Goal: Task Accomplishment & Management: Complete application form

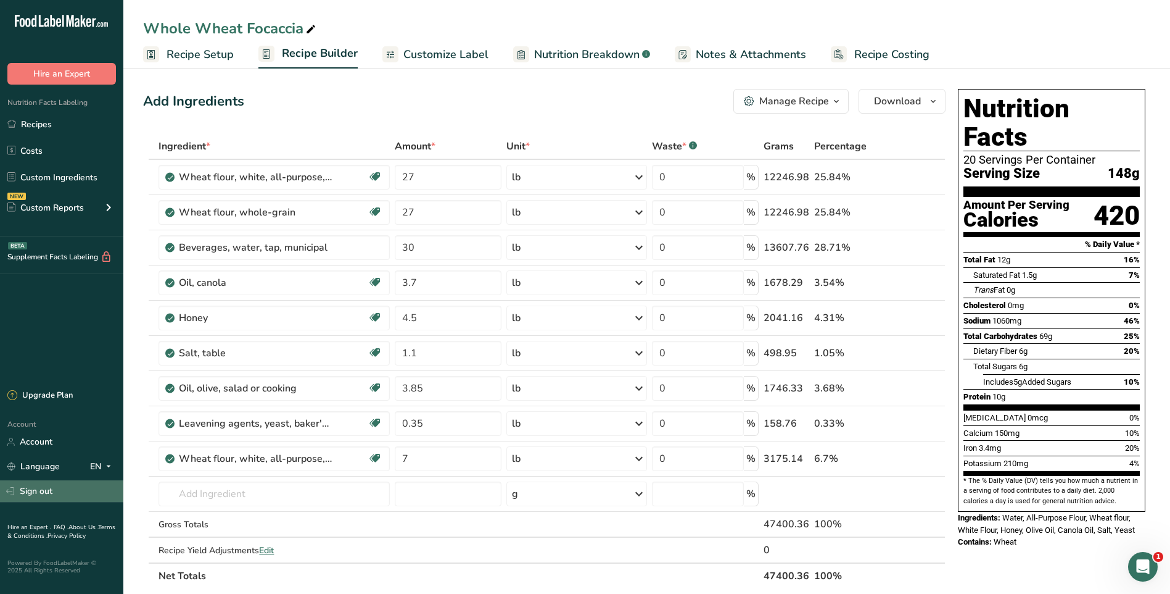
click at [37, 492] on link "Sign out" at bounding box center [61, 491] width 123 height 22
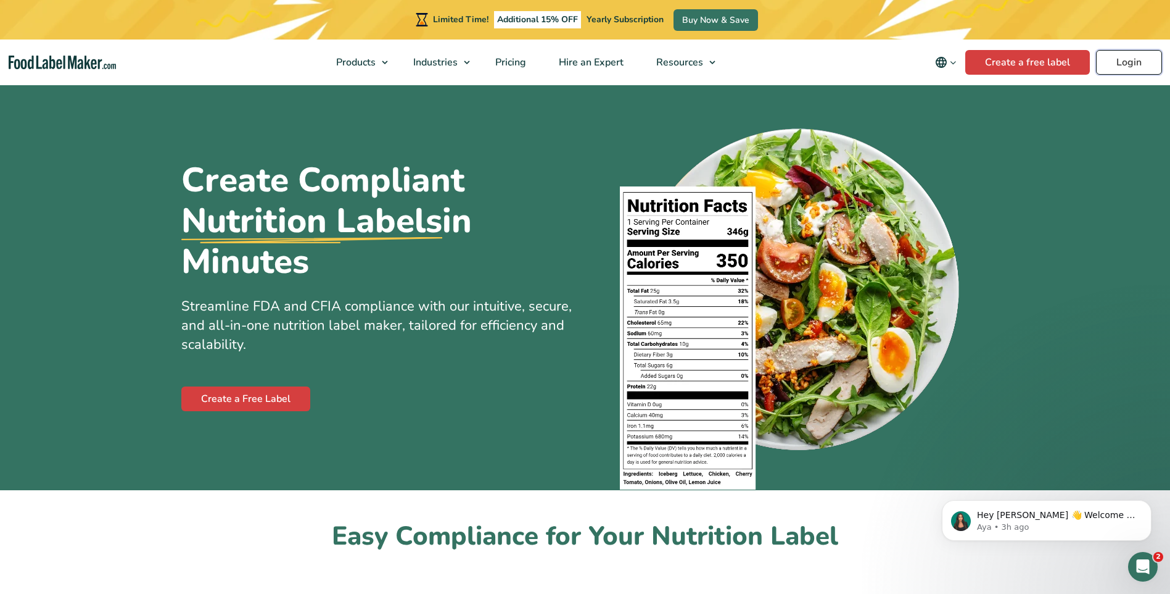
click at [1112, 62] on link "Login" at bounding box center [1129, 62] width 66 height 25
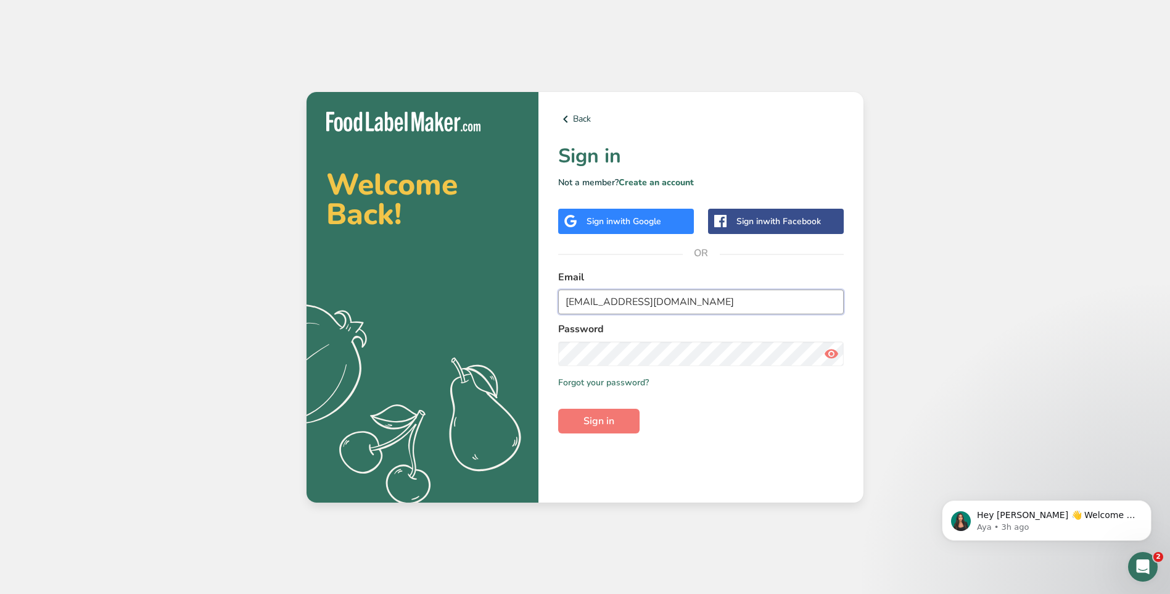
click at [702, 307] on input "pastriesunlimited@hotmail.com" at bounding box center [701, 301] width 286 height 25
type input "admin@thebakehouseny.com"
click at [835, 352] on icon at bounding box center [831, 353] width 15 height 22
click at [613, 423] on span "Sign in" at bounding box center [599, 420] width 31 height 15
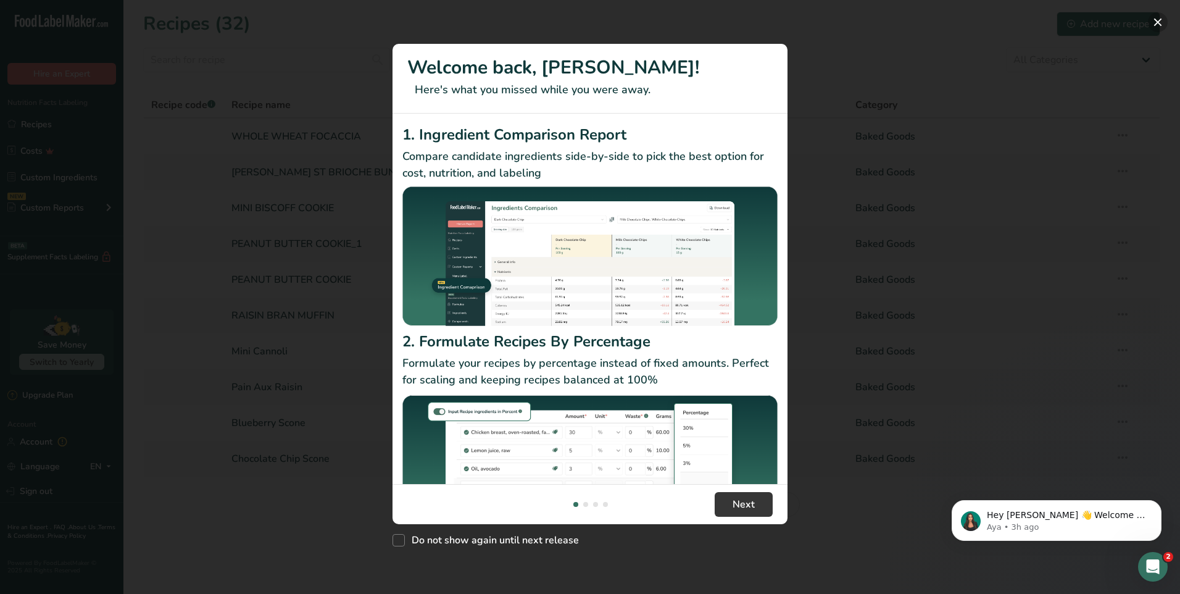
click at [1156, 15] on button "New Features" at bounding box center [1158, 22] width 20 height 20
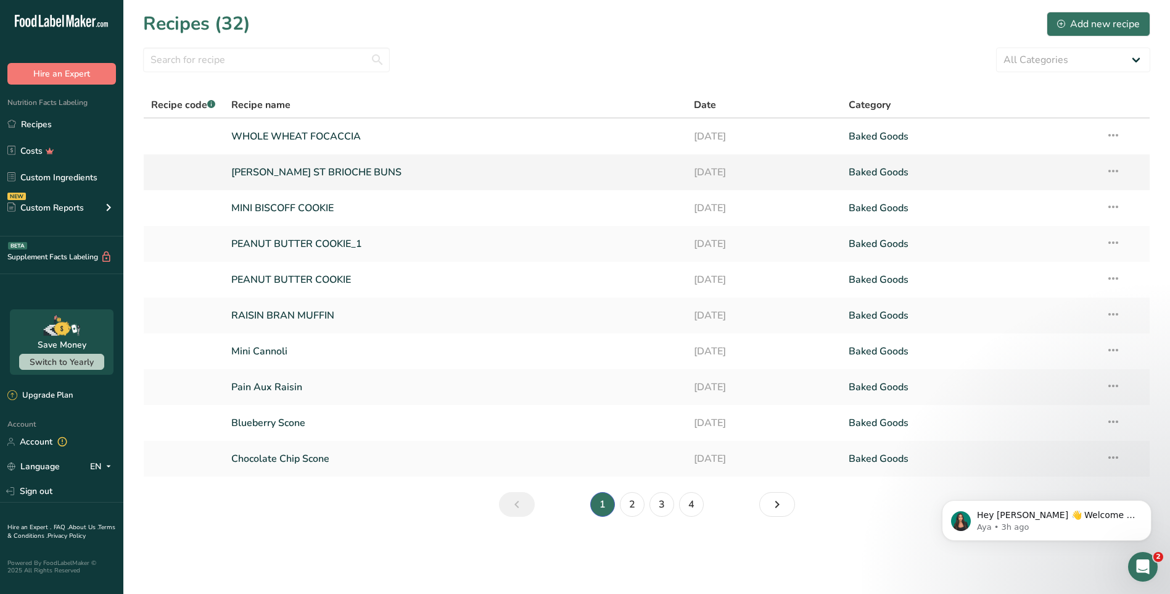
click at [473, 178] on link "SMITH ST BRIOCHE BUNS" at bounding box center [455, 172] width 449 height 26
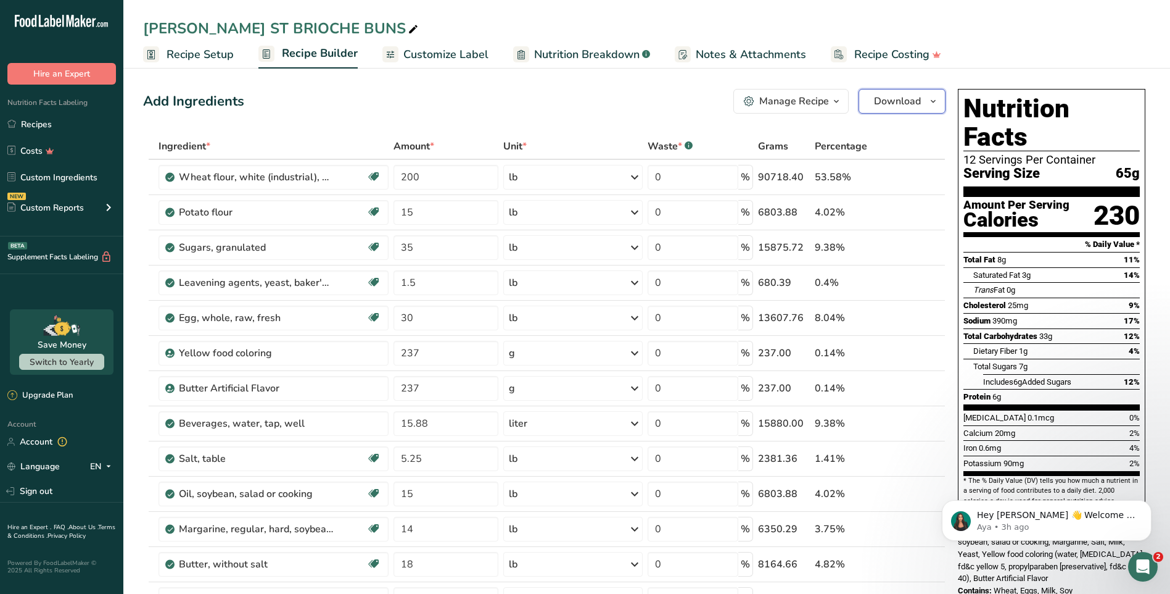
click at [904, 104] on span "Download" at bounding box center [897, 101] width 47 height 15
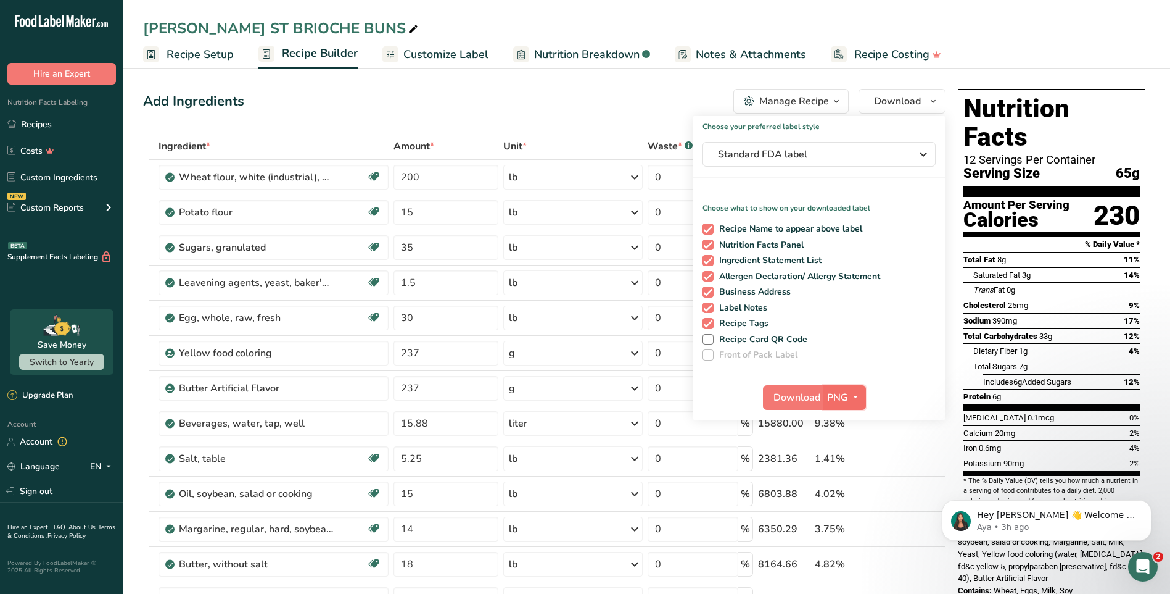
click at [856, 396] on icon "button" at bounding box center [856, 396] width 10 height 15
click at [844, 485] on link "PDF" at bounding box center [846, 483] width 39 height 20
click at [853, 397] on icon "button" at bounding box center [855, 396] width 10 height 15
click at [841, 422] on link "PNG" at bounding box center [844, 422] width 39 height 20
click at [851, 395] on icon "button" at bounding box center [856, 396] width 10 height 15
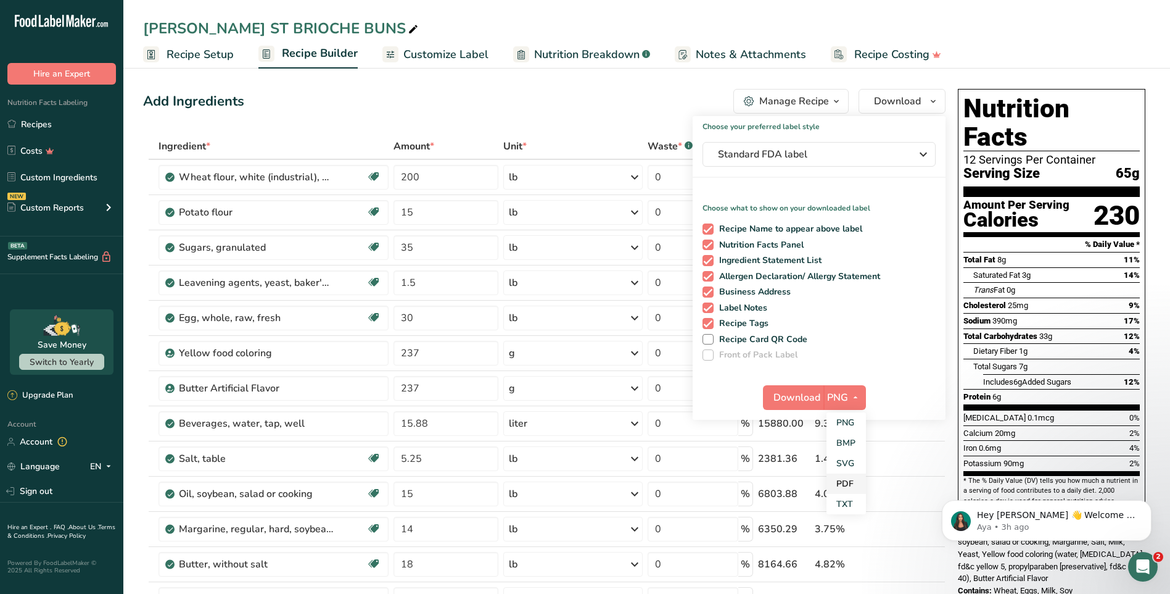
click at [845, 484] on link "PDF" at bounding box center [846, 483] width 39 height 20
click at [912, 156] on div "Standard FDA label" at bounding box center [819, 154] width 202 height 15
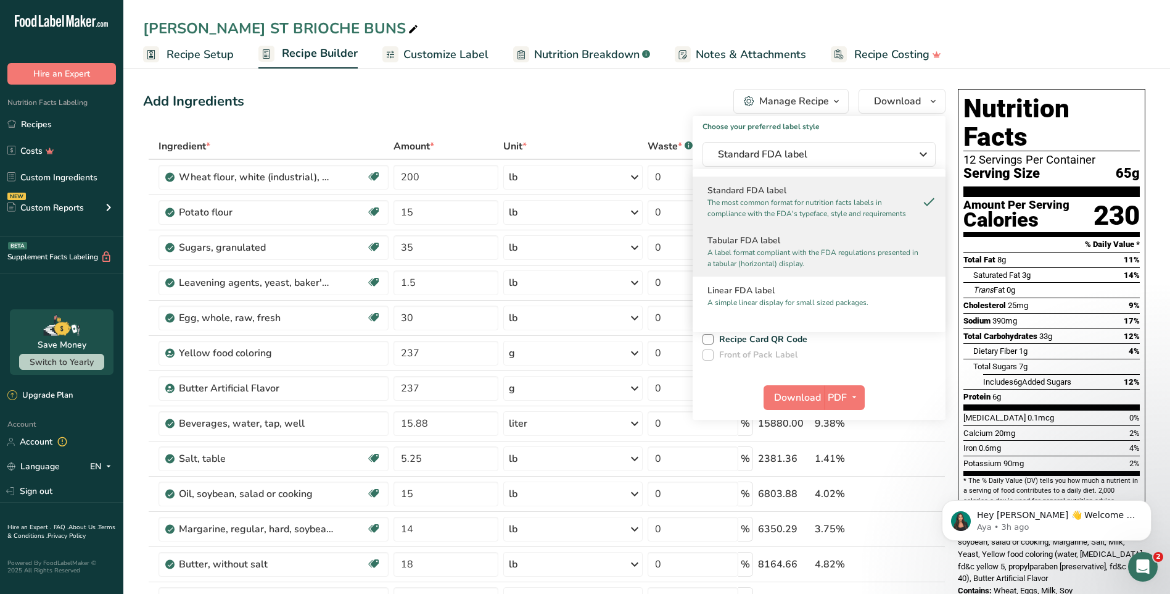
click at [806, 254] on p "A label format compliant with the FDA regulations presented in a tabular (horiz…" at bounding box center [814, 258] width 212 height 22
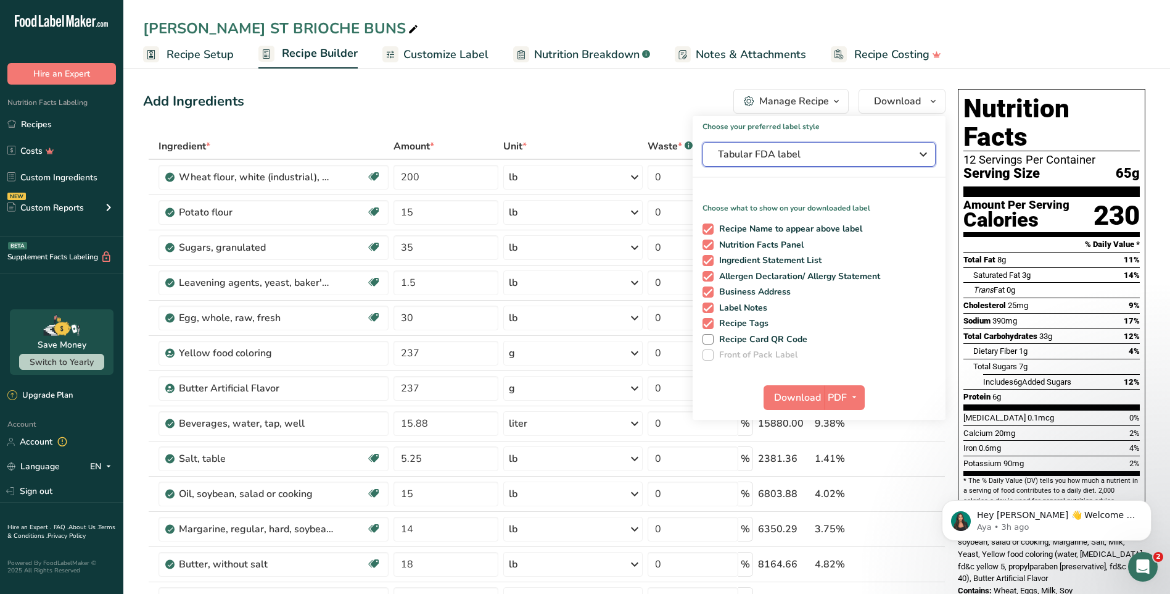
click at [917, 152] on icon "button" at bounding box center [923, 154] width 15 height 22
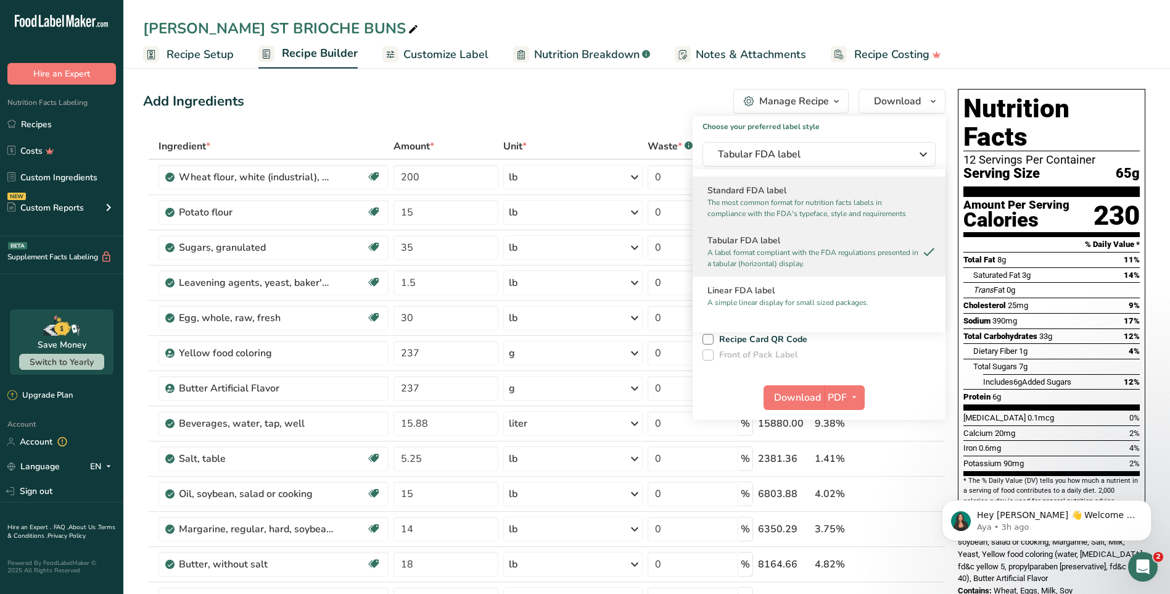
click at [802, 199] on p "The most common format for nutrition facts labels in compliance with the FDA's …" at bounding box center [814, 208] width 212 height 22
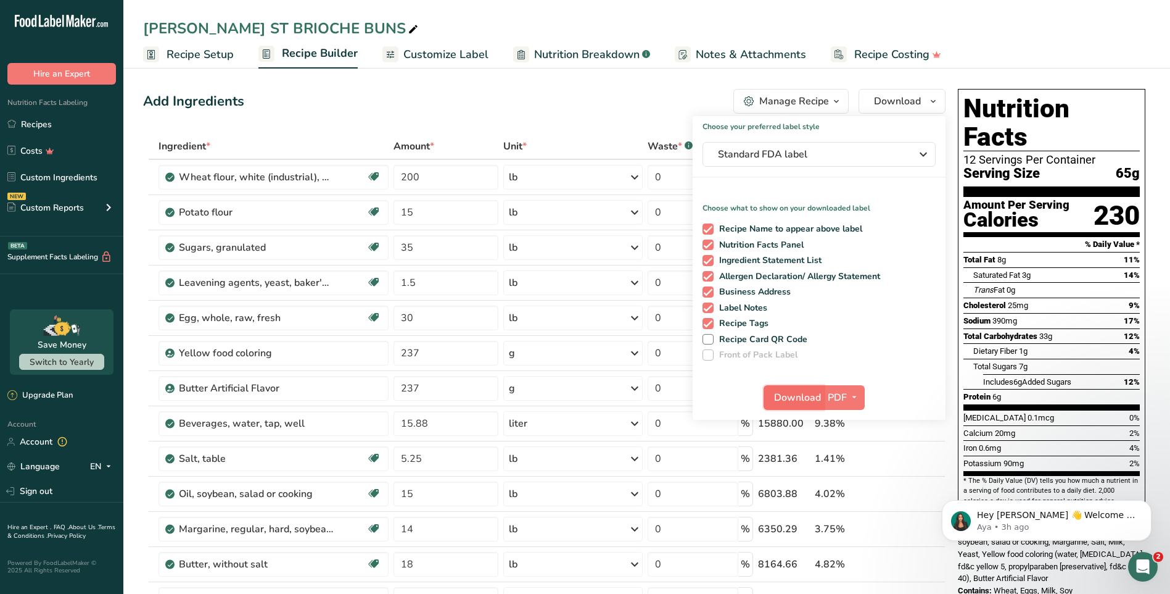
click at [800, 397] on span "Download" at bounding box center [797, 397] width 47 height 15
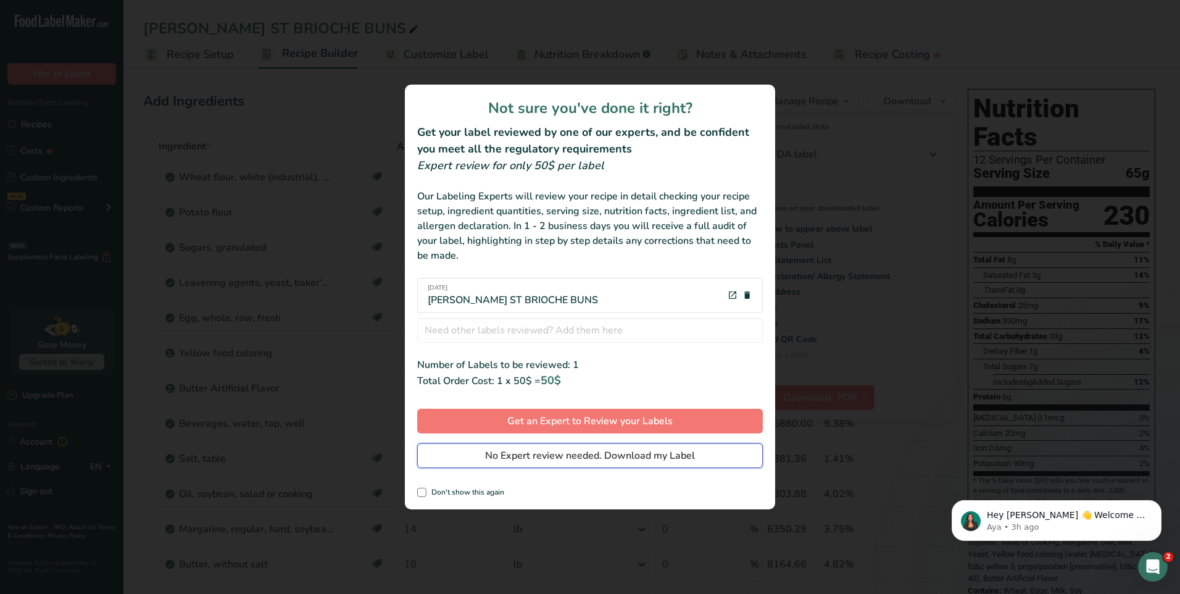
click at [671, 458] on span "No Expert review needed. Download my Label" at bounding box center [590, 455] width 210 height 15
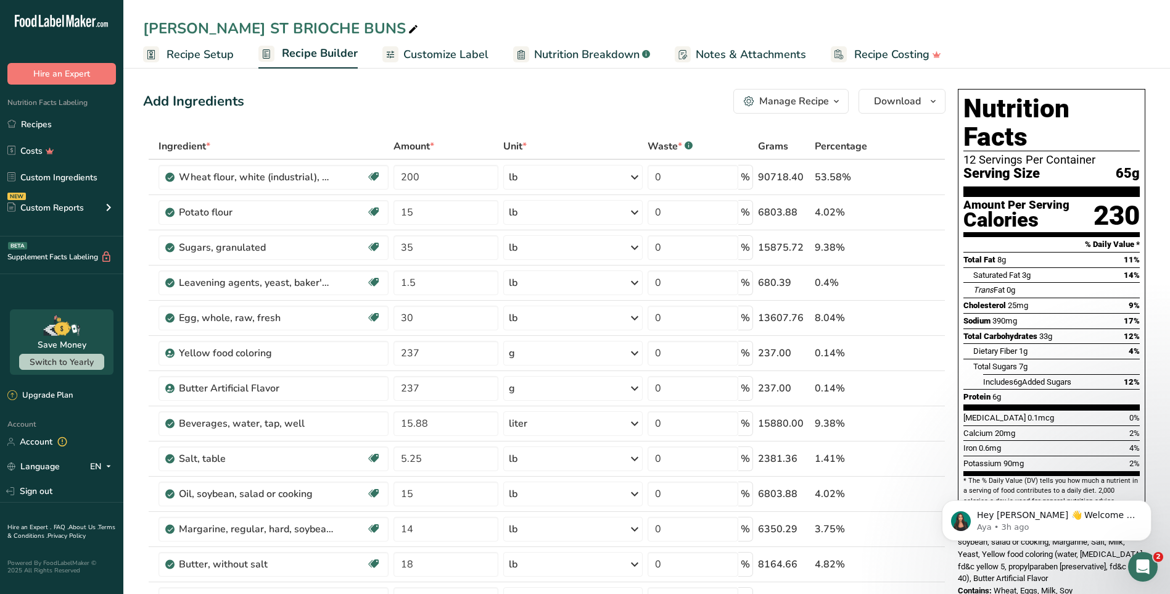
click at [204, 54] on span "Recipe Setup" at bounding box center [200, 54] width 67 height 17
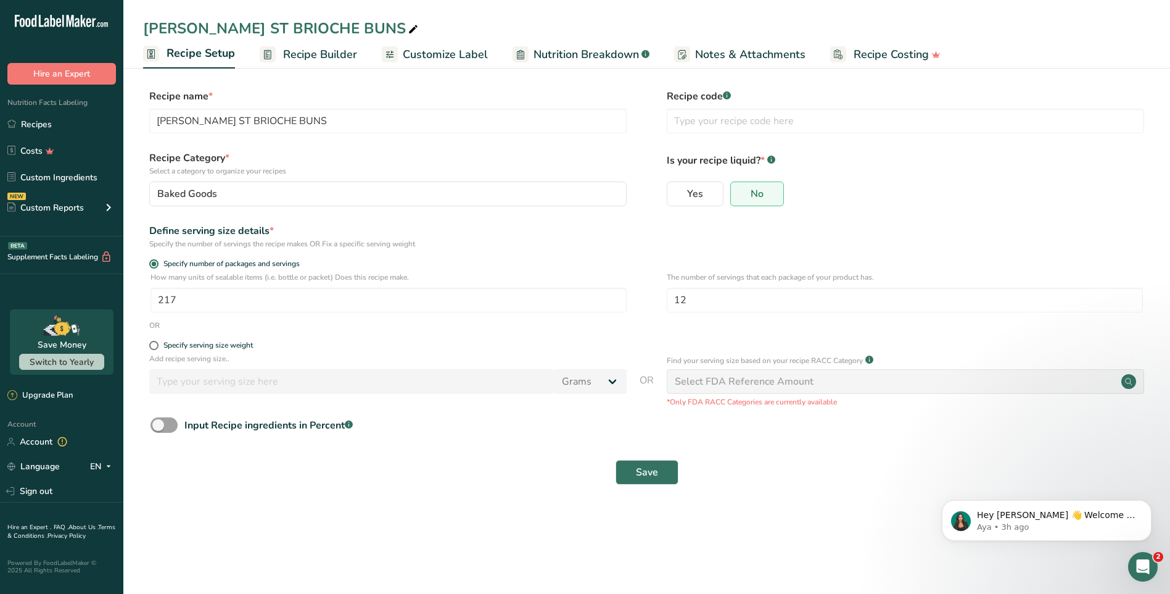
click at [306, 56] on span "Recipe Builder" at bounding box center [320, 54] width 74 height 17
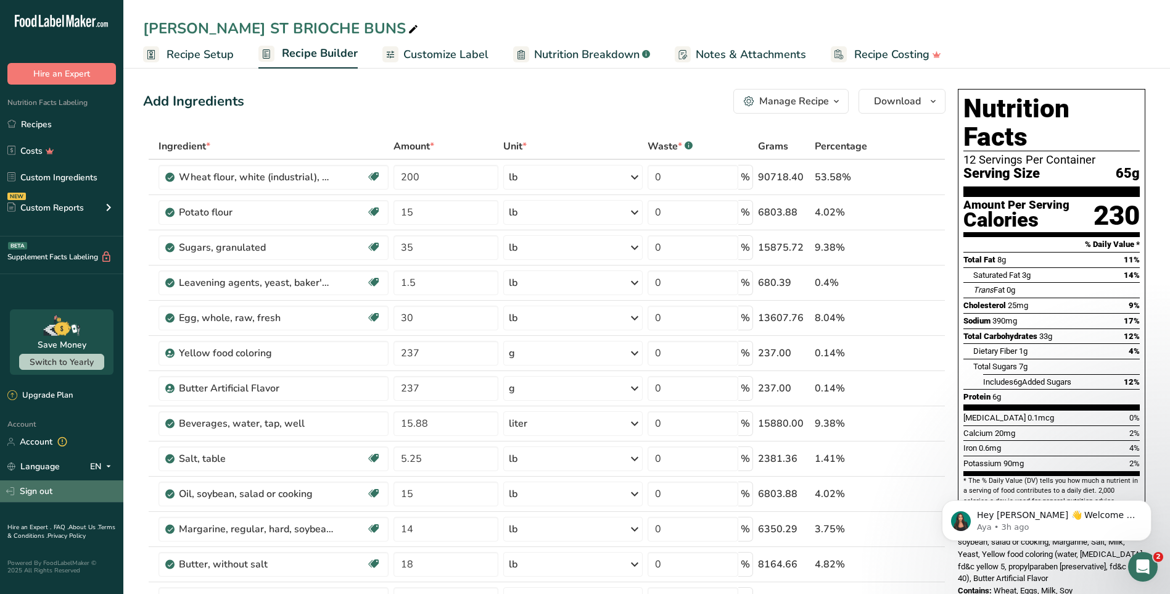
click at [53, 494] on link "Sign out" at bounding box center [61, 491] width 123 height 22
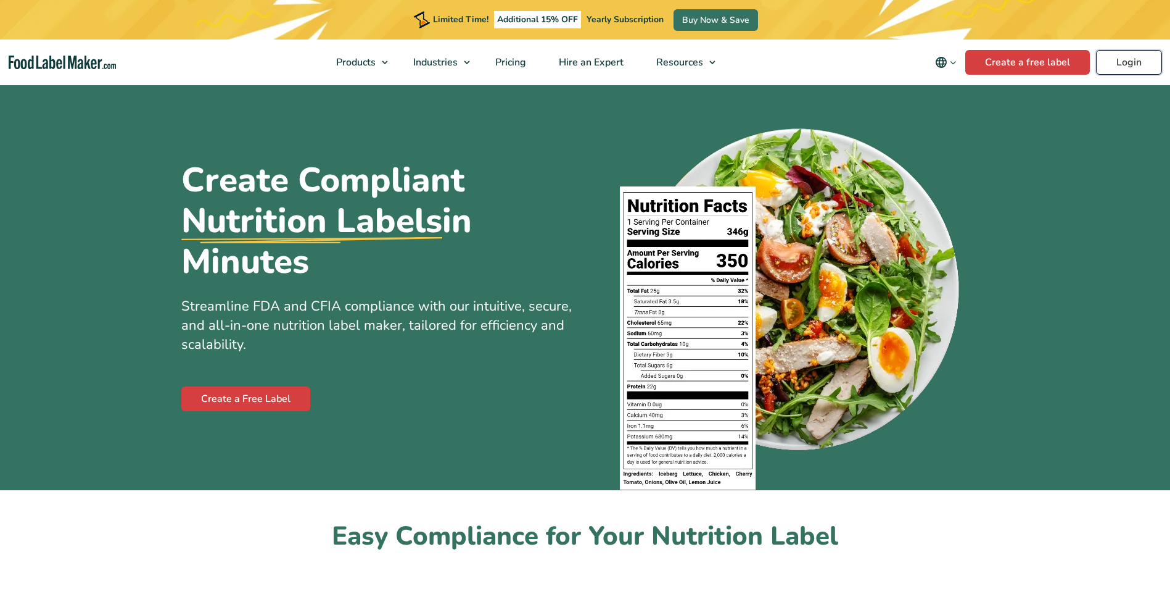
click at [1124, 62] on link "Login" at bounding box center [1129, 62] width 66 height 25
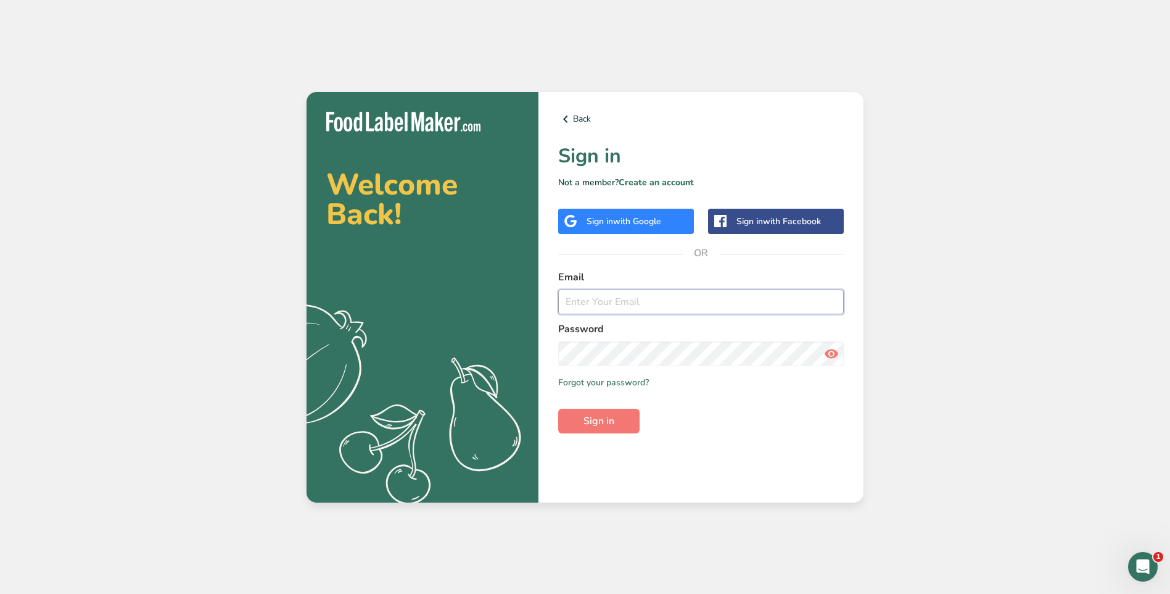
type input "[EMAIL_ADDRESS][DOMAIN_NAME]"
click at [710, 300] on input "[EMAIL_ADDRESS][DOMAIN_NAME]" at bounding box center [701, 301] width 286 height 25
drag, startPoint x: 946, startPoint y: 484, endPoint x: 934, endPoint y: 482, distance: 12.4
click at [946, 484] on div "Welcome Back! .a{fill:#f5f3ed;} Back Sign in Not a member? Create an account Si…" at bounding box center [585, 297] width 1170 height 594
drag, startPoint x: 608, startPoint y: 418, endPoint x: 729, endPoint y: 407, distance: 121.5
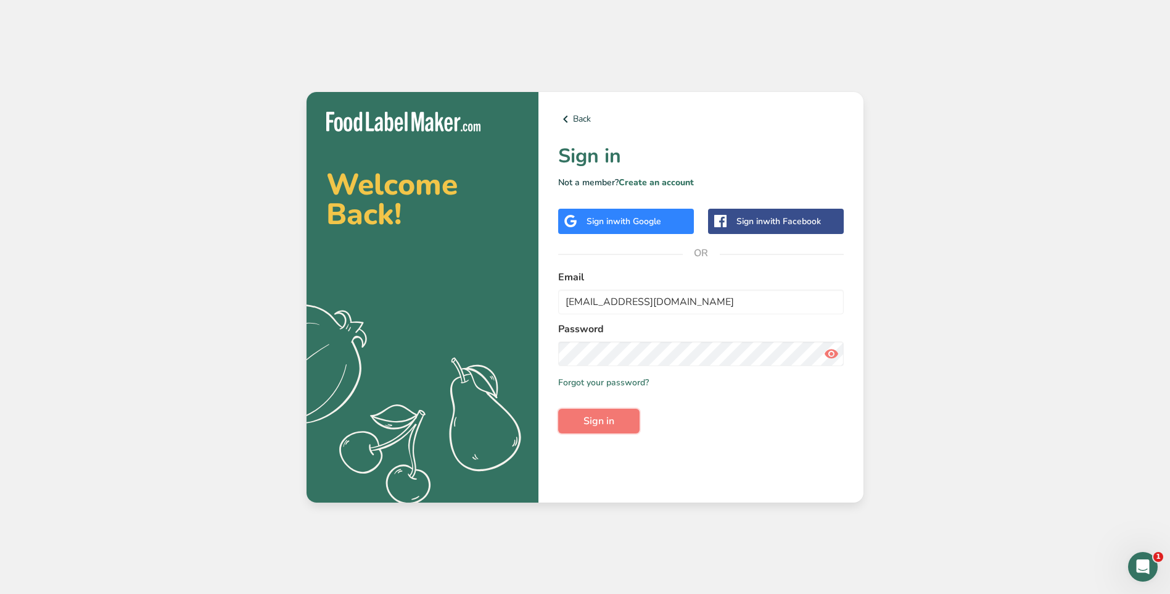
click at [610, 418] on span "Sign in" at bounding box center [599, 420] width 31 height 15
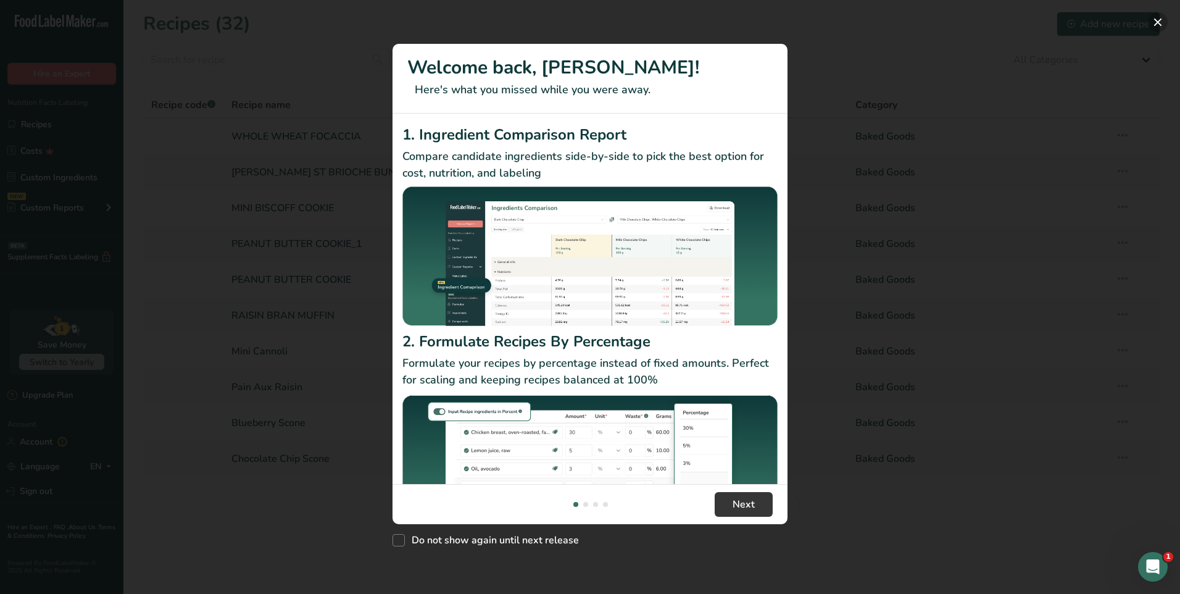
click at [1157, 25] on button "New Features" at bounding box center [1158, 22] width 20 height 20
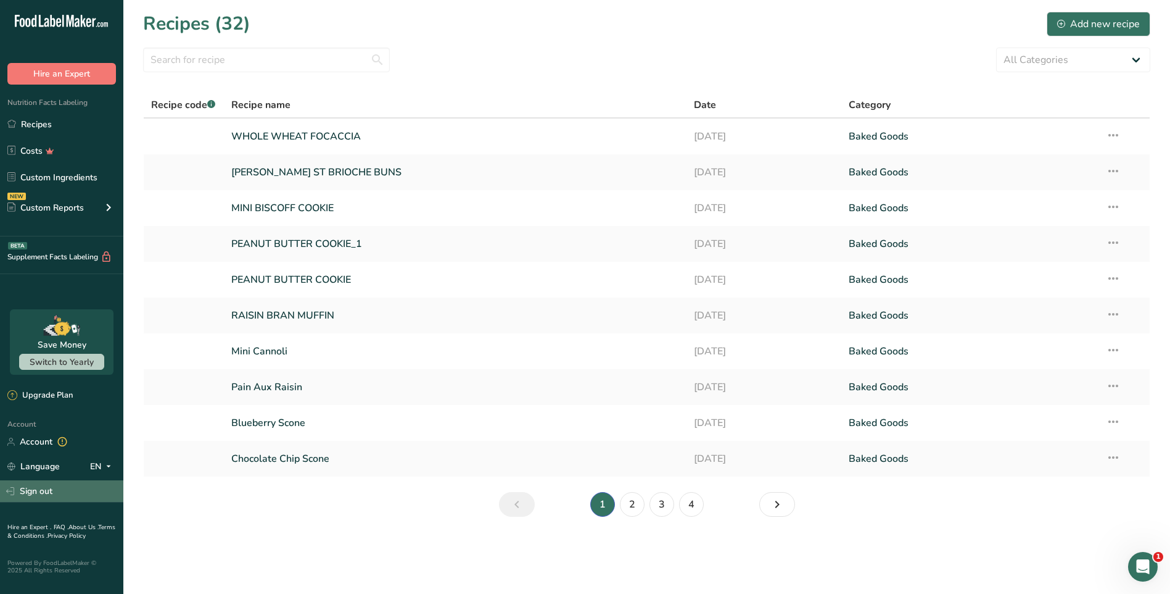
click at [21, 489] on link "Sign out" at bounding box center [61, 491] width 123 height 22
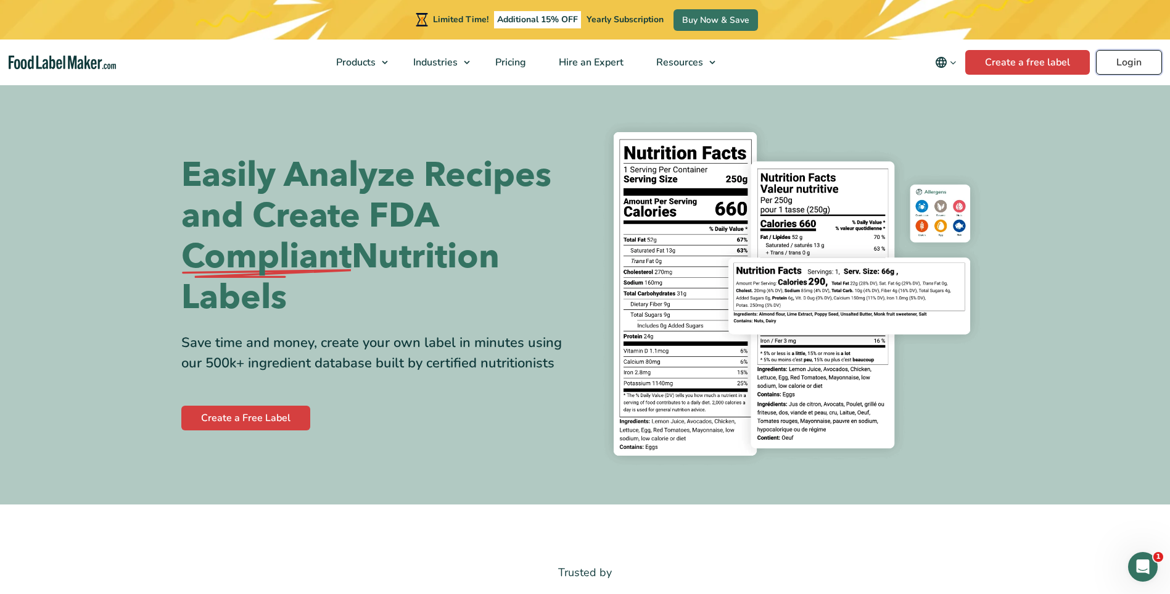
click at [1121, 64] on link "Login" at bounding box center [1129, 62] width 66 height 25
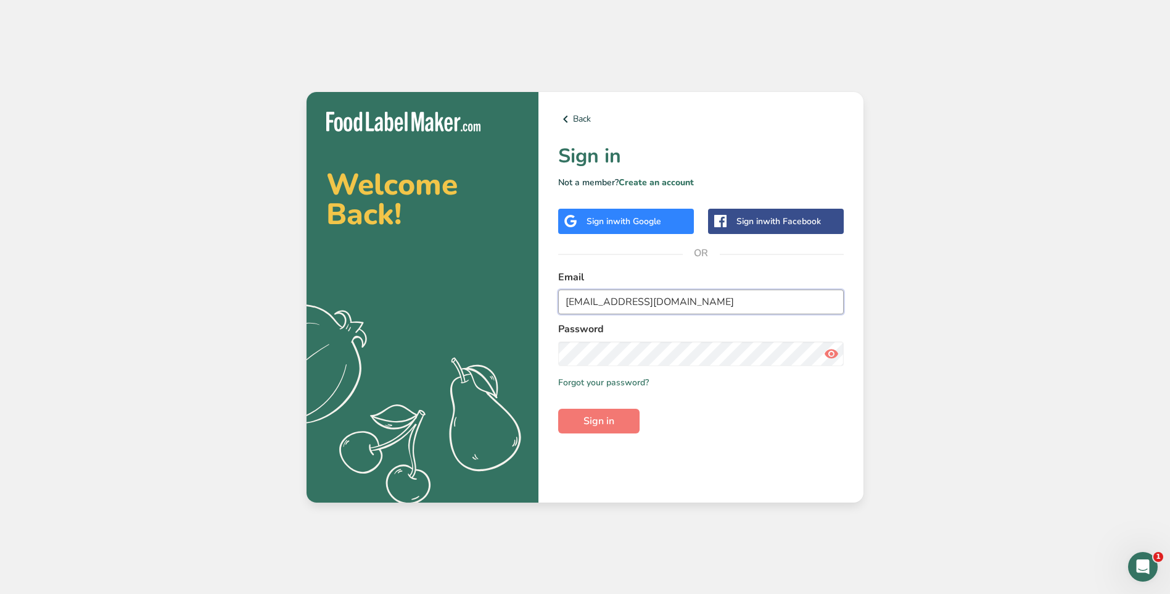
click at [708, 308] on input "[EMAIL_ADDRESS][DOMAIN_NAME]" at bounding box center [701, 301] width 286 height 25
type input "[EMAIL_ADDRESS][DOMAIN_NAME]"
click at [962, 427] on div "Welcome Back! .a{fill:#f5f3ed;} Back Sign in Not a member? Create an account Si…" at bounding box center [585, 297] width 1170 height 594
click at [830, 357] on icon at bounding box center [831, 353] width 15 height 22
click at [830, 356] on icon at bounding box center [831, 353] width 15 height 22
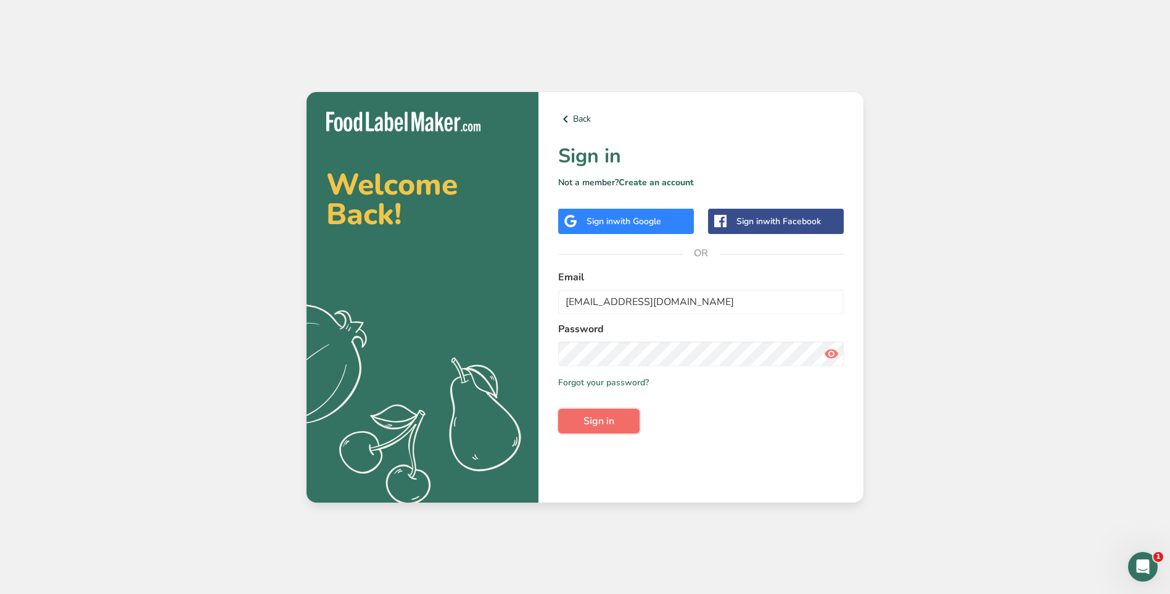
click at [593, 421] on span "Sign in" at bounding box center [599, 420] width 31 height 15
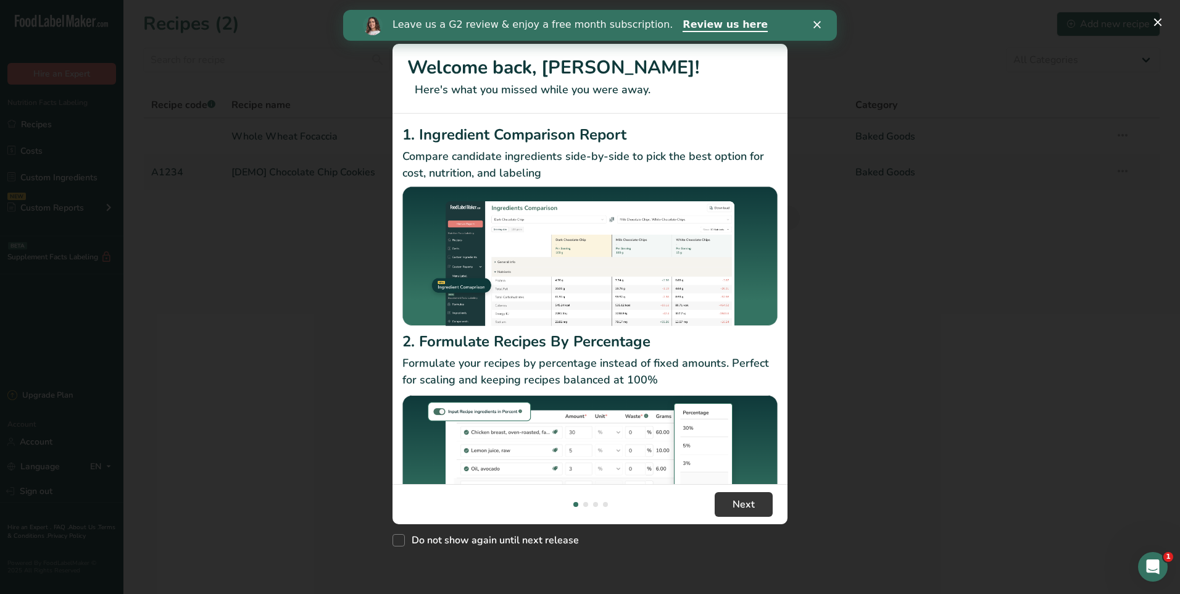
click at [816, 25] on polygon "Close" at bounding box center [816, 24] width 7 height 7
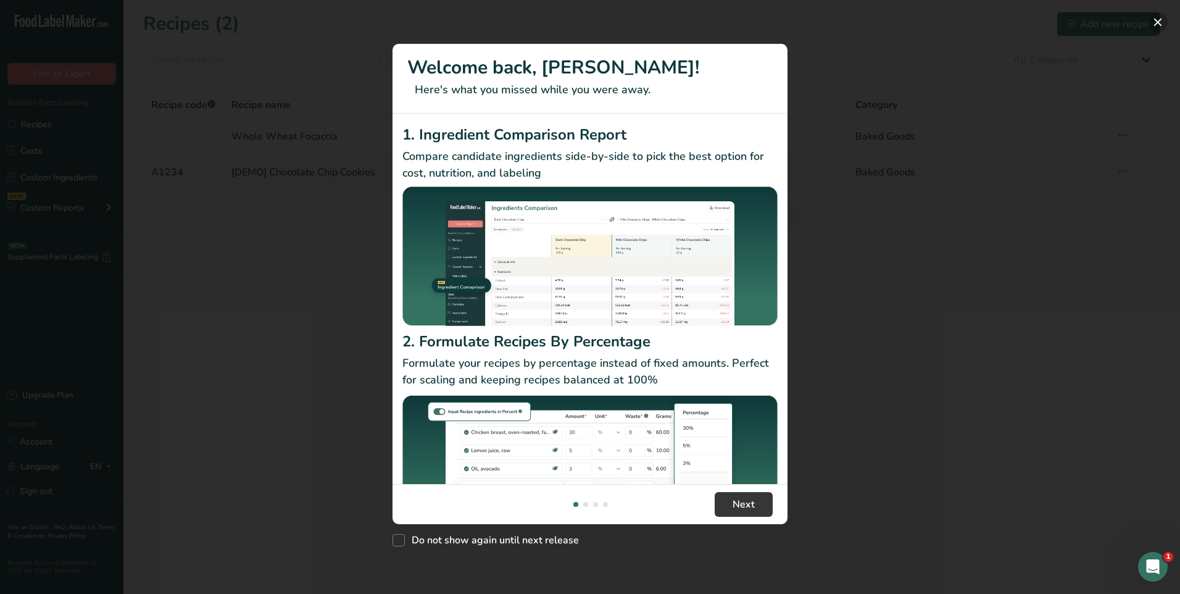
click at [1155, 17] on button "New Features" at bounding box center [1158, 22] width 20 height 20
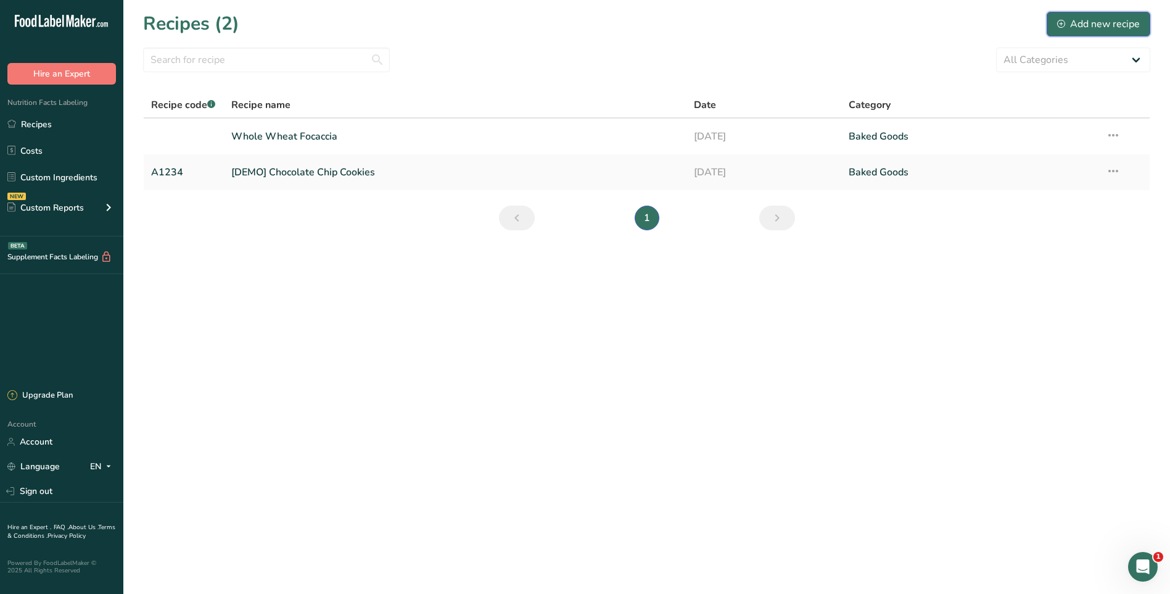
click at [1107, 26] on div "Add new recipe" at bounding box center [1098, 24] width 83 height 15
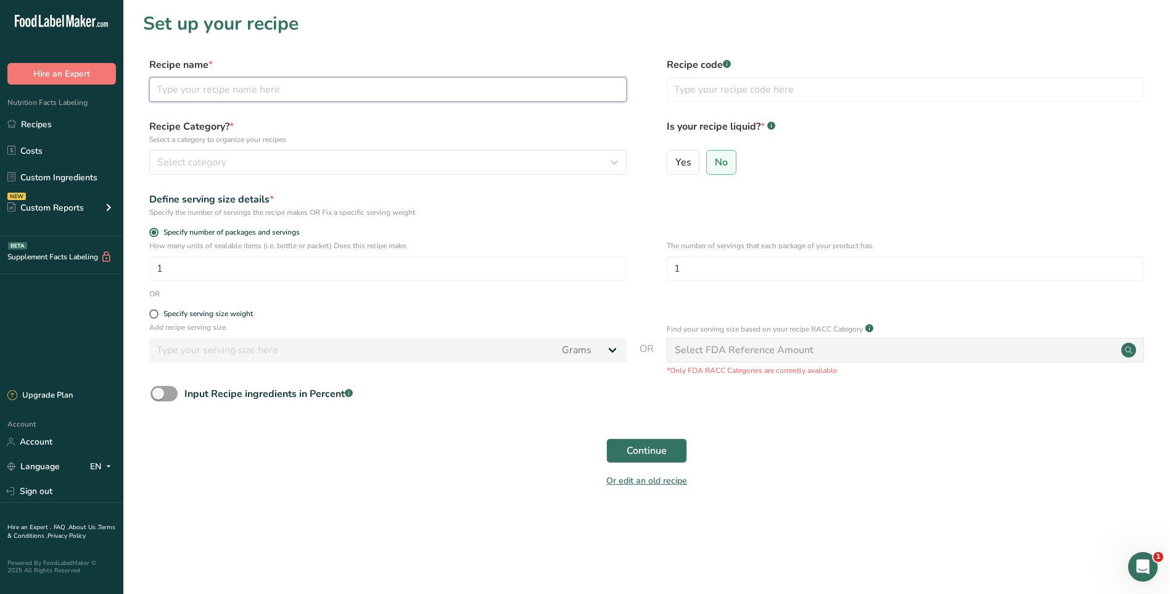
click at [279, 89] on input "text" at bounding box center [388, 89] width 478 height 25
type input "s"
type input "SMITH STREET BRIOCHE BUNS"
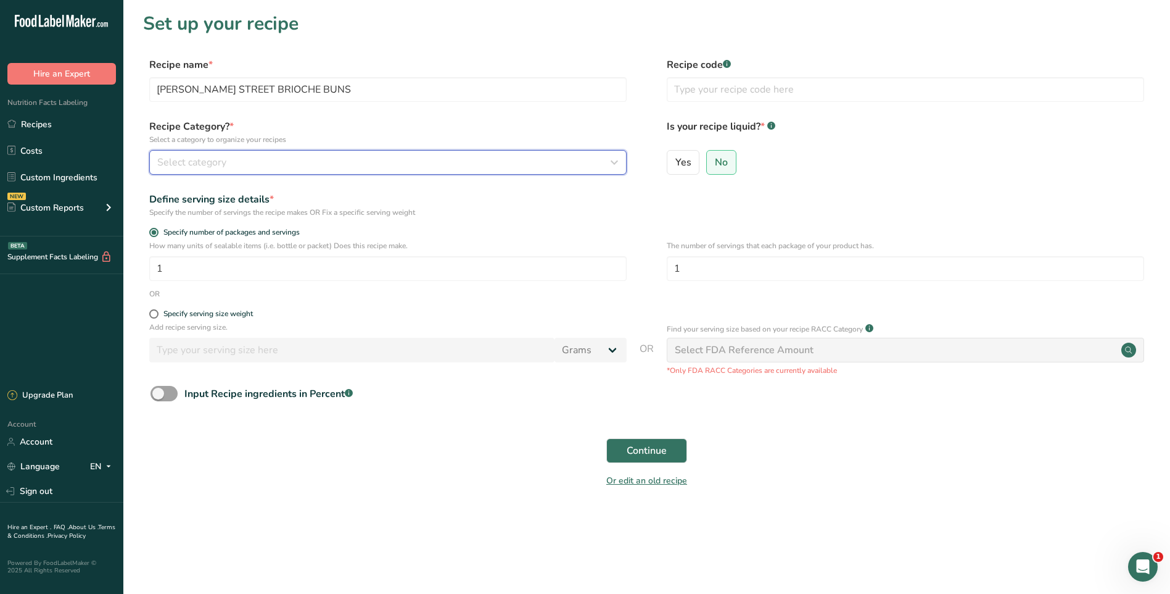
click at [229, 165] on div "Select category" at bounding box center [384, 162] width 454 height 15
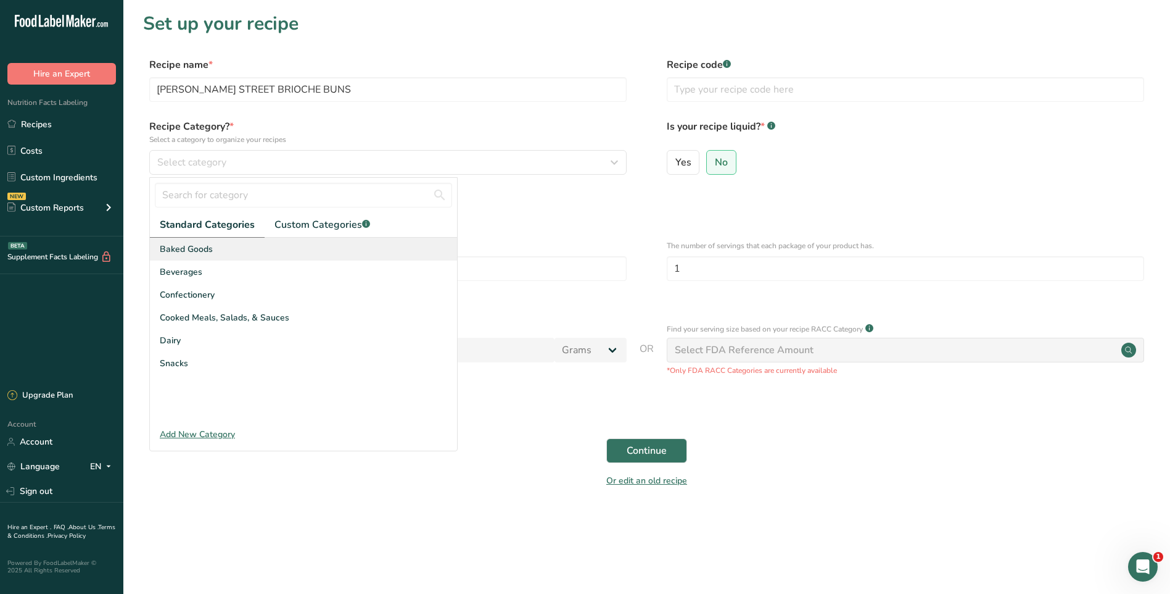
click at [191, 250] on span "Baked Goods" at bounding box center [186, 248] width 53 height 13
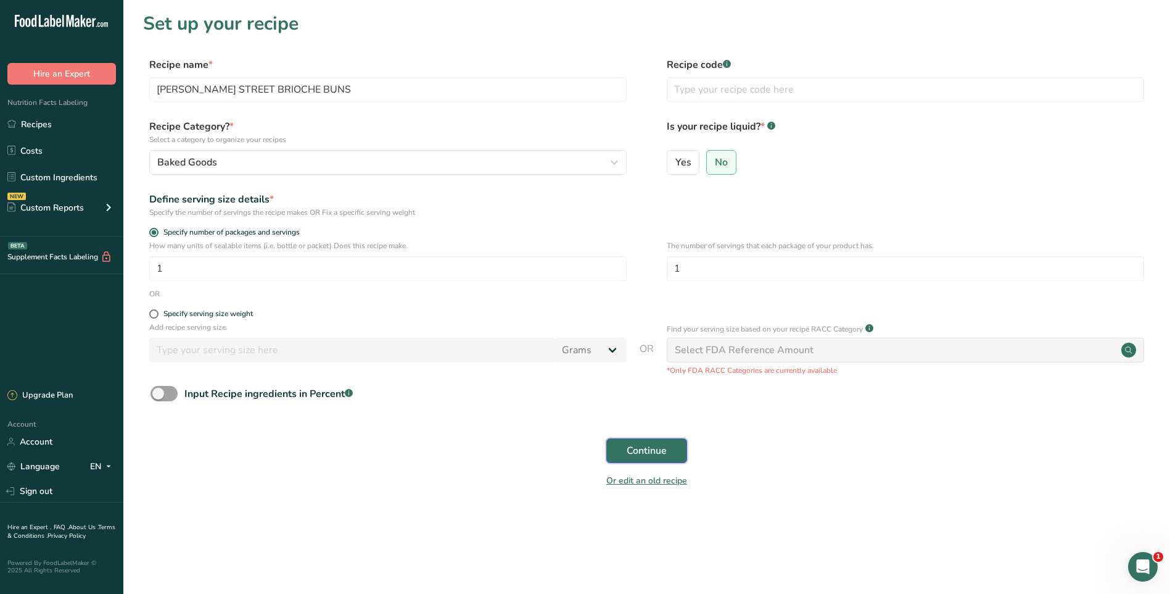
click at [648, 445] on span "Continue" at bounding box center [647, 450] width 40 height 15
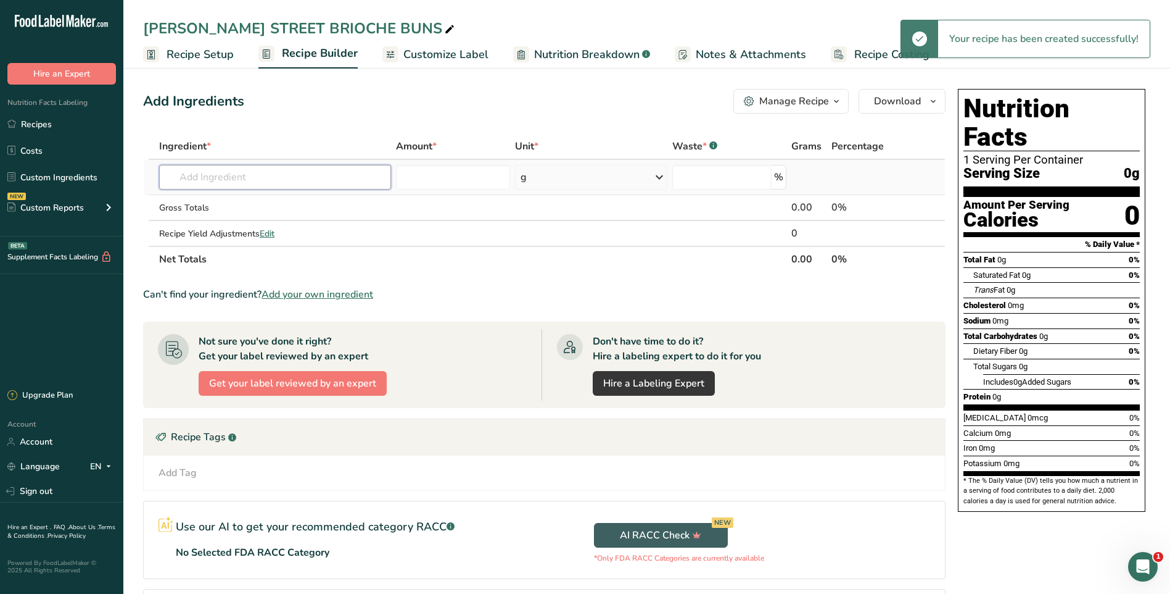
click at [328, 186] on input "text" at bounding box center [275, 177] width 232 height 25
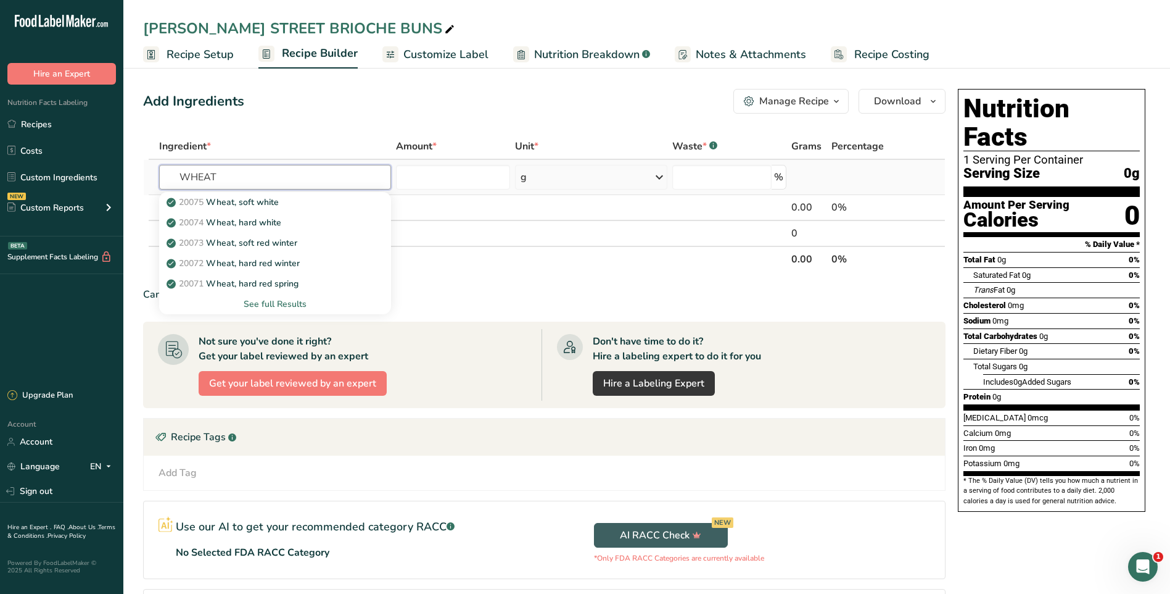
type input "WHEAT"
click at [285, 308] on div "See full Results" at bounding box center [275, 303] width 212 height 13
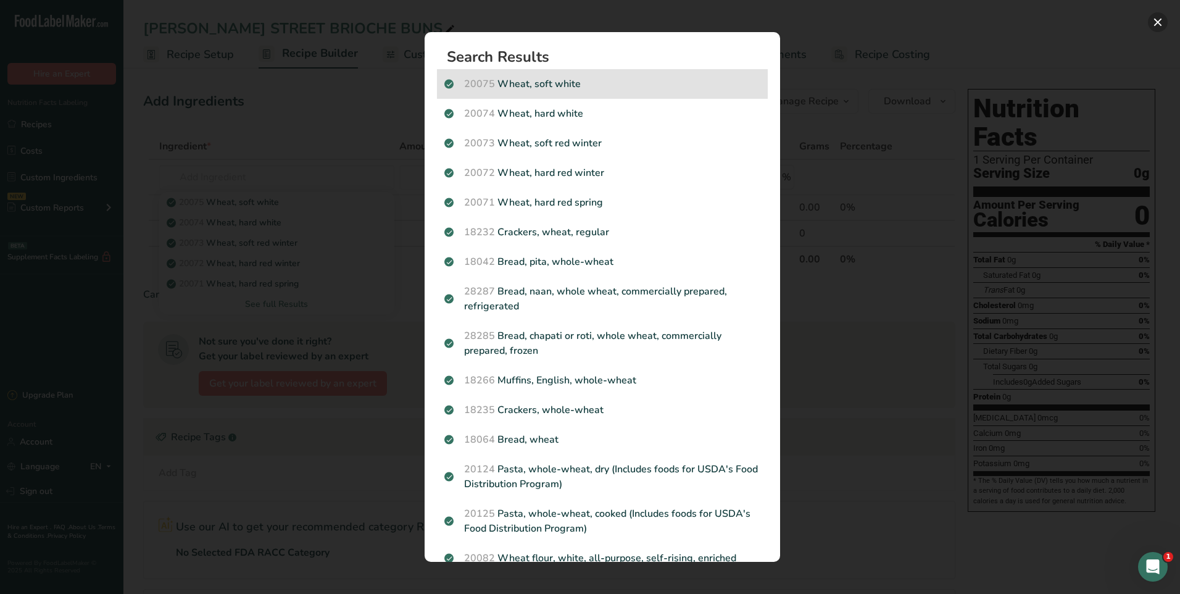
drag, startPoint x: 1157, startPoint y: 25, endPoint x: 519, endPoint y: 85, distance: 640.7
click at [1156, 25] on button "Search results modal" at bounding box center [1158, 22] width 20 height 20
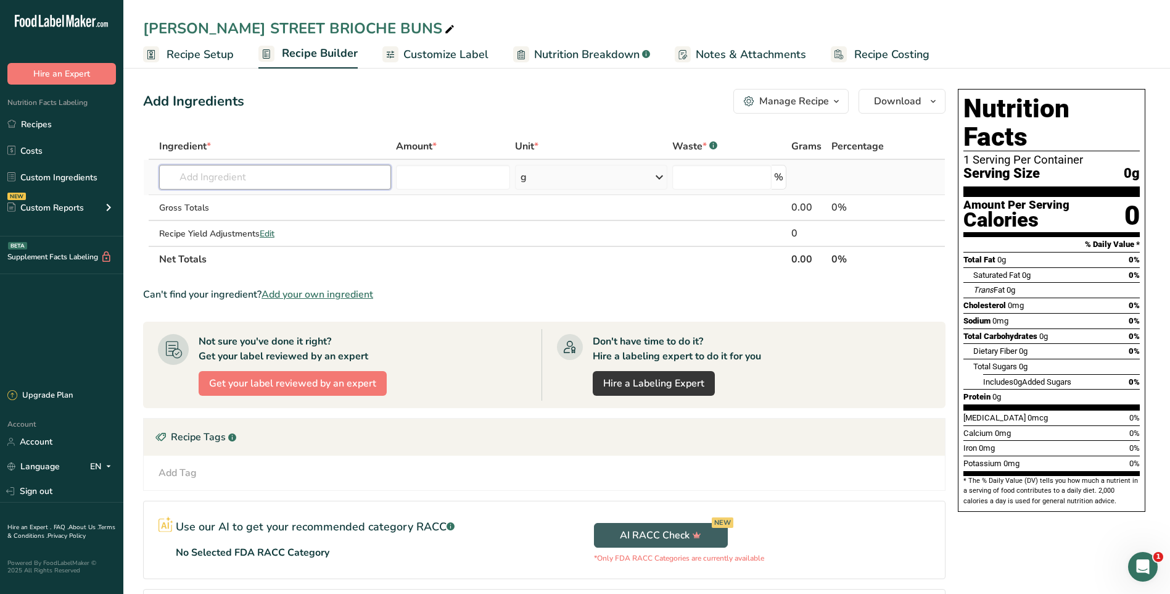
click at [255, 175] on input "text" at bounding box center [275, 177] width 232 height 25
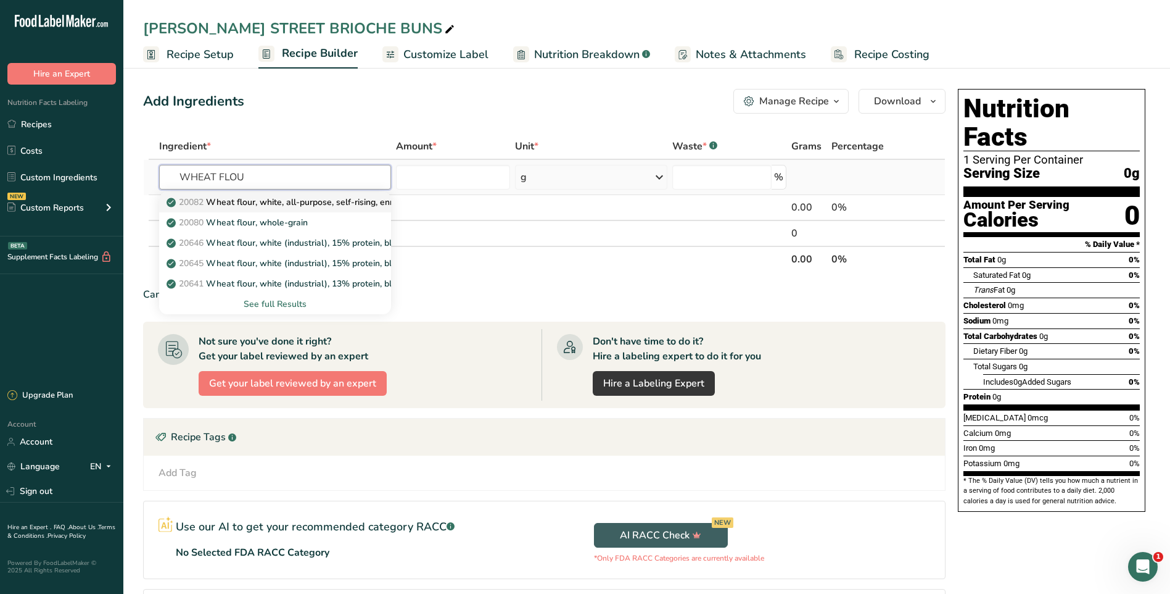
type input "WHEAT FLOU"
click at [292, 203] on p "20082 Wheat flour, white, all-purpose, self-rising, enriched" at bounding box center [291, 202] width 245 height 13
type input "Wheat flour, white, all-purpose, self-rising, enriched"
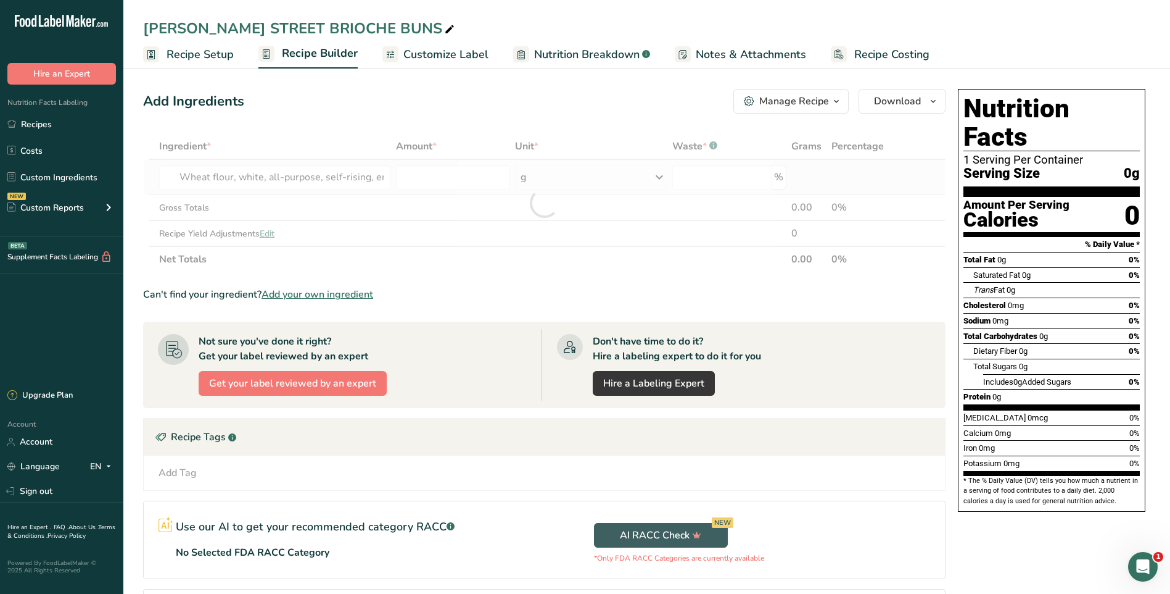
type input "0"
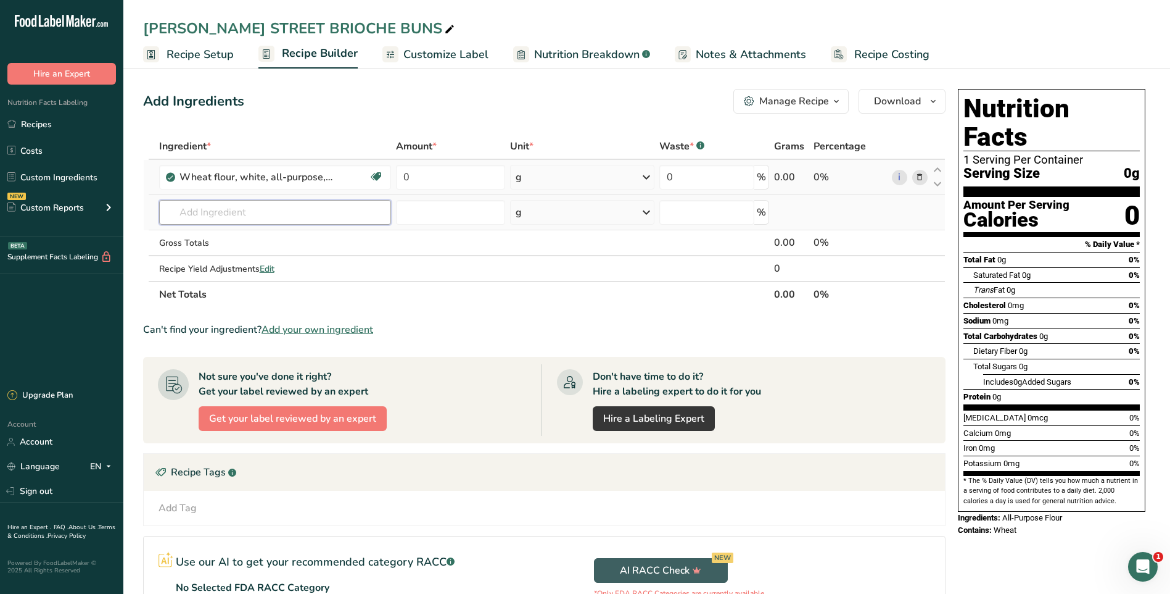
click at [276, 216] on input "text" at bounding box center [275, 212] width 232 height 25
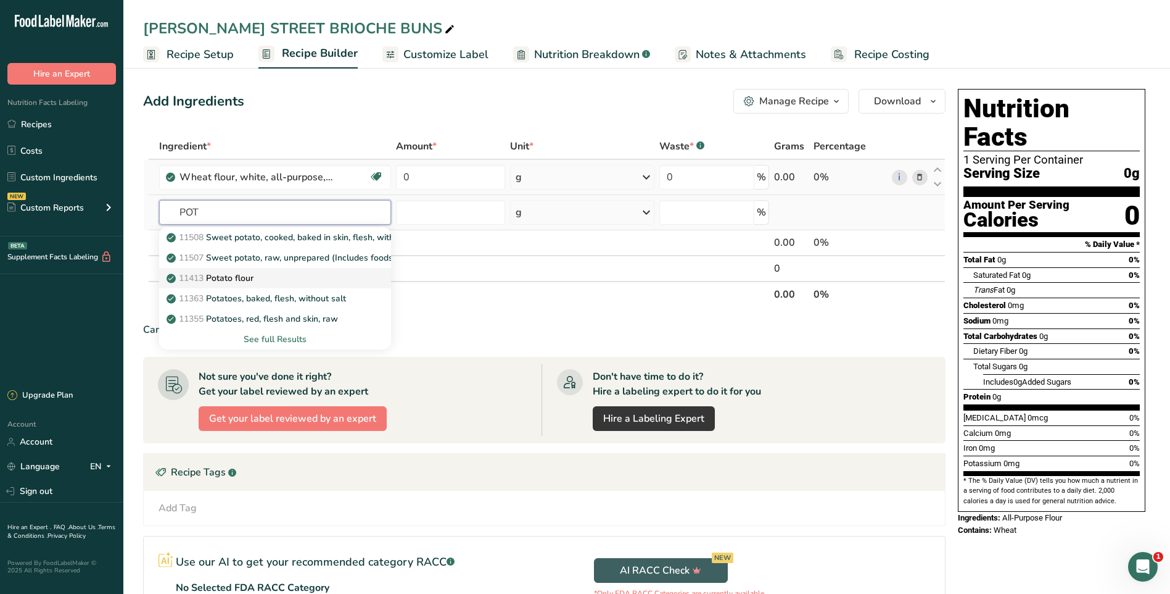
type input "POT"
click at [247, 276] on p "11413 Potato flour" at bounding box center [211, 277] width 85 height 13
type input "Potato flour"
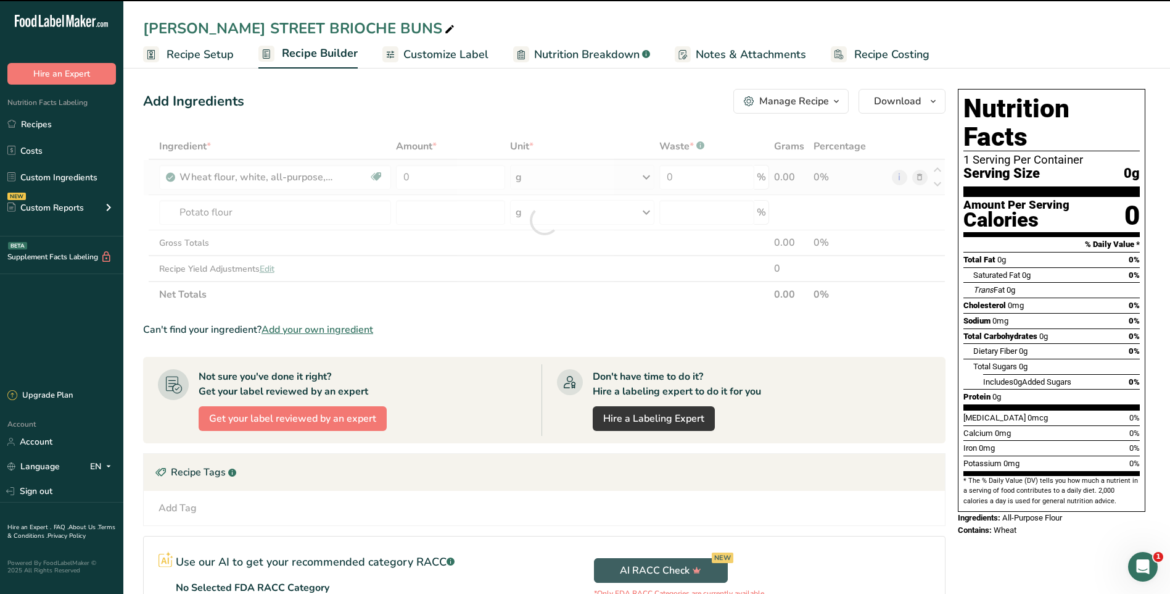
type input "0"
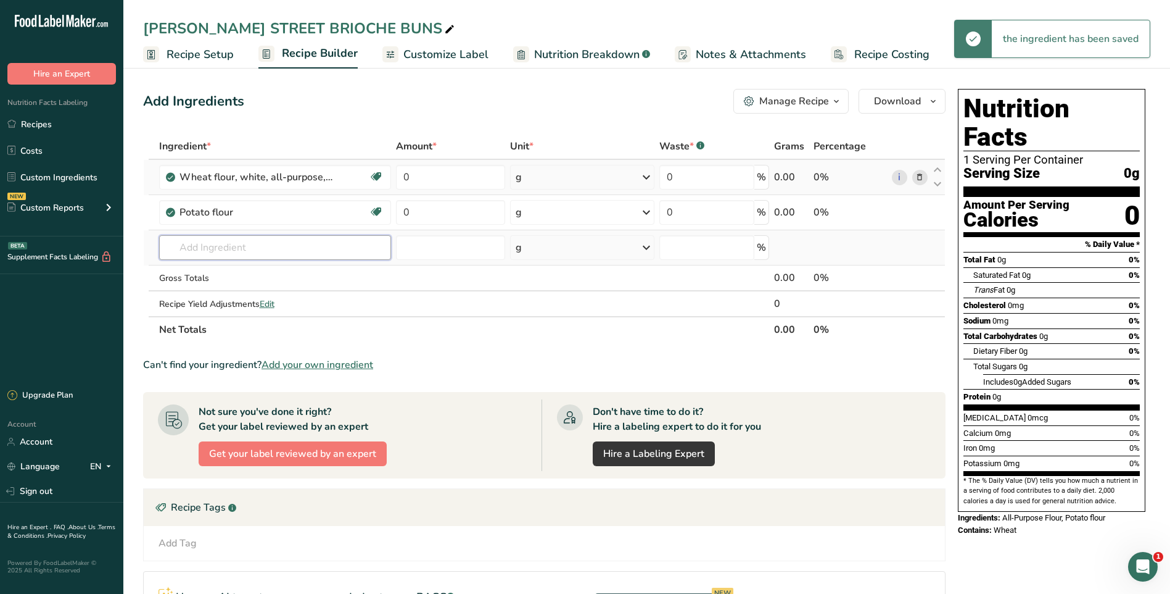
click at [317, 248] on input "text" at bounding box center [275, 247] width 232 height 25
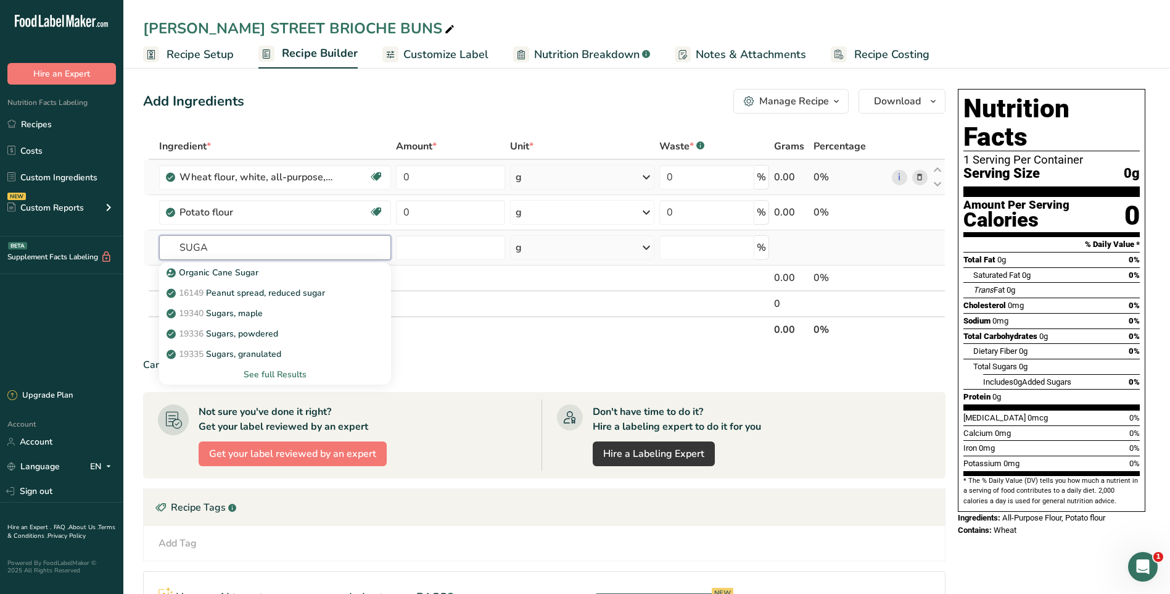
type input "SUGA"
drag, startPoint x: 276, startPoint y: 373, endPoint x: 328, endPoint y: 350, distance: 56.6
click at [279, 371] on div "See full Results" at bounding box center [275, 374] width 212 height 13
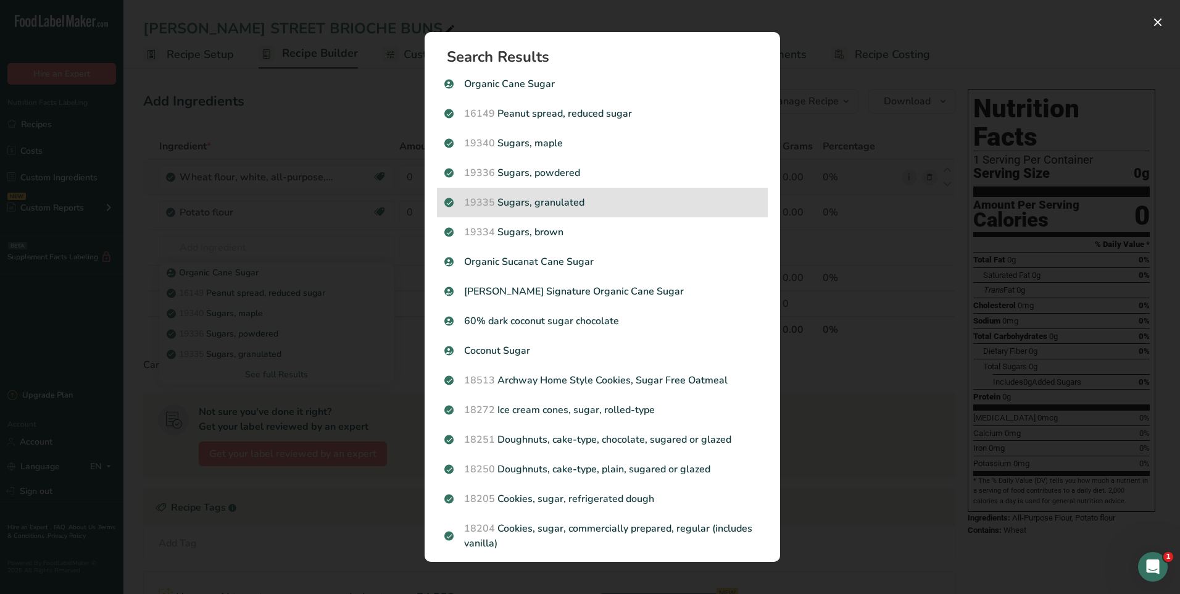
click at [568, 204] on p "19335 Sugars, granulated" at bounding box center [602, 202] width 316 height 15
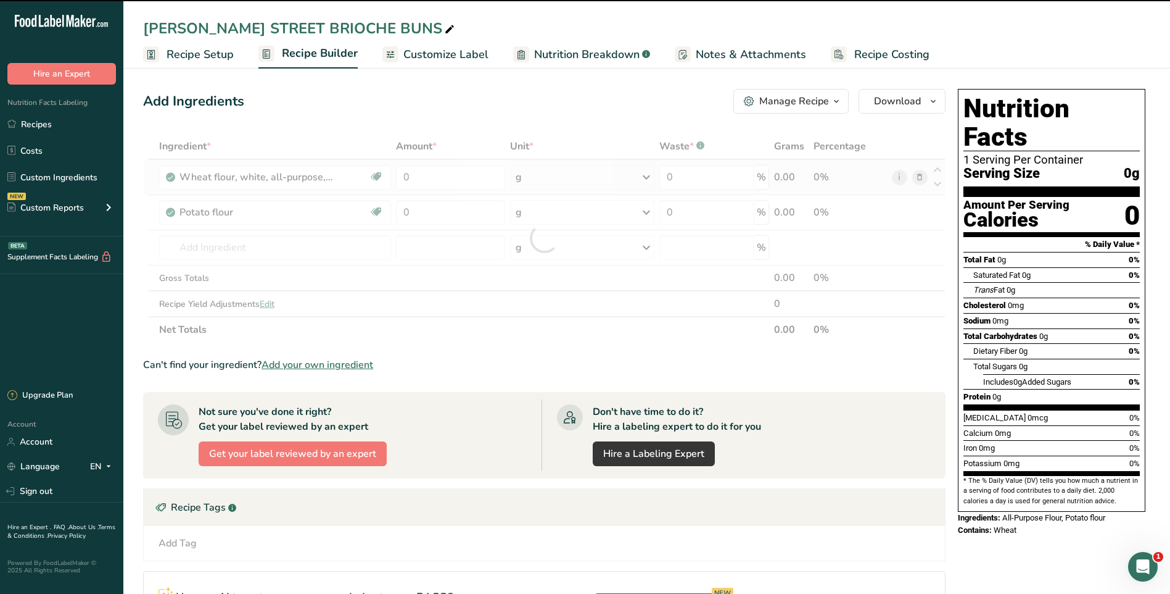
type input "0"
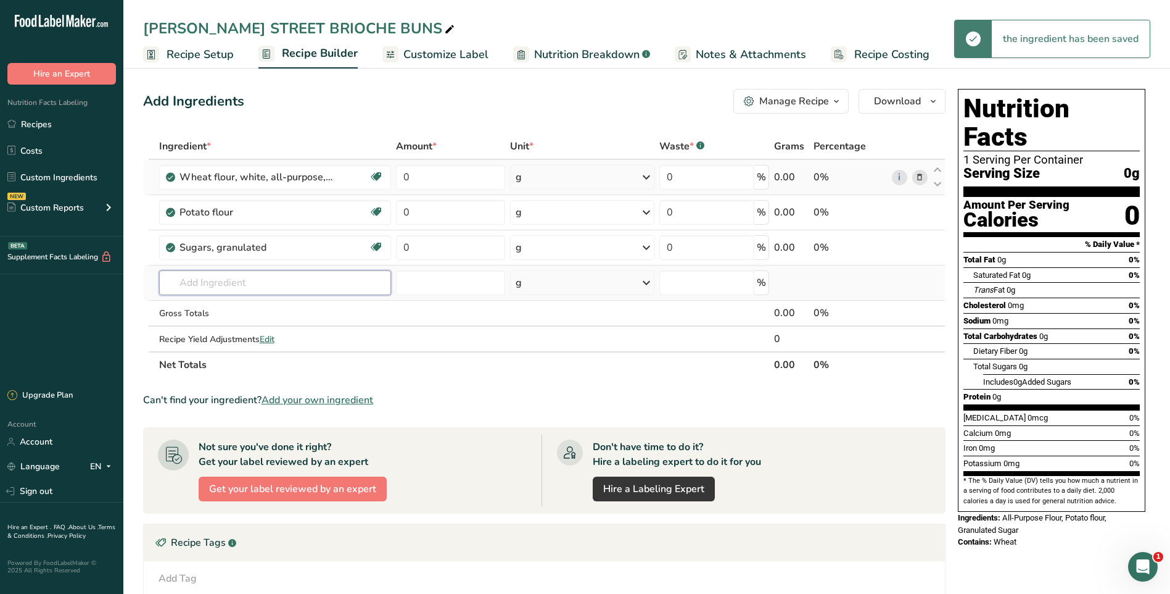
click at [289, 289] on input "text" at bounding box center [275, 282] width 232 height 25
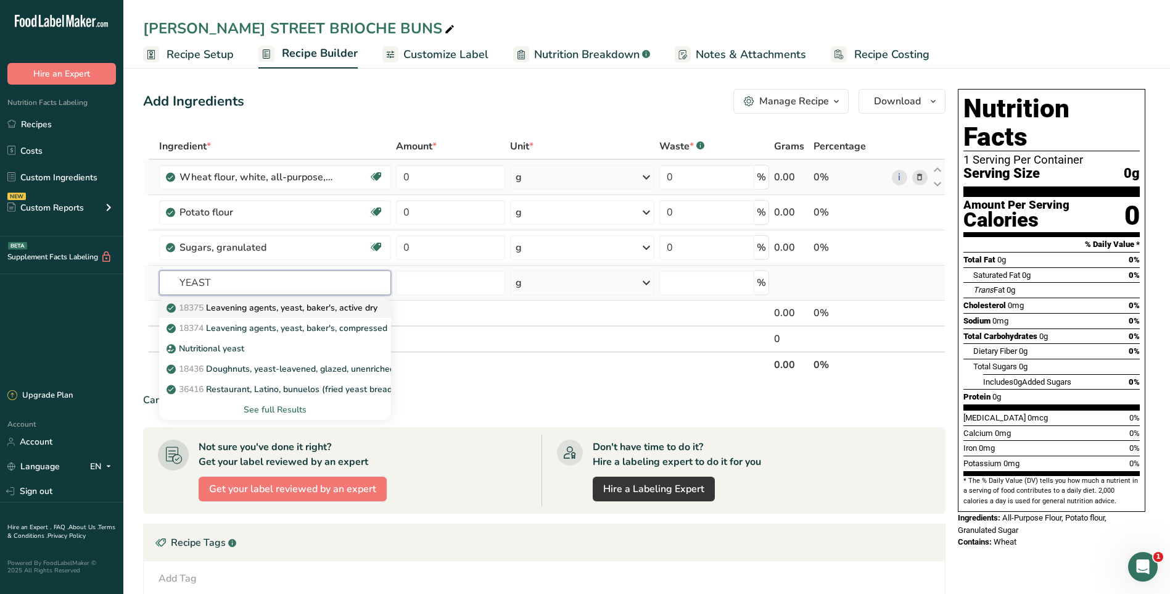
type input "YEAST"
click at [305, 308] on p "18375 Leavening agents, yeast, baker's, active dry" at bounding box center [273, 307] width 209 height 13
type input "Leavening agents, yeast, baker's, active dry"
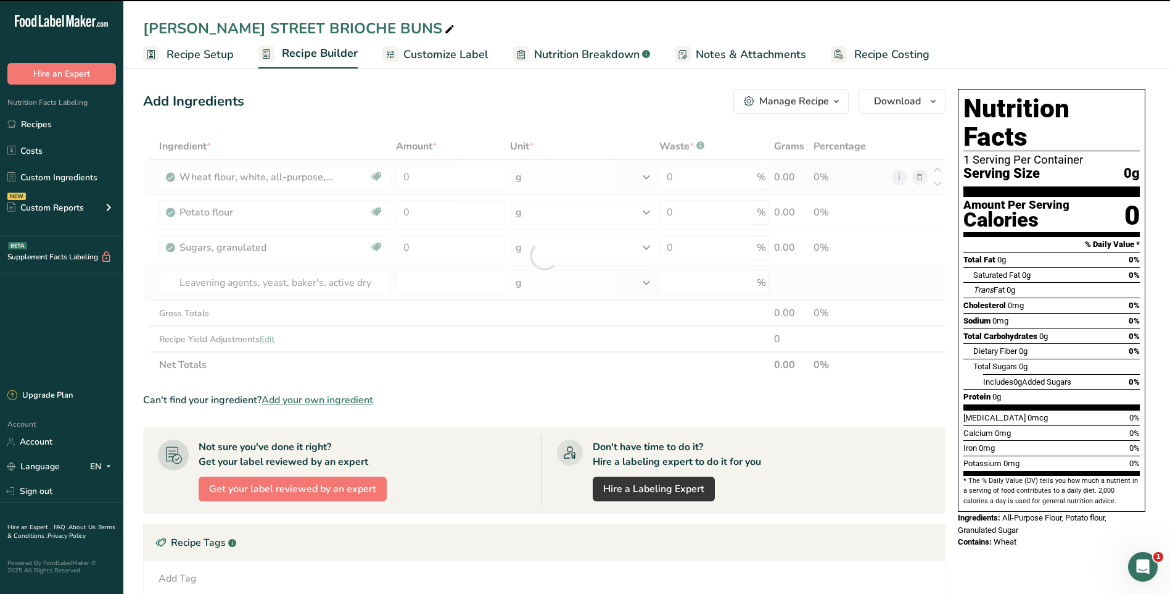
type input "0"
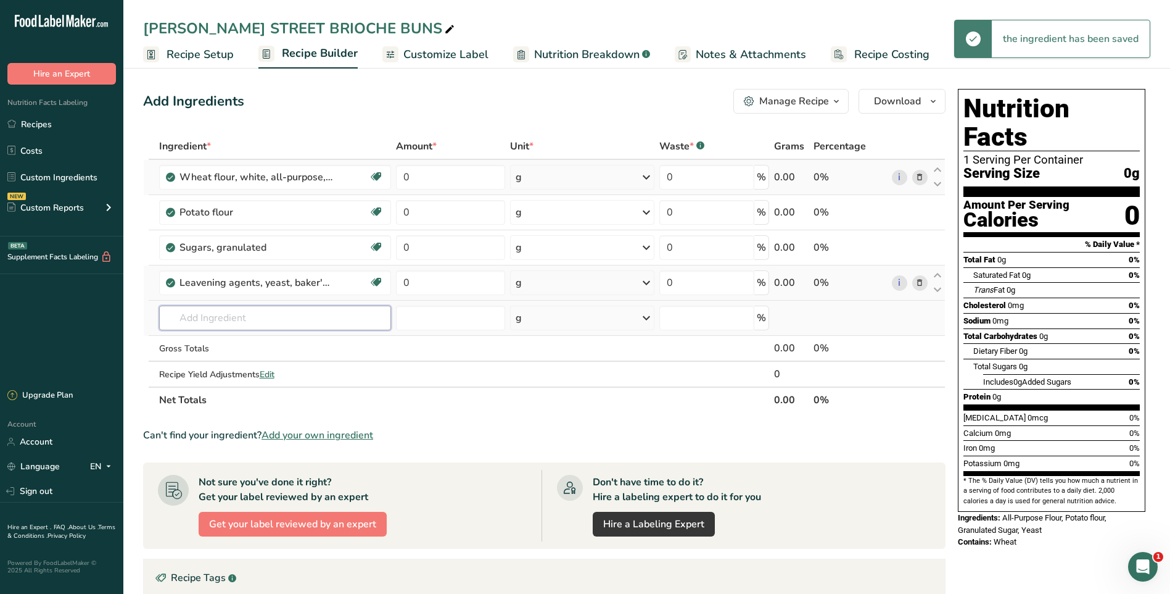
click at [250, 315] on input "text" at bounding box center [275, 317] width 232 height 25
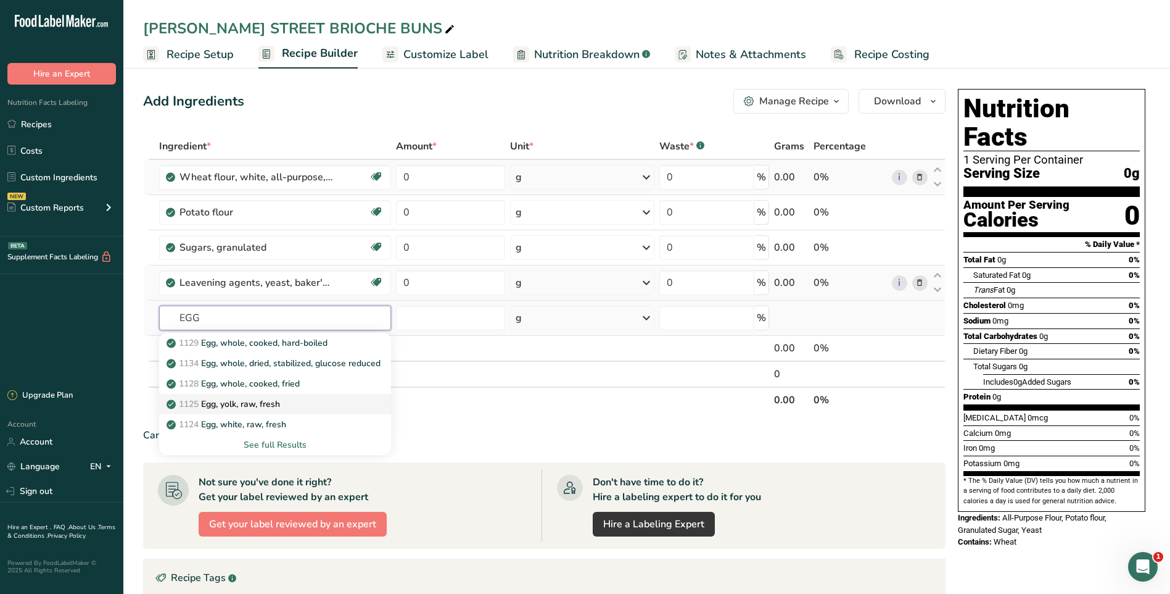
type input "EGG"
click at [271, 405] on p "1125 Egg, yolk, raw, fresh" at bounding box center [224, 403] width 111 height 13
type input "Egg, yolk, raw, fresh"
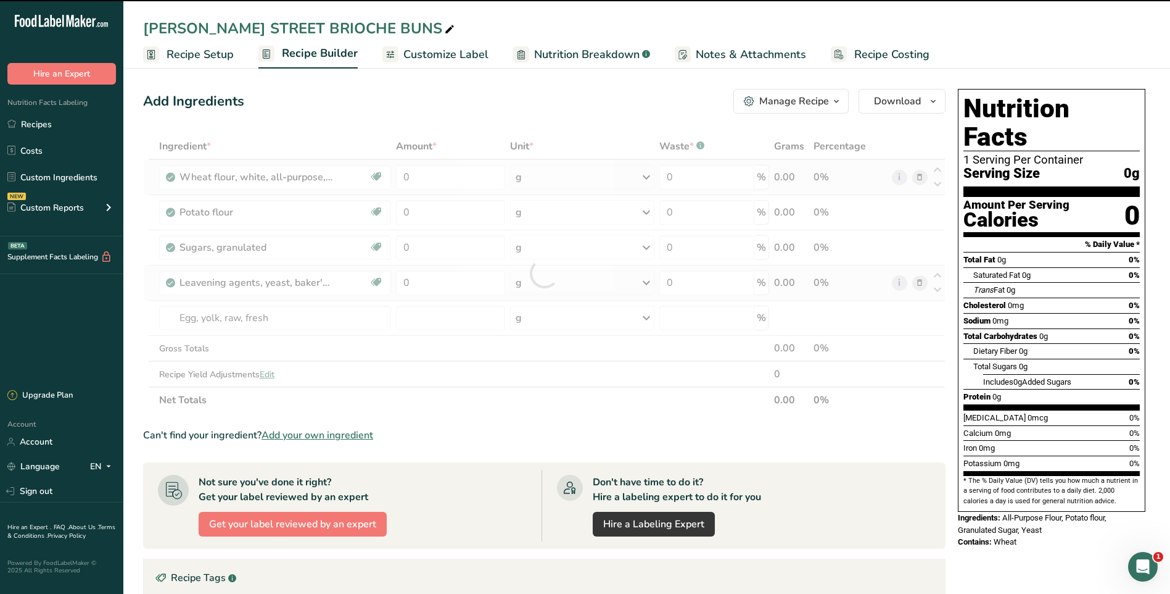
type input "0"
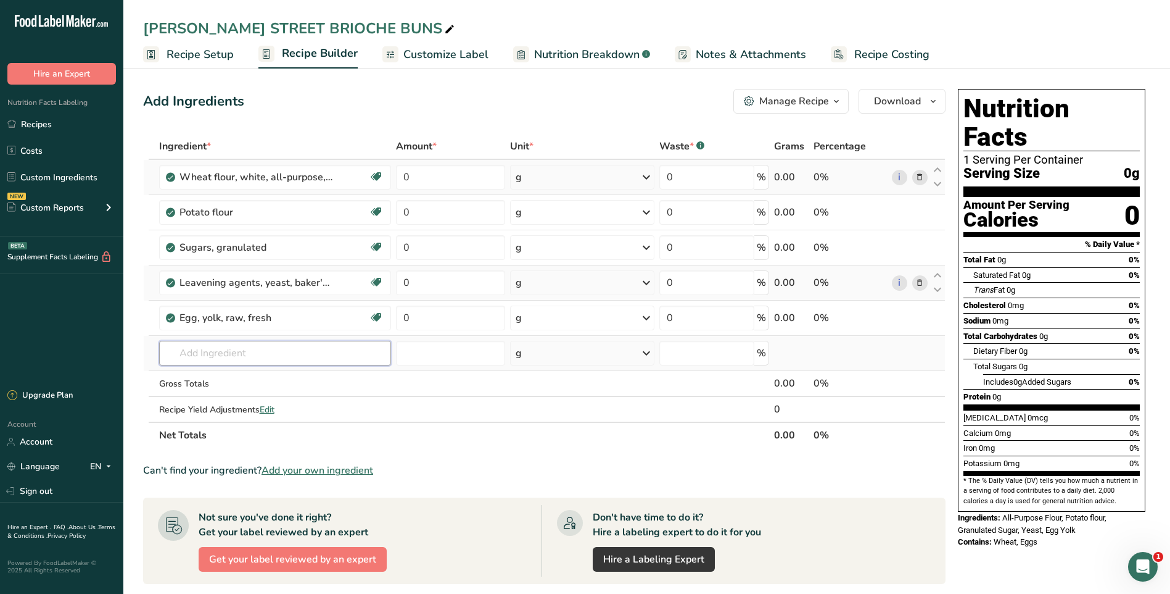
click at [234, 353] on input "text" at bounding box center [275, 353] width 232 height 25
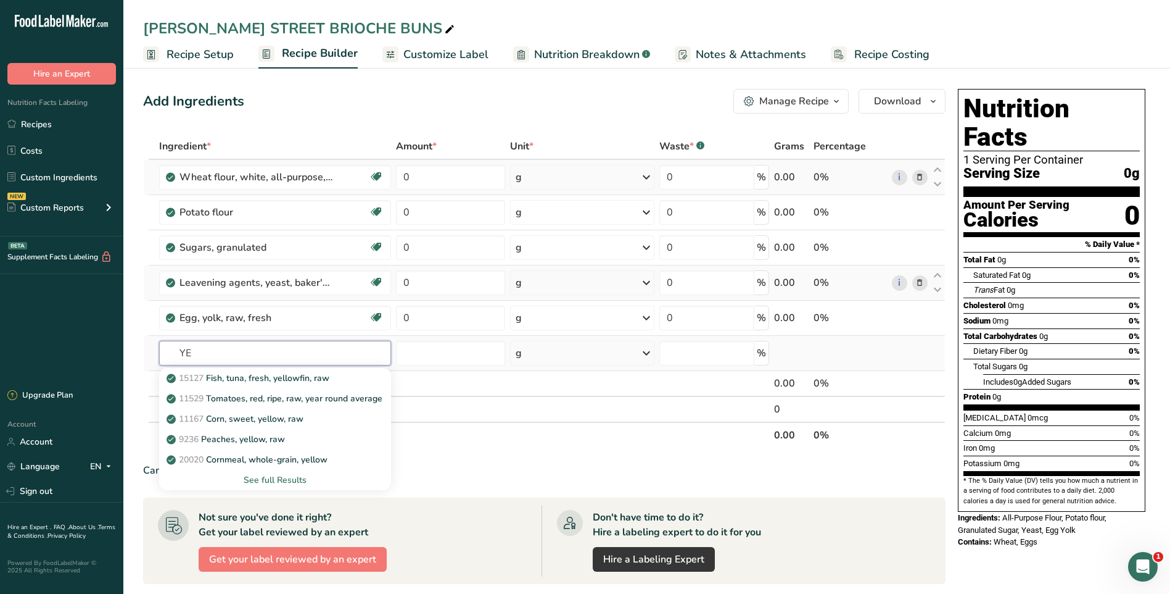
type input "Y"
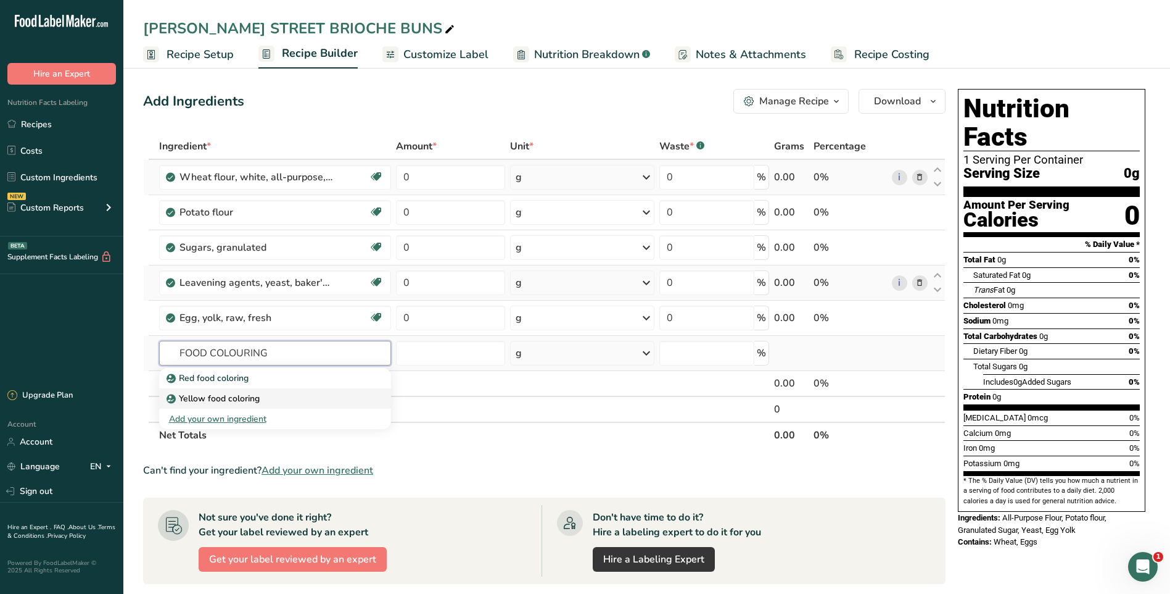
type input "FOOD COLOURING"
click at [218, 394] on p "Yellow food coloring" at bounding box center [214, 398] width 91 height 13
type input "Yellow food coloring"
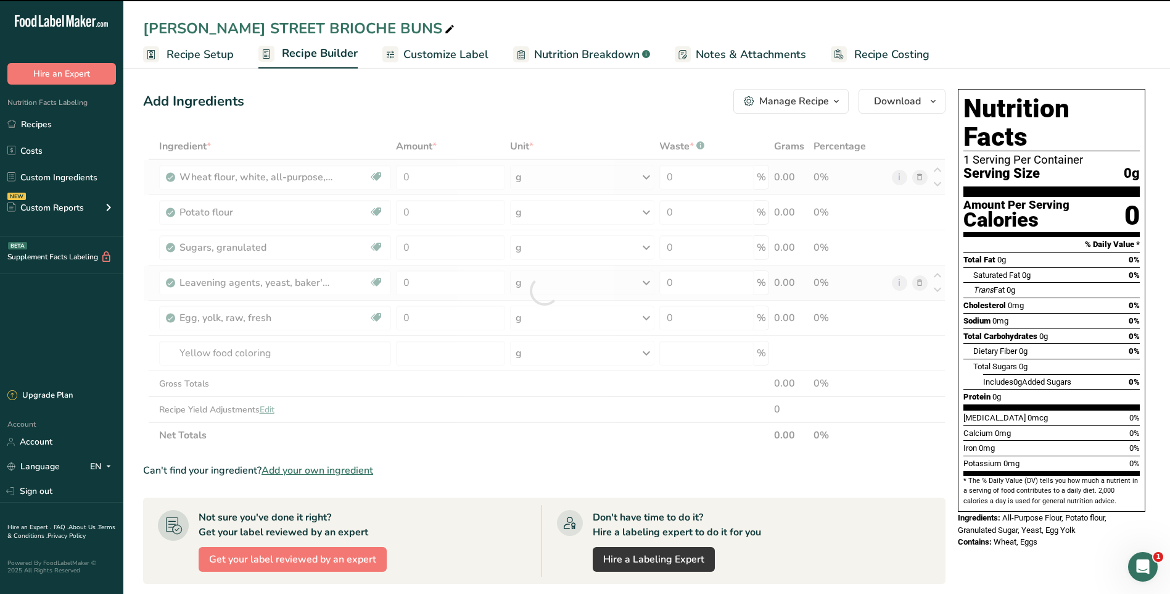
type input "0"
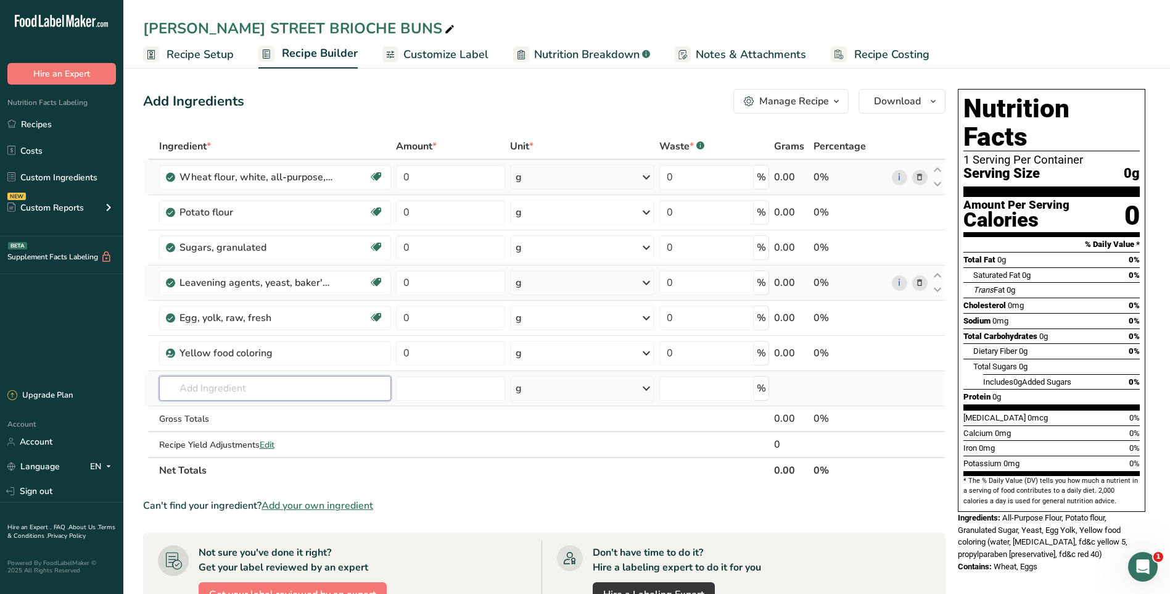
click at [256, 386] on input "text" at bounding box center [275, 388] width 232 height 25
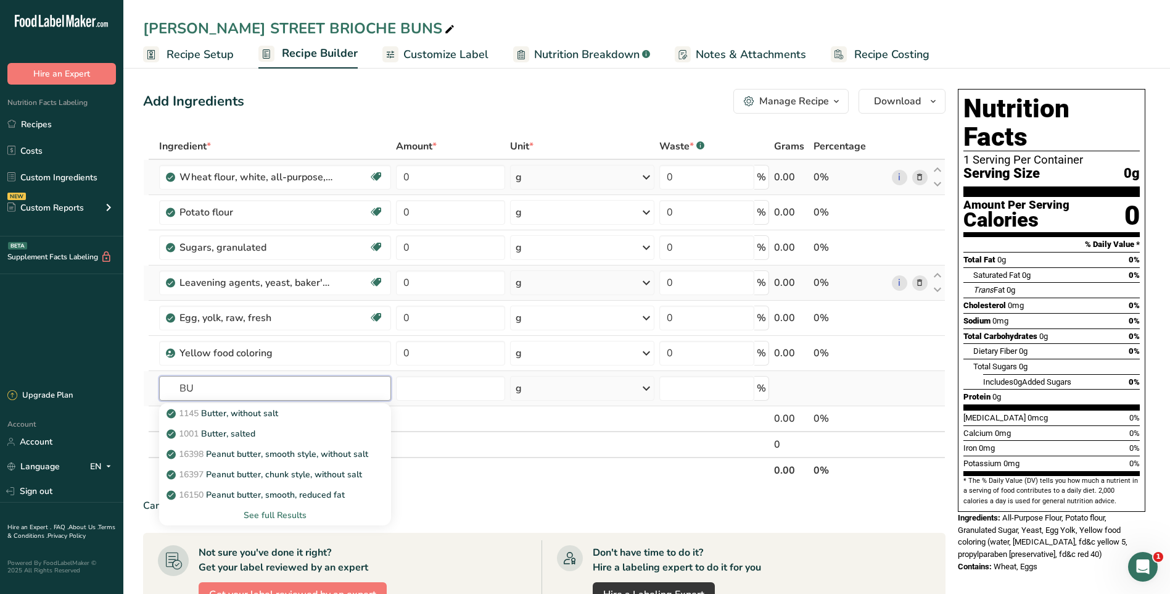
type input "B"
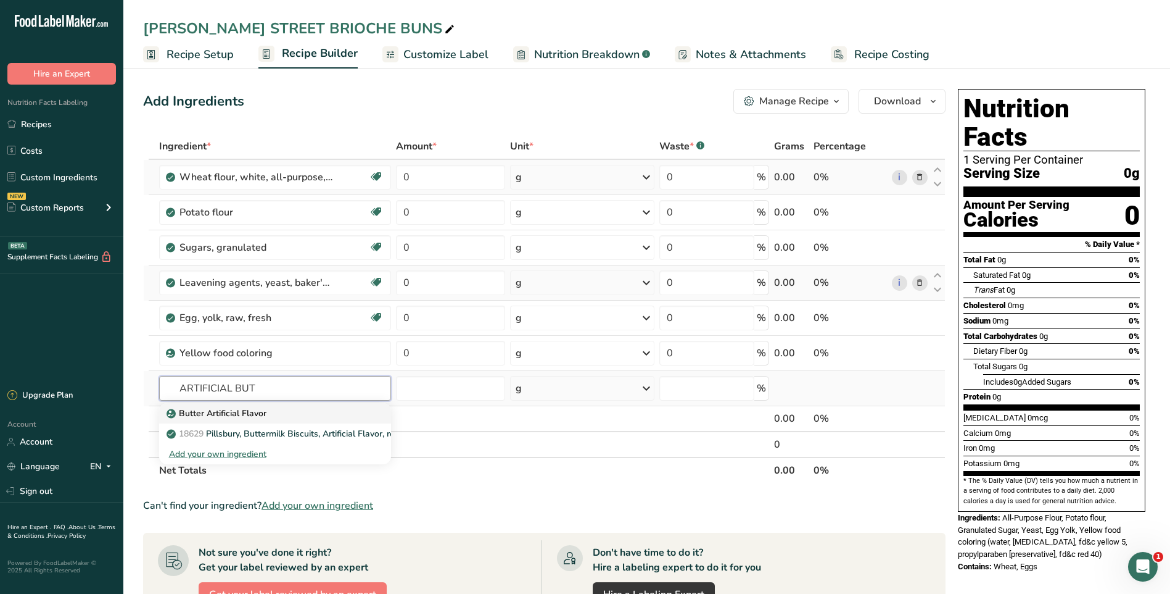
type input "ARTIFICIAL BUT"
click at [235, 409] on p "Butter Artificial Flavor" at bounding box center [217, 413] width 97 height 13
type input "Butter Artificial Flavor"
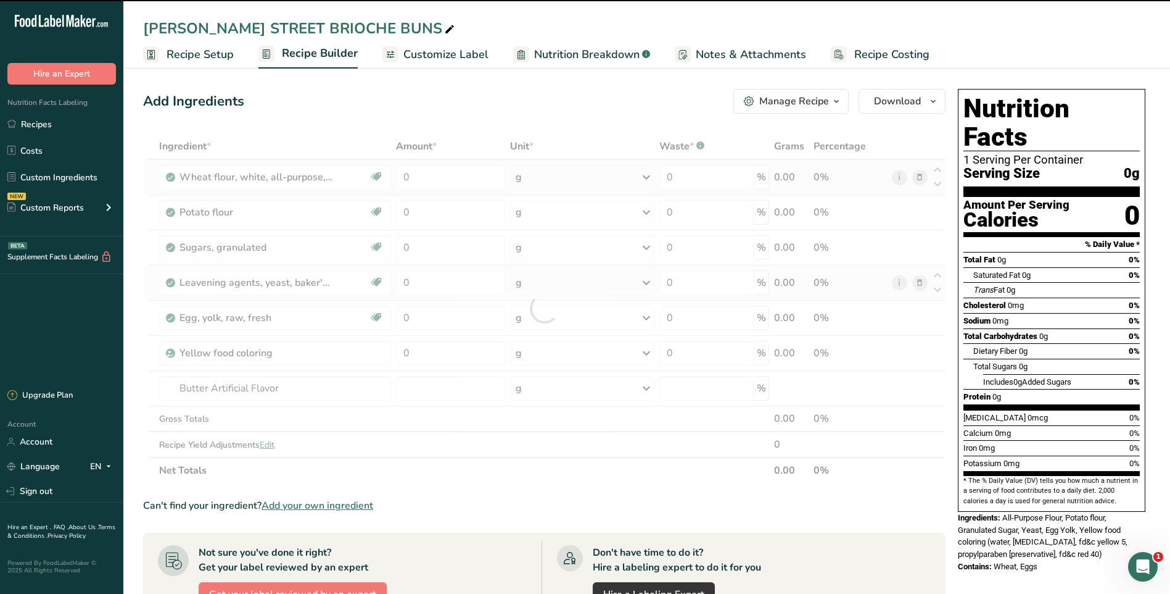
type input "0"
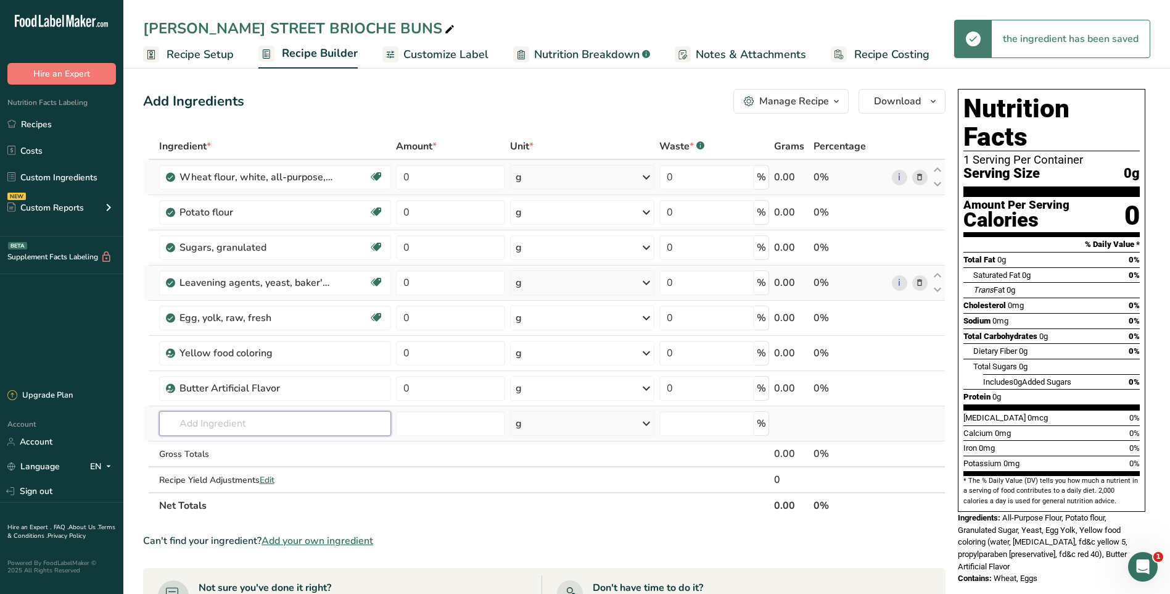
click at [263, 424] on input "text" at bounding box center [275, 423] width 232 height 25
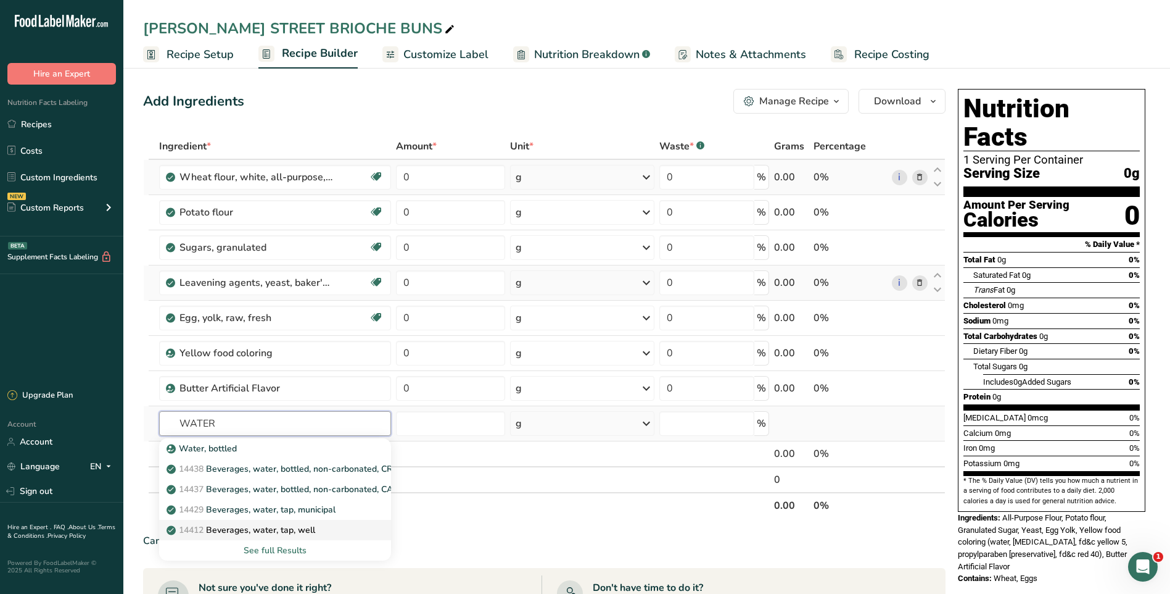
type input "WATER"
click at [304, 531] on p "14412 Beverages, water, tap, well" at bounding box center [242, 529] width 146 height 13
type input "Beverages, water, tap, well"
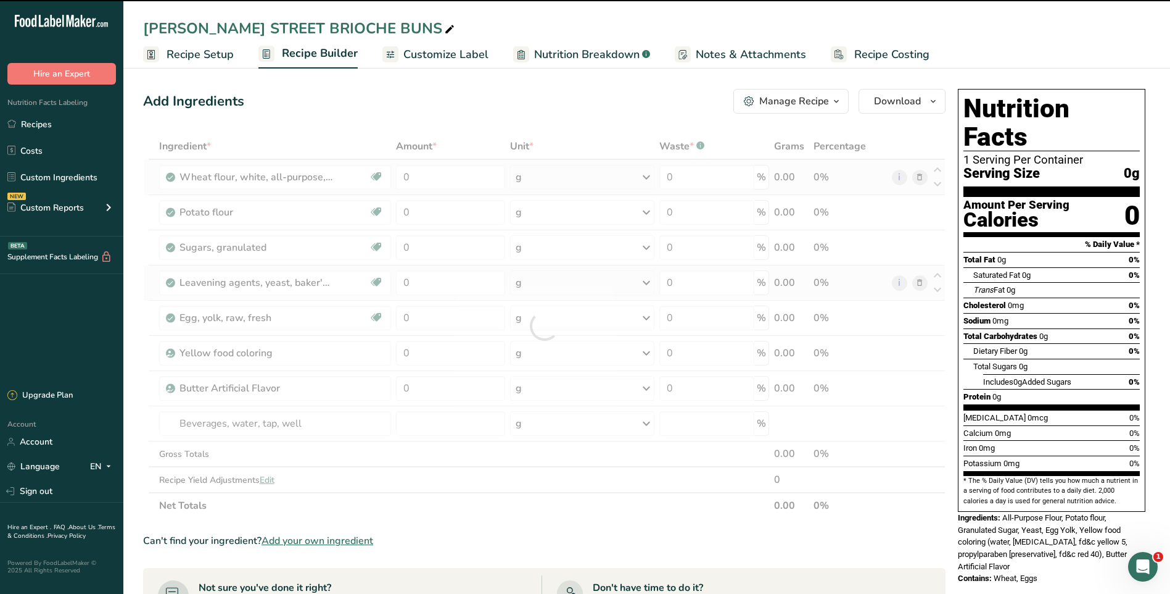
type input "0"
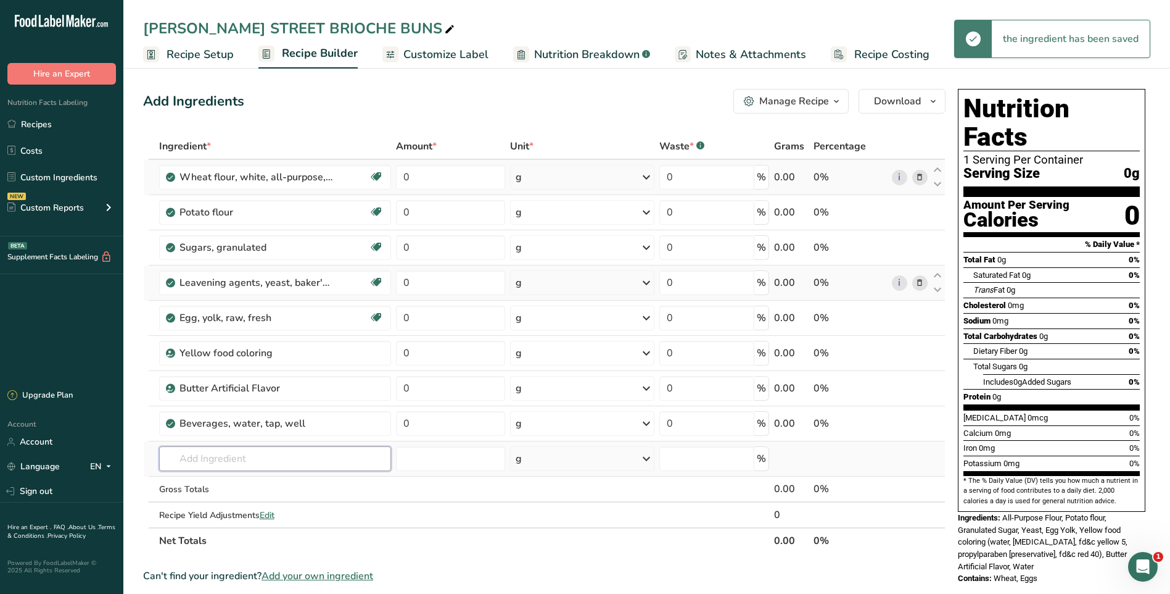
click at [263, 458] on input "text" at bounding box center [275, 458] width 232 height 25
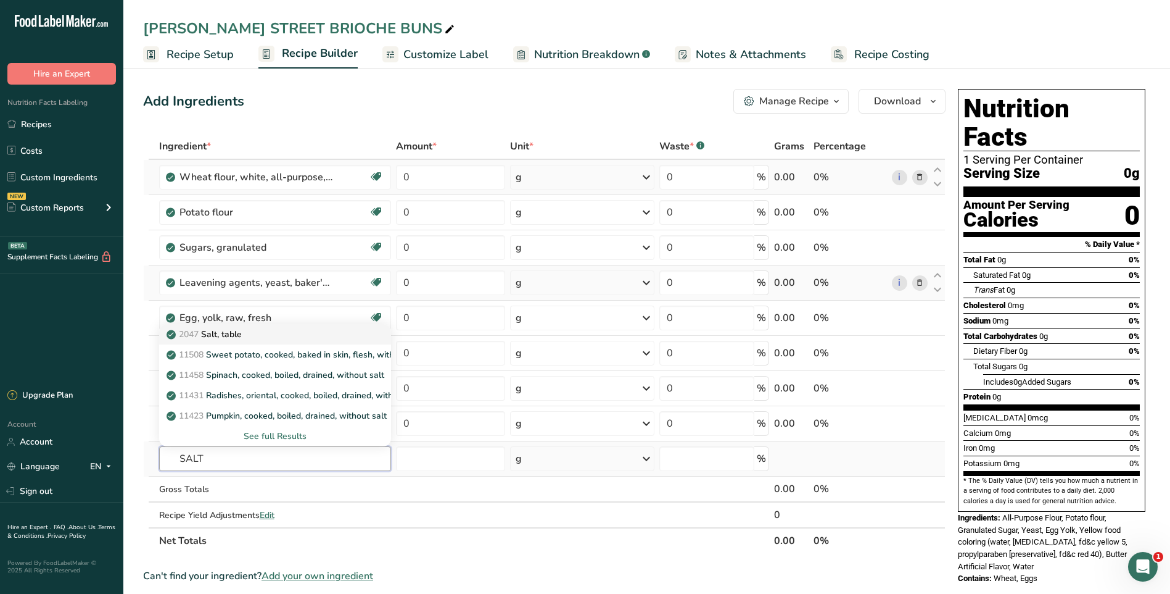
type input "SALT"
click at [249, 333] on div "2047 Salt, table" at bounding box center [265, 334] width 192 height 13
type input "Salt, table"
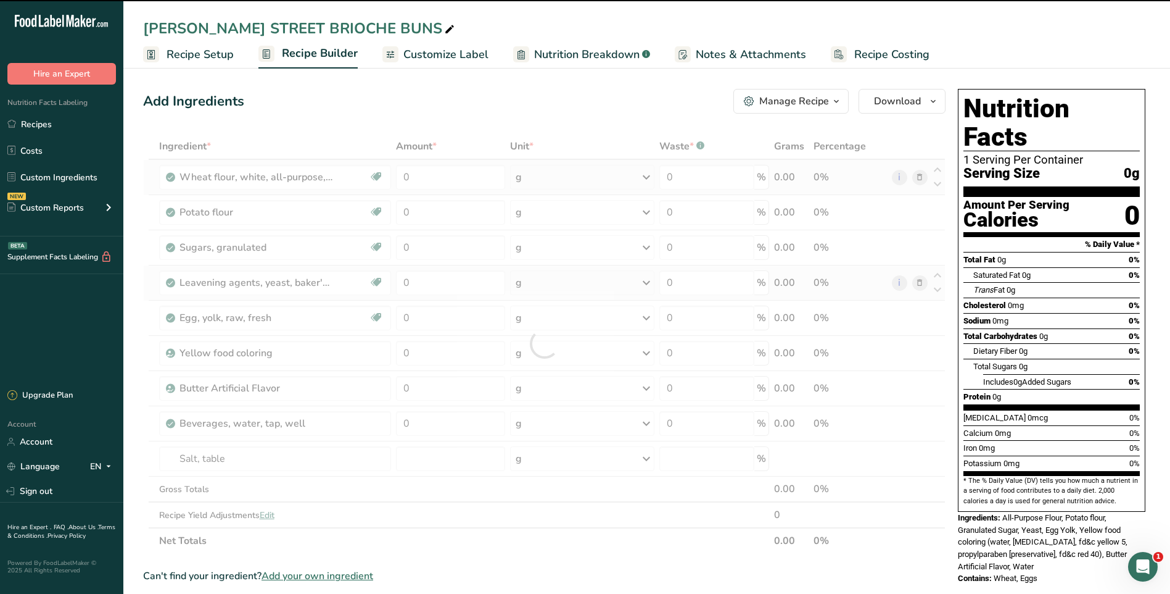
type input "0"
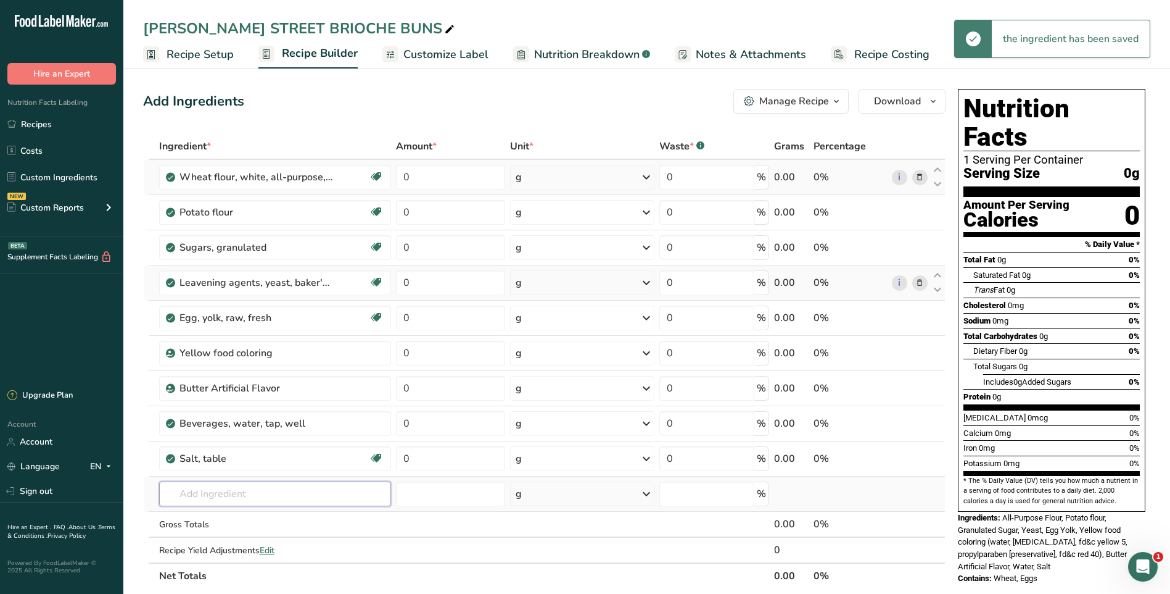
click at [238, 495] on input "text" at bounding box center [275, 493] width 232 height 25
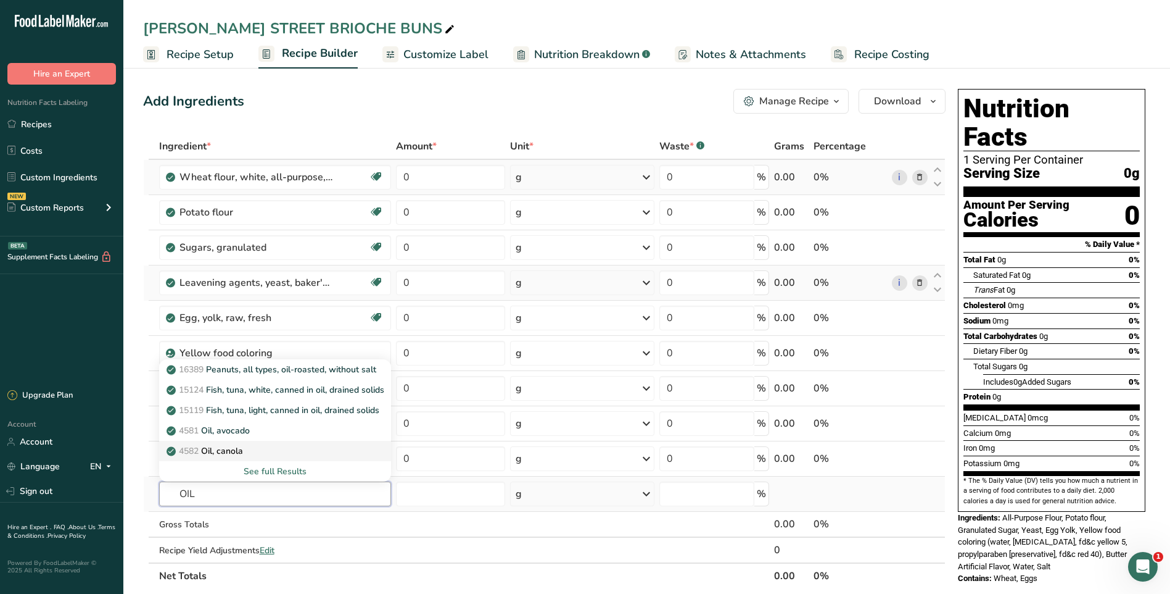
type input "OIL"
click at [237, 454] on p "4582 Oil, canola" at bounding box center [206, 450] width 74 height 13
type input "Oil, canola"
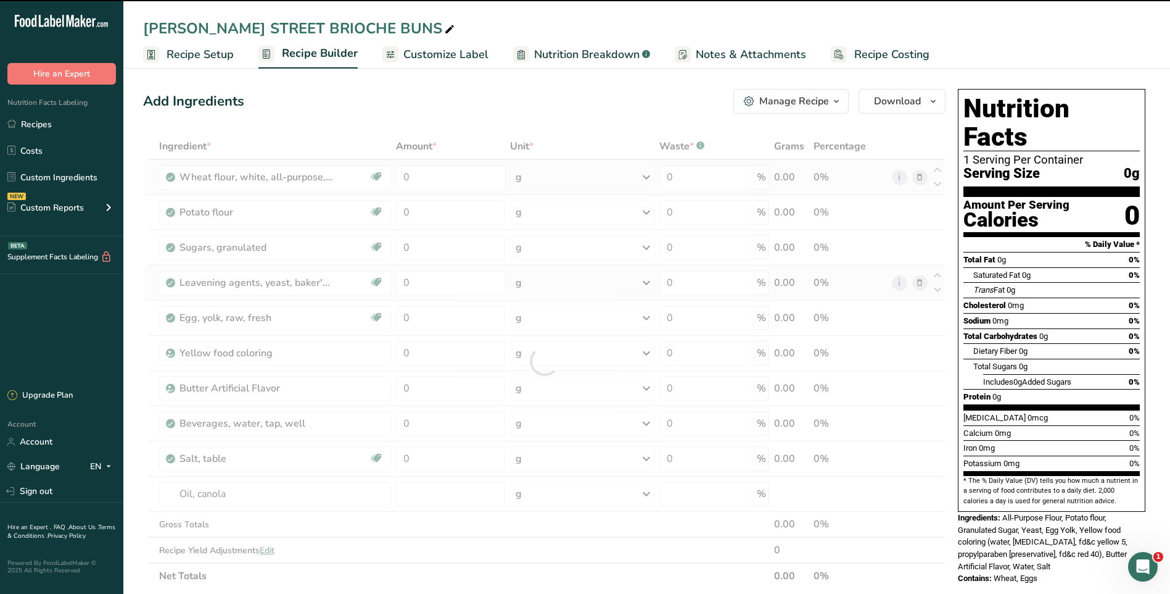
type input "0"
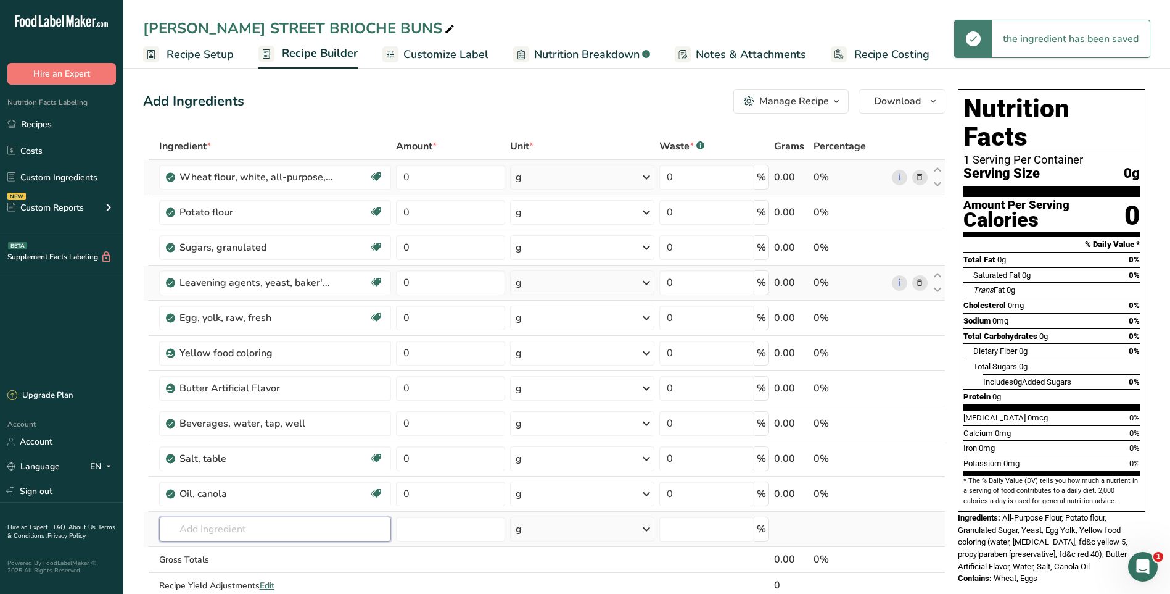
click at [238, 529] on input "text" at bounding box center [275, 528] width 232 height 25
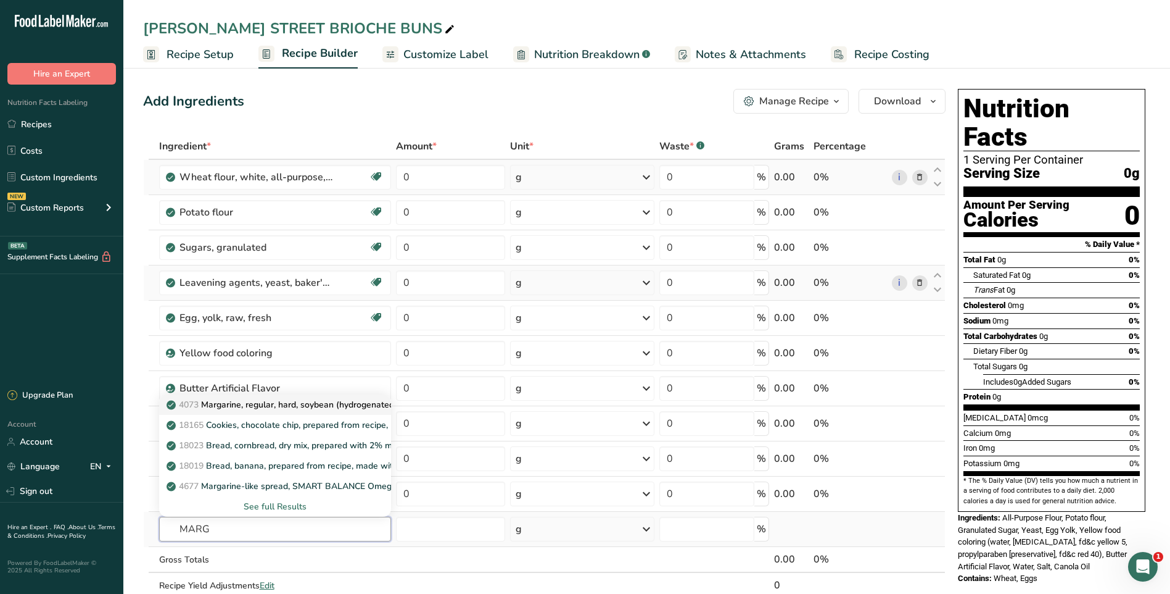
type input "MARG"
click at [303, 403] on p "4073 Margarine, regular, hard, soybean (hydrogenated)" at bounding box center [283, 404] width 228 height 13
type input "Margarine, regular, hard, soybean (hydrogenated)"
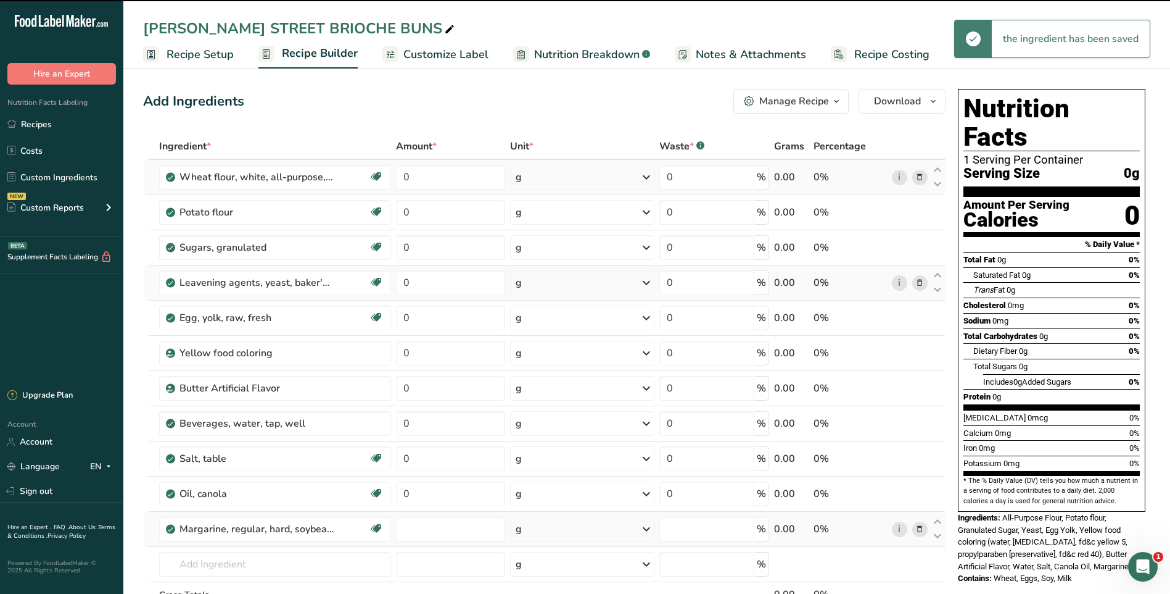
type input "0"
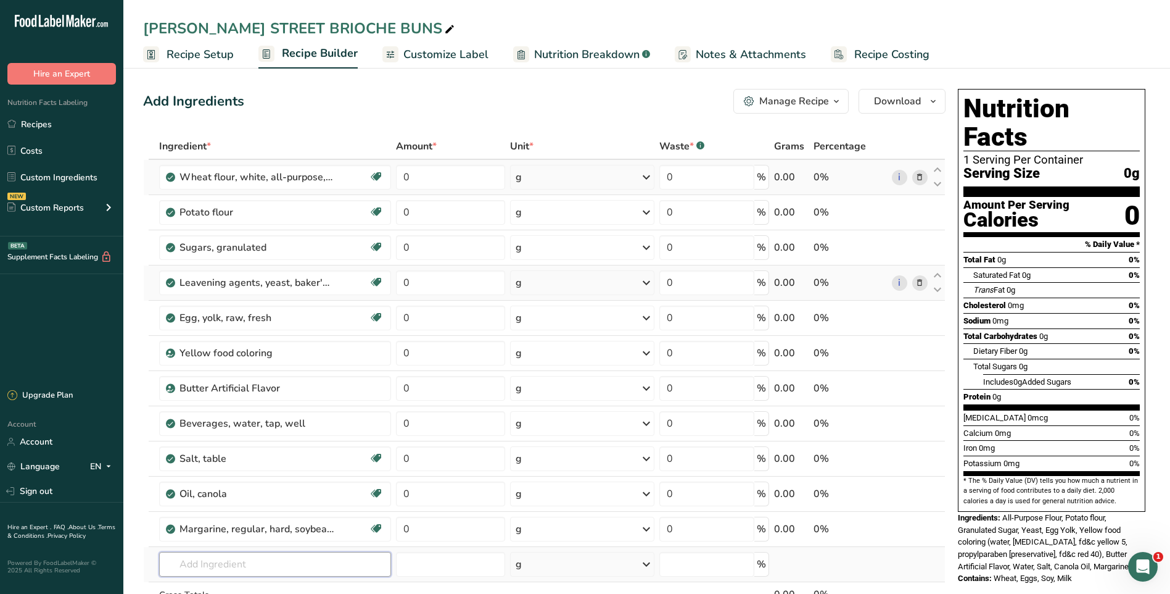
click at [290, 564] on input "text" at bounding box center [275, 564] width 232 height 25
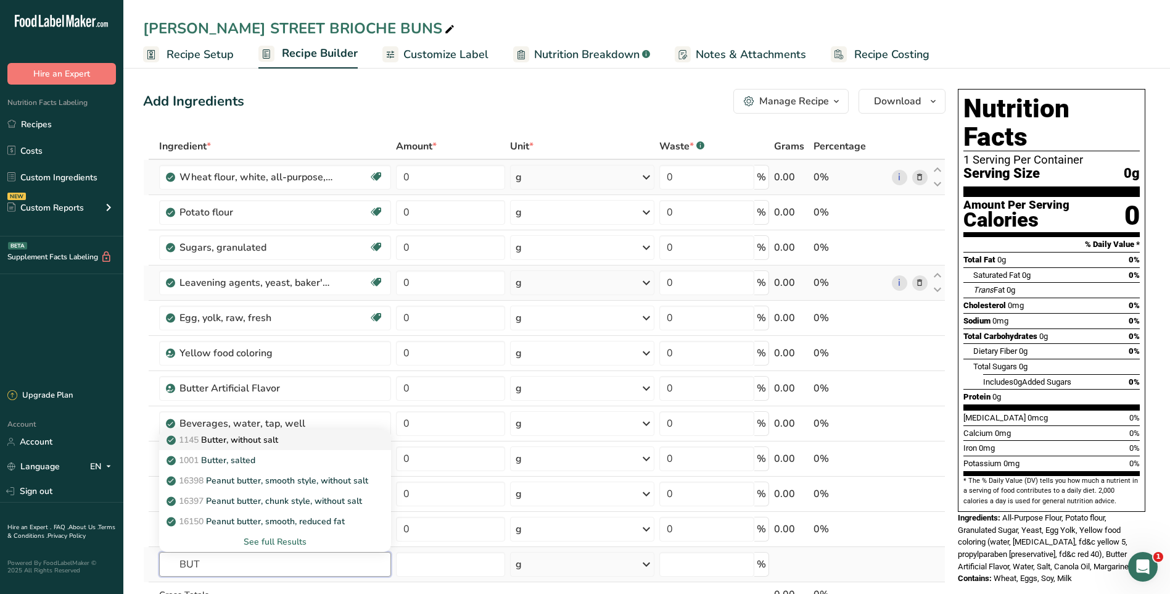
type input "BUT"
click at [292, 443] on div "1145 Butter, without salt" at bounding box center [265, 439] width 192 height 13
type input "Butter, without salt"
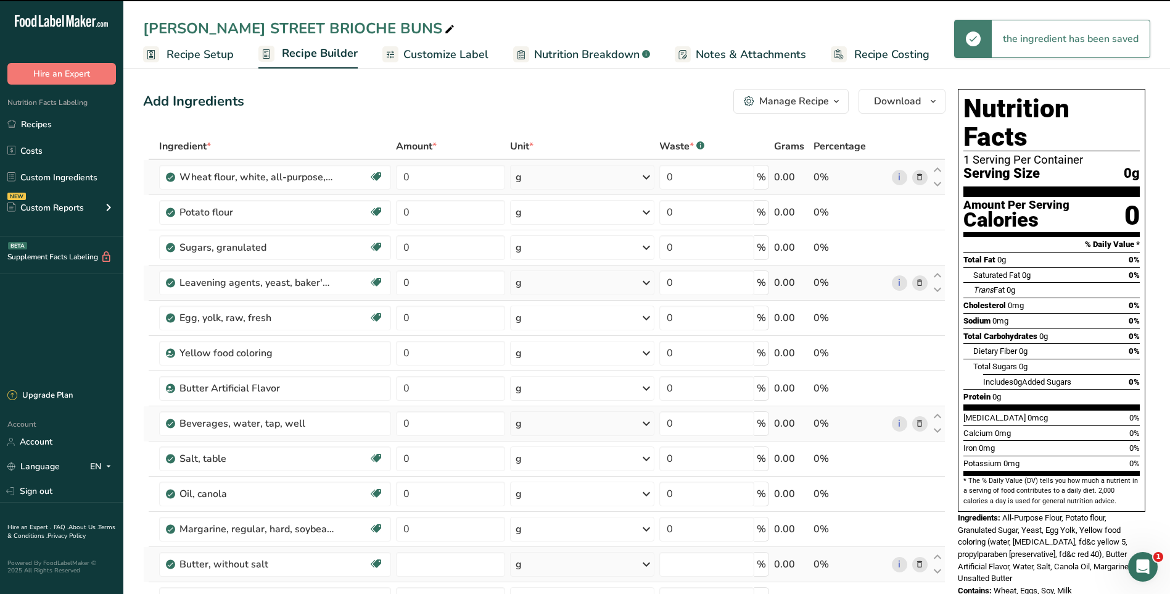
type input "0"
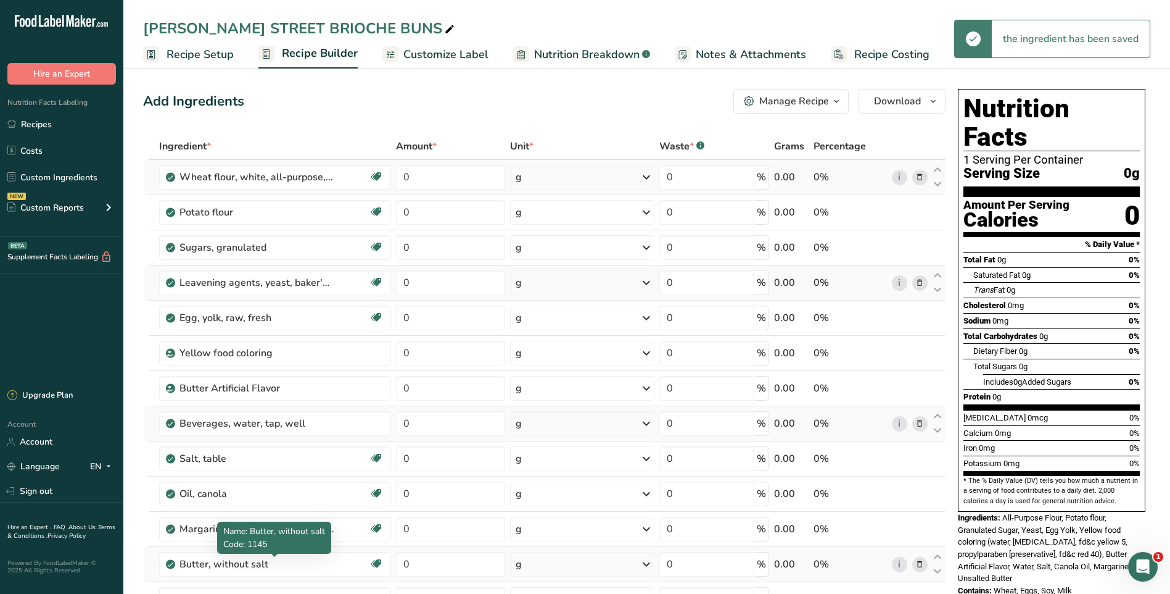
scroll to position [123, 0]
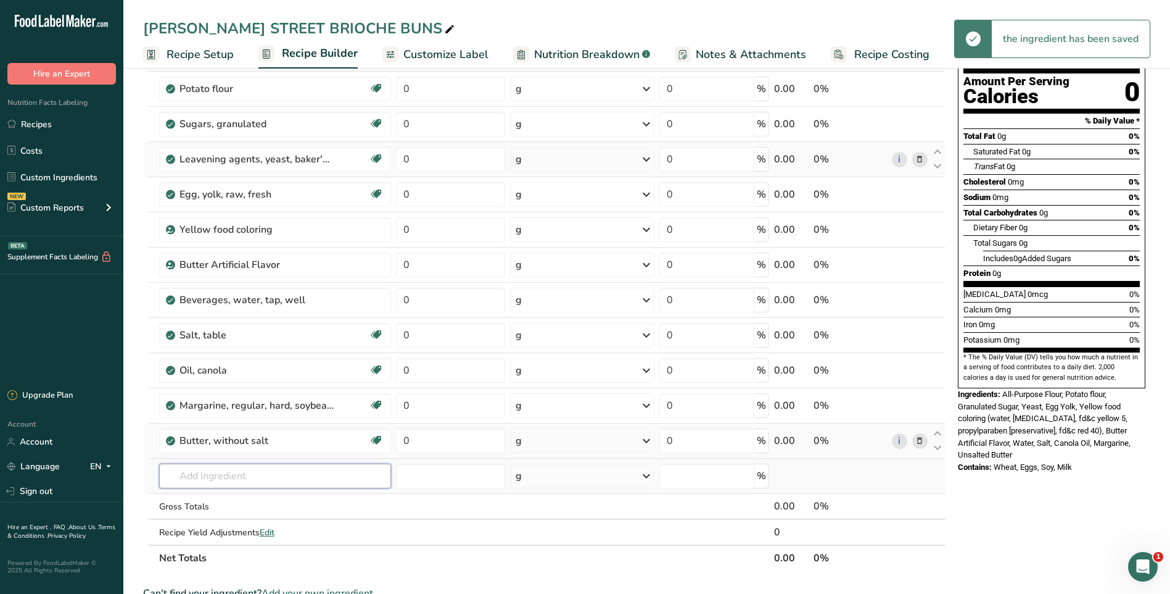
click at [255, 481] on input "text" at bounding box center [275, 475] width 232 height 25
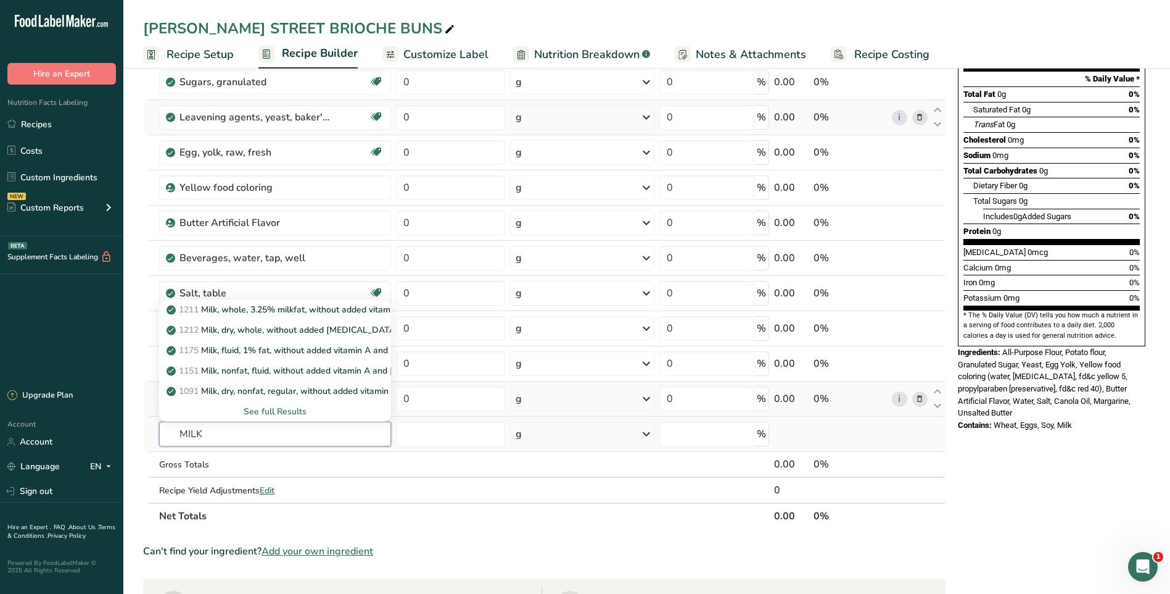
scroll to position [185, 0]
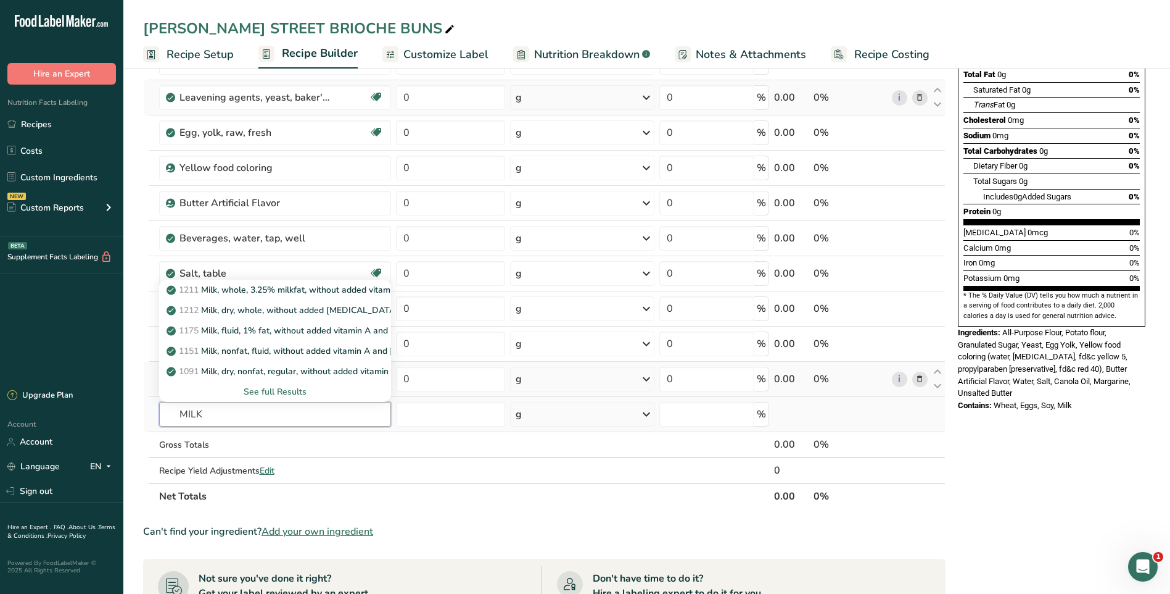
type input "MILK"
click at [292, 390] on div "See full Results" at bounding box center [275, 391] width 212 height 13
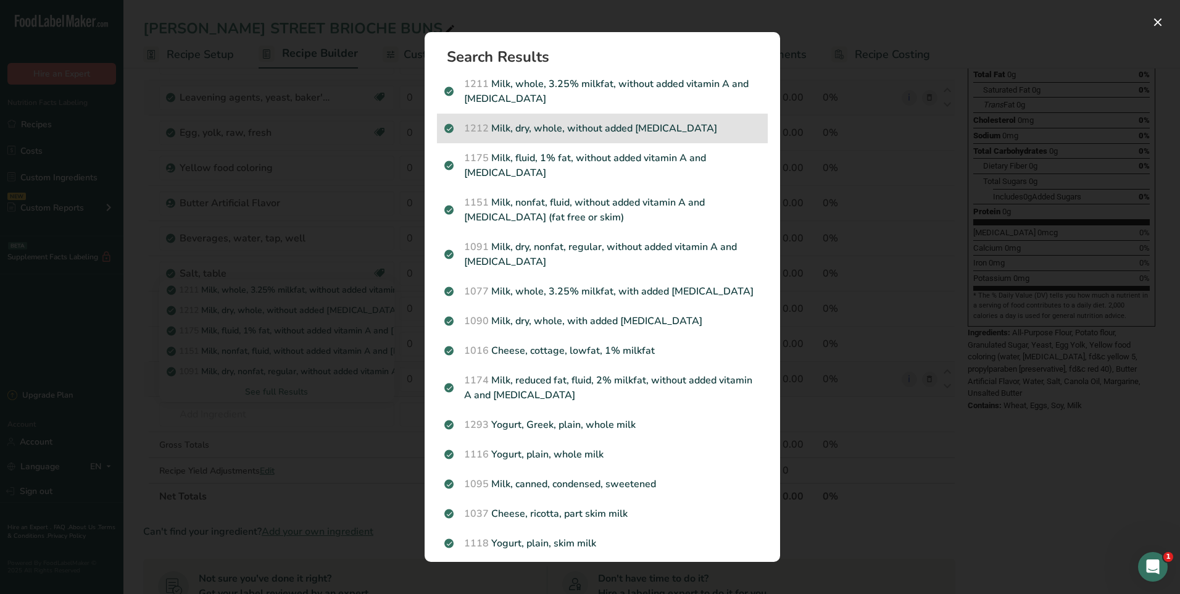
click at [635, 136] on div "1212 Milk, dry, whole, without added vitamin D" at bounding box center [602, 129] width 331 height 30
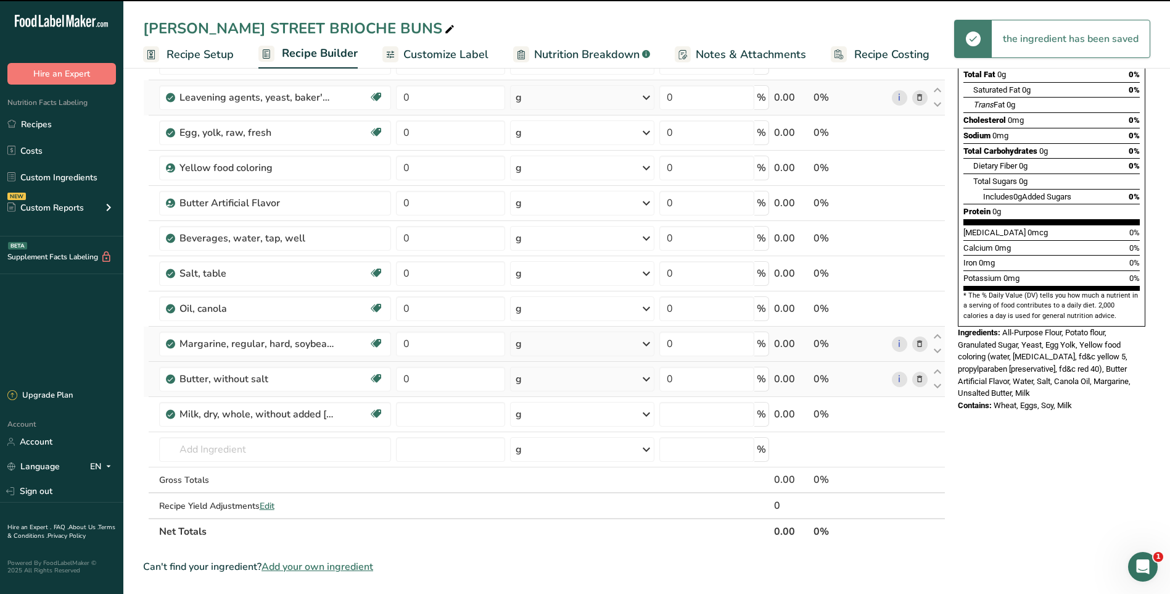
type input "0"
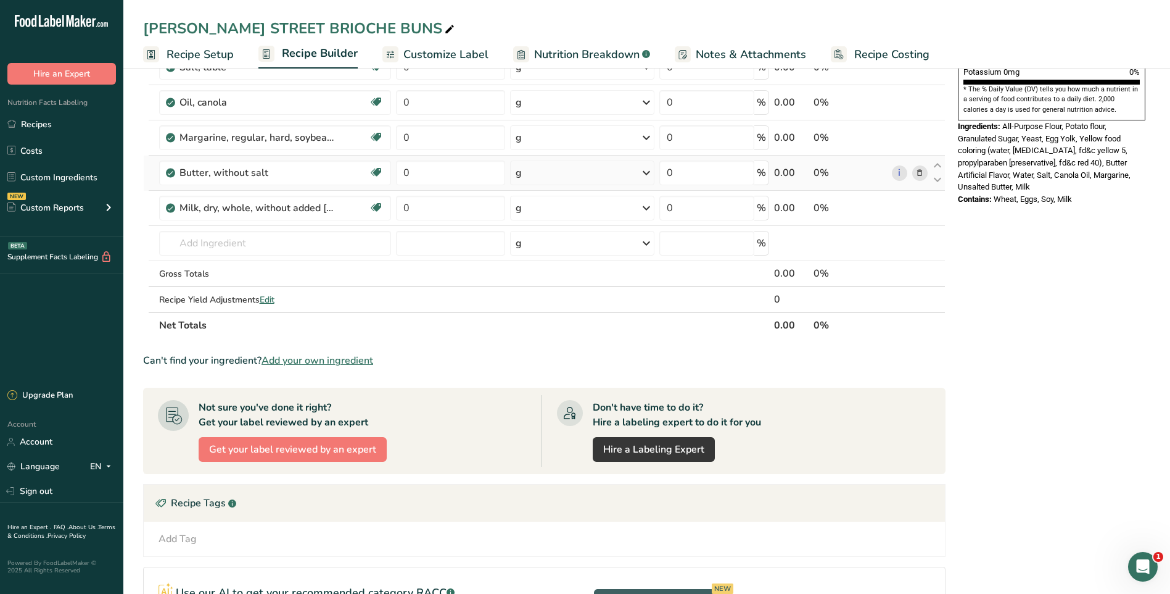
scroll to position [432, 0]
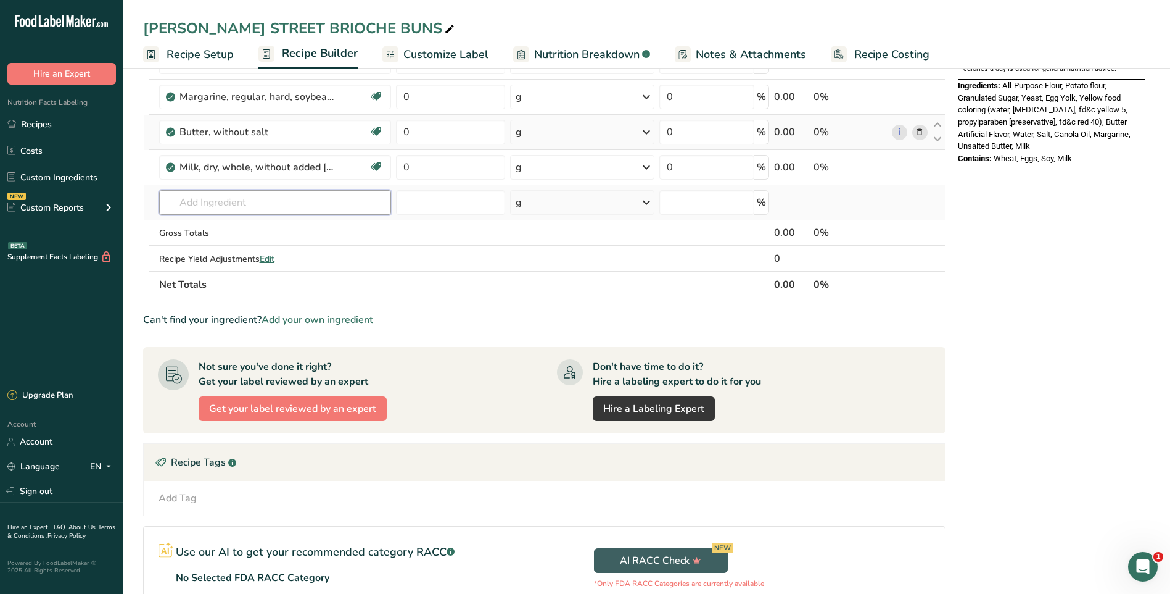
click at [243, 199] on input "text" at bounding box center [275, 202] width 232 height 25
type input "OLD DOUGH"
click at [357, 228] on p "18248 Doughnuts, cake-type, plain (includes unsugared, old-fashioned)" at bounding box center [315, 227] width 293 height 13
type input "Doughnuts, cake-type, plain (includes unsugared, old-fashioned)"
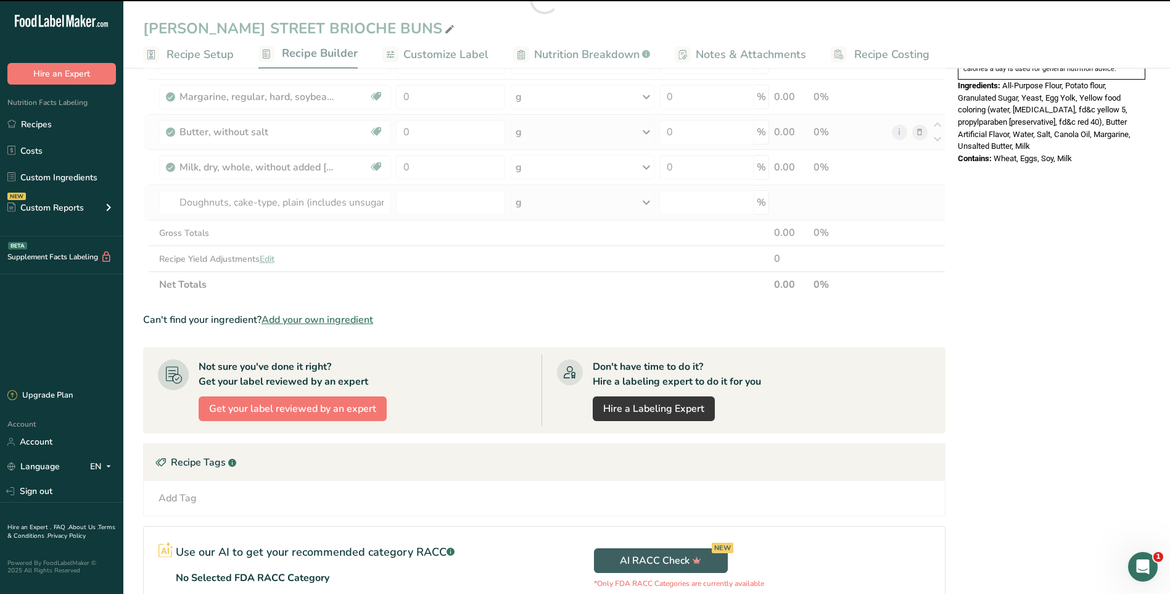
type input "0"
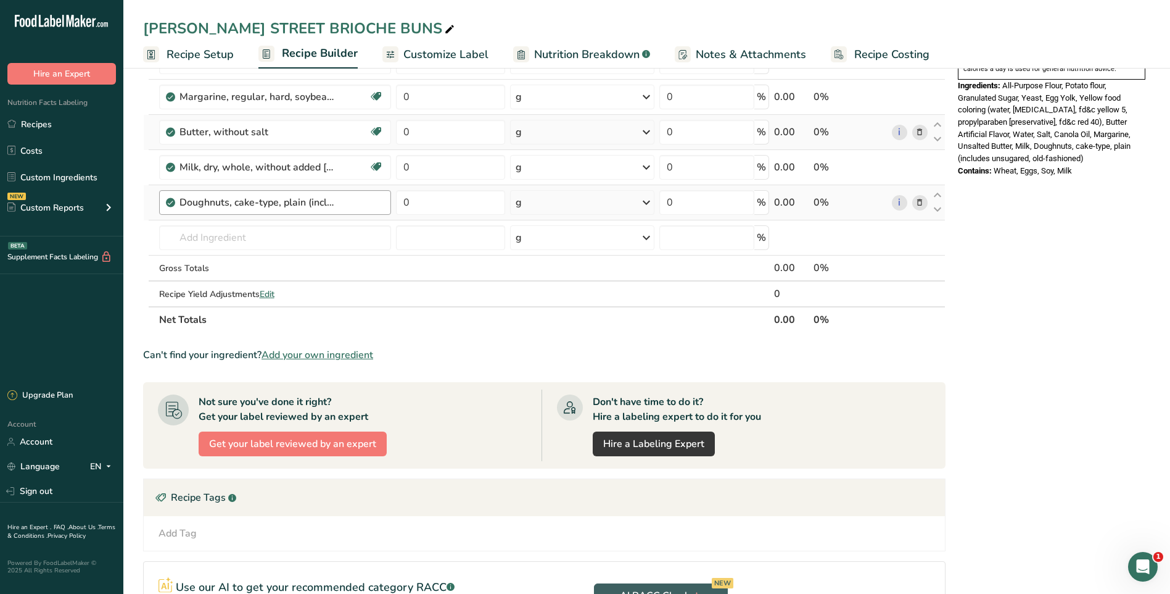
click at [337, 202] on div "Doughnuts, cake-type, plain (includes unsugared, old-fashioned)" at bounding box center [282, 202] width 204 height 15
click at [357, 205] on div "Doughnuts, cake-type, plain (includes unsugared, old-fashioned)" at bounding box center [282, 202] width 204 height 15
click at [138, 208] on section "Add Ingredients Manage Recipe Delete Recipe Duplicate Recipe Scale Recipe Save …" at bounding box center [646, 193] width 1047 height 1123
click at [134, 239] on section "Add Ingredients Manage Recipe Delete Recipe Duplicate Recipe Scale Recipe Save …" at bounding box center [646, 193] width 1047 height 1123
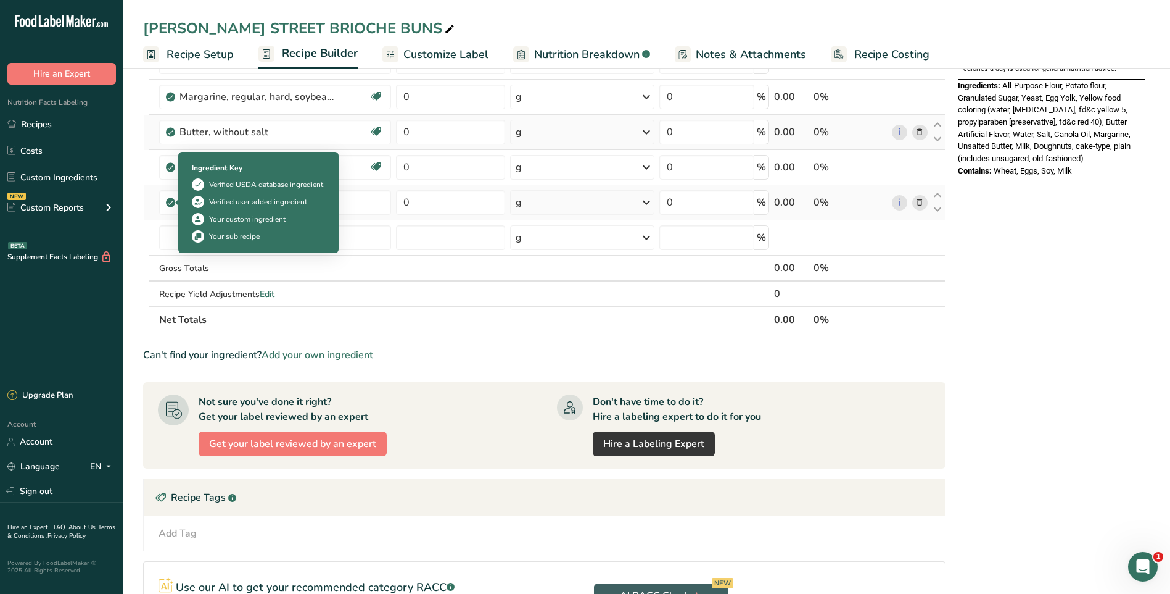
click at [174, 199] on icon at bounding box center [170, 202] width 7 height 11
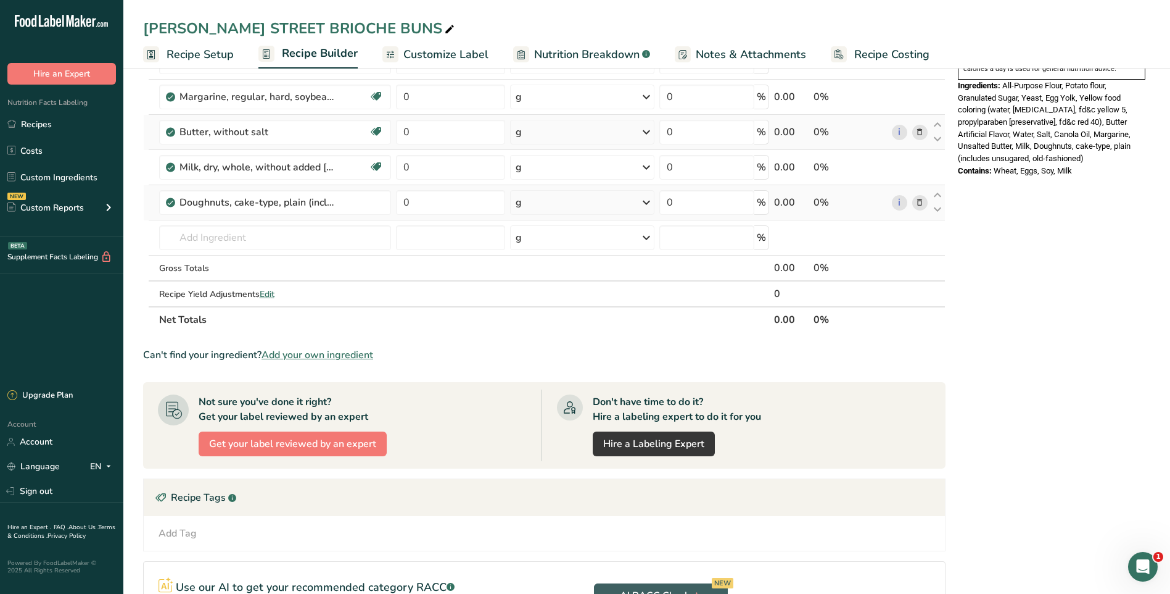
click at [168, 202] on icon at bounding box center [170, 202] width 7 height 11
click at [136, 235] on section "Add Ingredients Manage Recipe Delete Recipe Duplicate Recipe Scale Recipe Save …" at bounding box center [646, 193] width 1047 height 1123
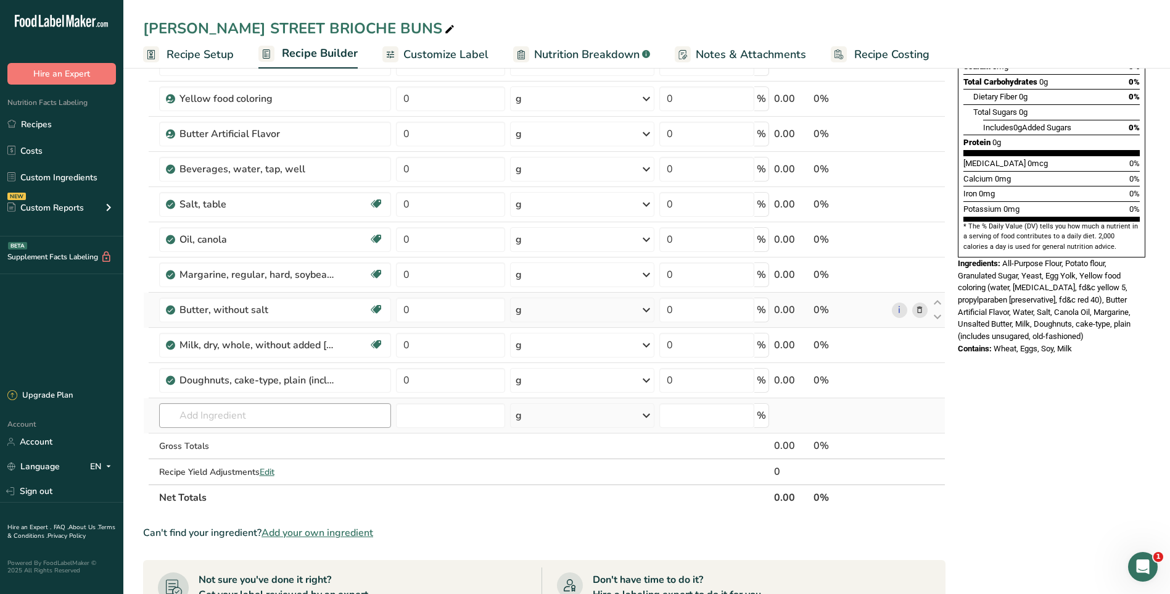
scroll to position [308, 0]
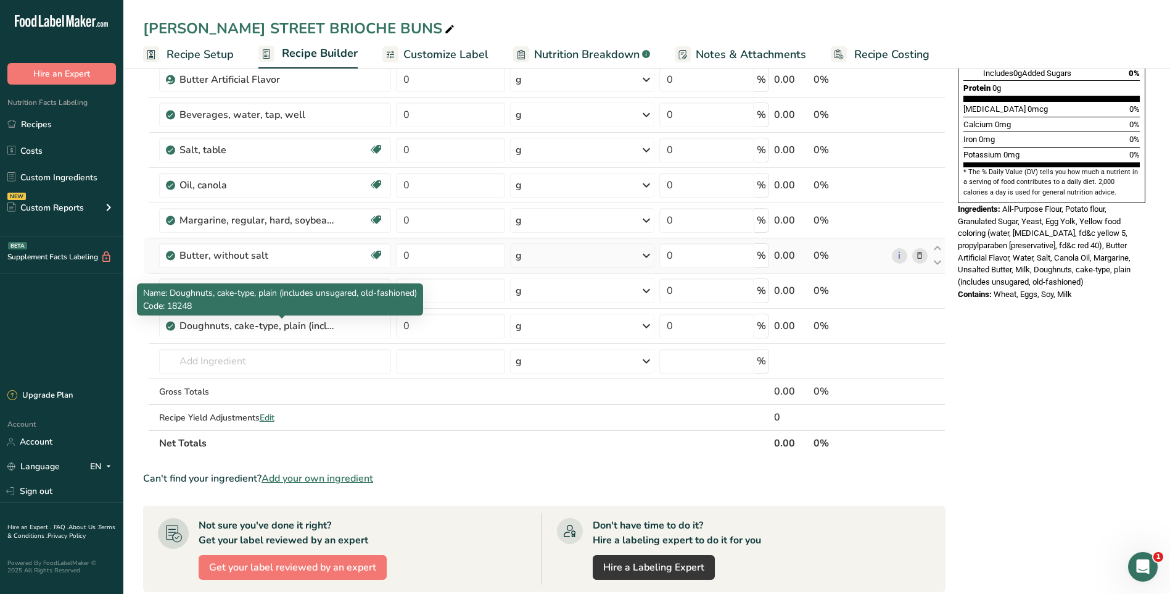
drag, startPoint x: 270, startPoint y: 322, endPoint x: 133, endPoint y: 349, distance: 139.6
click at [133, 349] on section "Add Ingredients Manage Recipe Delete Recipe Duplicate Recipe Scale Recipe Save …" at bounding box center [646, 317] width 1047 height 1123
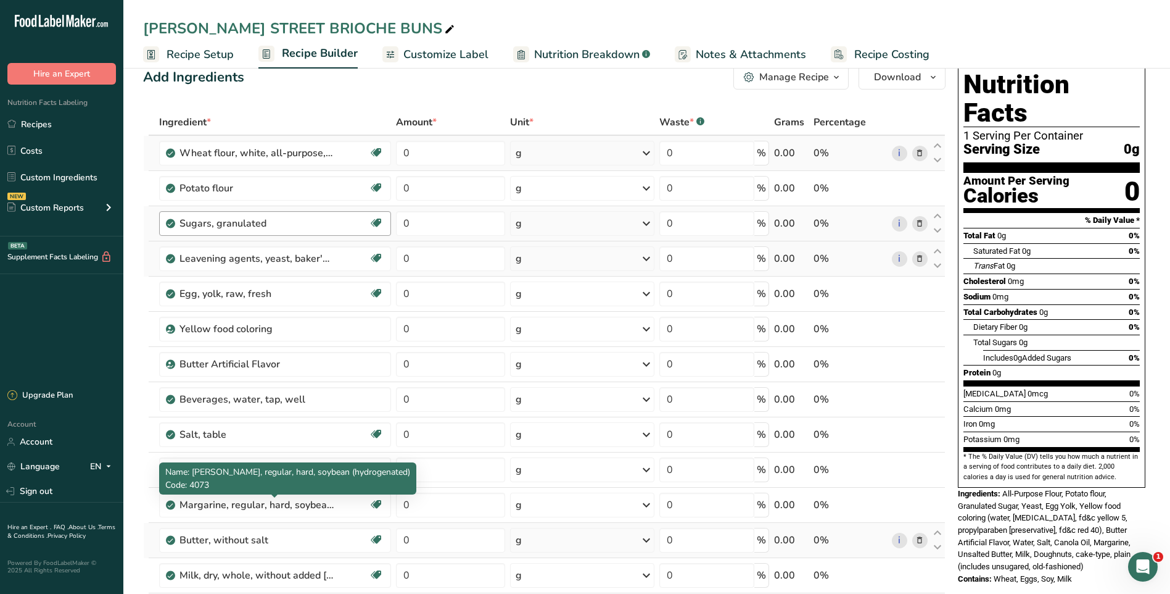
scroll to position [0, 0]
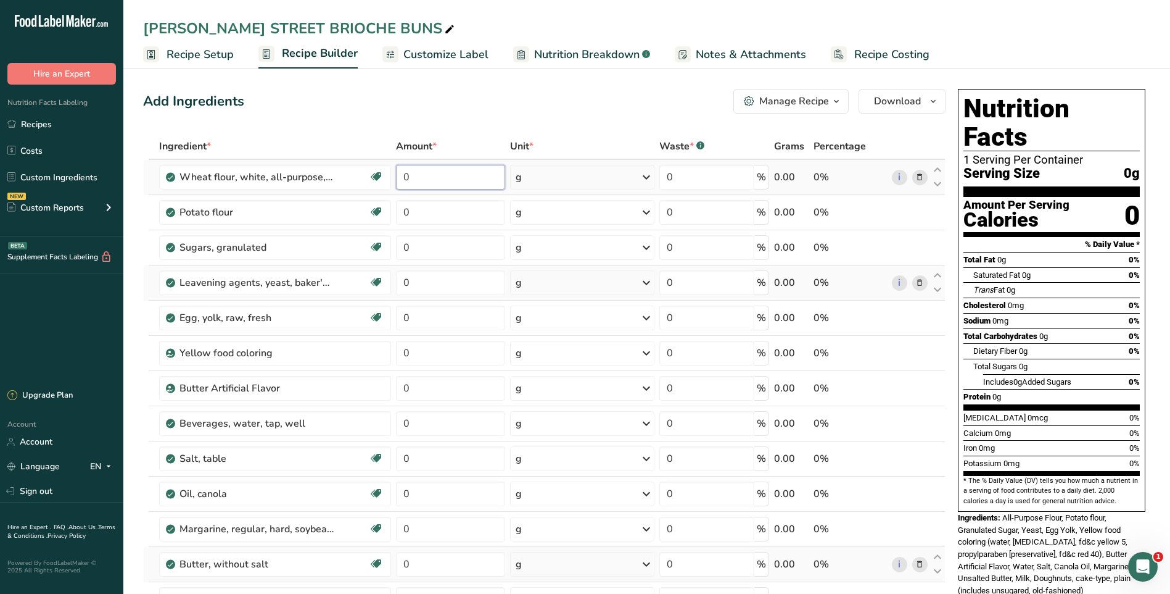
click at [443, 184] on input "0" at bounding box center [450, 177] width 109 height 25
type input "200"
click at [430, 216] on div "Ingredient * Amount * Unit * Waste * .a-a{fill:#347362;}.b-a{fill:#fff;} Grams …" at bounding box center [544, 448] width 803 height 631
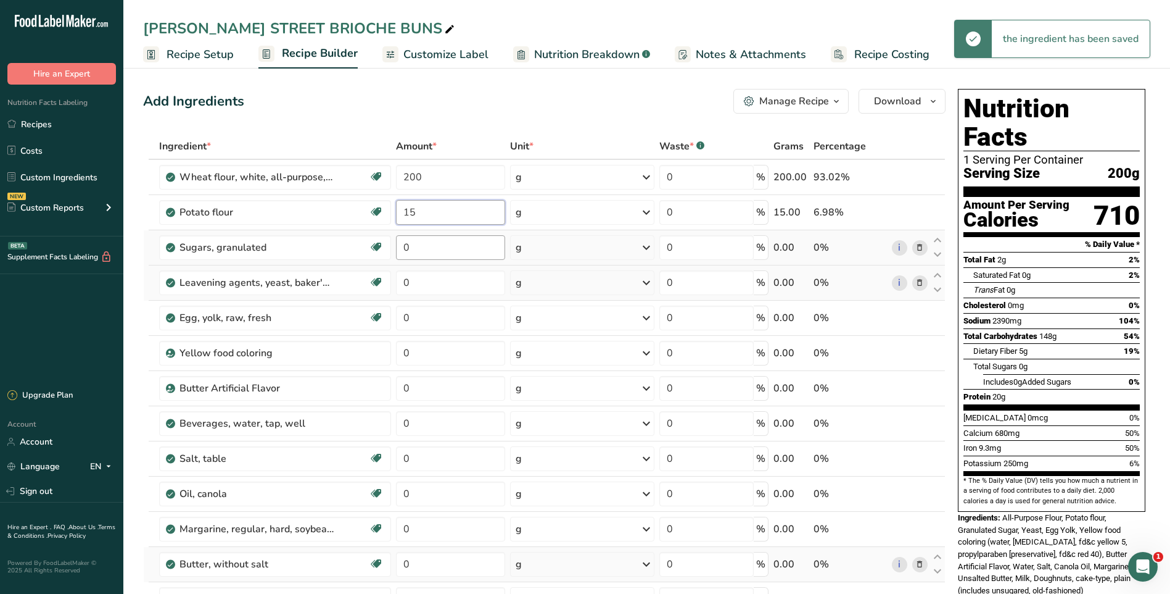
type input "15"
click at [435, 250] on div "Ingredient * Amount * Unit * Waste * .a-a{fill:#347362;}.b-a{fill:#fff;} Grams …" at bounding box center [544, 448] width 803 height 631
type input "15"
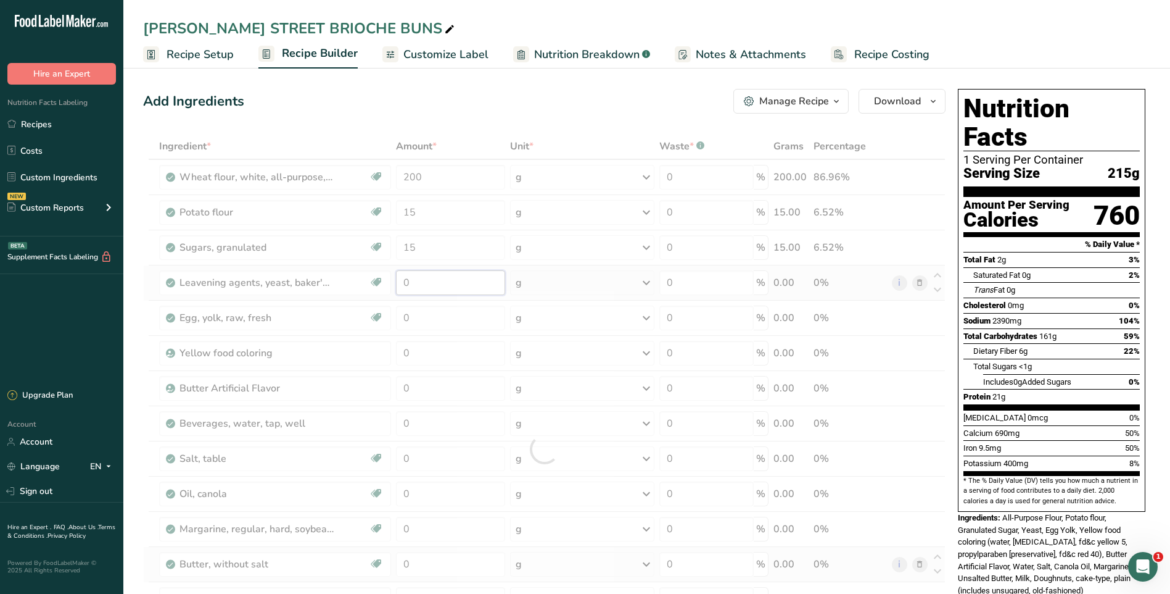
click at [432, 278] on div "Ingredient * Amount * Unit * Waste * .a-a{fill:#347362;}.b-a{fill:#fff;} Grams …" at bounding box center [544, 448] width 803 height 631
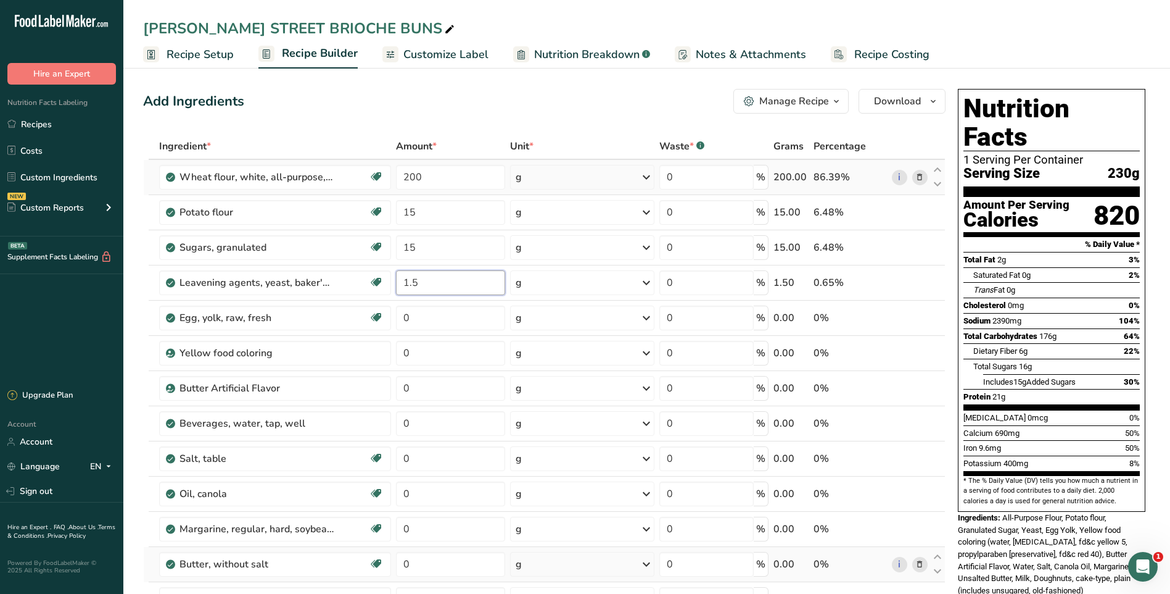
type input "1.5"
click at [644, 175] on div "Ingredient * Amount * Unit * Waste * .a-a{fill:#347362;}.b-a{fill:#fff;} Grams …" at bounding box center [544, 448] width 803 height 631
drag, startPoint x: 642, startPoint y: 180, endPoint x: 637, endPoint y: 187, distance: 8.6
click at [642, 180] on icon at bounding box center [646, 177] width 15 height 22
click at [548, 313] on div "See more" at bounding box center [570, 311] width 104 height 13
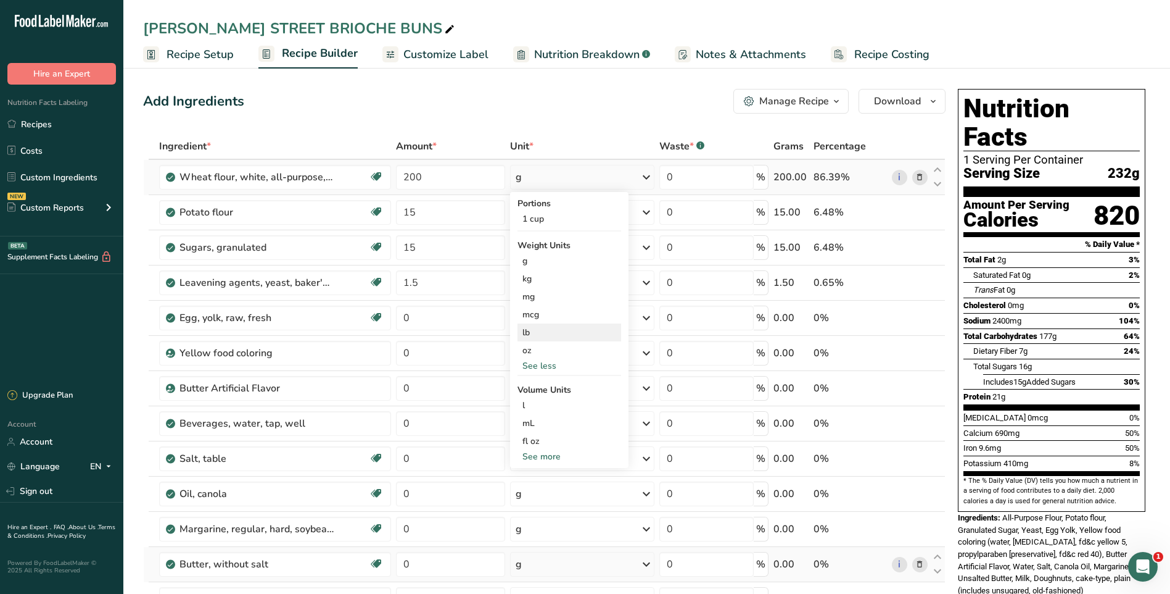
click at [527, 335] on div "lb" at bounding box center [570, 332] width 104 height 18
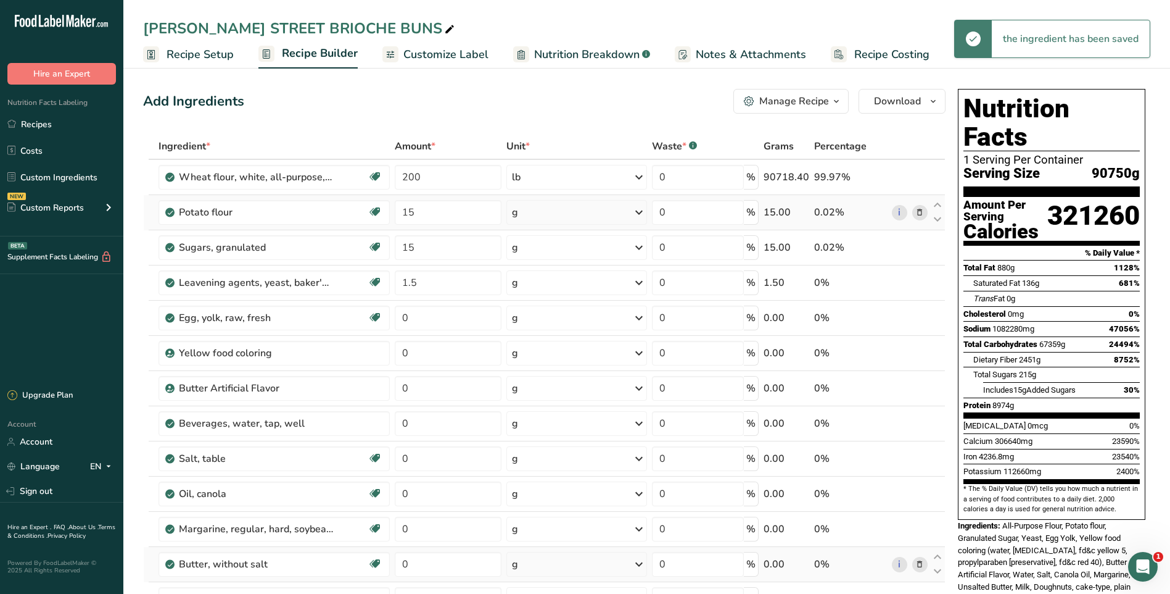
click at [640, 214] on icon at bounding box center [639, 212] width 15 height 22
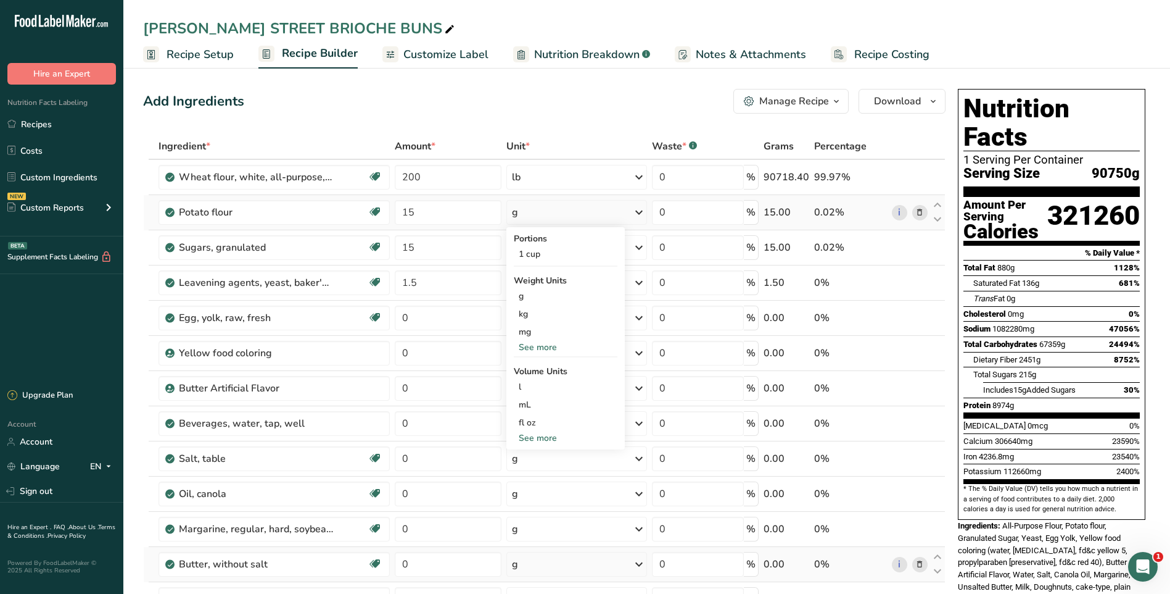
click at [528, 344] on div "See more" at bounding box center [566, 347] width 104 height 13
click at [528, 366] on div "lb" at bounding box center [566, 367] width 104 height 18
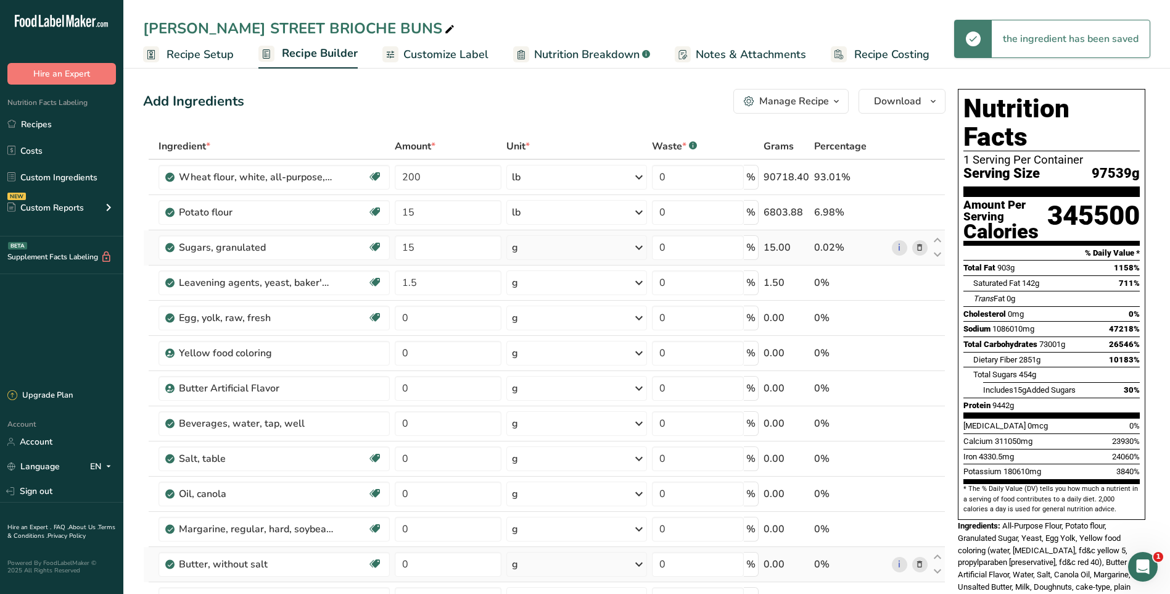
click at [642, 246] on icon at bounding box center [639, 247] width 15 height 22
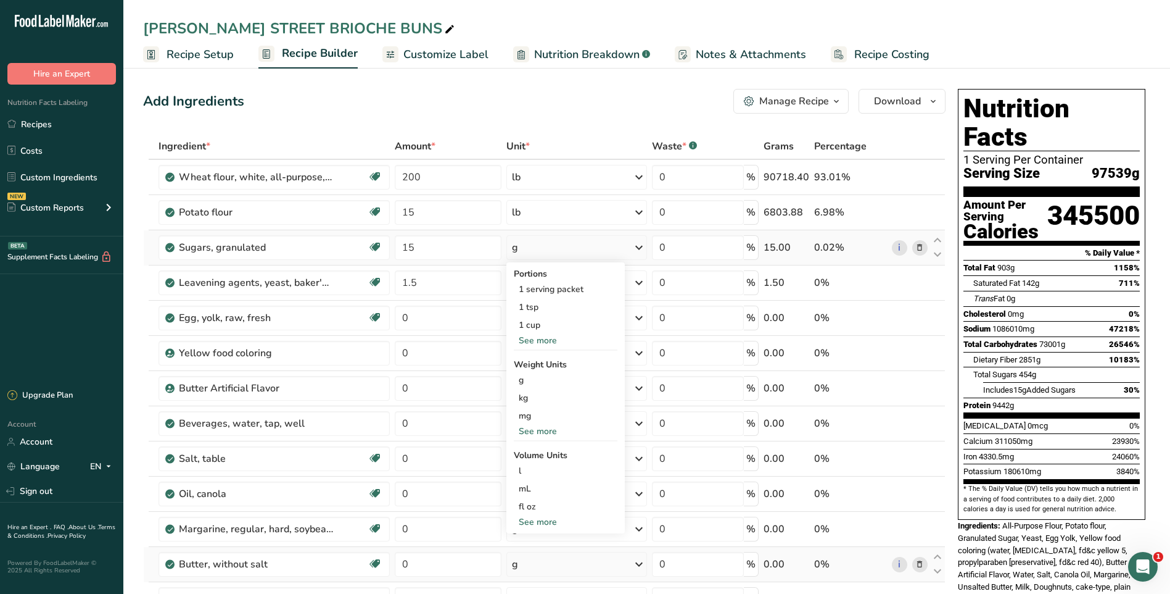
click at [533, 427] on div "See more" at bounding box center [566, 430] width 104 height 13
click at [521, 450] on div "lb" at bounding box center [566, 451] width 104 height 18
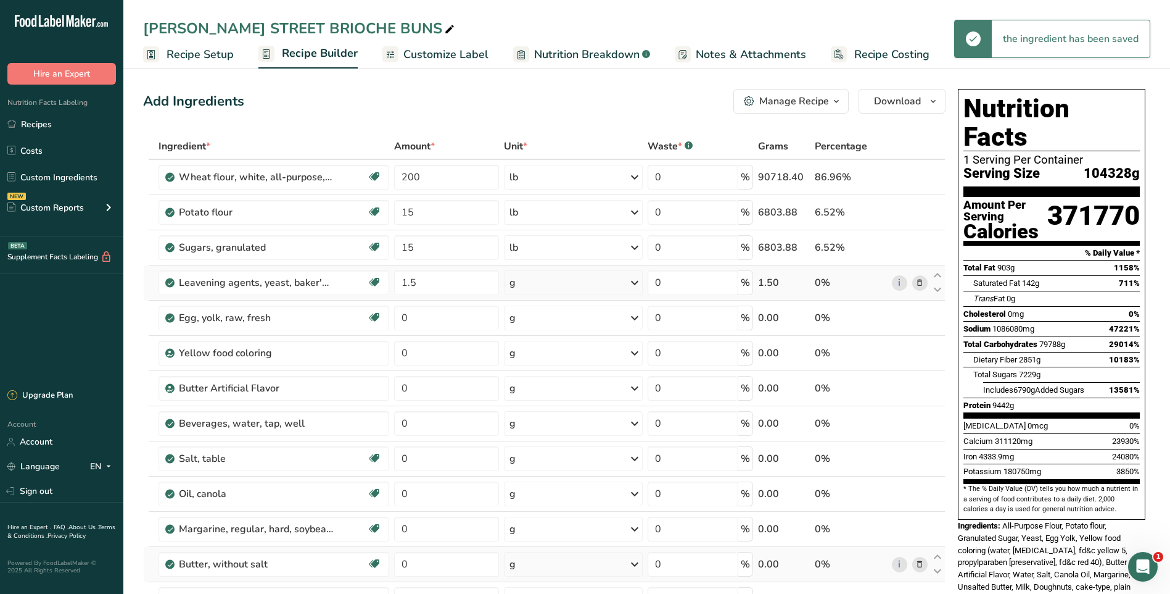
click at [639, 286] on icon at bounding box center [634, 282] width 15 height 22
click at [534, 452] on div "See more" at bounding box center [563, 453] width 104 height 13
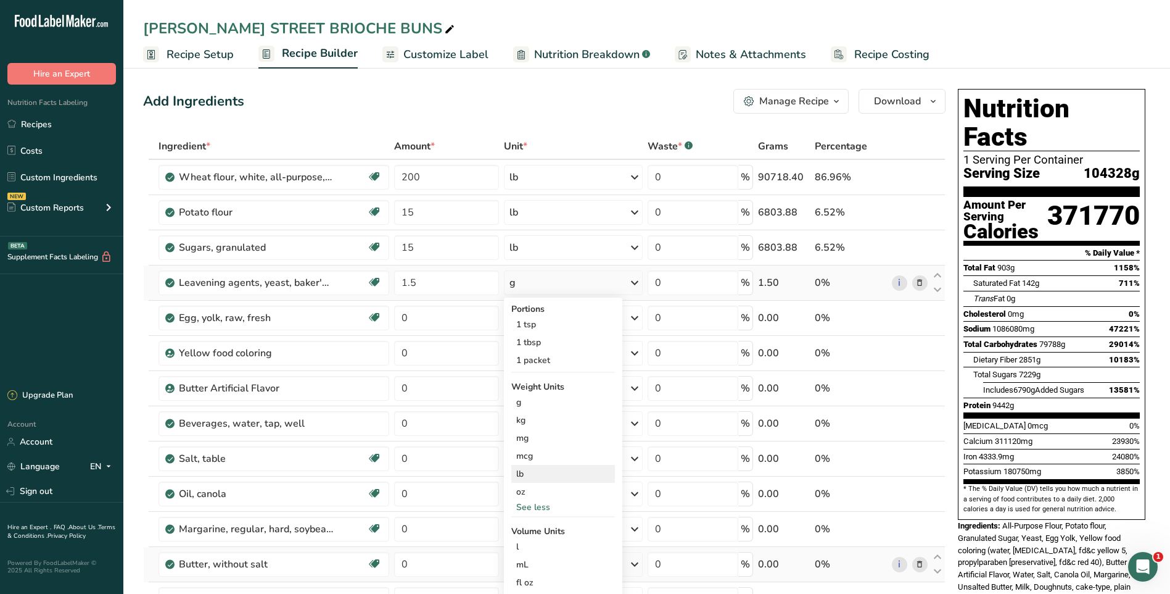
click at [523, 474] on div "lb" at bounding box center [563, 474] width 104 height 18
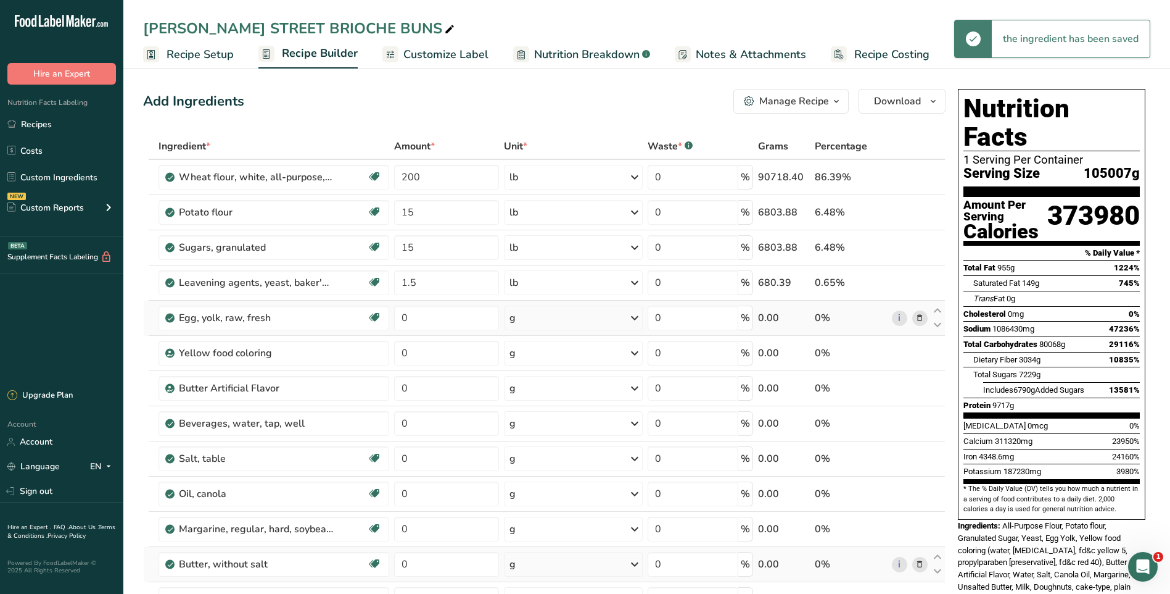
drag, startPoint x: 523, startPoint y: 474, endPoint x: 637, endPoint y: 321, distance: 191.3
click at [639, 321] on icon at bounding box center [634, 318] width 15 height 22
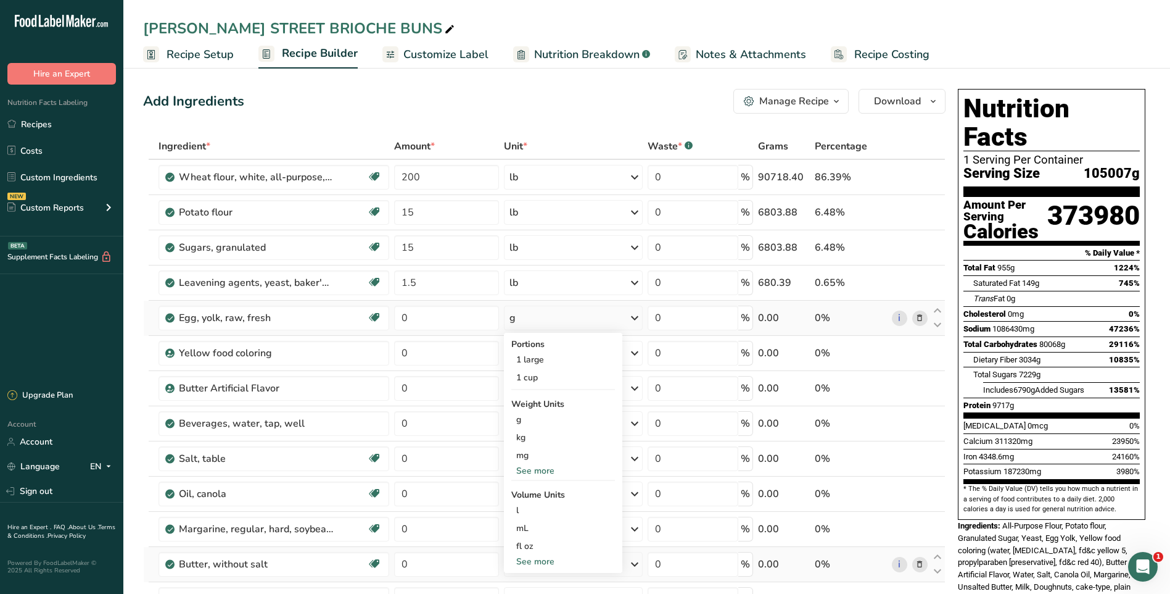
click at [546, 474] on div "See more" at bounding box center [563, 470] width 104 height 13
click at [531, 491] on div "lb" at bounding box center [563, 491] width 104 height 18
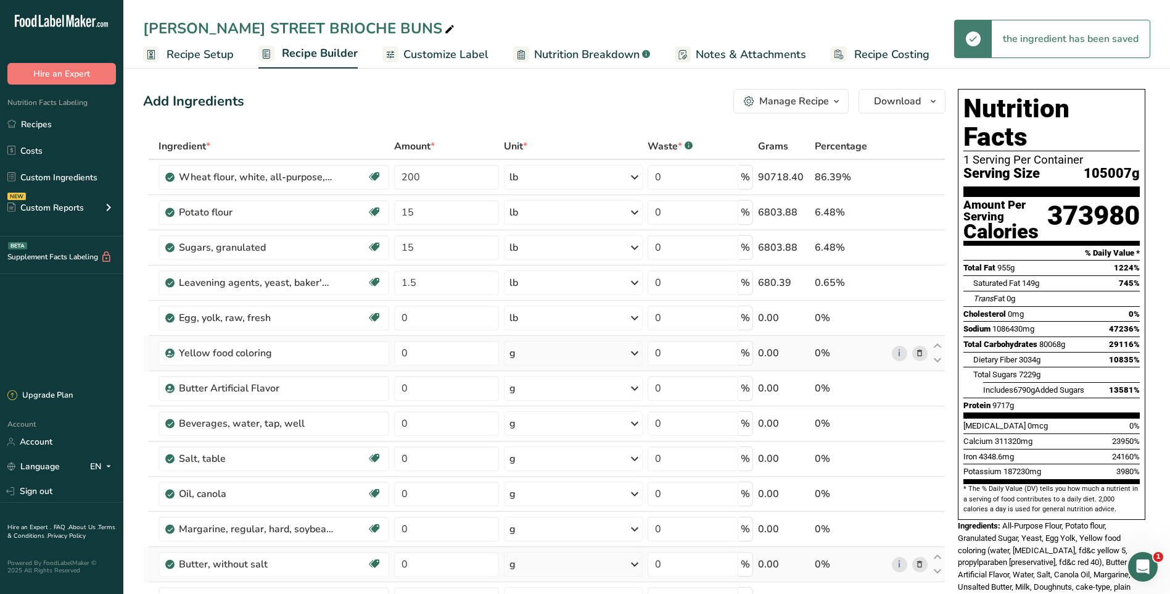
click at [640, 348] on icon at bounding box center [634, 353] width 15 height 22
click at [536, 450] on div "See more" at bounding box center [563, 450] width 104 height 13
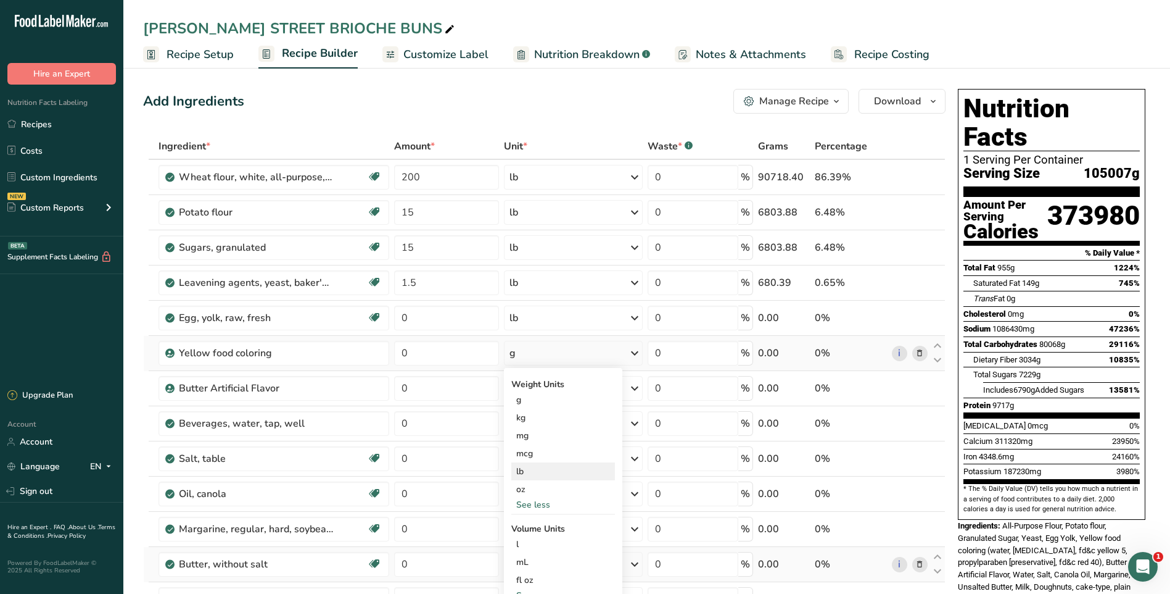
click at [522, 471] on div "lb" at bounding box center [563, 471] width 104 height 18
click at [634, 391] on icon at bounding box center [634, 388] width 15 height 22
click at [534, 518] on div "See more" at bounding box center [563, 522] width 104 height 13
click at [525, 539] on div "lb" at bounding box center [563, 543] width 104 height 18
click at [637, 422] on icon at bounding box center [634, 423] width 15 height 22
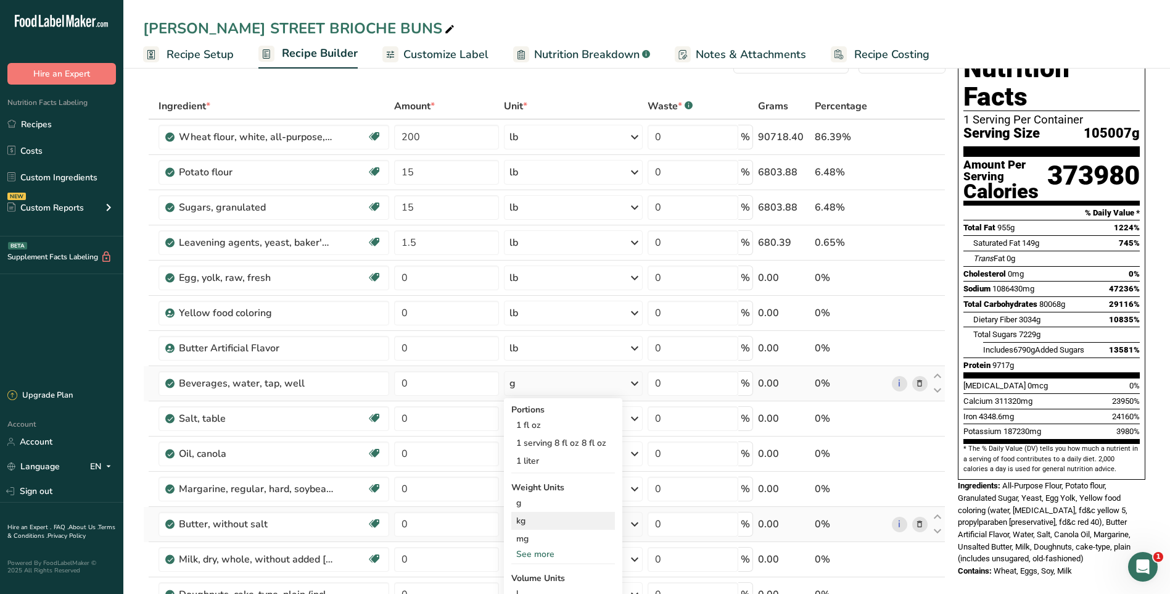
scroll to position [62, 0]
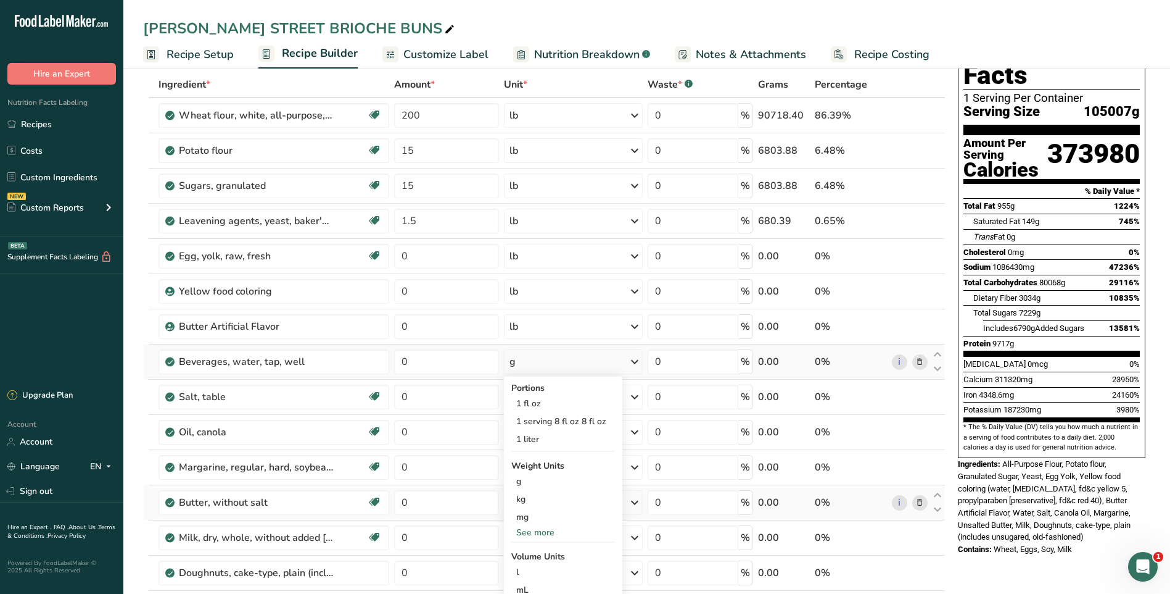
click at [546, 529] on div "See more" at bounding box center [563, 532] width 104 height 13
click at [525, 552] on div "lb" at bounding box center [563, 553] width 104 height 18
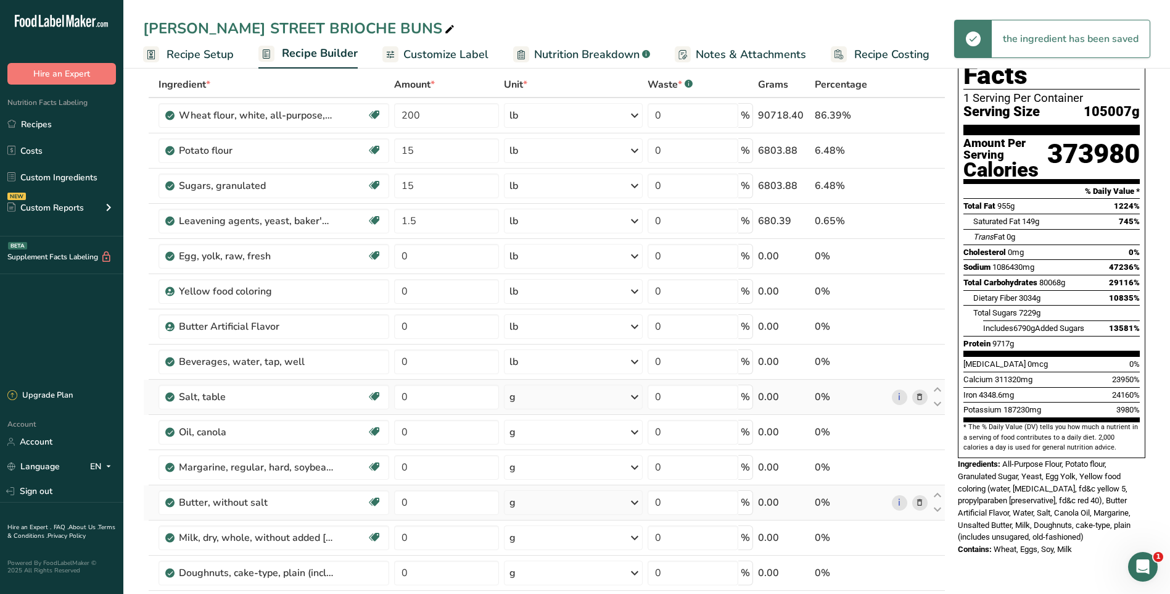
click at [634, 399] on icon at bounding box center [634, 397] width 15 height 22
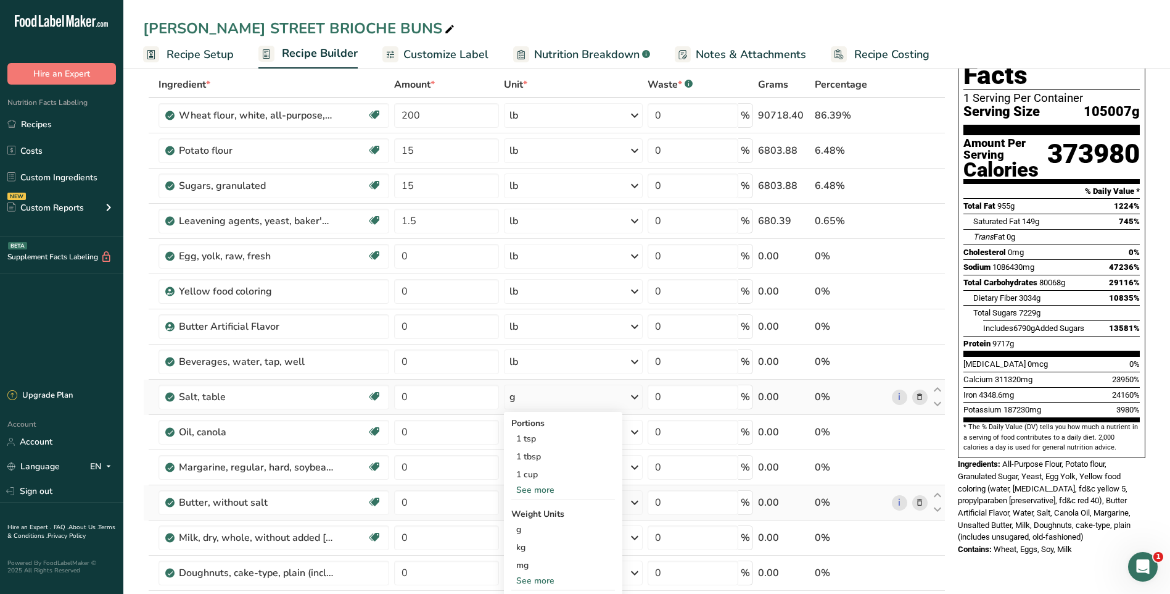
click at [547, 489] on div "See more" at bounding box center [563, 489] width 104 height 13
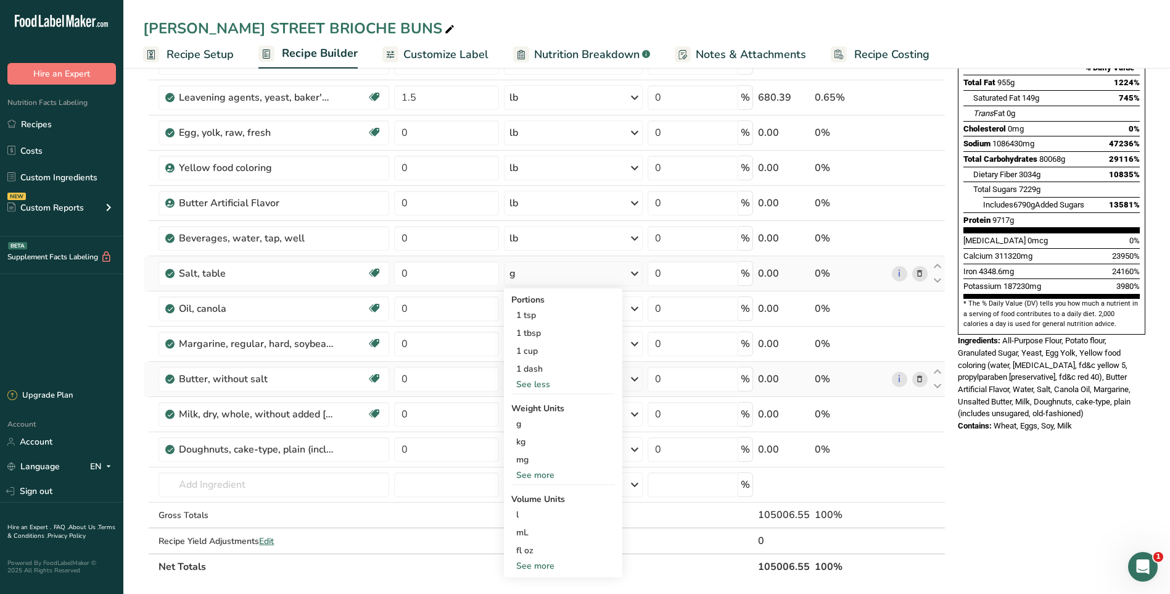
click at [536, 473] on div "See more" at bounding box center [563, 474] width 104 height 13
click at [521, 492] on div "lb" at bounding box center [563, 495] width 104 height 18
click at [635, 302] on icon at bounding box center [634, 308] width 15 height 22
click at [529, 476] on div "See more" at bounding box center [563, 479] width 104 height 13
click at [518, 497] on div "lb" at bounding box center [563, 499] width 104 height 18
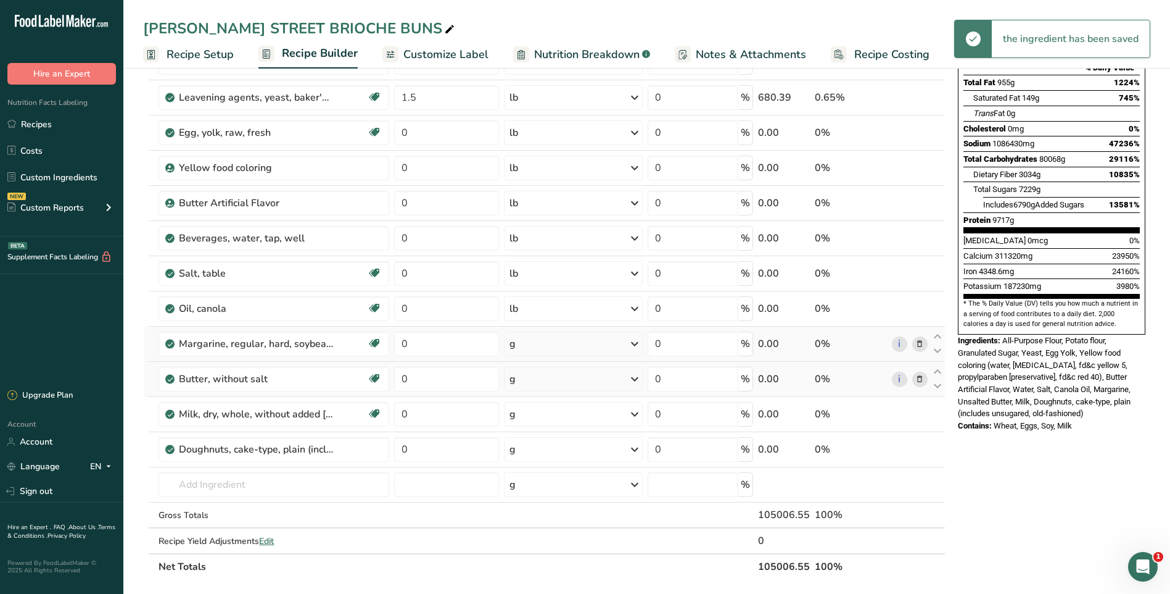
click at [630, 341] on icon at bounding box center [634, 344] width 15 height 22
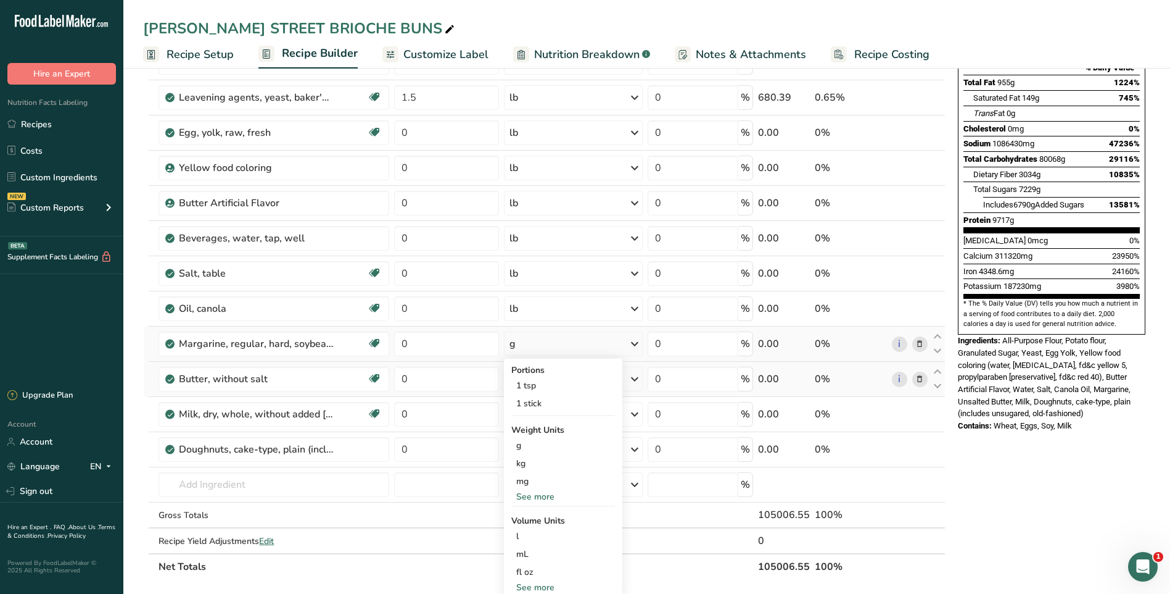
click at [534, 497] on div "See more" at bounding box center [563, 496] width 104 height 13
click at [524, 515] on div "lb" at bounding box center [563, 517] width 104 height 18
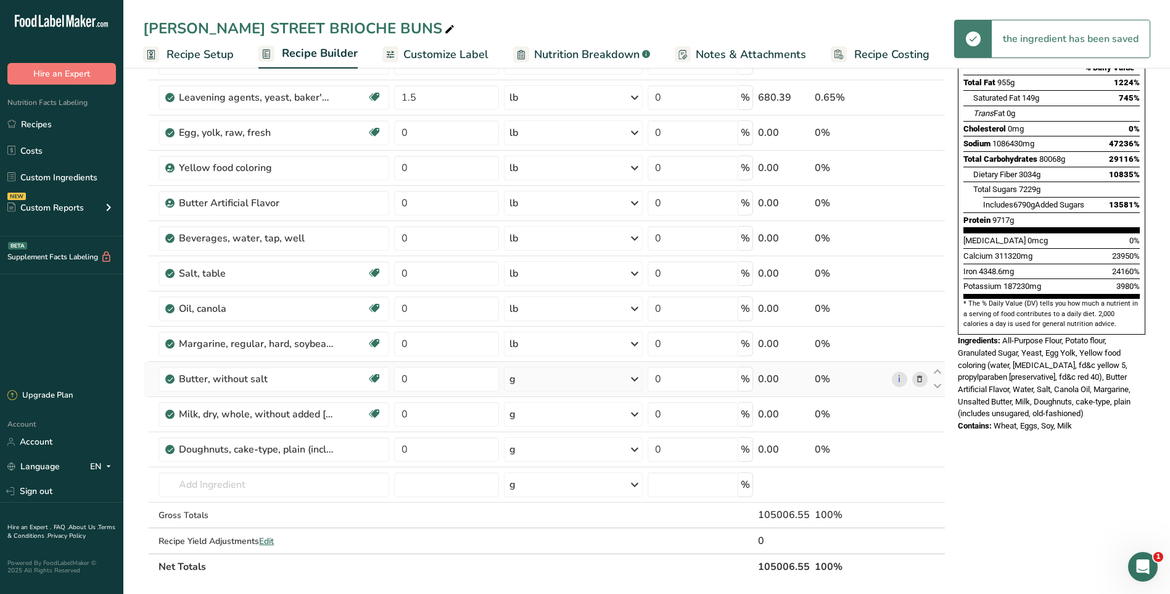
click at [632, 379] on icon at bounding box center [634, 379] width 15 height 22
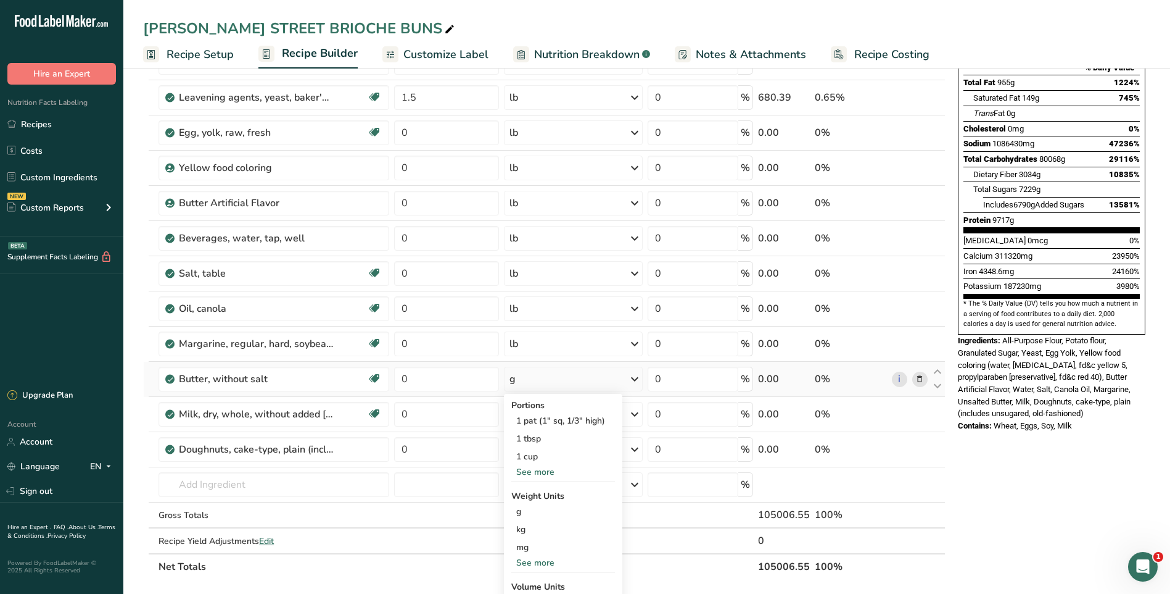
click at [533, 563] on div "See more" at bounding box center [563, 562] width 104 height 13
click at [522, 577] on div "lb" at bounding box center [563, 583] width 104 height 18
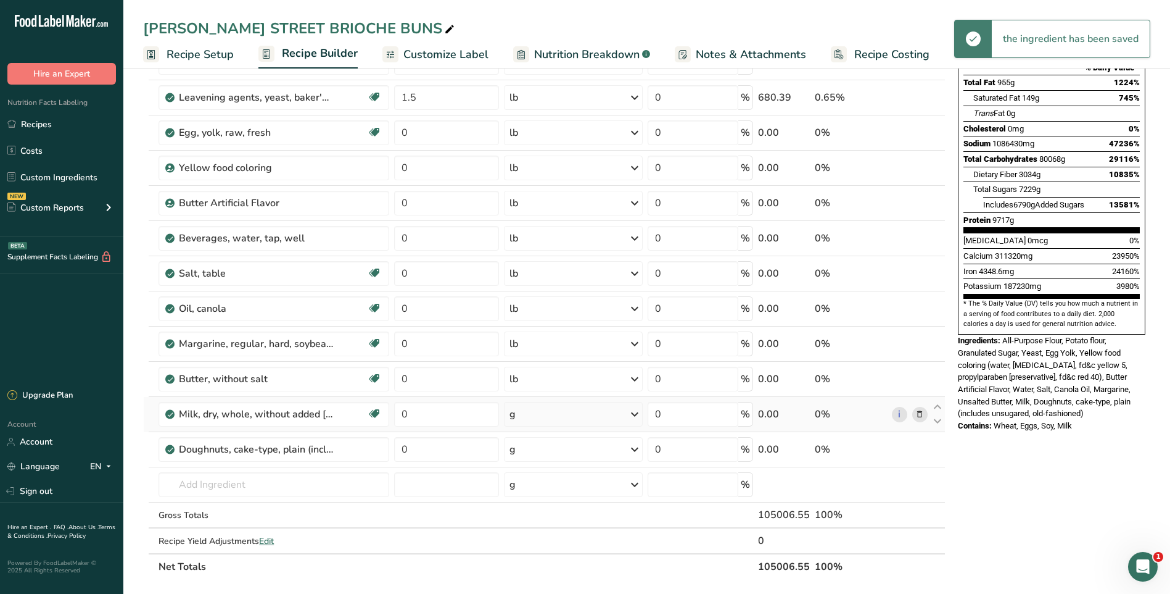
click at [632, 413] on icon at bounding box center [634, 414] width 15 height 22
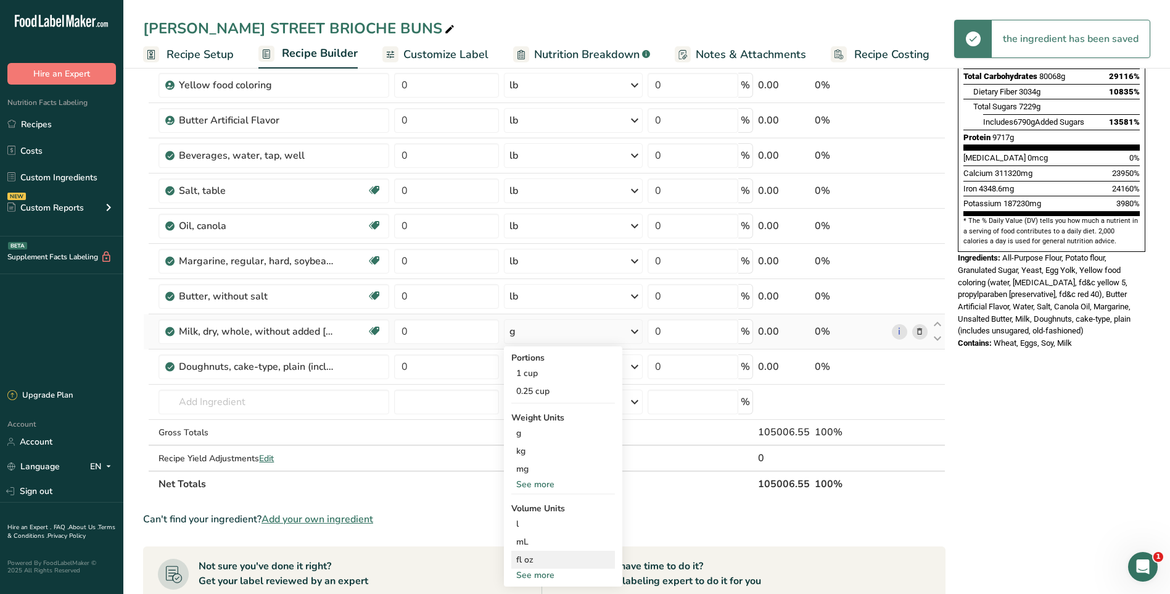
scroll to position [370, 0]
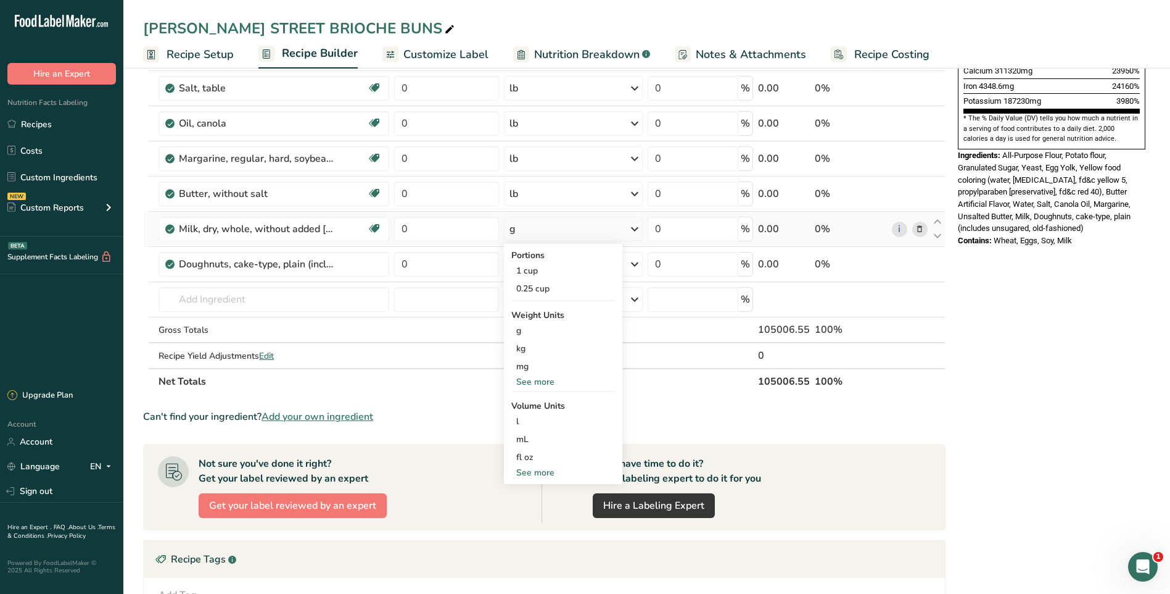
click at [544, 379] on div "See more" at bounding box center [563, 381] width 104 height 13
click at [522, 405] on div "lb" at bounding box center [563, 402] width 104 height 18
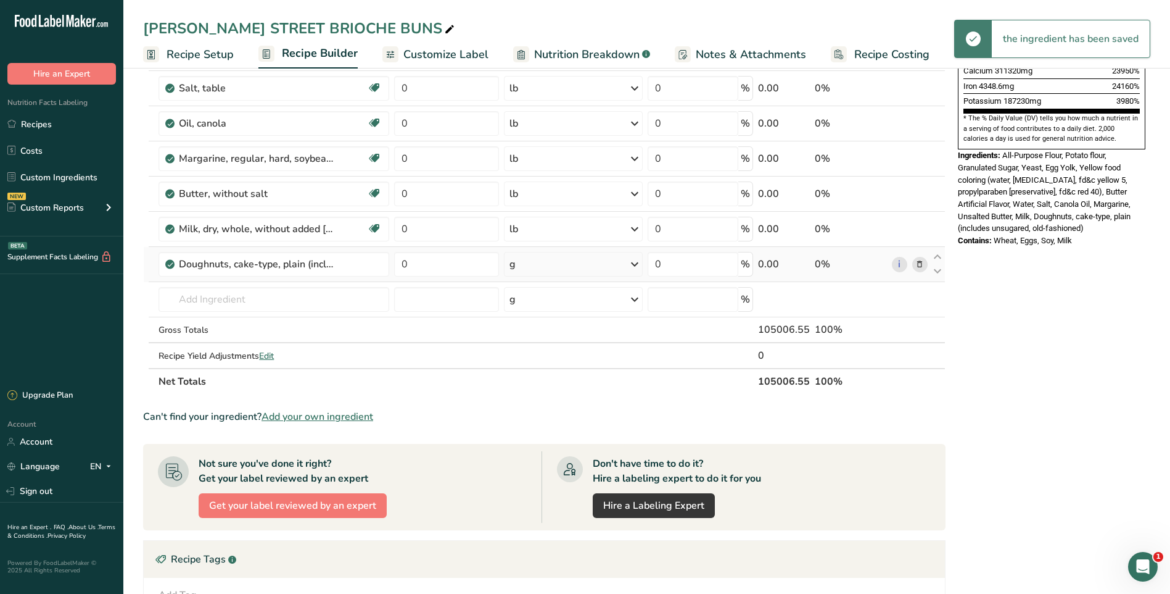
click at [634, 263] on icon at bounding box center [634, 264] width 15 height 22
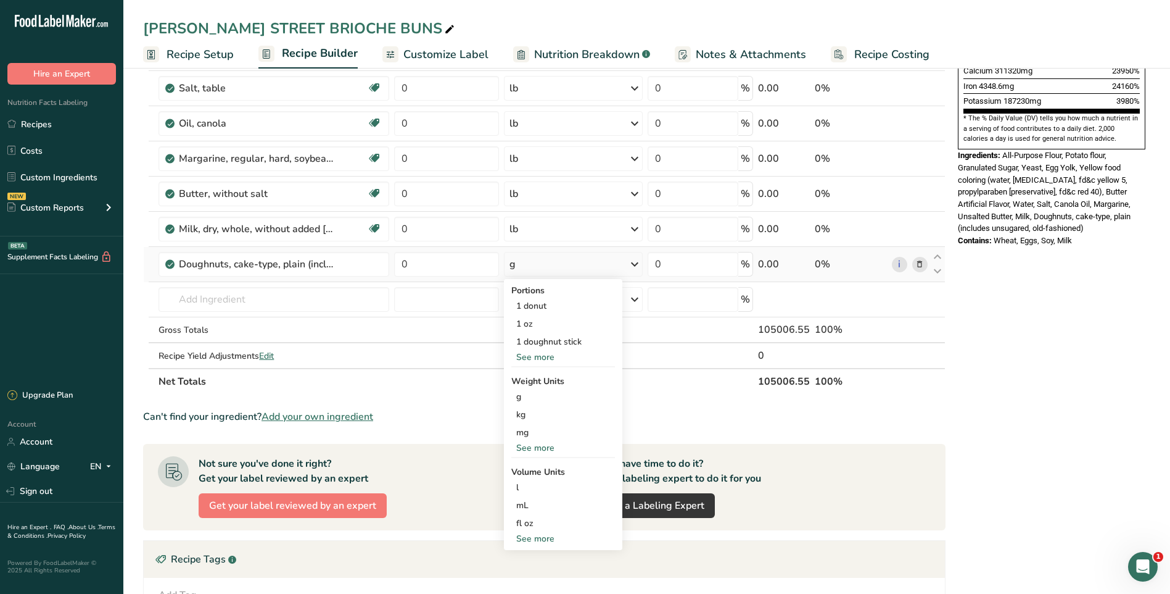
click at [536, 446] on div "See more" at bounding box center [563, 447] width 104 height 13
click at [527, 465] on div "lb" at bounding box center [563, 468] width 104 height 18
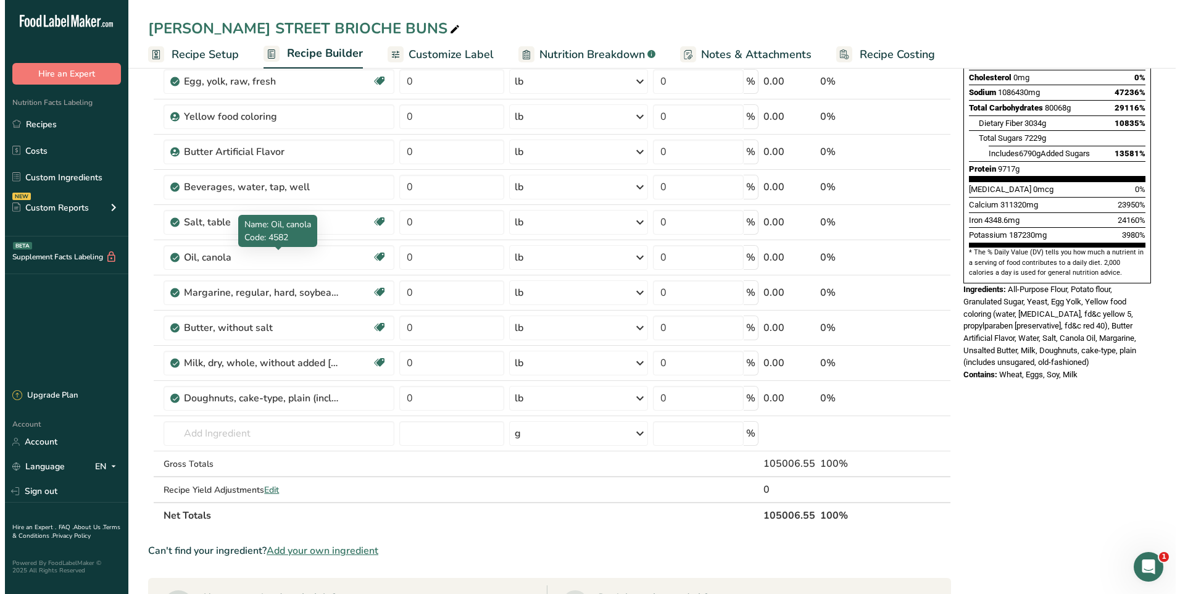
scroll to position [308, 0]
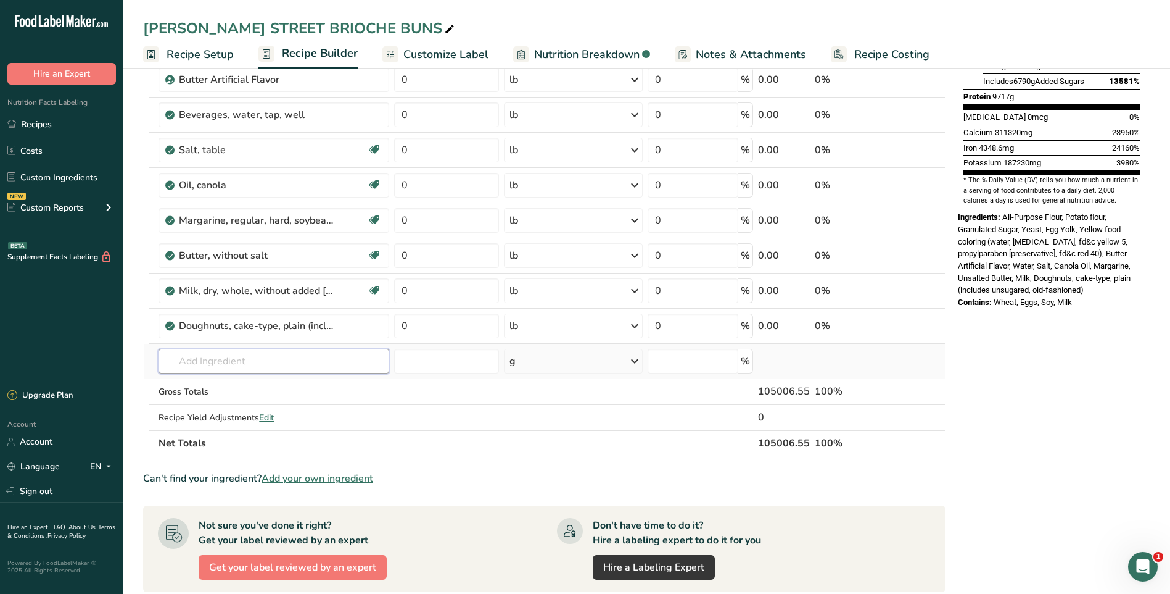
click at [267, 365] on input "text" at bounding box center [274, 361] width 230 height 25
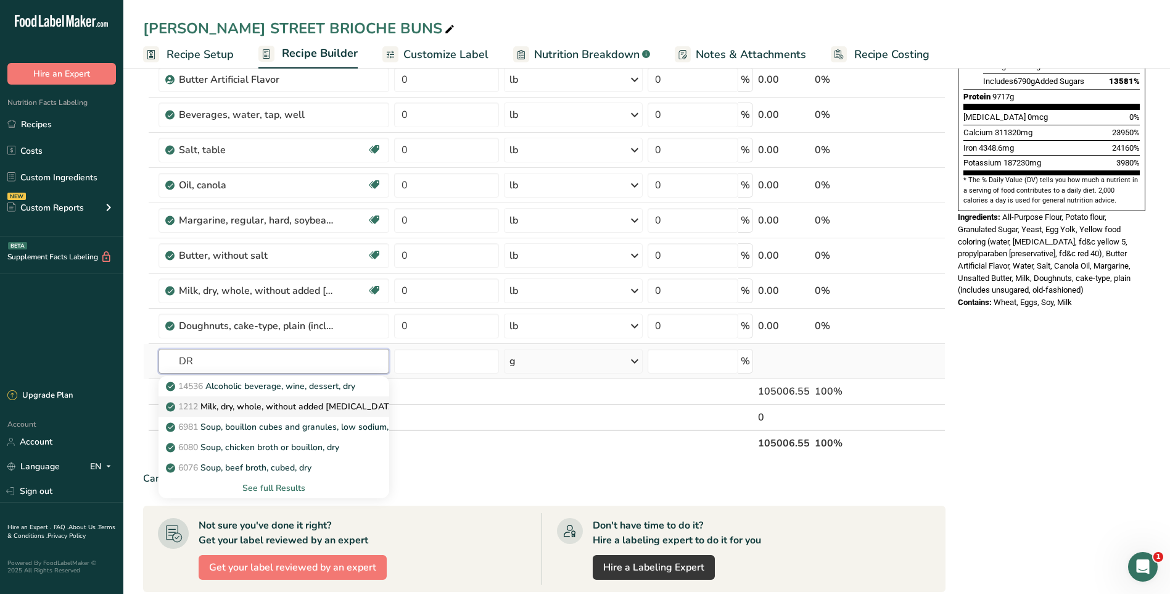
type input "D"
type input "MALT"
click at [296, 489] on div "See full Results" at bounding box center [273, 487] width 210 height 13
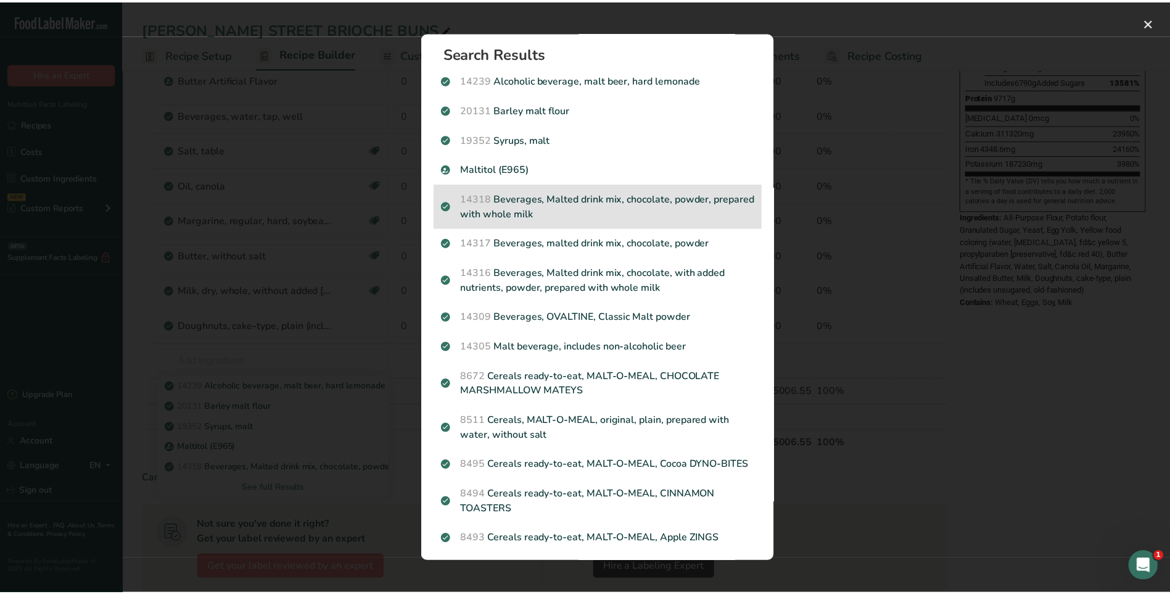
scroll to position [0, 0]
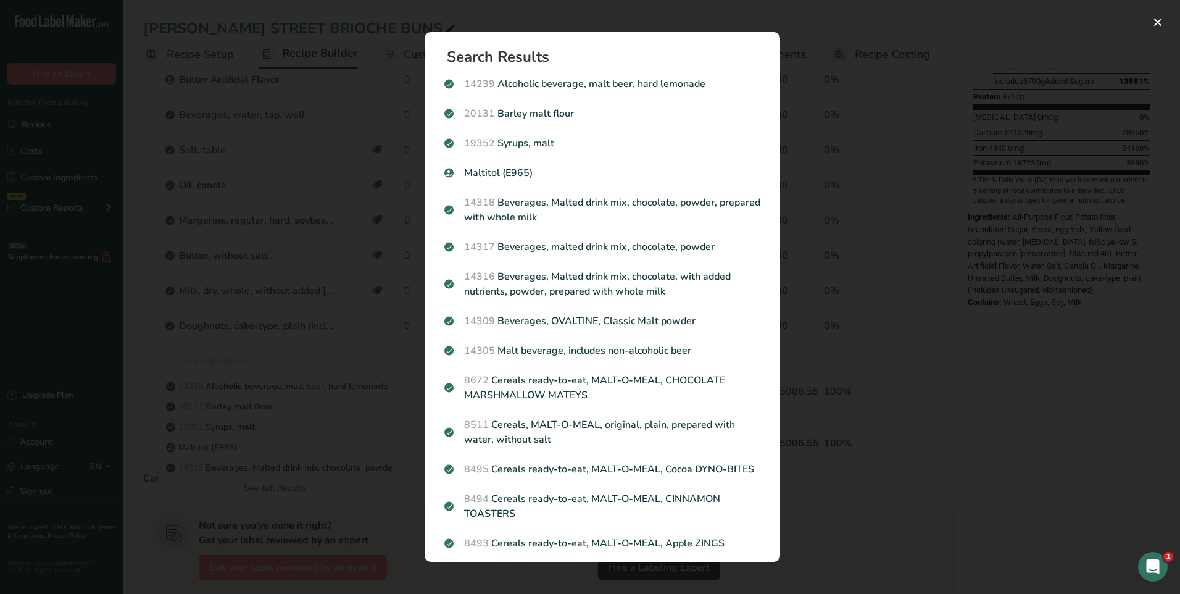
click at [900, 151] on div "Search results modal" at bounding box center [590, 297] width 1180 height 594
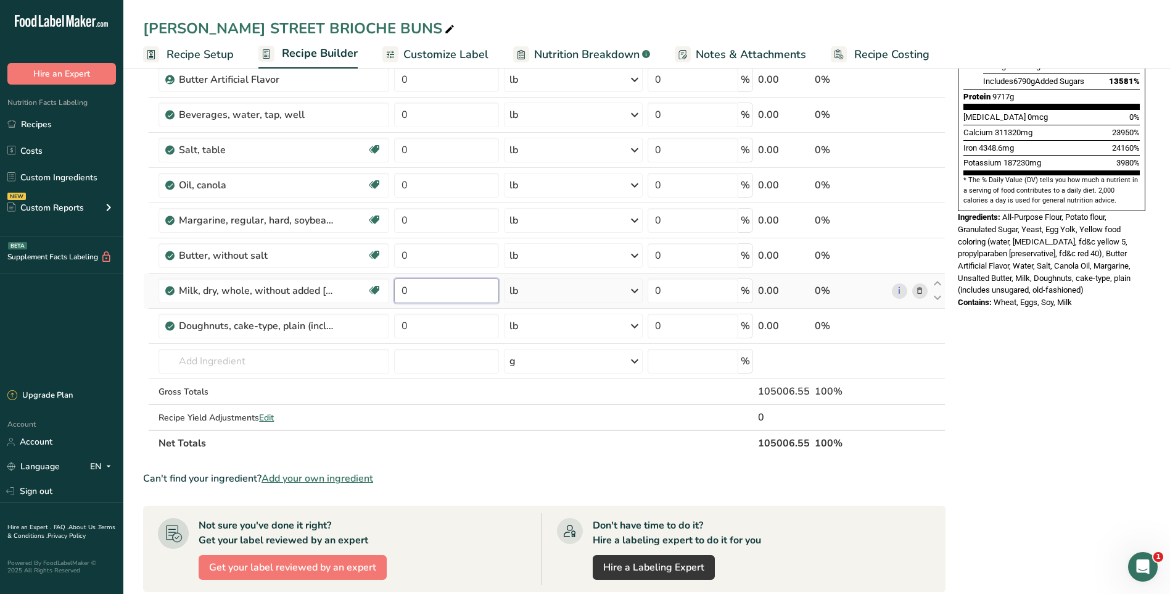
click at [469, 291] on input "0" at bounding box center [446, 290] width 105 height 25
type input "3.5"
click at [479, 482] on div "Can't find your ingredient? Add your own ingredient" at bounding box center [544, 478] width 803 height 15
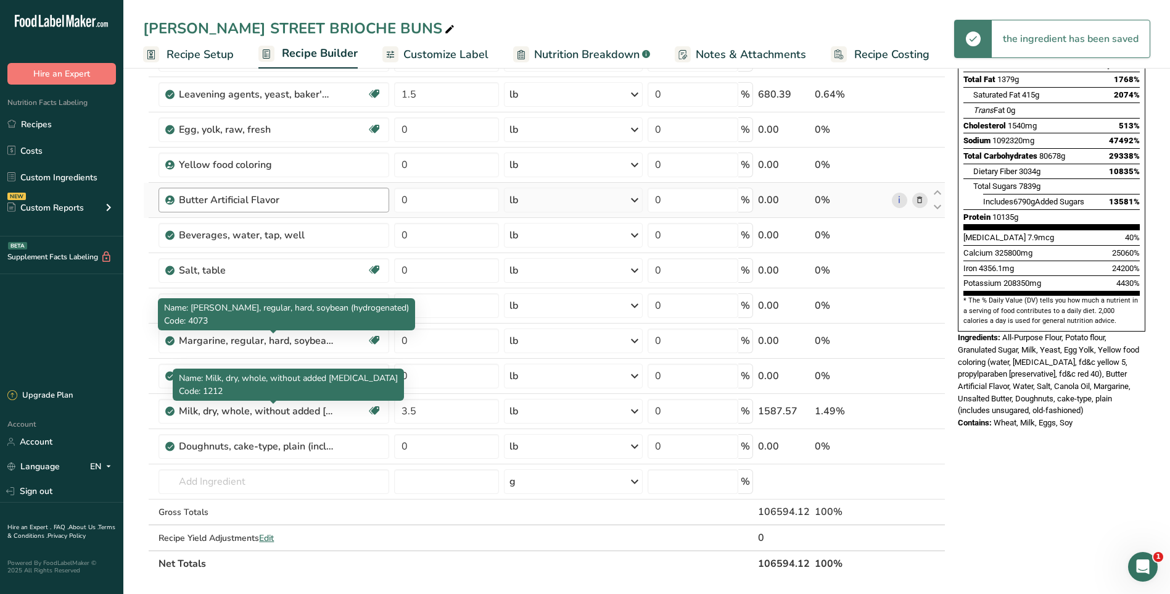
scroll to position [123, 0]
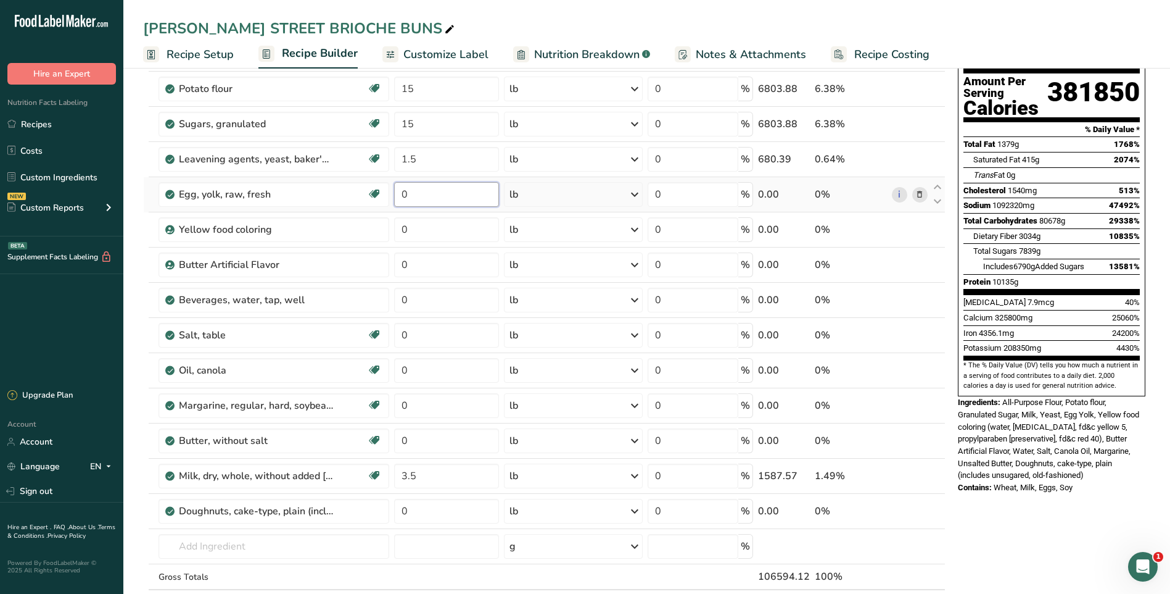
click at [455, 201] on input "0" at bounding box center [446, 194] width 105 height 25
type input "30"
click at [431, 233] on div "Ingredient * Amount * Unit * Waste * .a-a{fill:#347362;}.b-a{fill:#fff;} Grams …" at bounding box center [544, 325] width 803 height 631
type input "237"
click at [636, 226] on div "Ingredient * Amount * Unit * Waste * .a-a{fill:#347362;}.b-a{fill:#fff;} Grams …" at bounding box center [544, 325] width 803 height 631
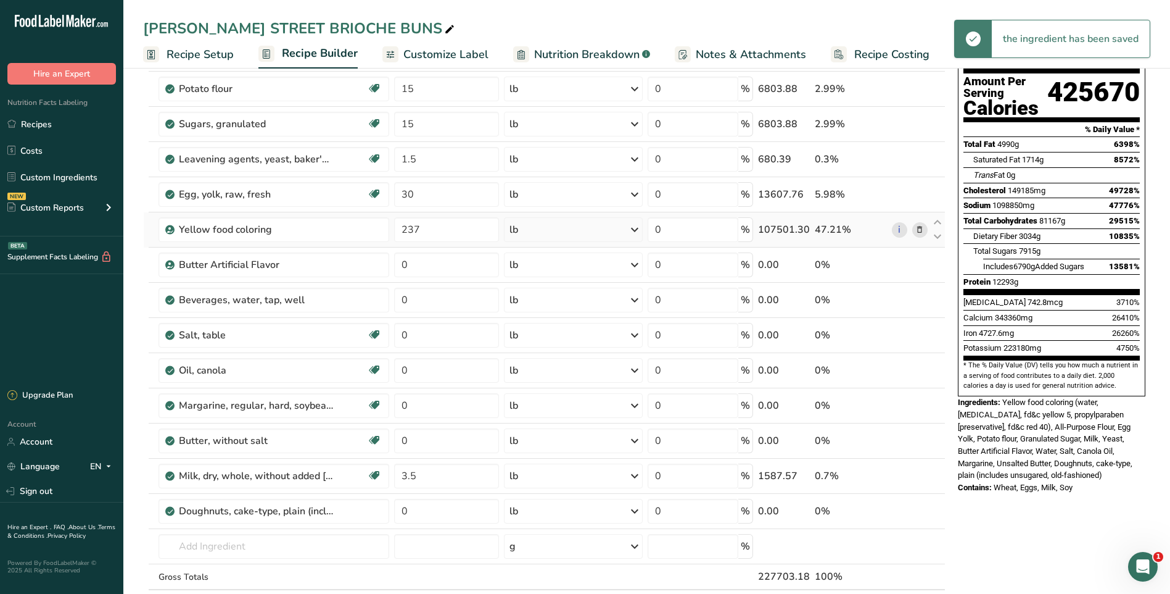
click at [635, 226] on icon at bounding box center [634, 229] width 15 height 22
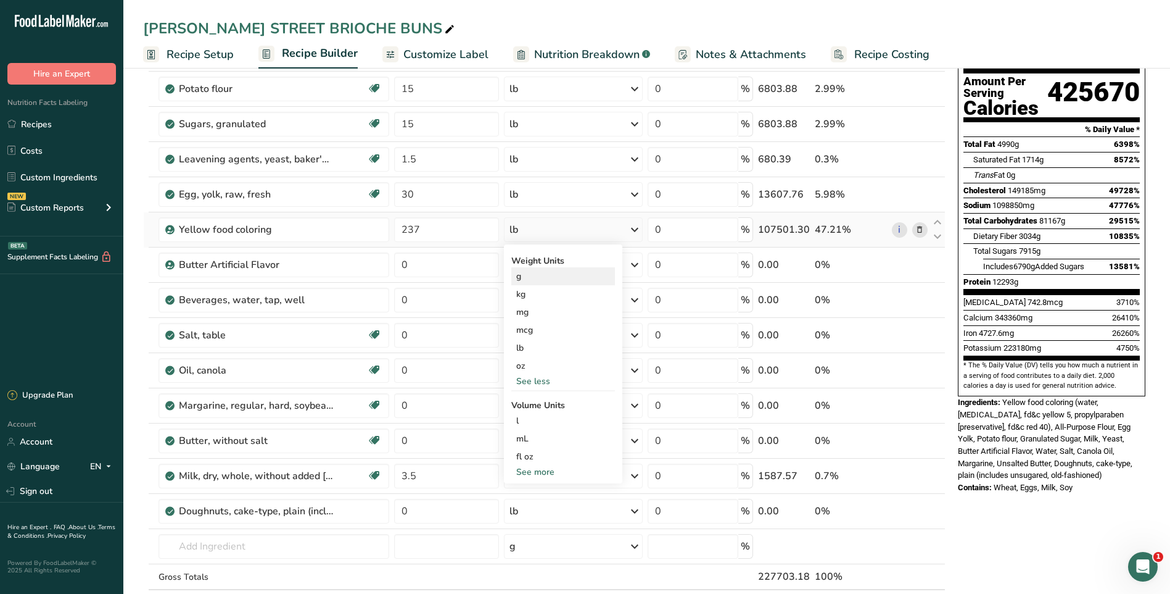
click at [526, 276] on div "g" at bounding box center [563, 276] width 104 height 18
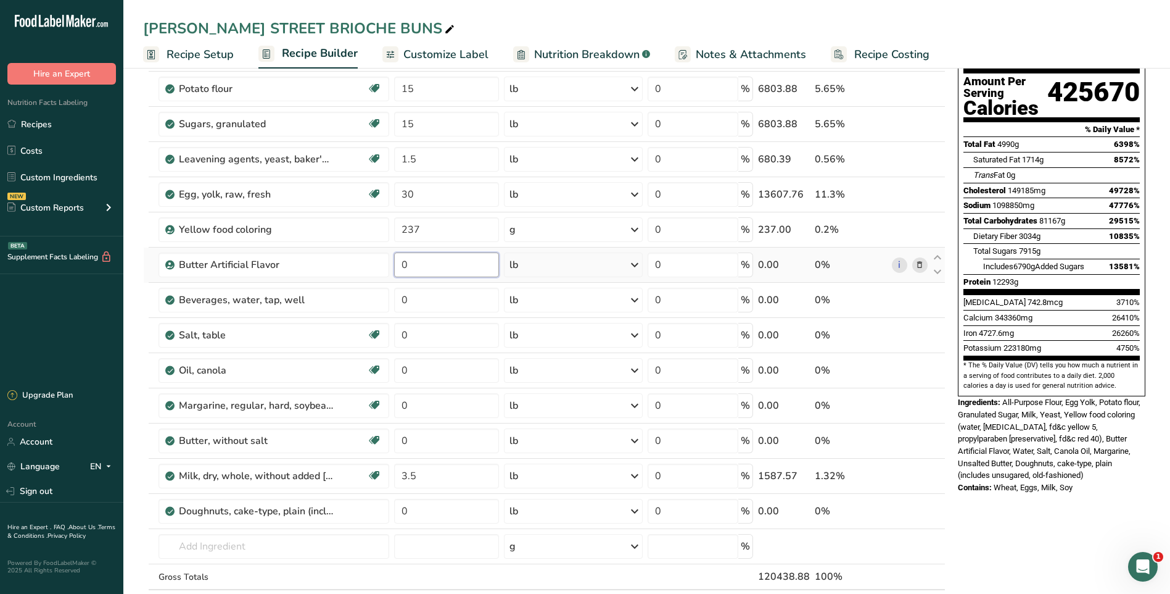
click at [454, 268] on input "0" at bounding box center [446, 264] width 105 height 25
type input "237"
click at [635, 268] on div "Ingredient * Amount * Unit * Waste * .a-a{fill:#347362;}.b-a{fill:#fff;} Grams …" at bounding box center [544, 325] width 803 height 631
click at [636, 265] on icon at bounding box center [634, 265] width 15 height 22
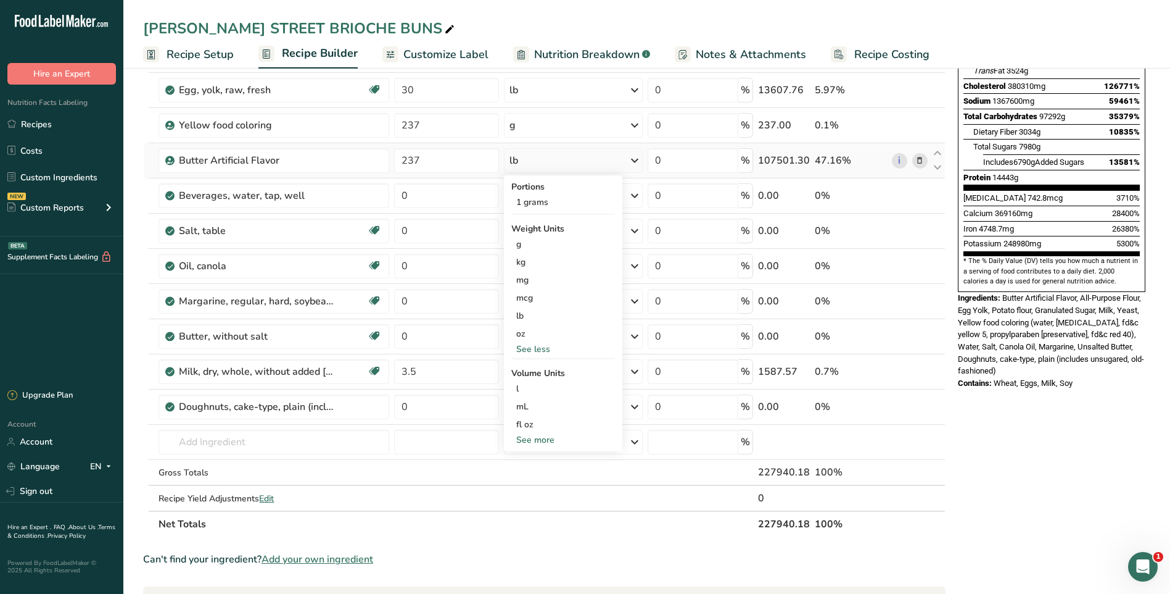
scroll to position [247, 0]
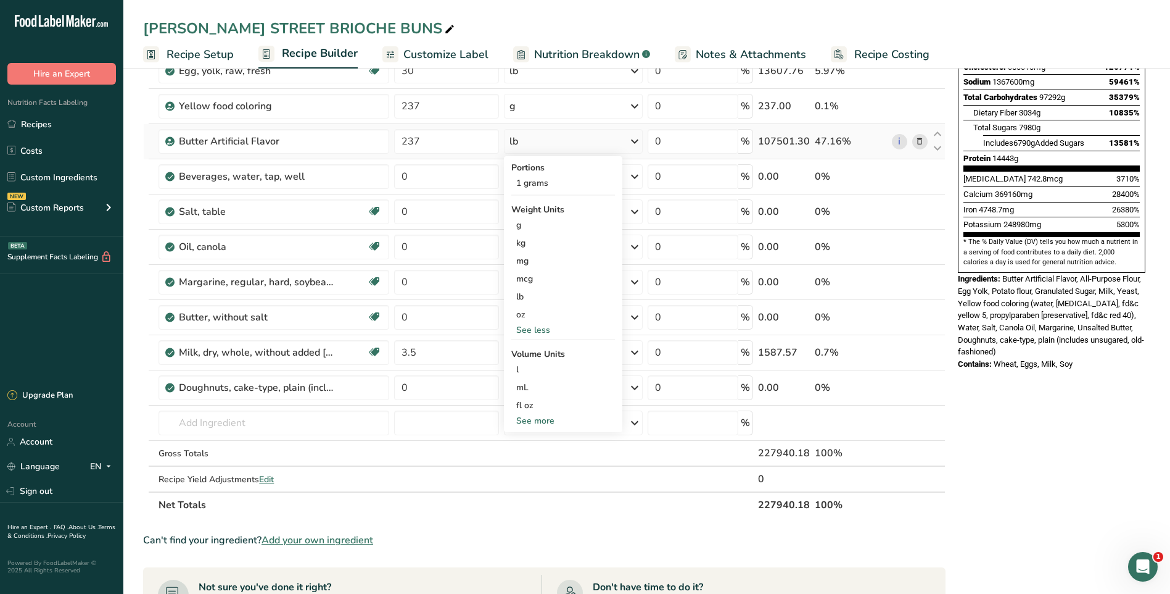
click at [527, 421] on div "See more" at bounding box center [563, 420] width 104 height 13
select select "22"
click at [544, 460] on div "cup" at bounding box center [563, 458] width 94 height 13
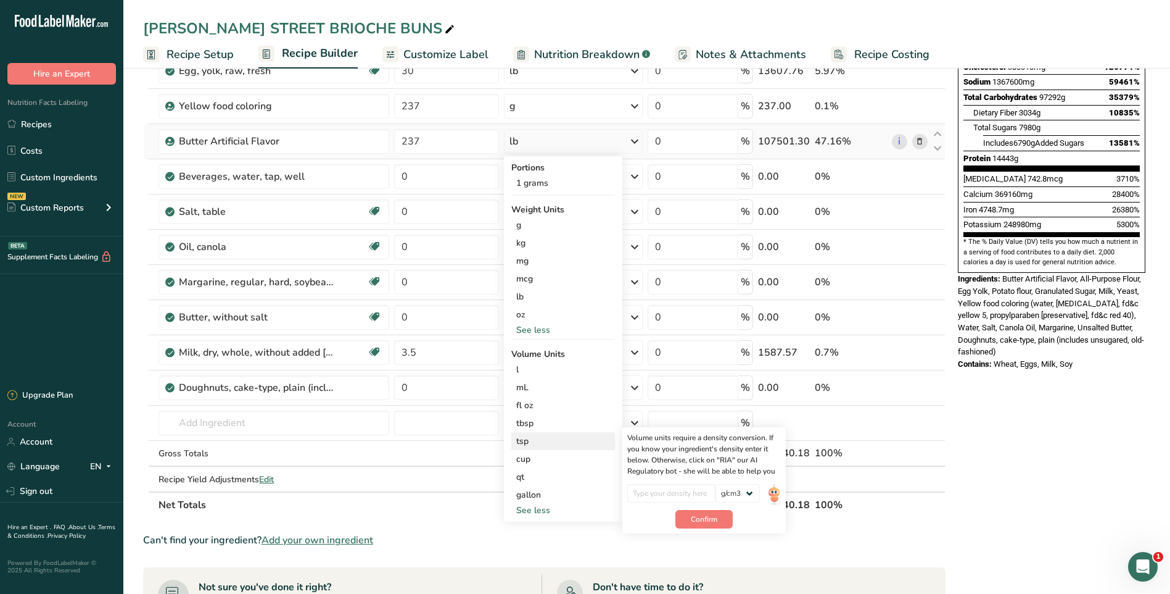
drag, startPoint x: 542, startPoint y: 460, endPoint x: 567, endPoint y: 436, distance: 35.3
click at [542, 459] on div "cup" at bounding box center [563, 458] width 94 height 13
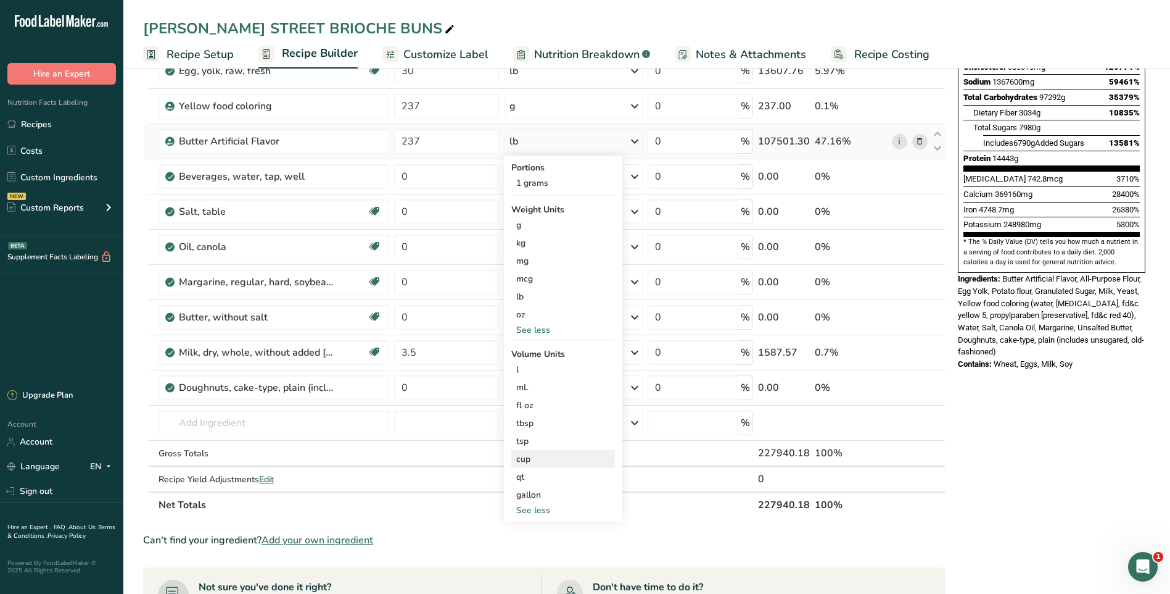
click at [532, 454] on div "cup" at bounding box center [563, 458] width 94 height 13
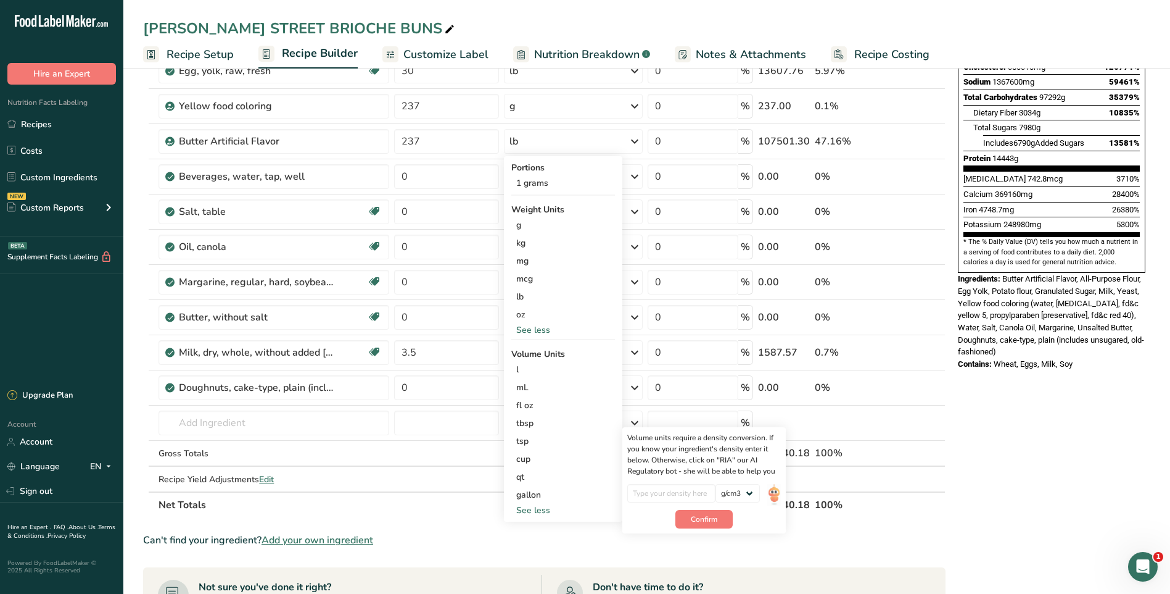
click at [899, 532] on section "Ingredient * Amount * Unit * Waste * .a-a{fill:#347362;}.b-a{fill:#fff;} Grams …" at bounding box center [544, 393] width 803 height 1015
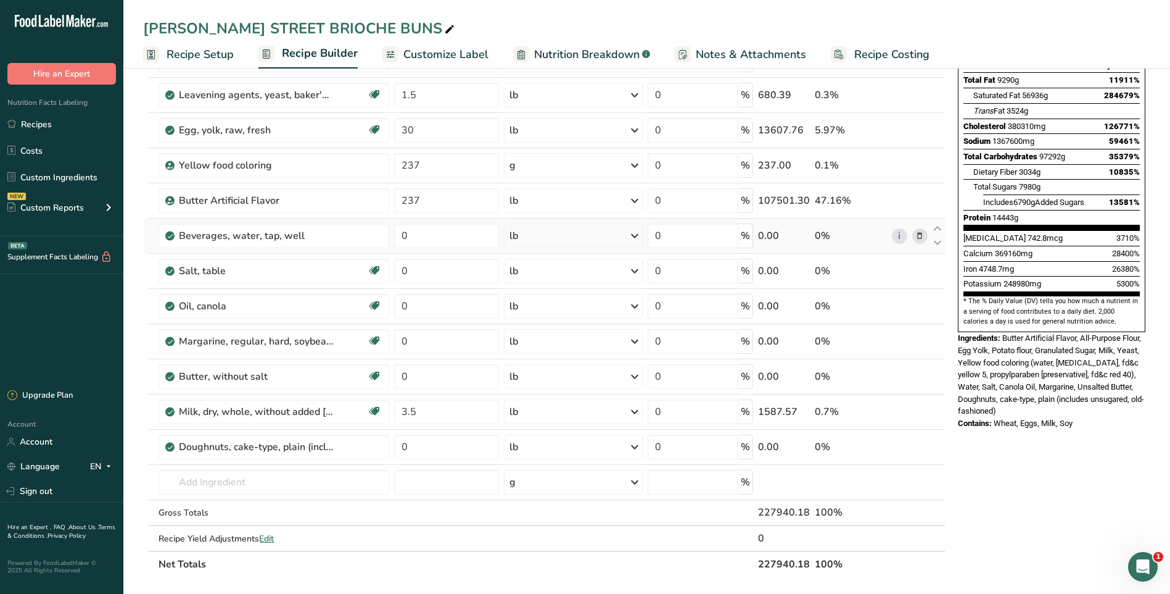
scroll to position [185, 0]
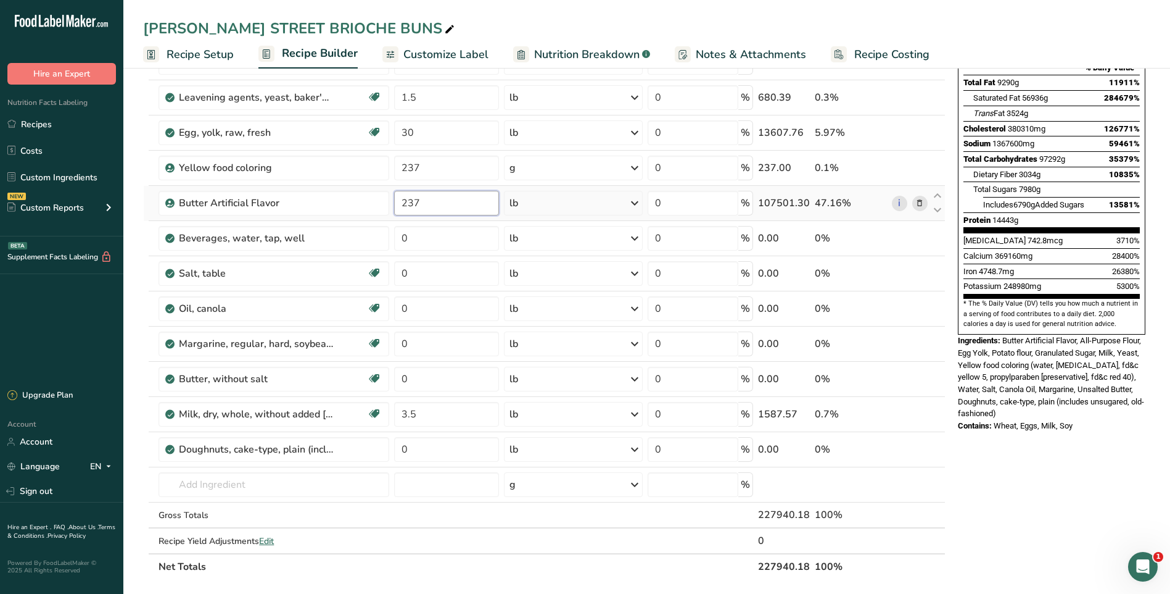
click at [460, 205] on input "237" at bounding box center [446, 203] width 105 height 25
type input "2"
type input "3"
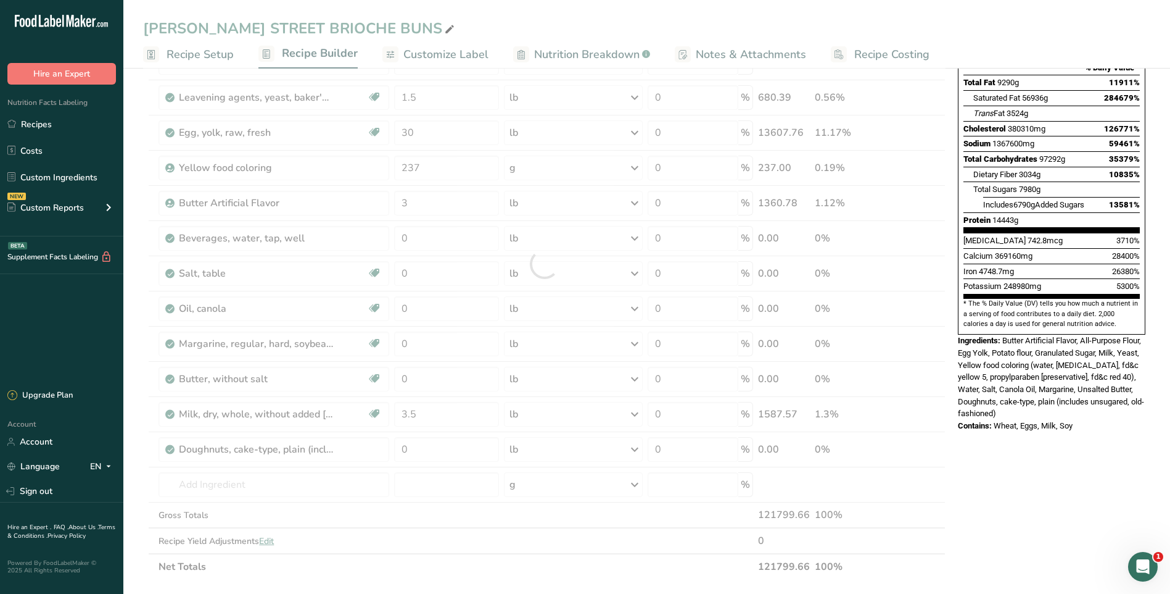
click at [632, 202] on div "Ingredient * Amount * Unit * Waste * .a-a{fill:#347362;}.b-a{fill:#fff;} Grams …" at bounding box center [544, 263] width 803 height 631
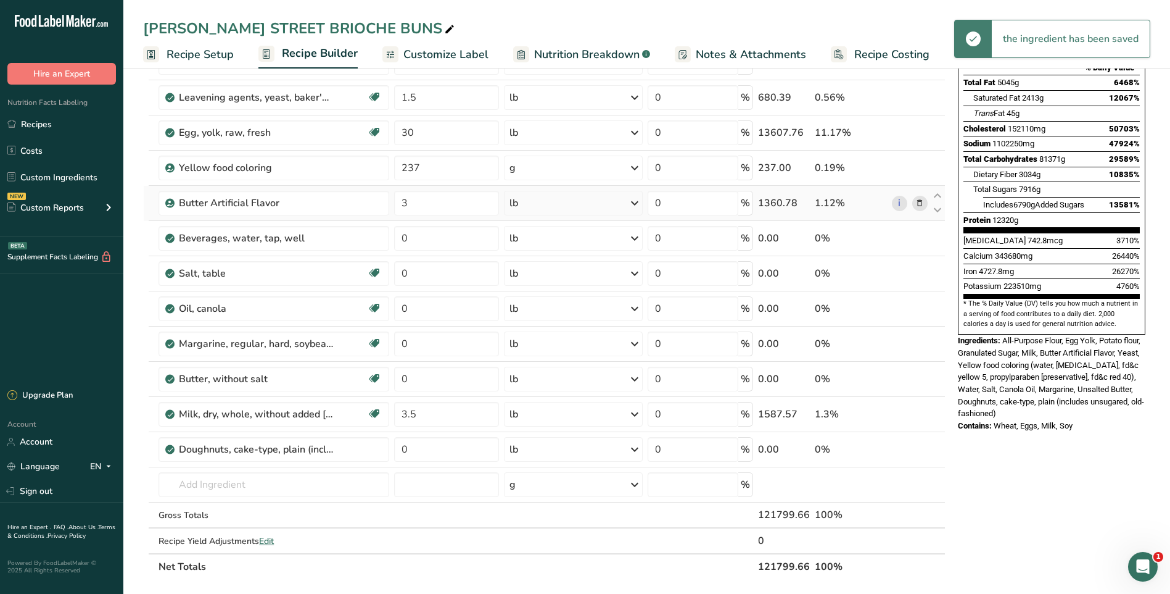
click at [636, 204] on icon at bounding box center [634, 203] width 15 height 22
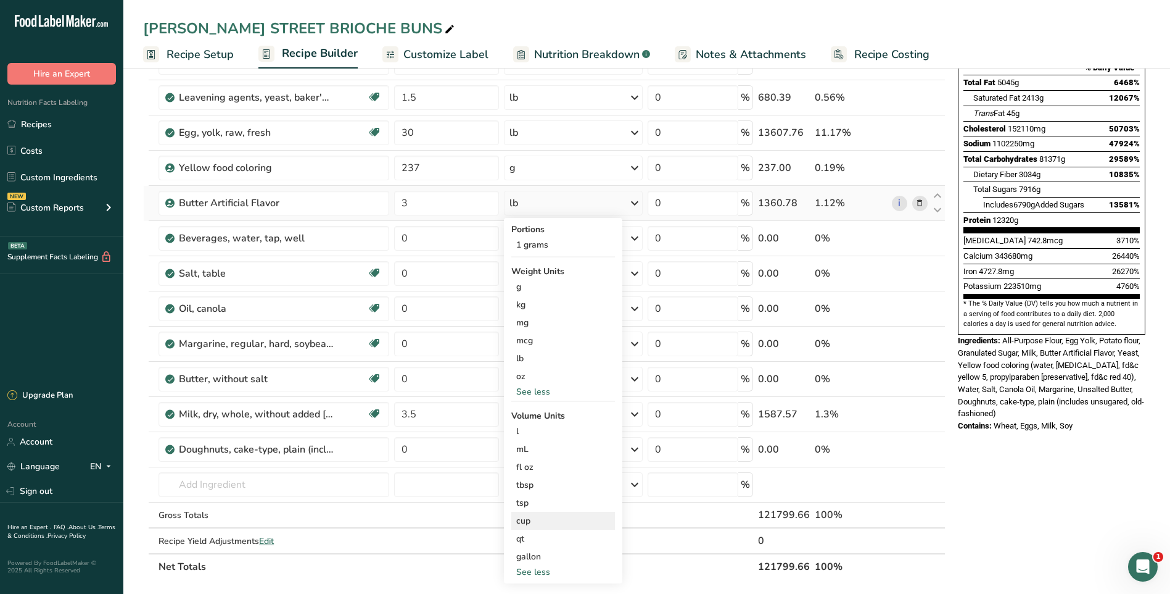
click at [531, 523] on div "cup" at bounding box center [563, 520] width 94 height 13
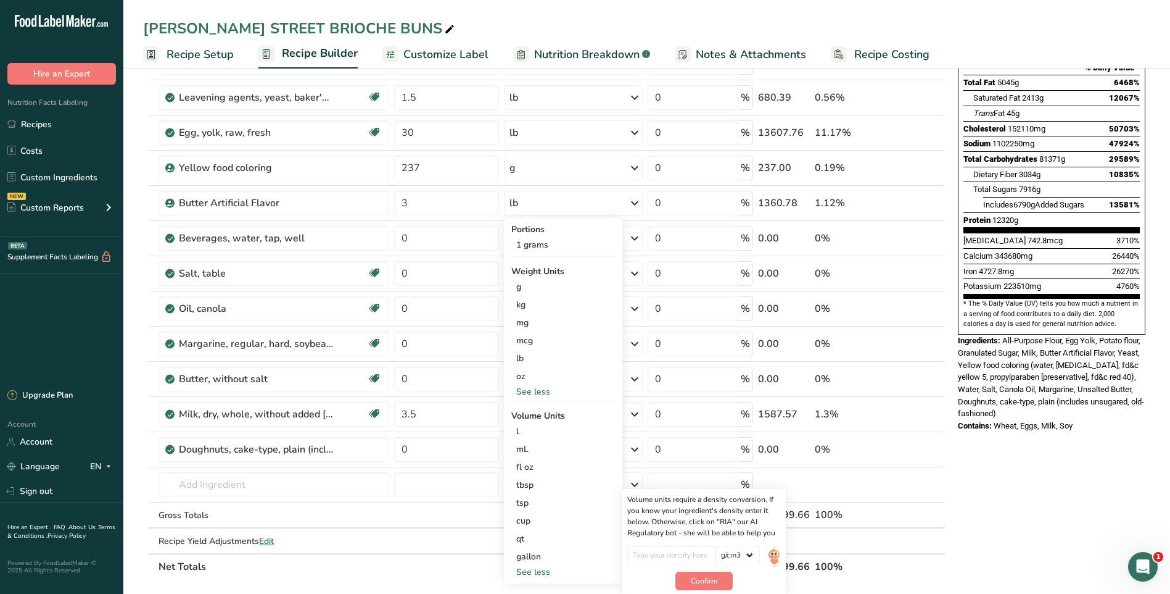
click at [1009, 507] on div "Nutrition Facts 1 Serving Per Container Serving Size 121800g Amount Per Serving…" at bounding box center [1051, 441] width 197 height 1084
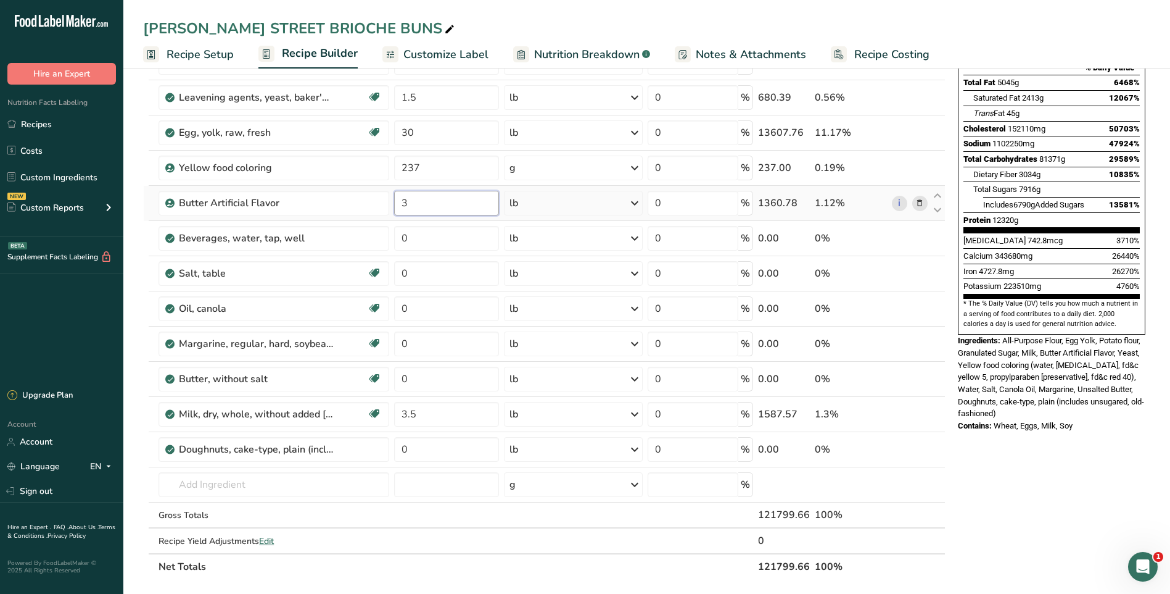
drag, startPoint x: 423, startPoint y: 199, endPoint x: 412, endPoint y: 205, distance: 11.9
click at [421, 201] on input "3" at bounding box center [446, 203] width 105 height 25
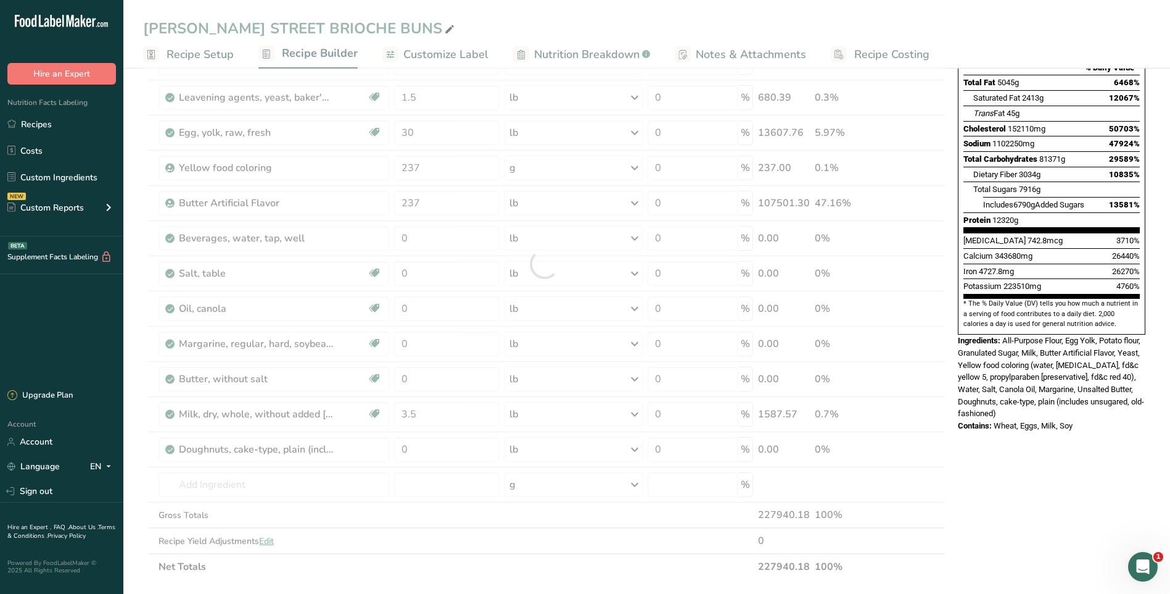
drag, startPoint x: 1067, startPoint y: 486, endPoint x: 1054, endPoint y: 484, distance: 13.1
click at [1063, 485] on div "Nutrition Facts 1 Serving Per Container Serving Size 121800g Amount Per Serving…" at bounding box center [1051, 441] width 197 height 1084
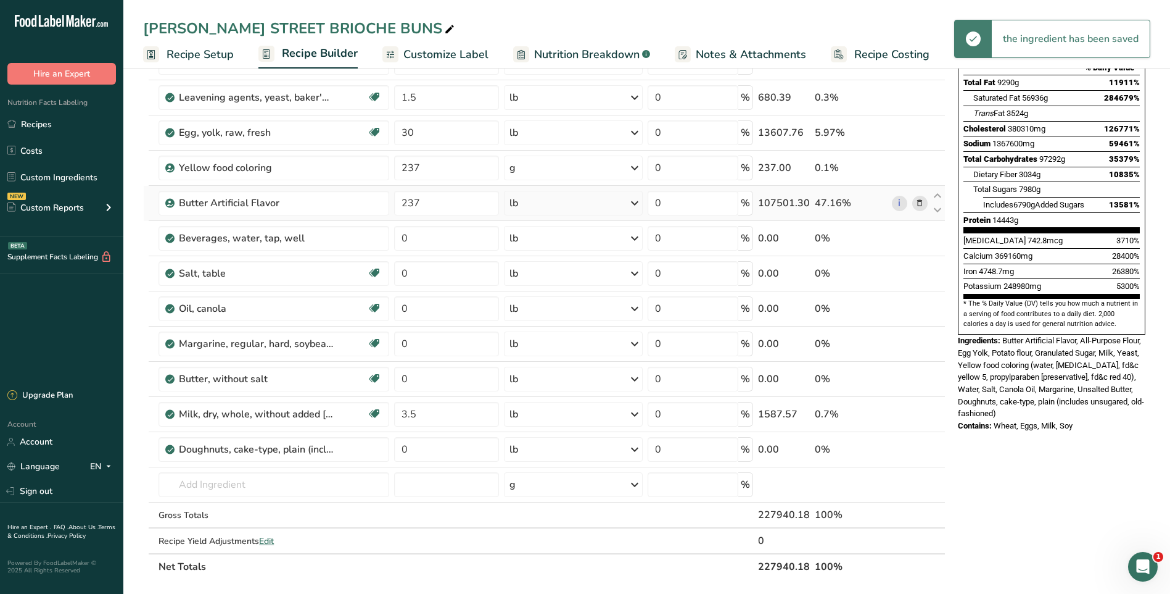
click at [637, 203] on icon at bounding box center [634, 203] width 15 height 22
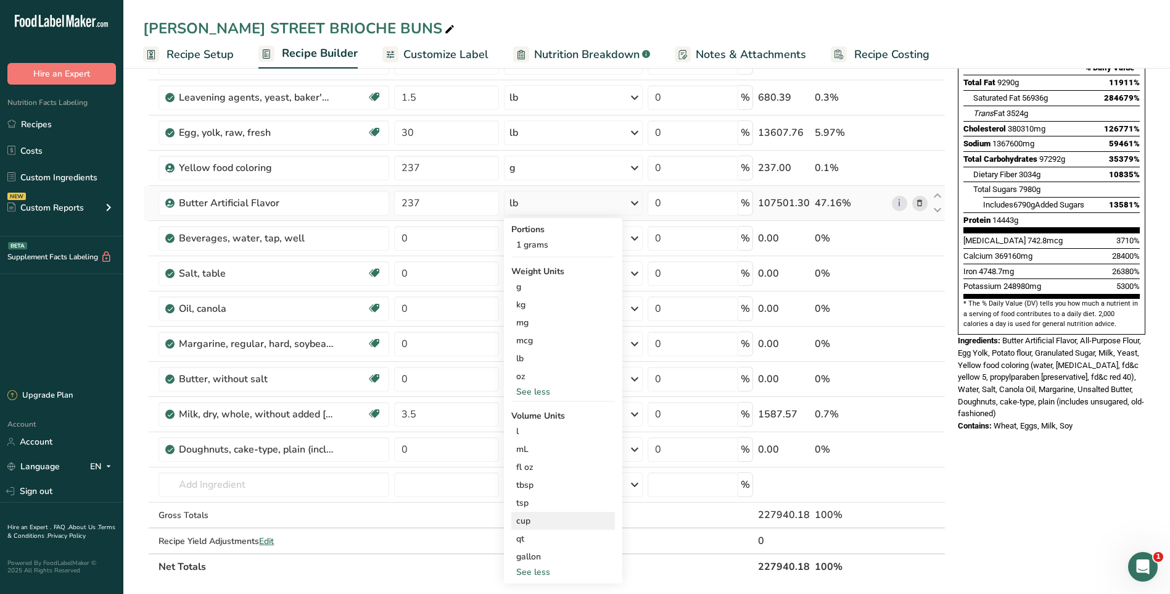
click at [527, 521] on div "cup" at bounding box center [563, 520] width 94 height 13
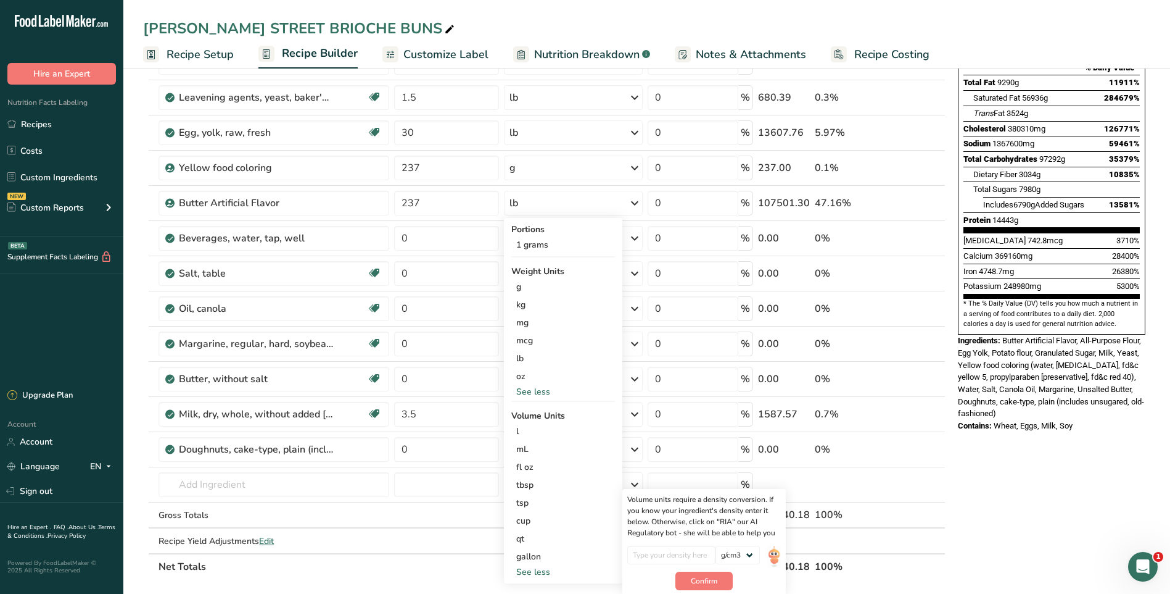
click at [1074, 478] on div "Nutrition Facts 1 Serving Per Container Serving Size 227940g Amount Per Serving…" at bounding box center [1051, 441] width 197 height 1084
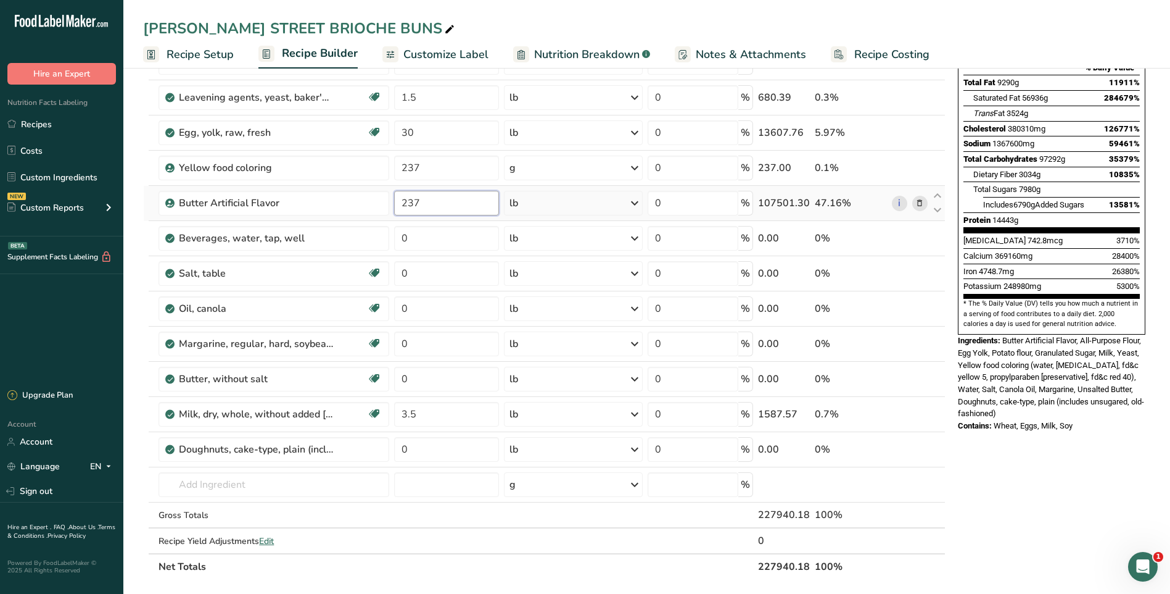
click at [437, 204] on input "237" at bounding box center [446, 203] width 105 height 25
type input "2"
type input "3"
drag, startPoint x: 1057, startPoint y: 463, endPoint x: 1033, endPoint y: 450, distance: 27.0
click at [1049, 455] on div "Nutrition Facts 1 Serving Per Container Serving Size 227940g Amount Per Serving…" at bounding box center [1051, 441] width 197 height 1084
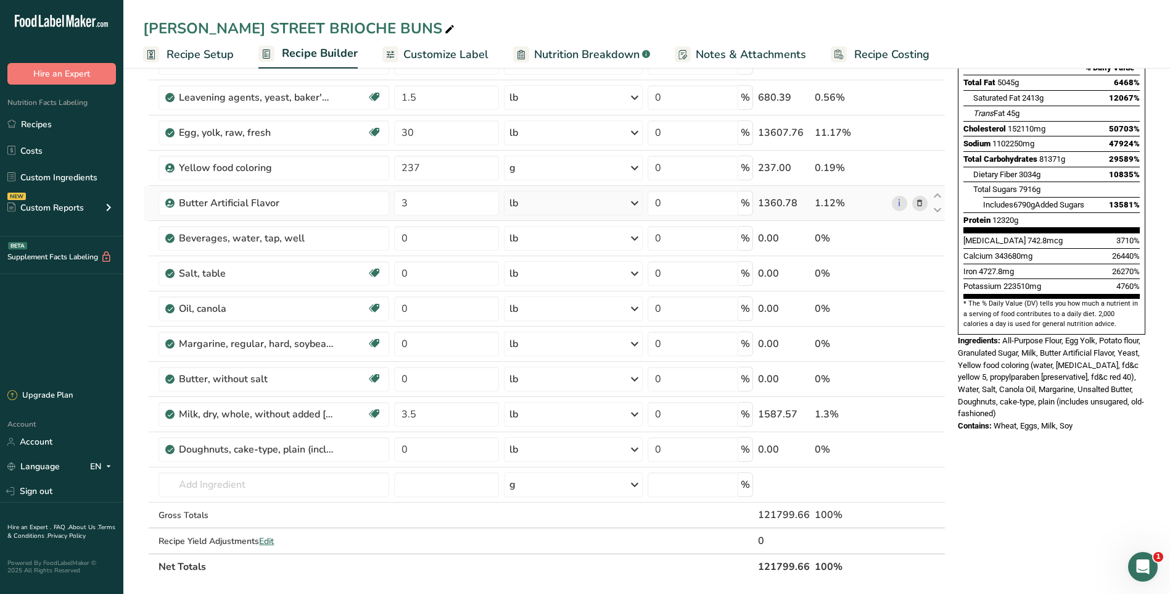
click at [634, 202] on icon at bounding box center [634, 203] width 15 height 22
drag, startPoint x: 533, startPoint y: 523, endPoint x: 547, endPoint y: 526, distance: 14.7
click at [532, 521] on div "cup" at bounding box center [563, 520] width 94 height 13
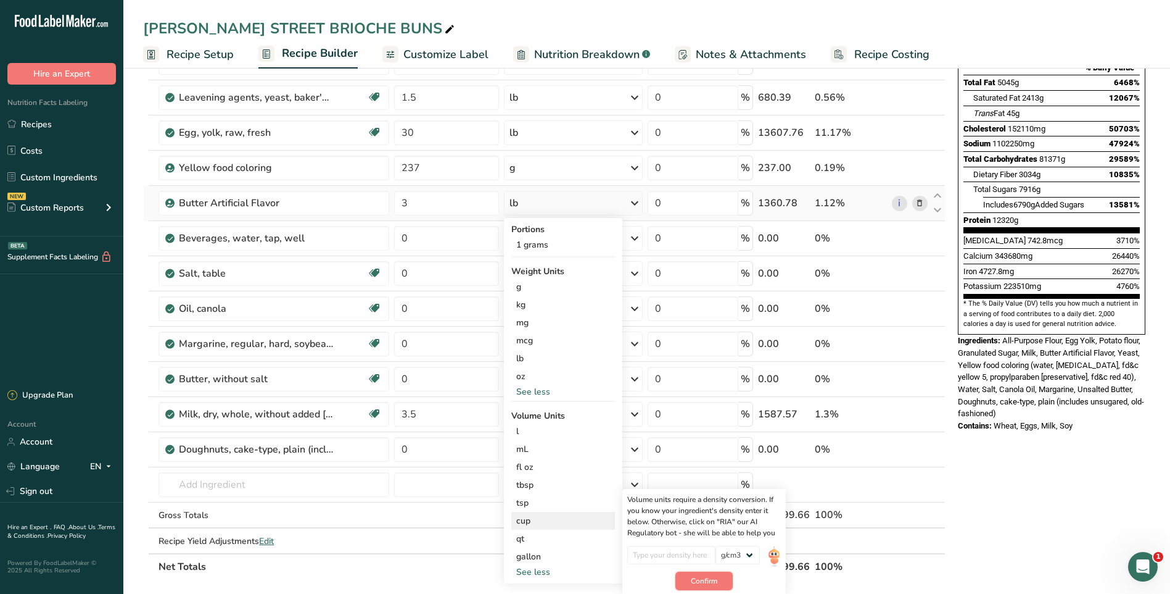
drag, startPoint x: 709, startPoint y: 584, endPoint x: 742, endPoint y: 569, distance: 36.5
click at [708, 582] on span "Confirm" at bounding box center [704, 580] width 27 height 11
click at [1025, 484] on div "Nutrition Facts 1 Serving Per Container Serving Size 121800g Amount Per Serving…" at bounding box center [1051, 441] width 197 height 1084
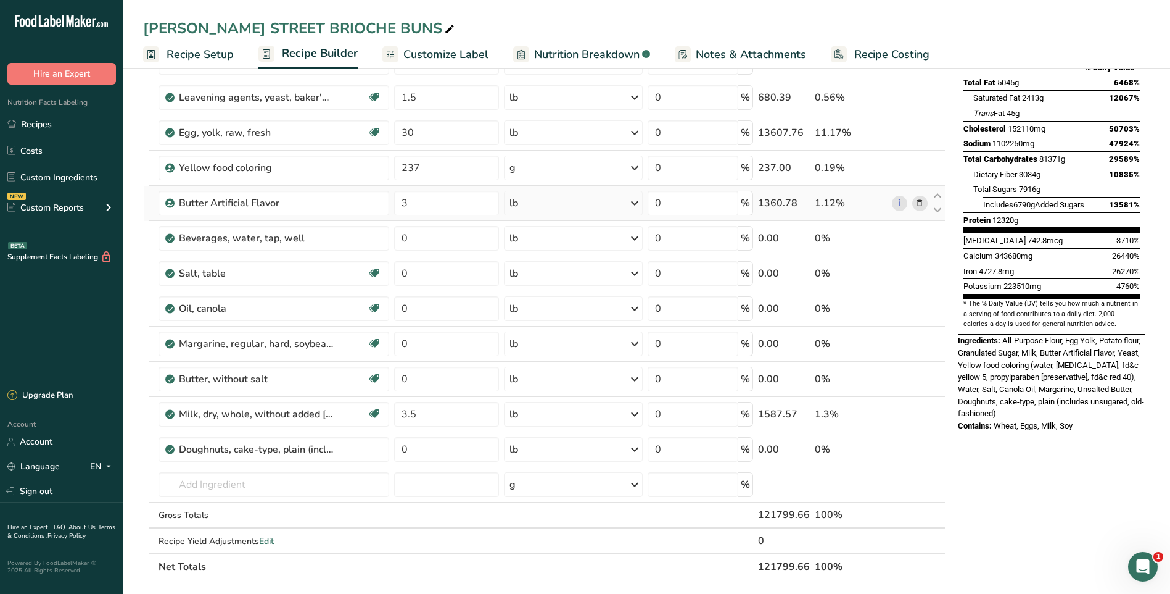
click at [635, 203] on icon at bounding box center [634, 203] width 15 height 22
click at [521, 288] on div "g" at bounding box center [563, 287] width 104 height 18
click at [635, 238] on icon at bounding box center [634, 238] width 15 height 22
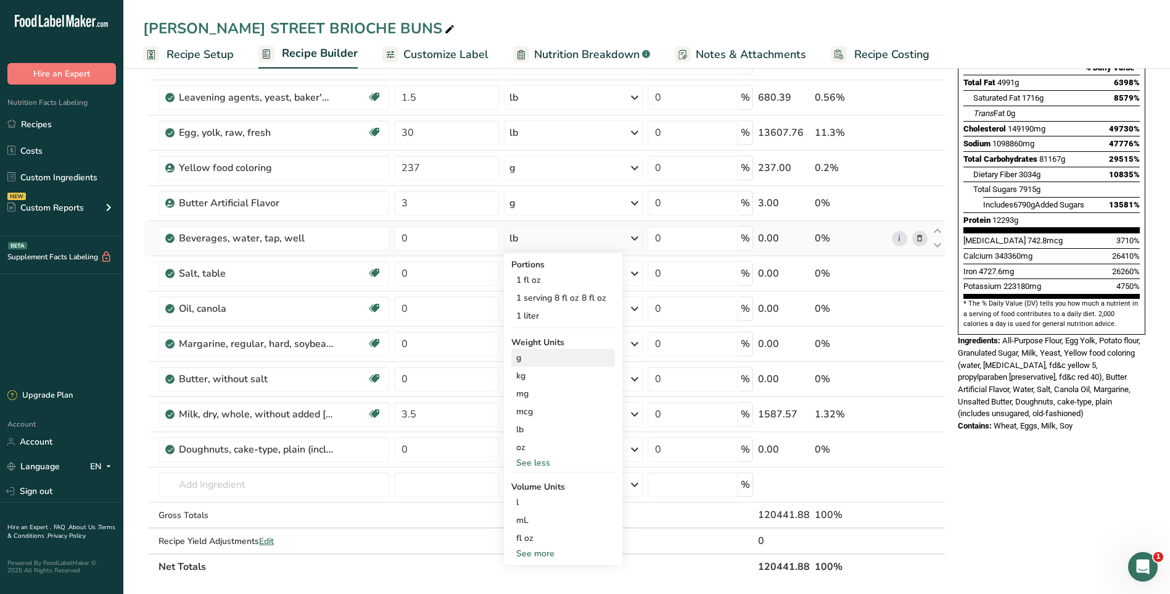
click at [522, 361] on div "g" at bounding box center [563, 358] width 104 height 18
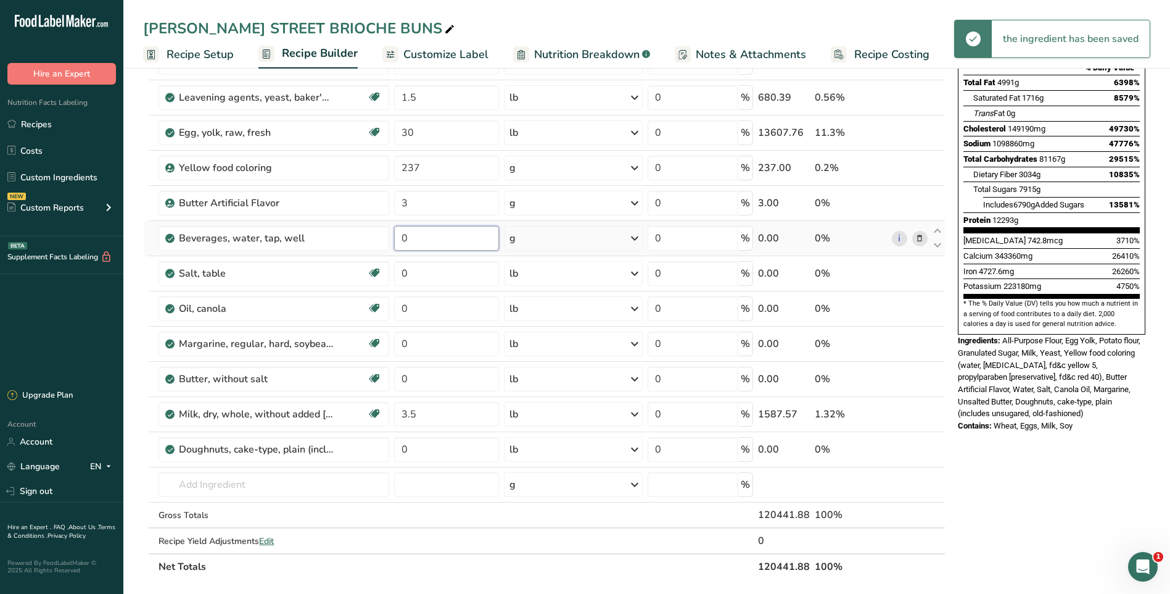
click at [432, 236] on input "0" at bounding box center [446, 238] width 105 height 25
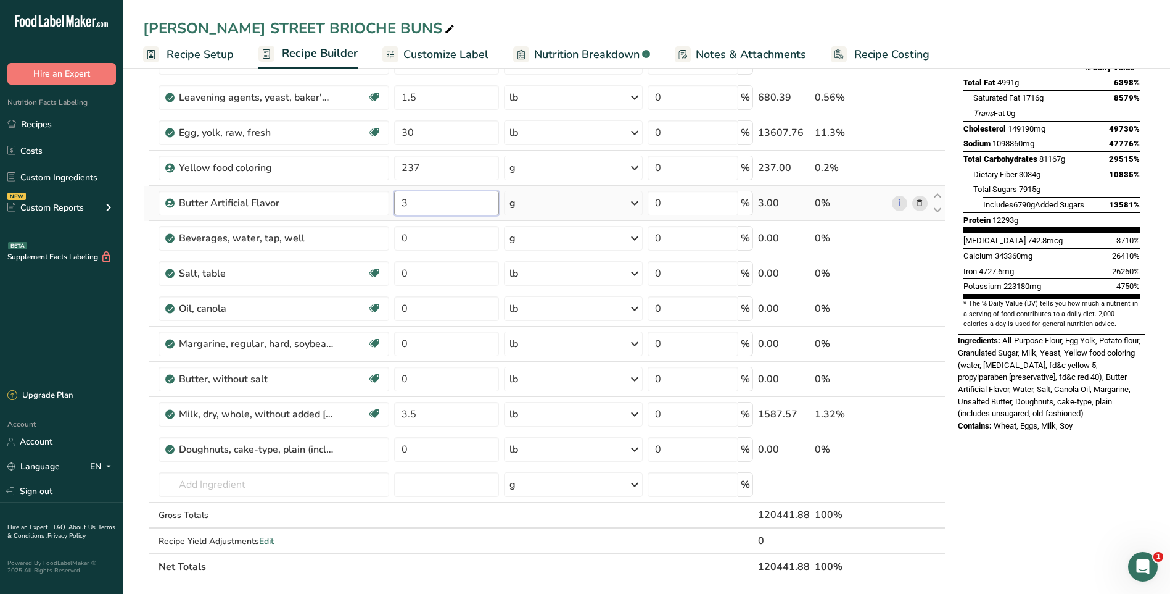
click at [419, 204] on div "Ingredient * Amount * Unit * Waste * .a-a{fill:#347362;}.b-a{fill:#fff;} Grams …" at bounding box center [544, 263] width 803 height 631
type input "237"
click at [1052, 491] on div "Nutrition Facts 1 Serving Per Container Serving Size 120442g Amount Per Serving…" at bounding box center [1051, 441] width 197 height 1084
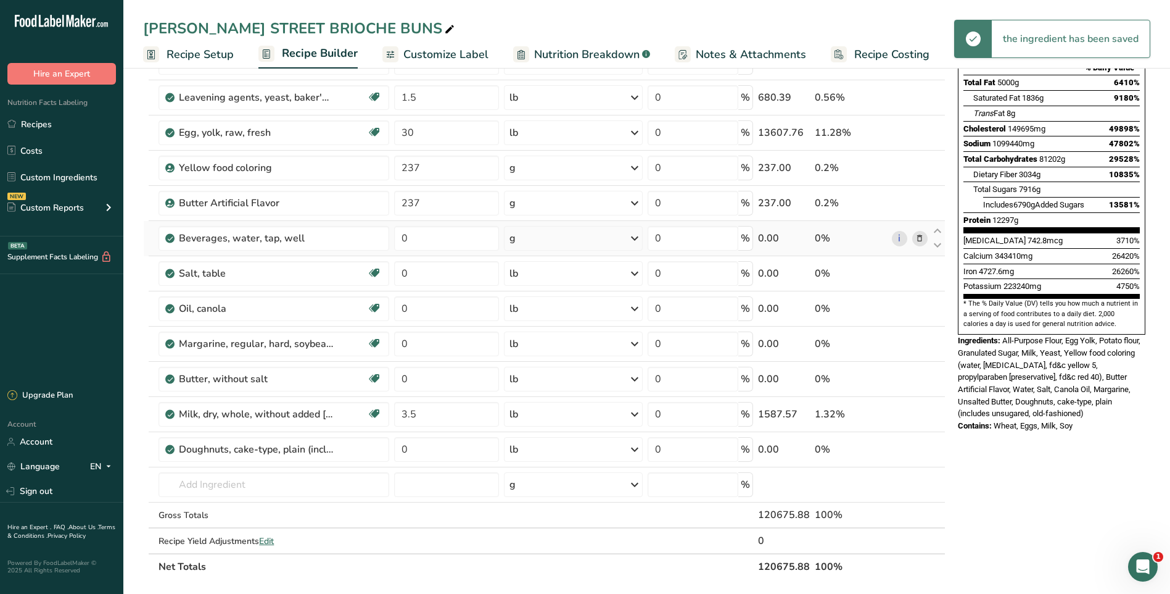
click at [640, 238] on icon at bounding box center [634, 238] width 15 height 22
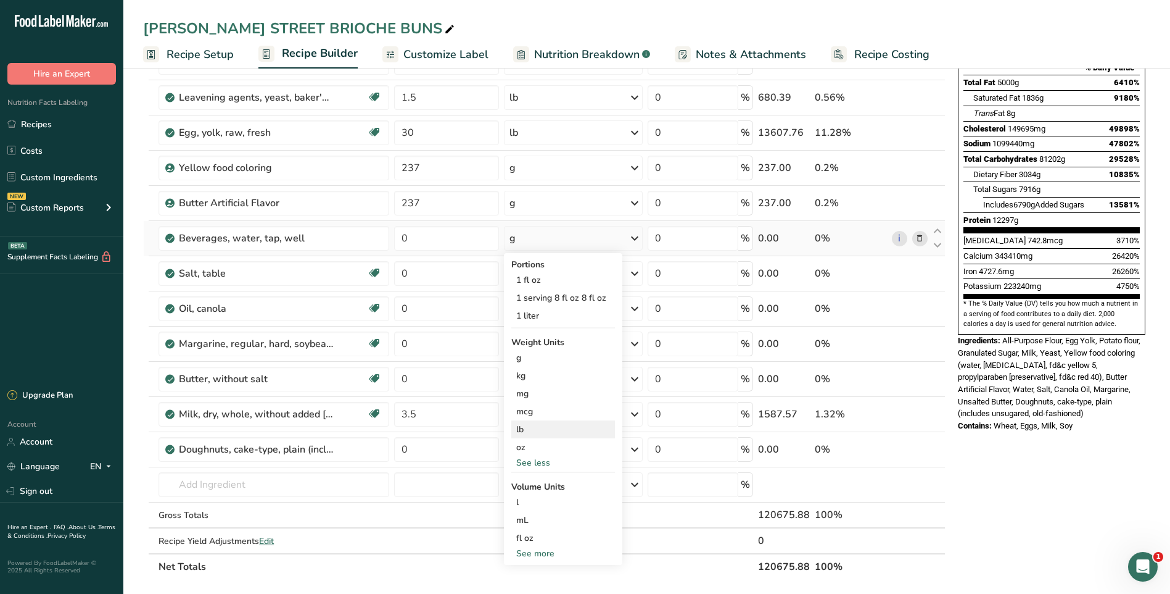
click at [530, 428] on div "lb" at bounding box center [563, 429] width 104 height 18
click at [438, 242] on input "0" at bounding box center [446, 238] width 105 height 25
type input "70"
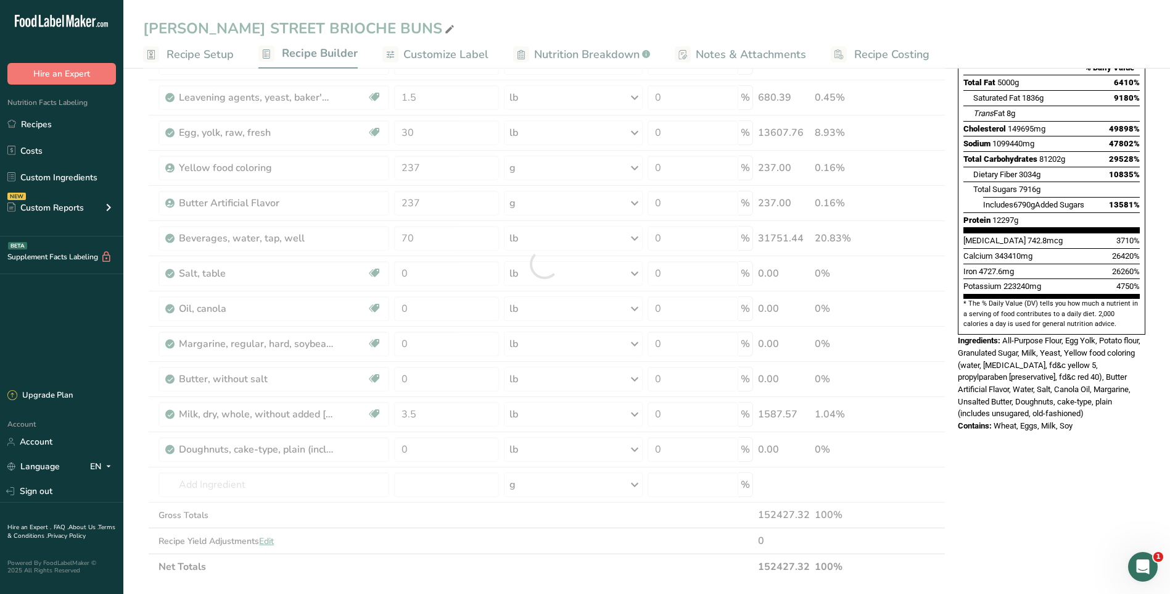
click at [1063, 491] on div "Nutrition Facts 1 Serving Per Container Serving Size 120676g Amount Per Serving…" at bounding box center [1051, 441] width 197 height 1084
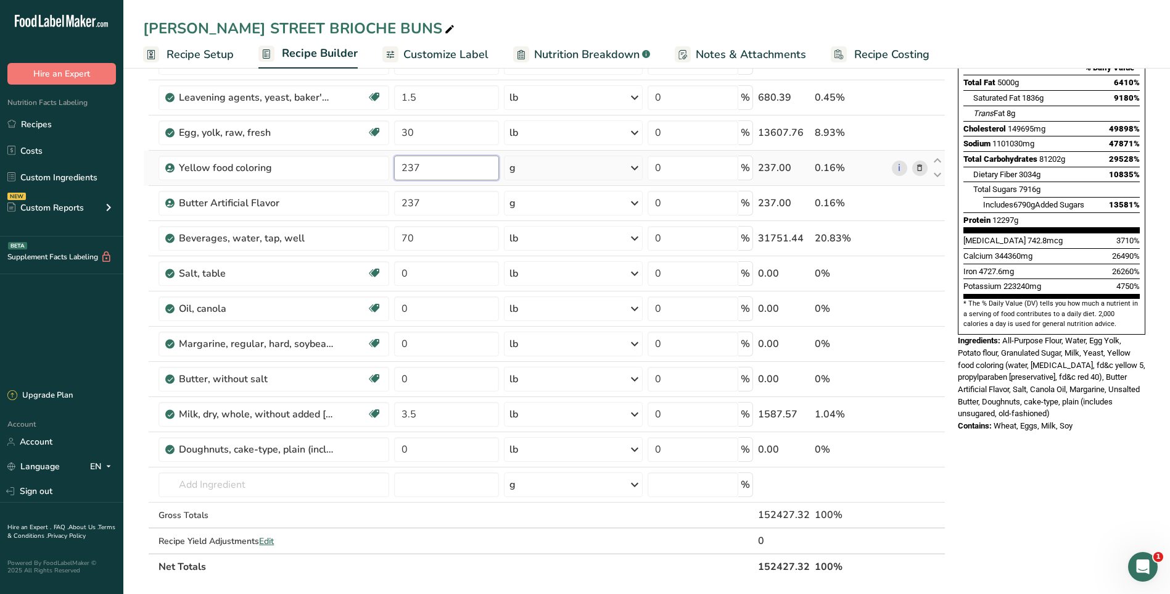
click at [437, 172] on input "237" at bounding box center [446, 167] width 105 height 25
type input "2"
click at [450, 195] on div "Ingredient * Amount * Unit * Waste * .a-a{fill:#347362;}.b-a{fill:#fff;} Grams …" at bounding box center [544, 263] width 803 height 631
type input "0"
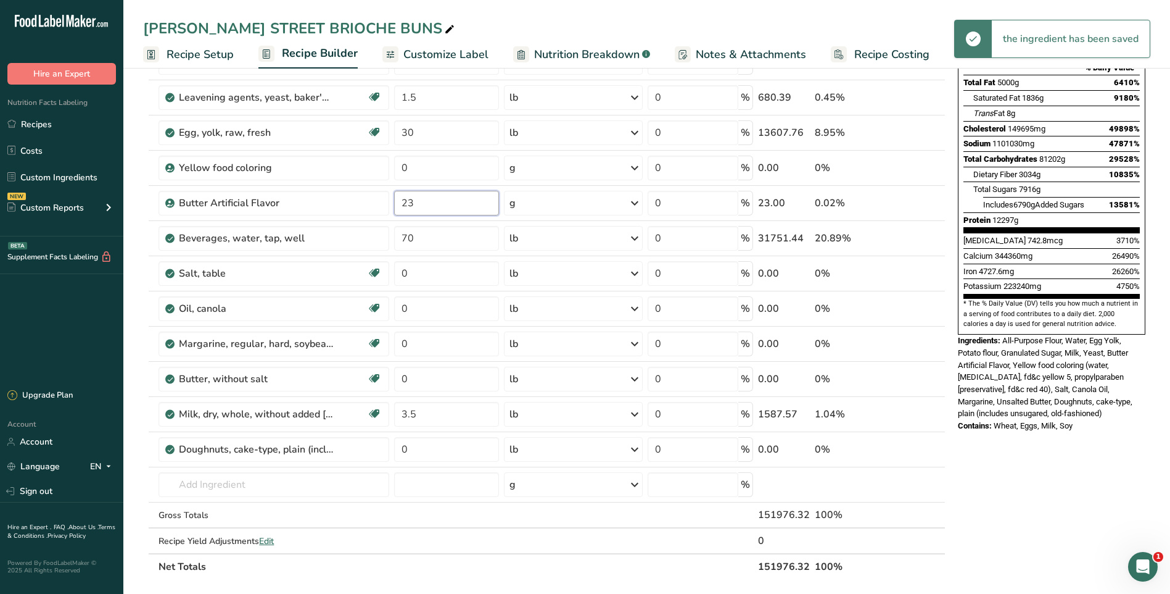
type input "2"
type input "0"
click at [1032, 495] on div "Nutrition Facts 1 Serving Per Container Serving Size 152190g Amount Per Serving…" at bounding box center [1051, 441] width 197 height 1084
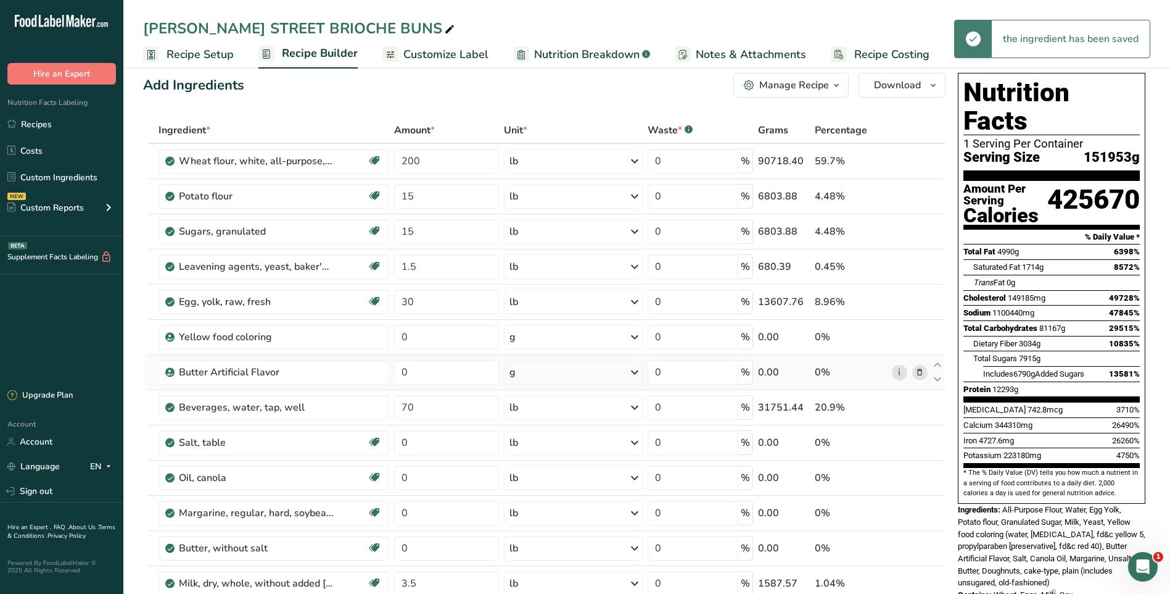
scroll to position [0, 0]
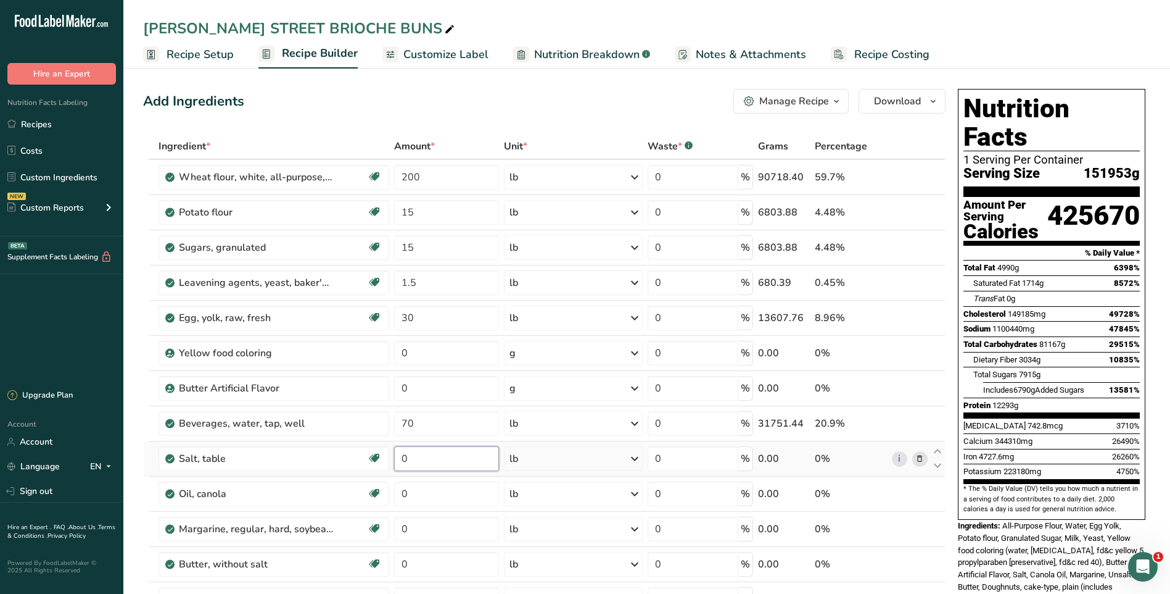
click at [434, 462] on input "0" at bounding box center [446, 458] width 105 height 25
type input "5.25"
click at [465, 499] on div "Ingredient * Amount * Unit * Waste * .a-a{fill:#347362;}.b-a{fill:#fff;} Grams …" at bounding box center [544, 448] width 803 height 631
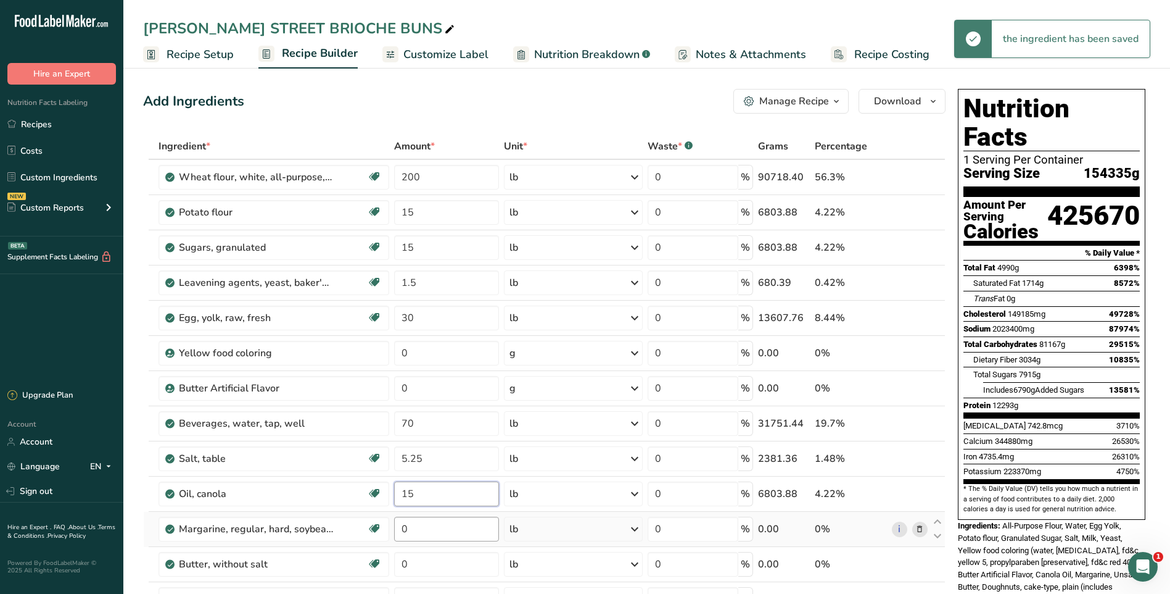
type input "15"
click at [457, 531] on div "Ingredient * Amount * Unit * Waste * .a-a{fill:#347362;}.b-a{fill:#fff;} Grams …" at bounding box center [544, 448] width 803 height 631
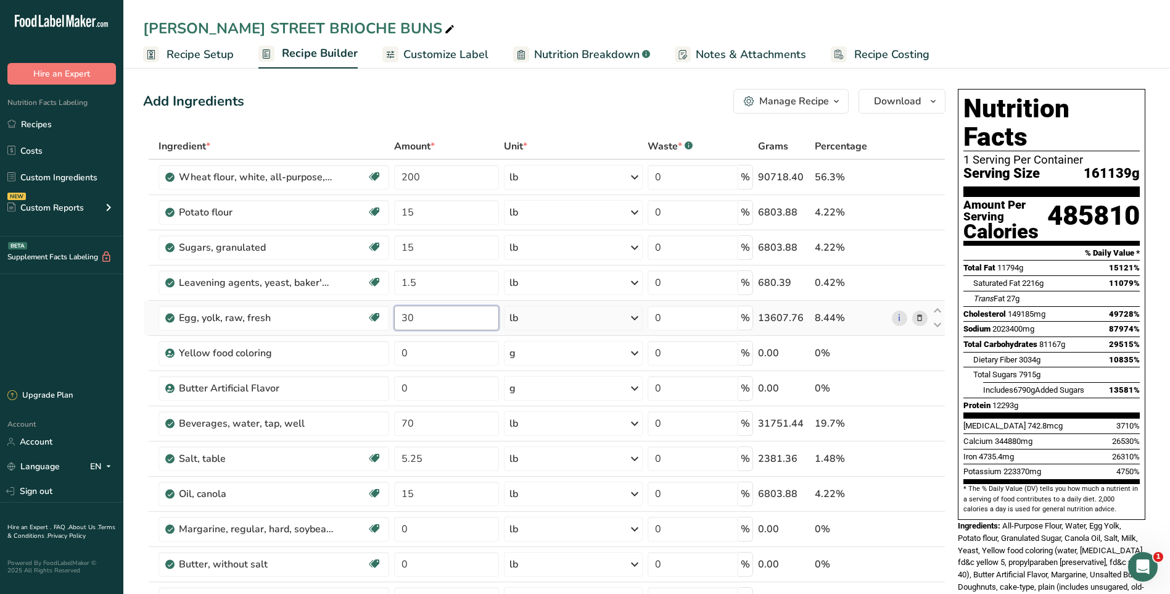
click at [418, 315] on div "Ingredient * Amount * Unit * Waste * .a-a{fill:#347362;}.b-a{fill:#fff;} Grams …" at bounding box center [544, 448] width 803 height 631
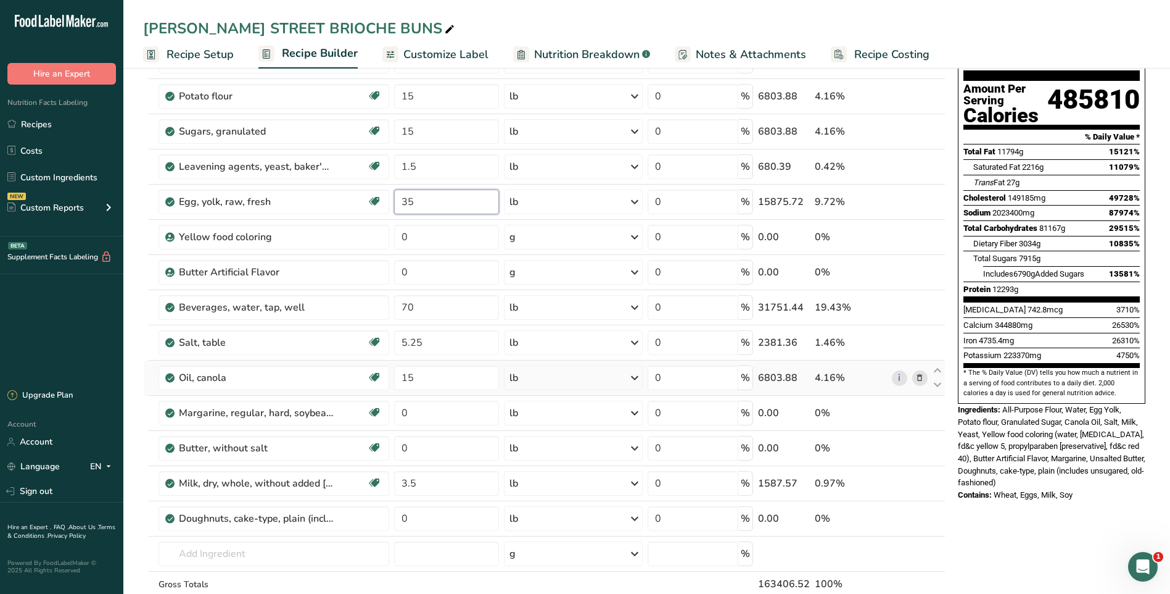
scroll to position [123, 0]
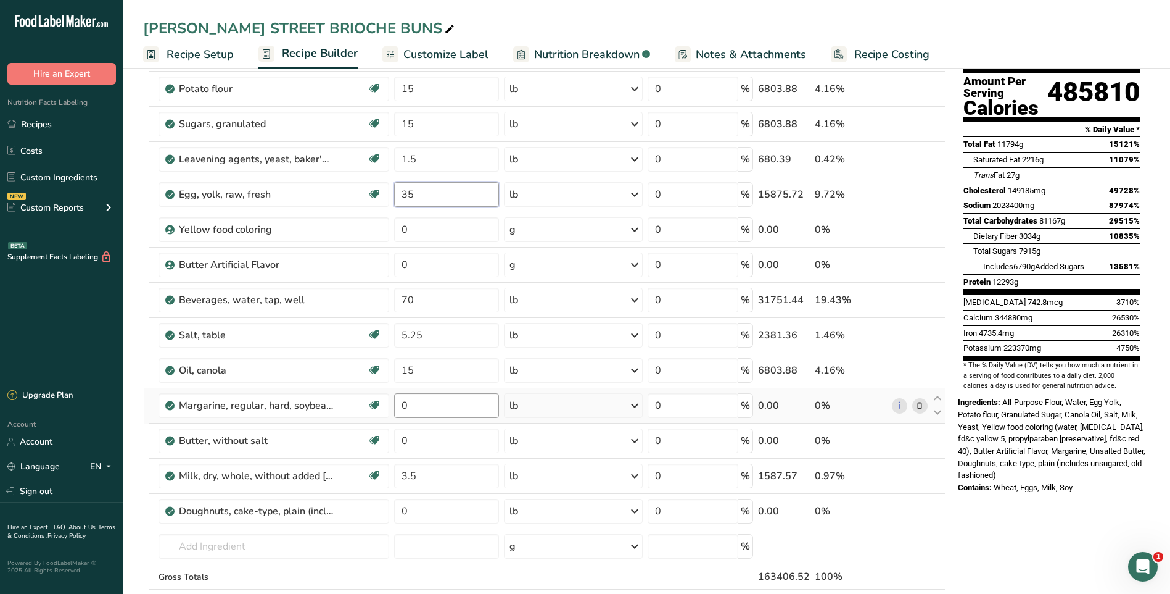
type input "35"
click at [441, 401] on div "Ingredient * Amount * Unit * Waste * .a-a{fill:#347362;}.b-a{fill:#fff;} Grams …" at bounding box center [544, 325] width 803 height 631
type input "14"
click at [439, 439] on div "Ingredient * Amount * Unit * Waste * .a-a{fill:#347362;}.b-a{fill:#fff;} Grams …" at bounding box center [544, 325] width 803 height 631
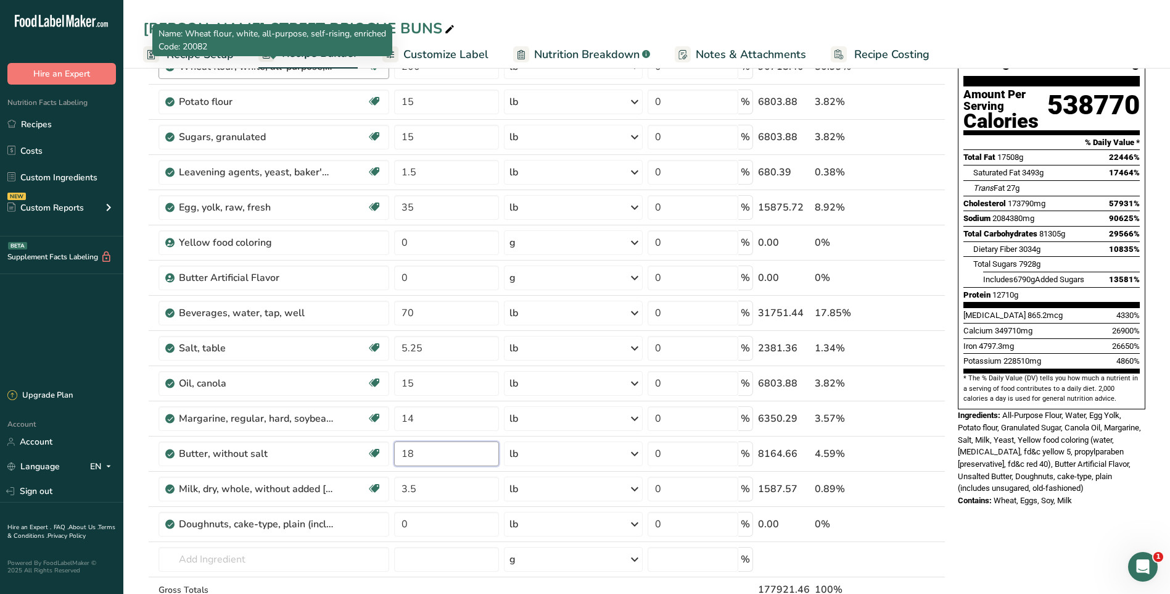
scroll to position [0, 0]
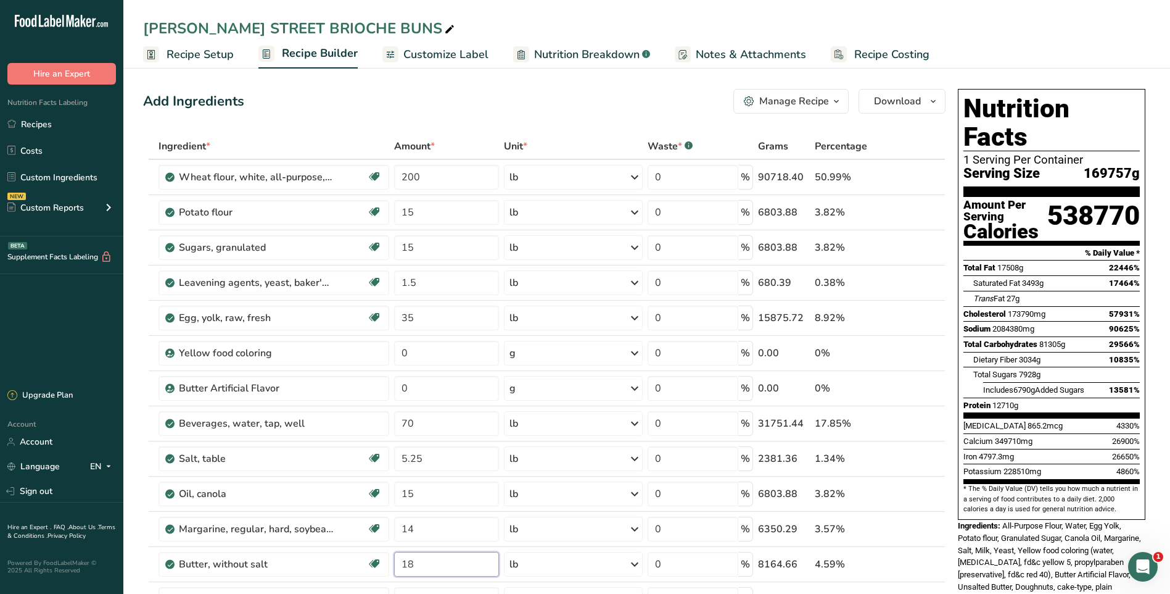
type input "18"
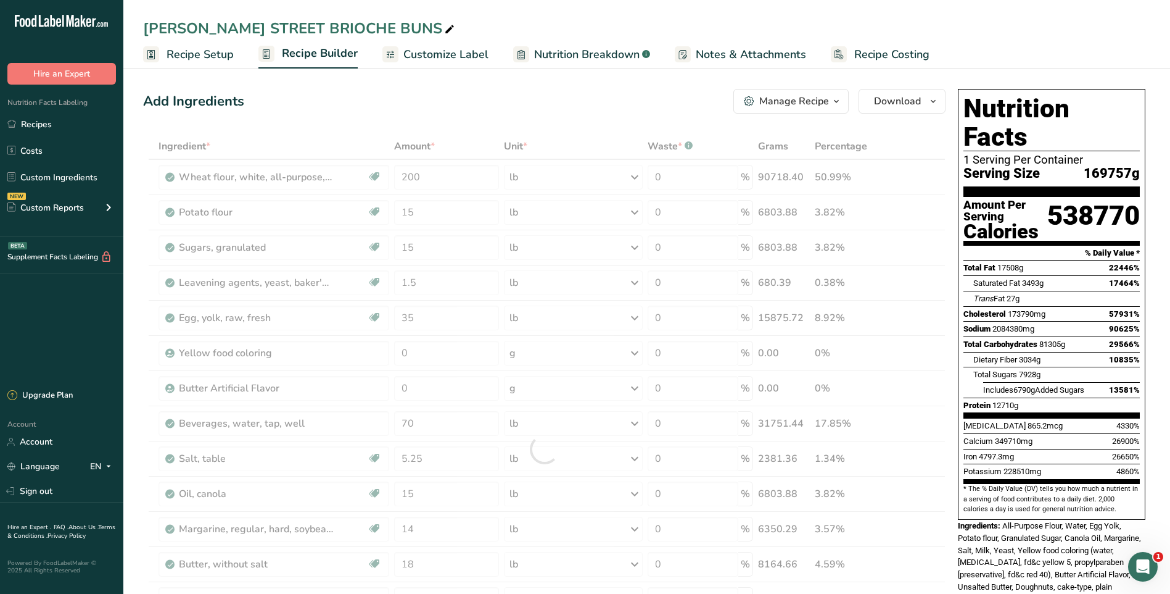
click at [181, 52] on span "Recipe Setup" at bounding box center [200, 54] width 67 height 17
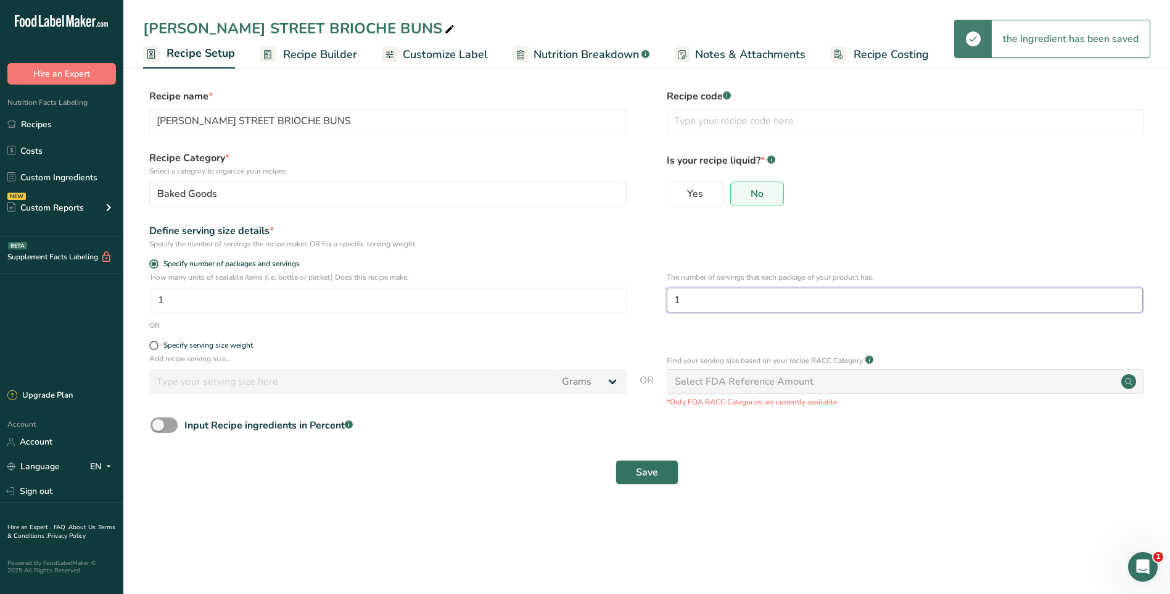
click at [706, 292] on input "1" at bounding box center [905, 300] width 476 height 25
type input "12"
click at [663, 468] on button "Save" at bounding box center [647, 472] width 63 height 25
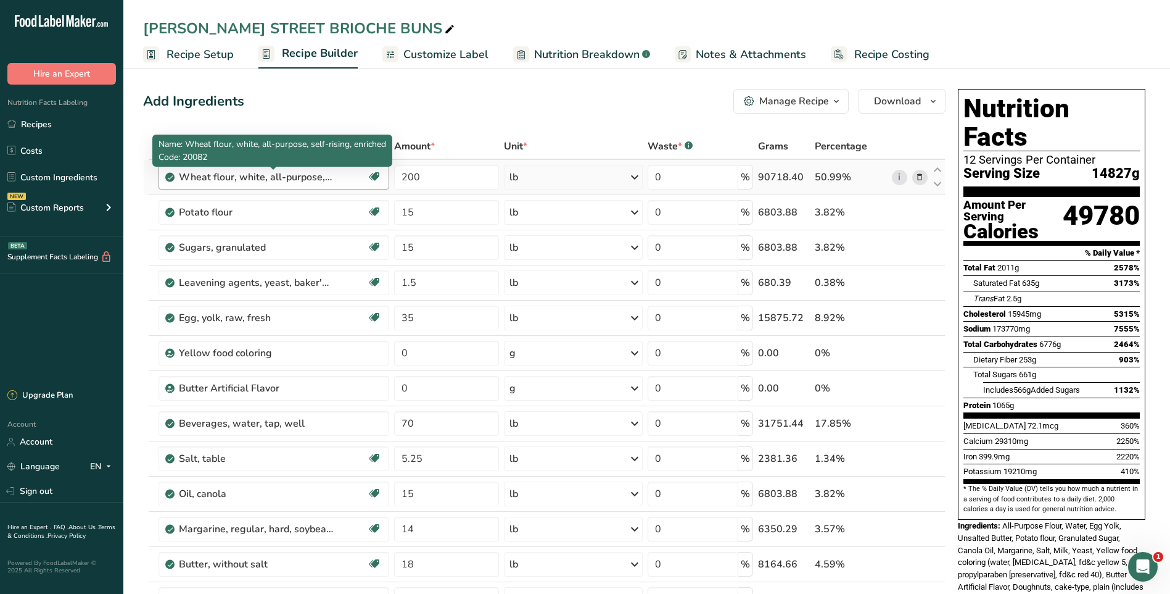
click at [310, 175] on div "Wheat flour, white, all-purpose, self-rising, enriched" at bounding box center [256, 177] width 154 height 15
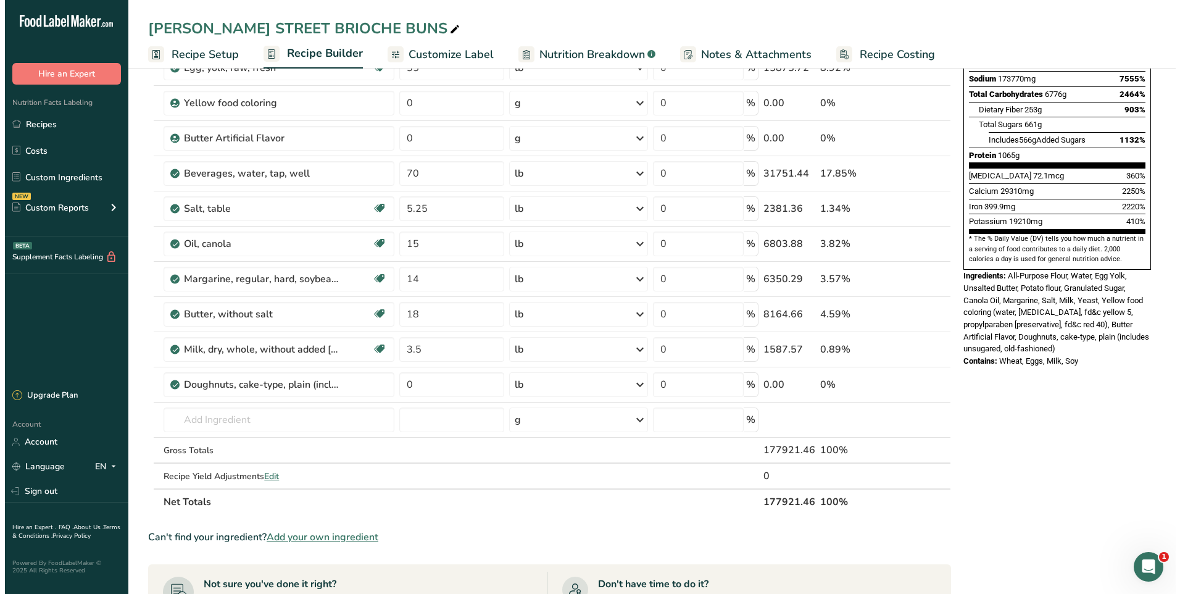
scroll to position [370, 0]
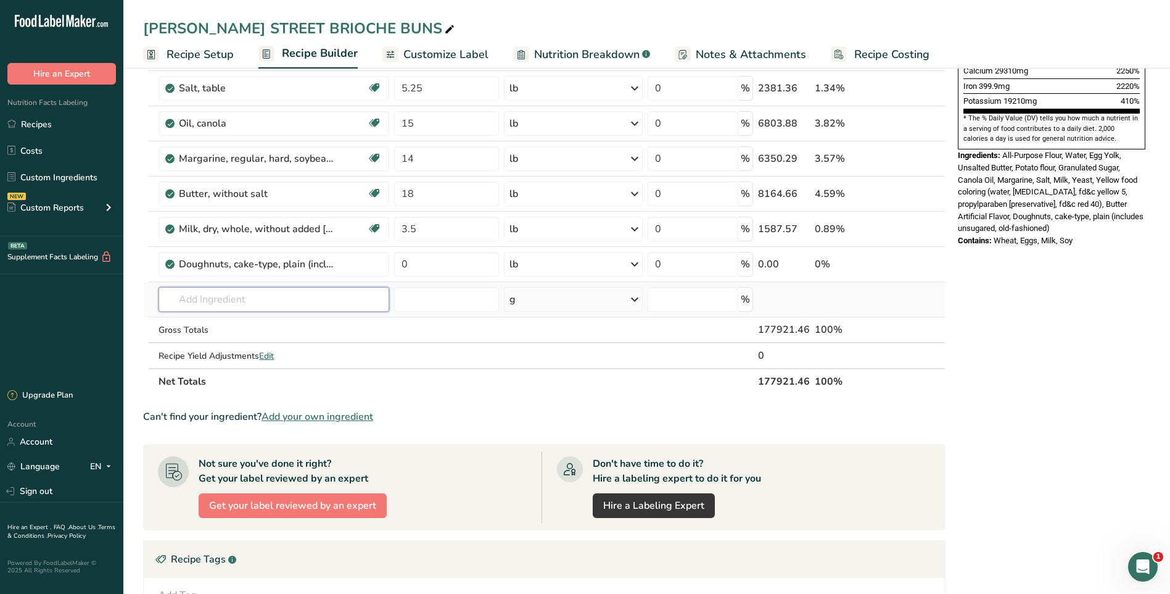
click at [249, 309] on input "text" at bounding box center [274, 299] width 230 height 25
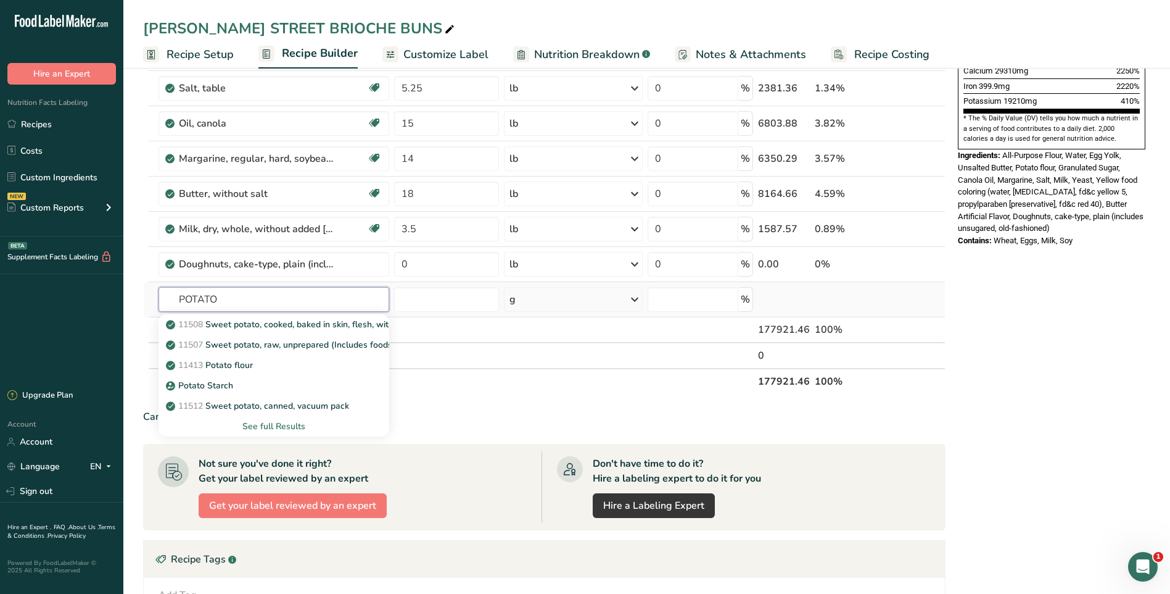
type input "POTATO"
click at [294, 426] on div "See full Results" at bounding box center [273, 426] width 210 height 13
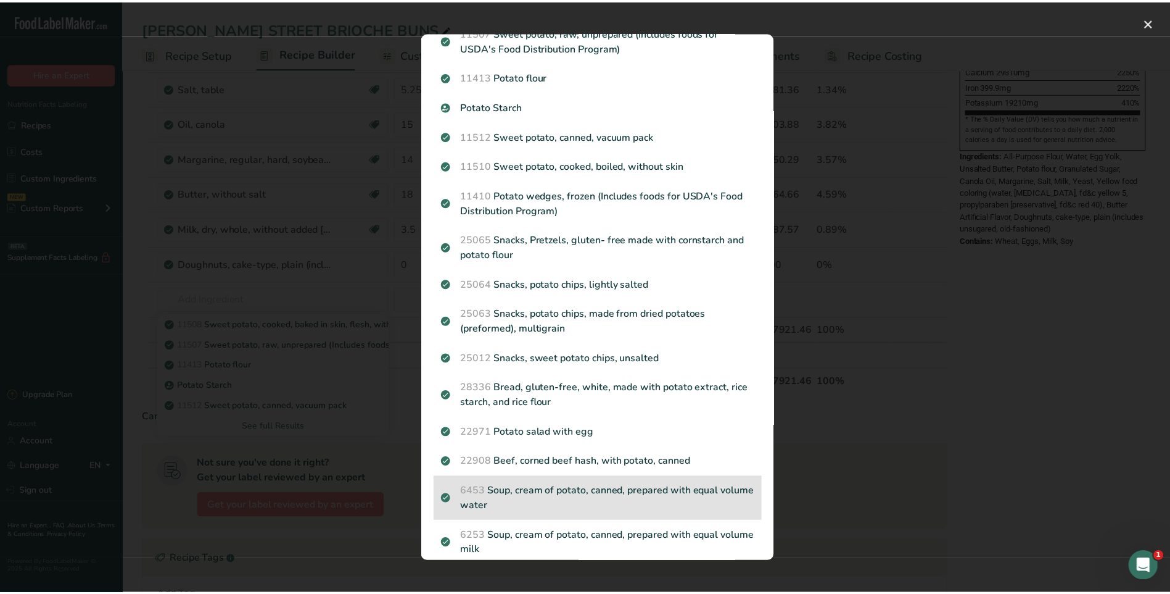
scroll to position [0, 0]
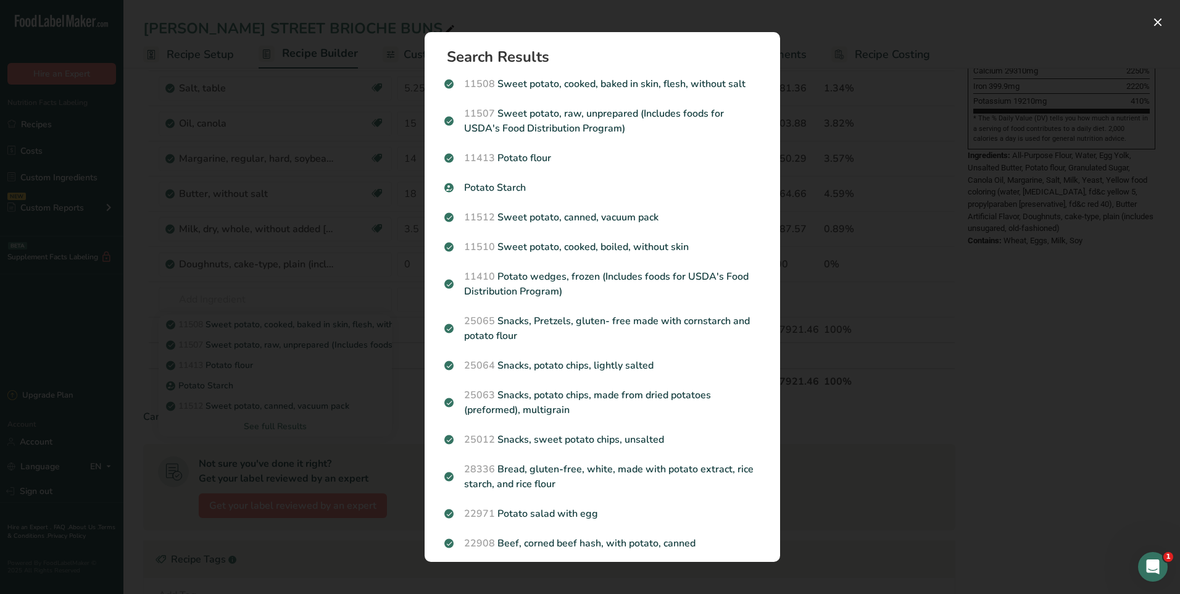
click at [960, 271] on div "Search results modal" at bounding box center [590, 297] width 1180 height 594
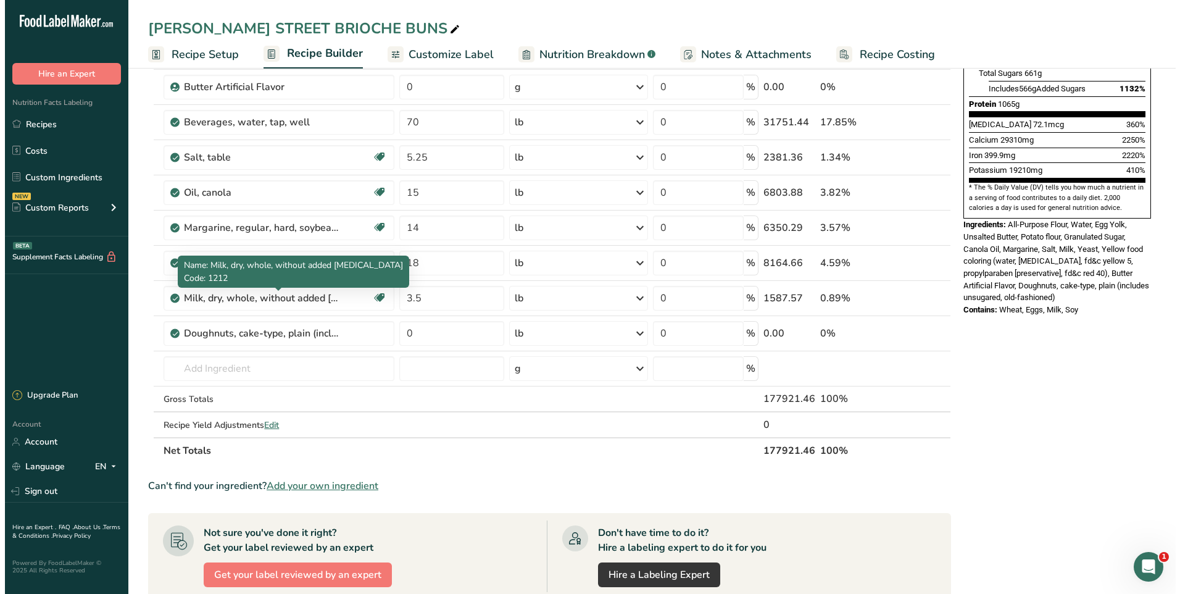
scroll to position [432, 0]
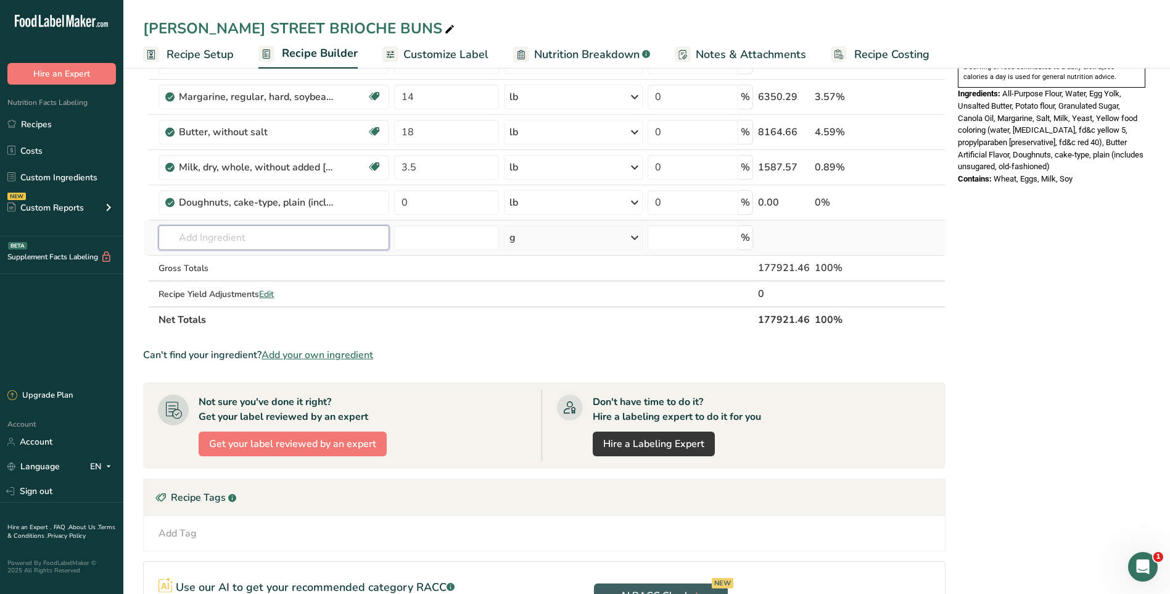
click at [232, 242] on input "text" at bounding box center [274, 237] width 230 height 25
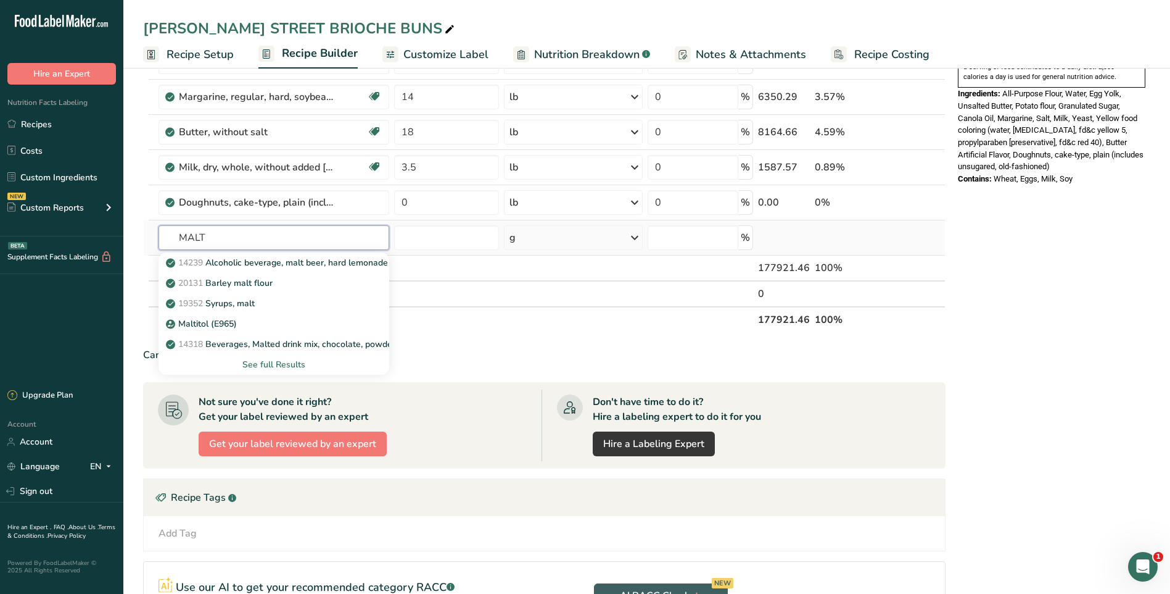
type input "MALT"
click at [263, 360] on div "See full Results" at bounding box center [273, 364] width 210 height 13
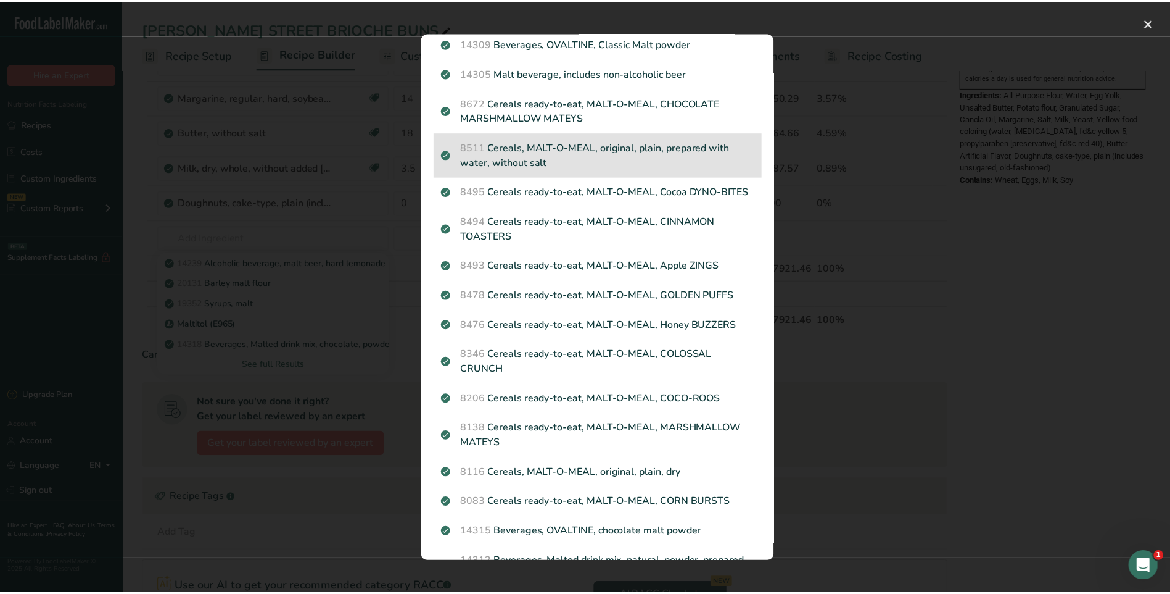
scroll to position [123, 0]
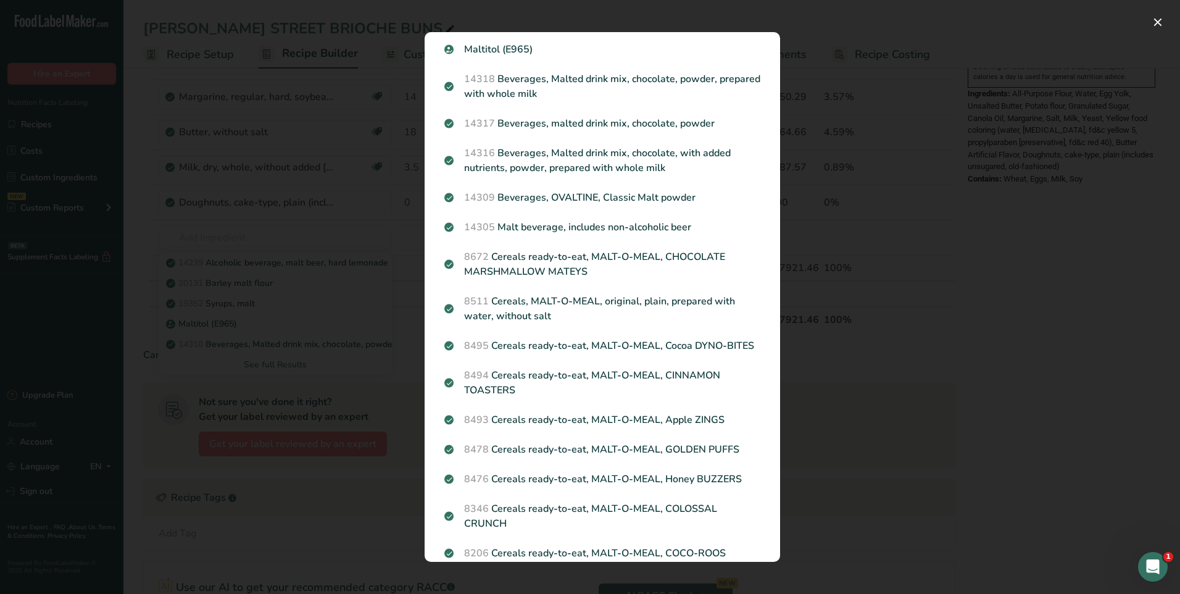
drag, startPoint x: 919, startPoint y: 311, endPoint x: 897, endPoint y: 307, distance: 22.6
click at [919, 311] on div "Search results modal" at bounding box center [590, 297] width 1180 height 594
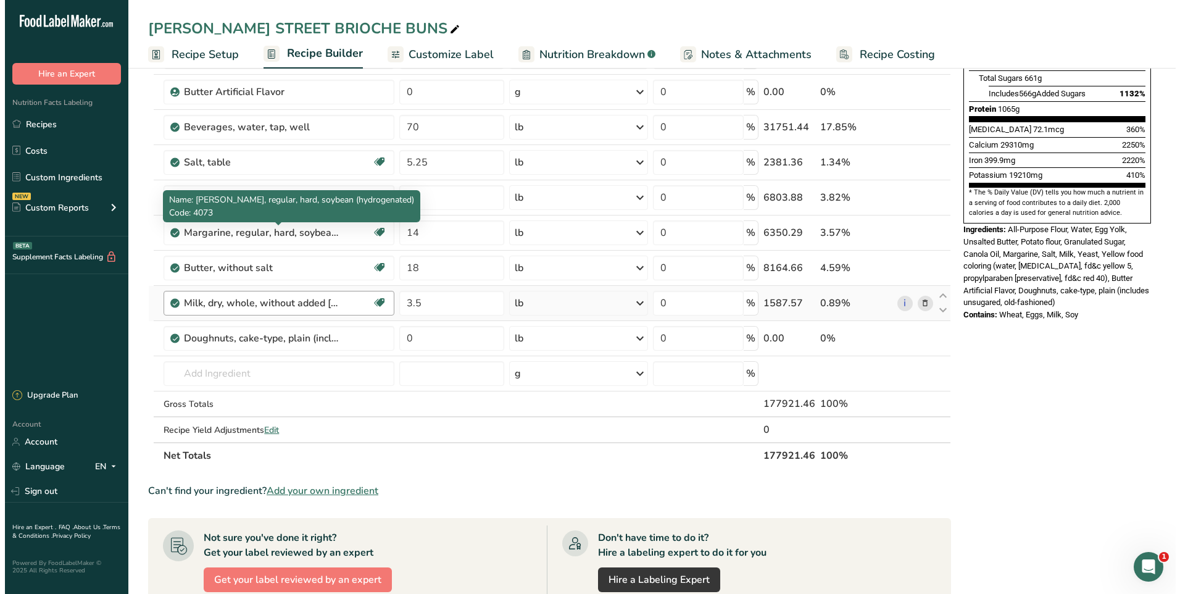
scroll to position [308, 0]
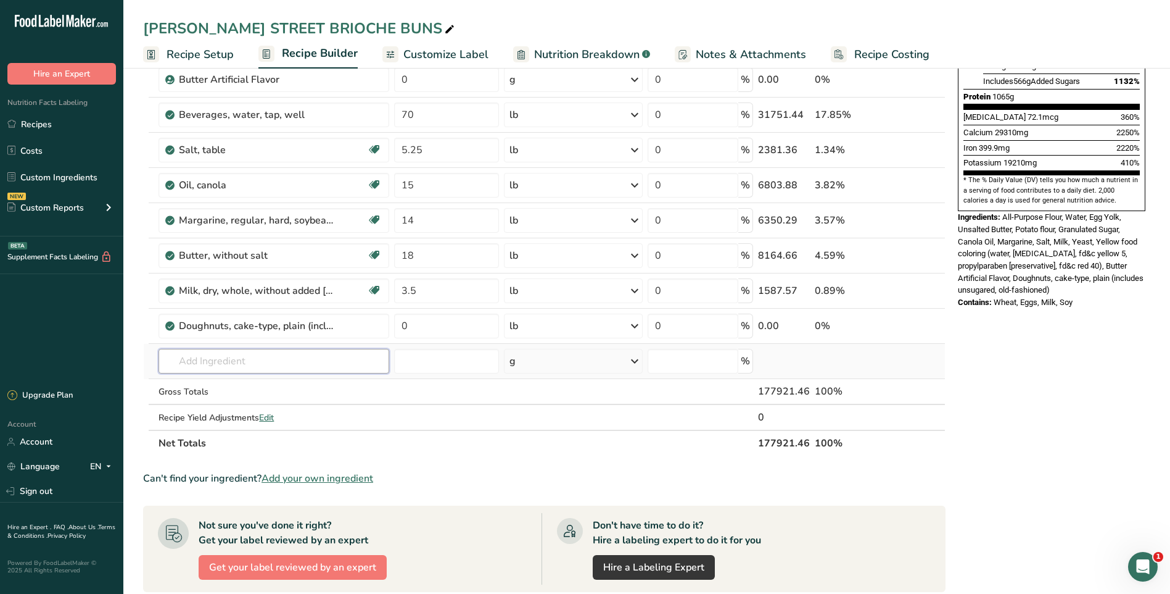
click at [284, 360] on input "text" at bounding box center [274, 361] width 230 height 25
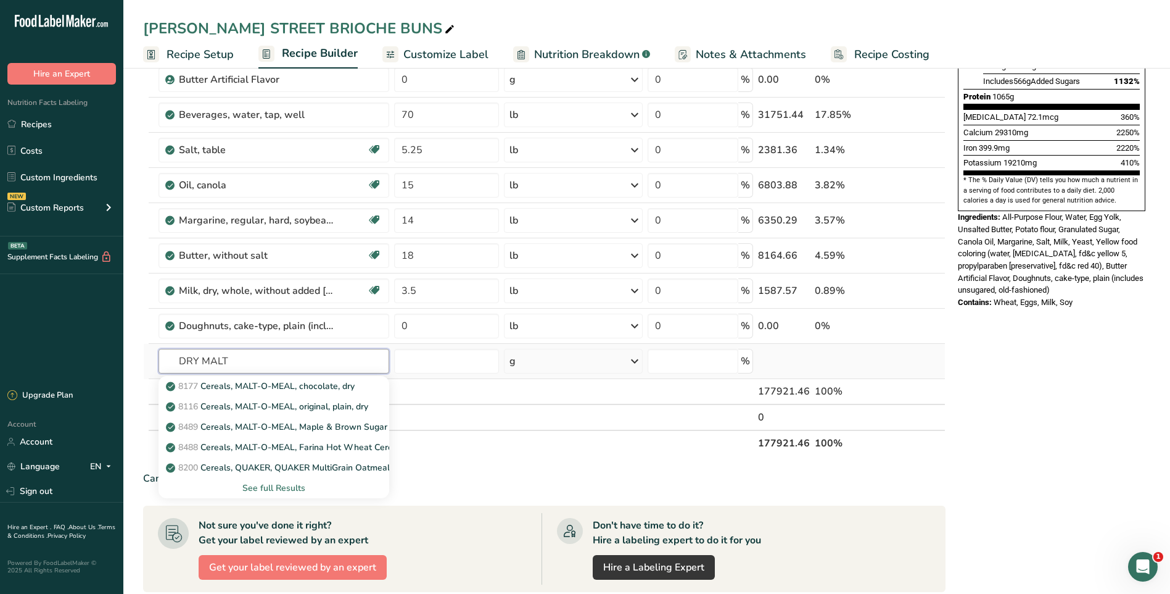
type input "DRY MALT"
drag, startPoint x: 262, startPoint y: 484, endPoint x: 299, endPoint y: 461, distance: 44.3
click at [262, 485] on div "See full Results" at bounding box center [273, 487] width 210 height 13
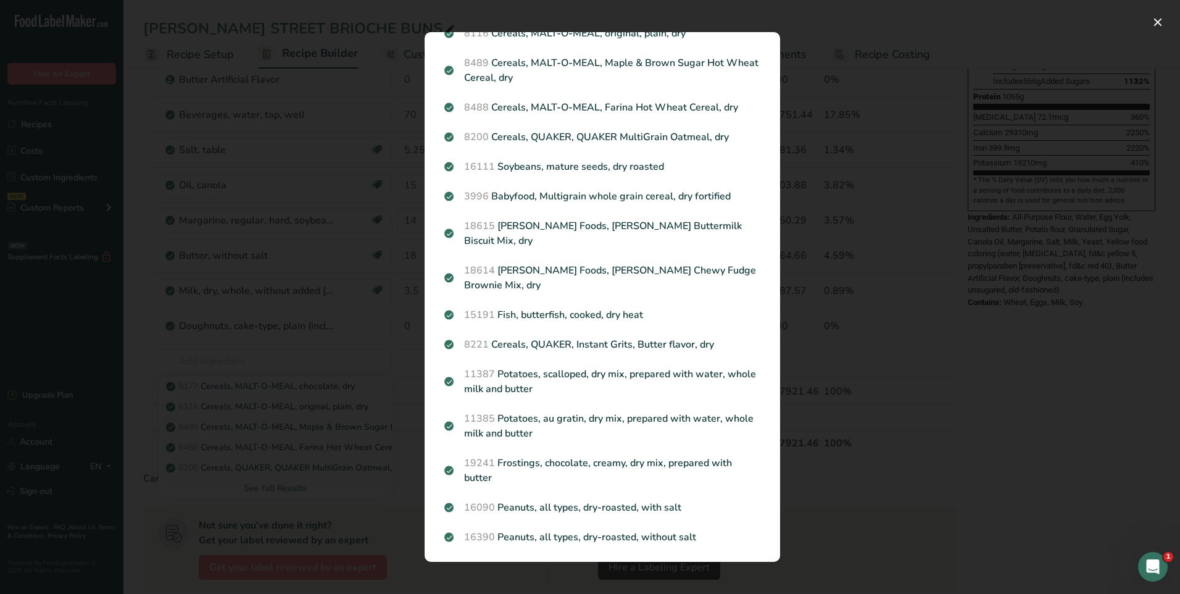
scroll to position [0, 0]
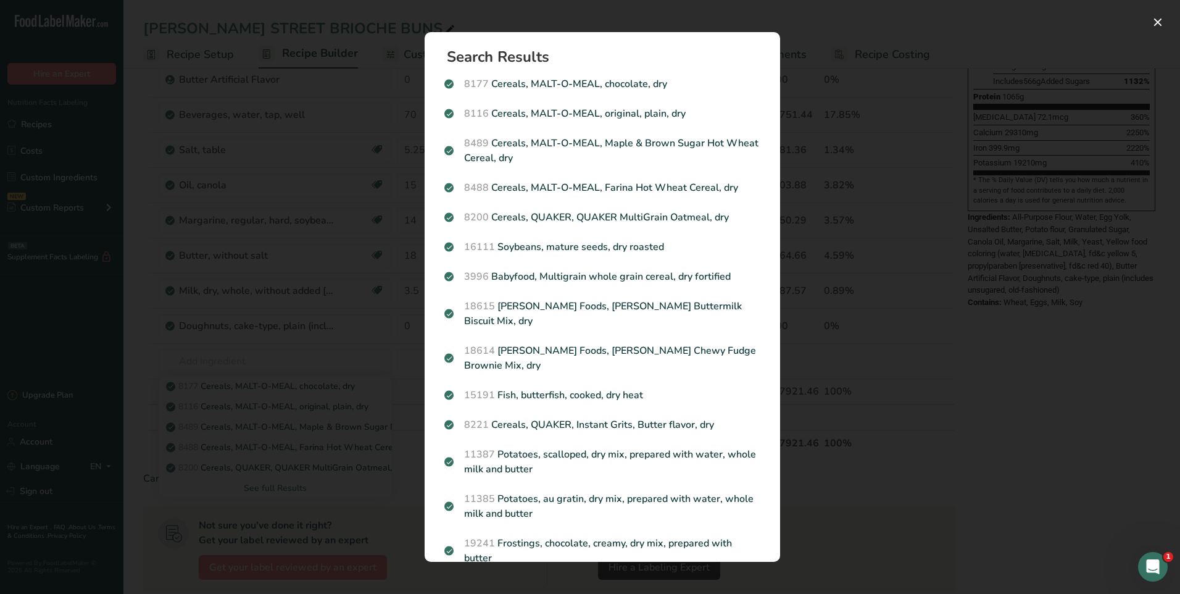
click at [1009, 436] on div "Search results modal" at bounding box center [590, 297] width 1180 height 594
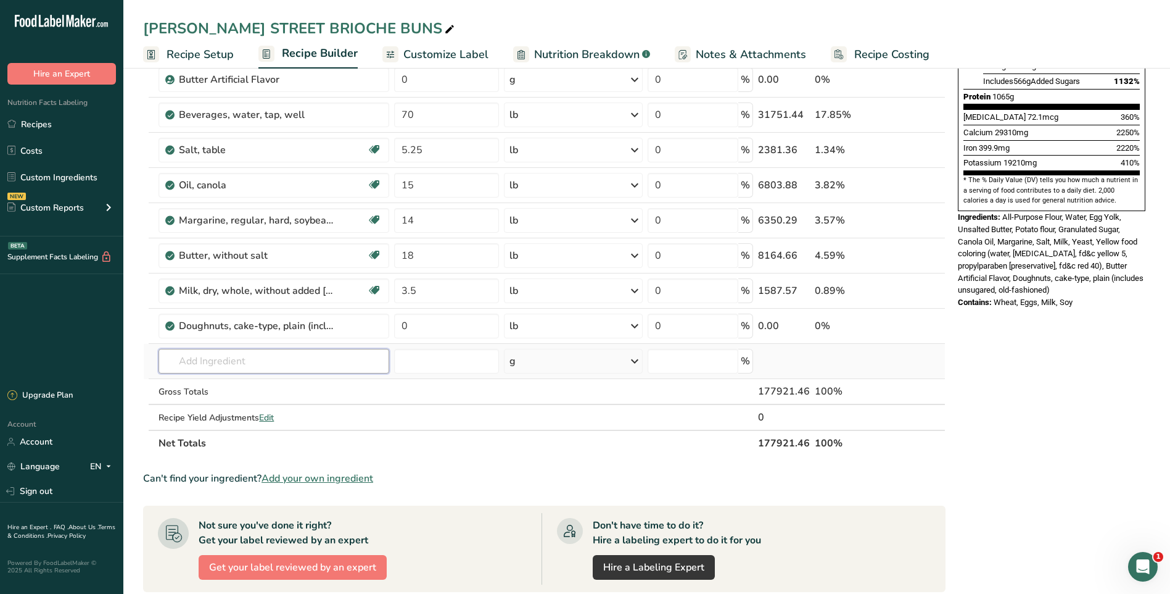
click at [232, 362] on input "text" at bounding box center [274, 361] width 230 height 25
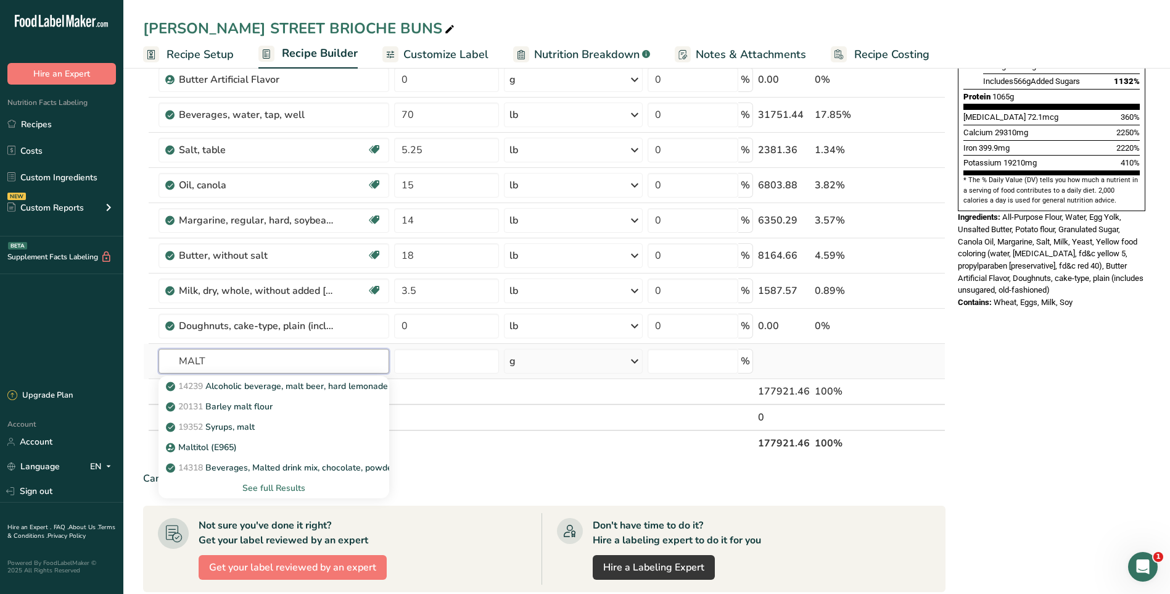
type input "MALT"
drag, startPoint x: 276, startPoint y: 486, endPoint x: 372, endPoint y: 489, distance: 96.3
click at [275, 486] on div "See full Results" at bounding box center [273, 487] width 210 height 13
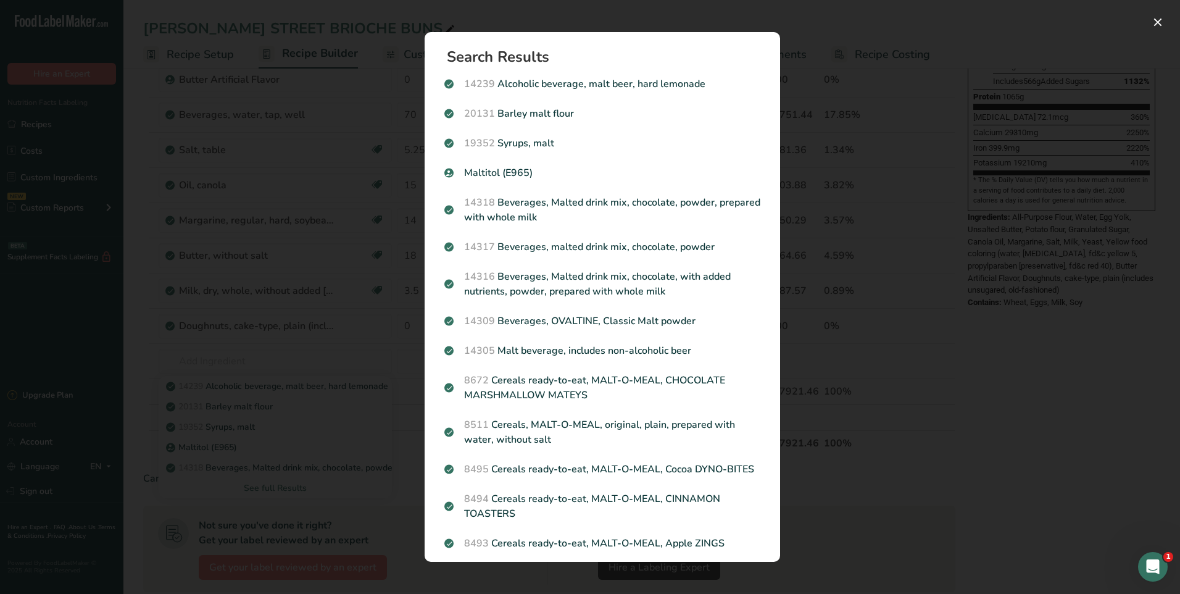
click at [1032, 440] on div "Search results modal" at bounding box center [590, 297] width 1180 height 594
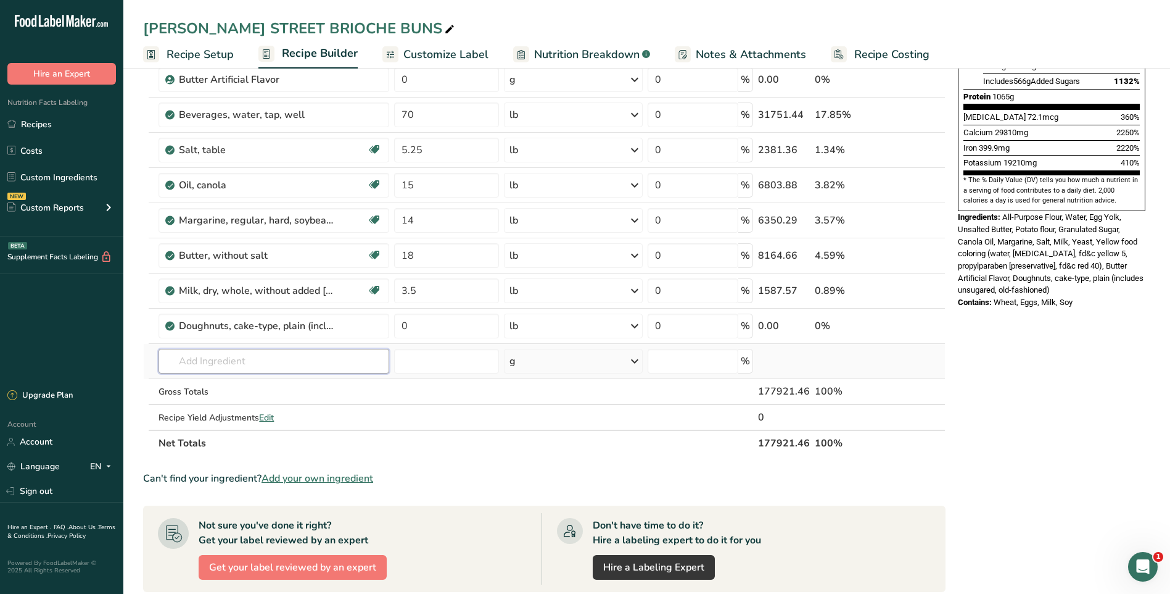
click at [265, 363] on input "text" at bounding box center [274, 361] width 230 height 25
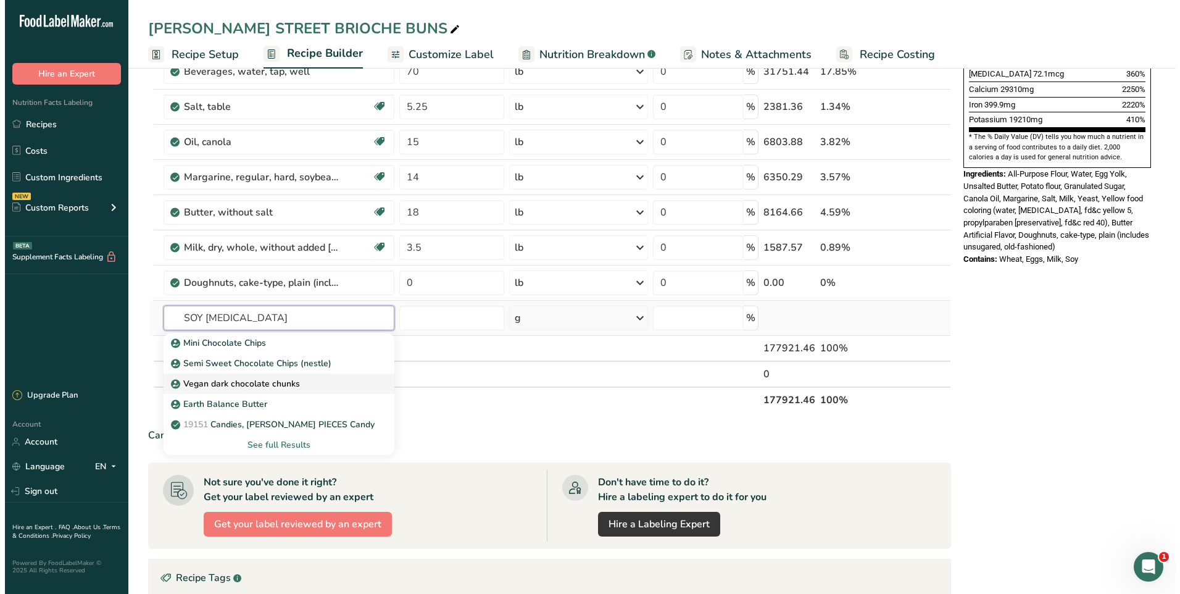
scroll to position [370, 0]
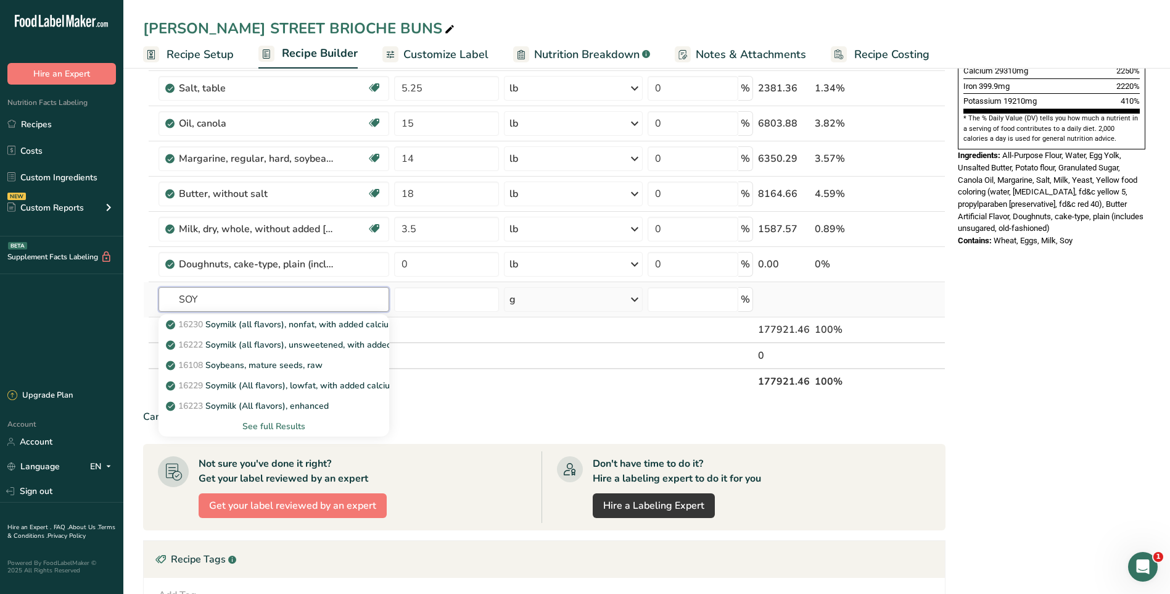
type input "SOY"
click at [290, 428] on div "See full Results" at bounding box center [273, 426] width 210 height 13
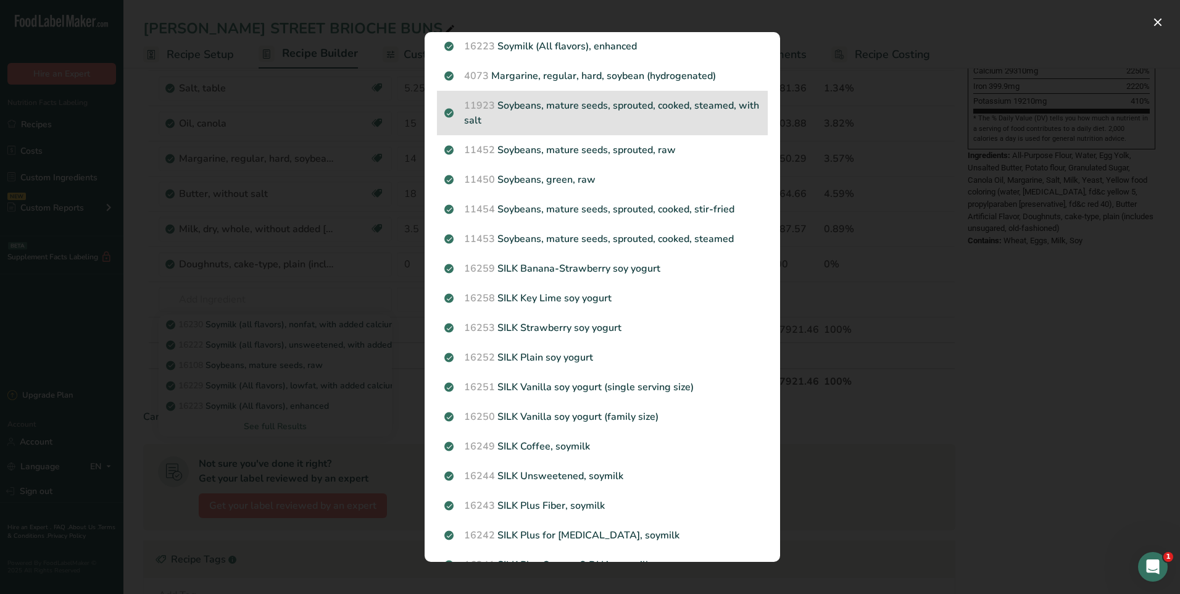
scroll to position [0, 0]
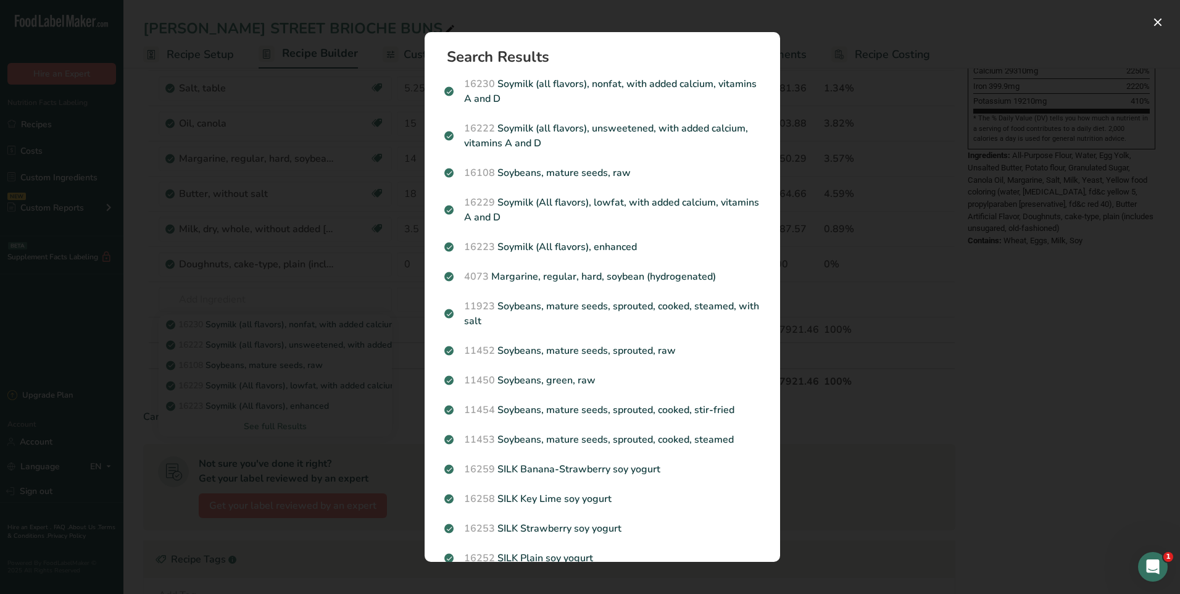
click at [900, 108] on div "Search results modal" at bounding box center [590, 297] width 1180 height 594
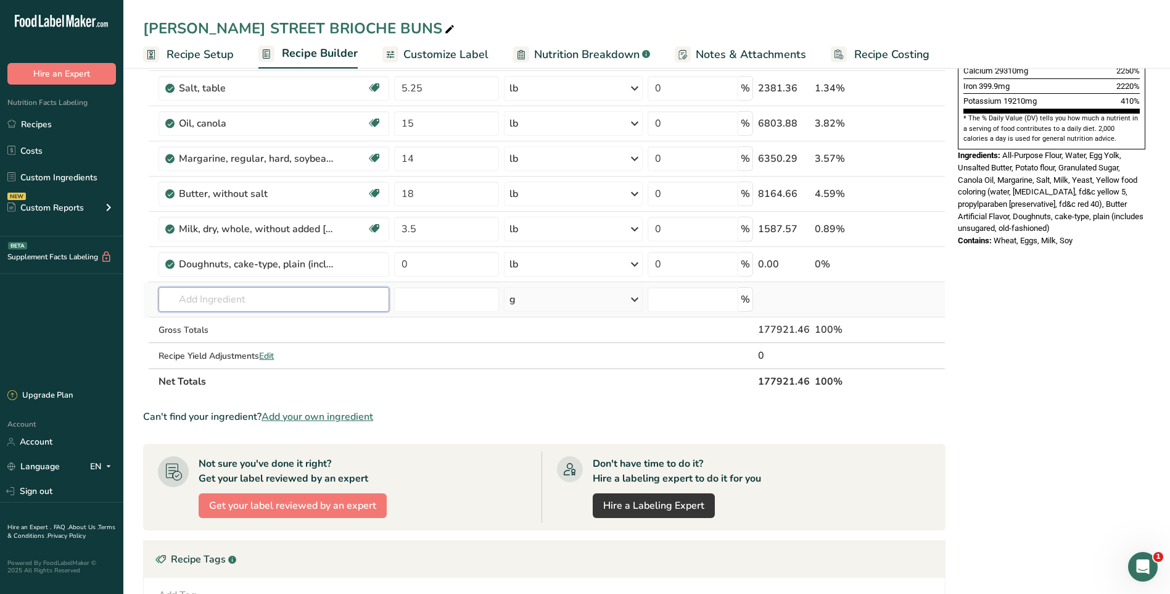
click at [215, 299] on input "text" at bounding box center [274, 299] width 230 height 25
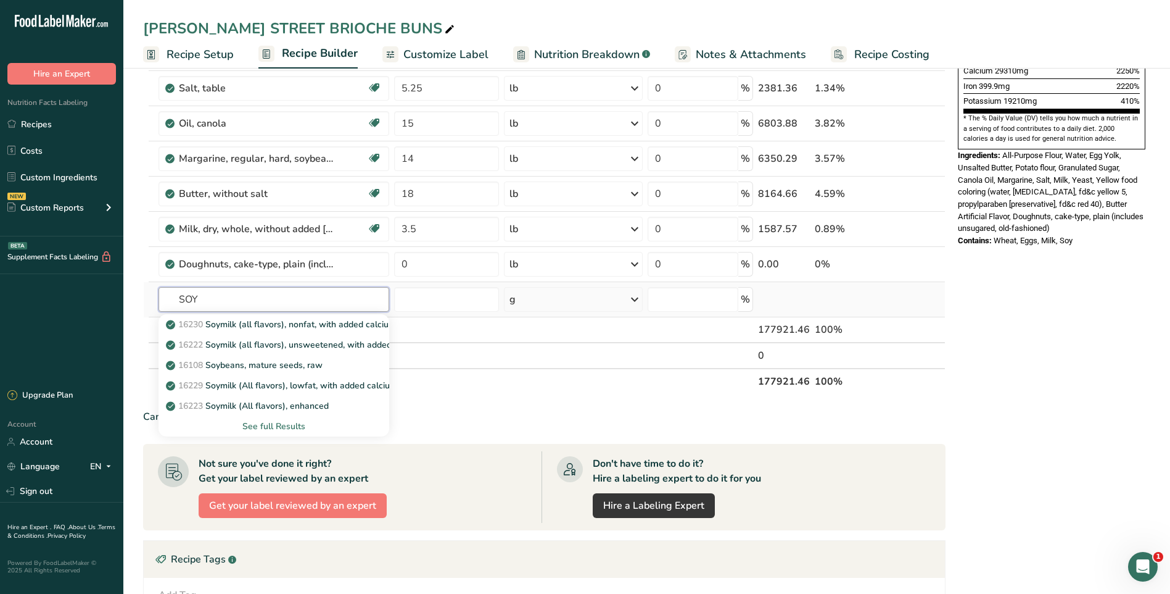
type input "SOY"
drag, startPoint x: 281, startPoint y: 430, endPoint x: 289, endPoint y: 424, distance: 10.1
click at [283, 430] on div "See full Results" at bounding box center [273, 426] width 210 height 13
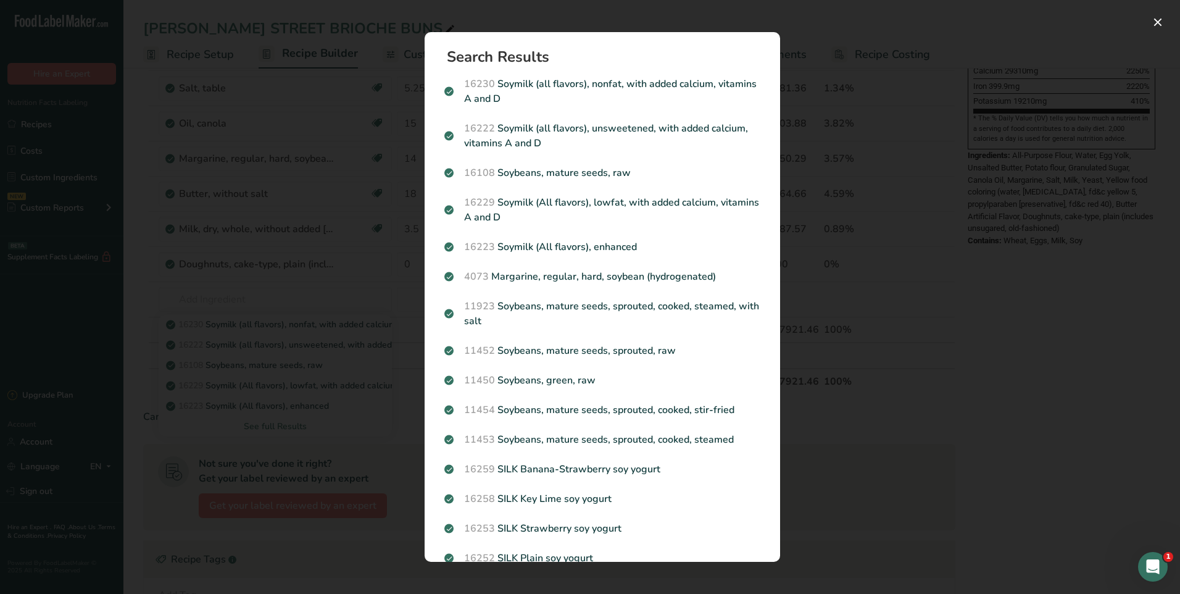
click at [988, 354] on div "Search results modal" at bounding box center [590, 297] width 1180 height 594
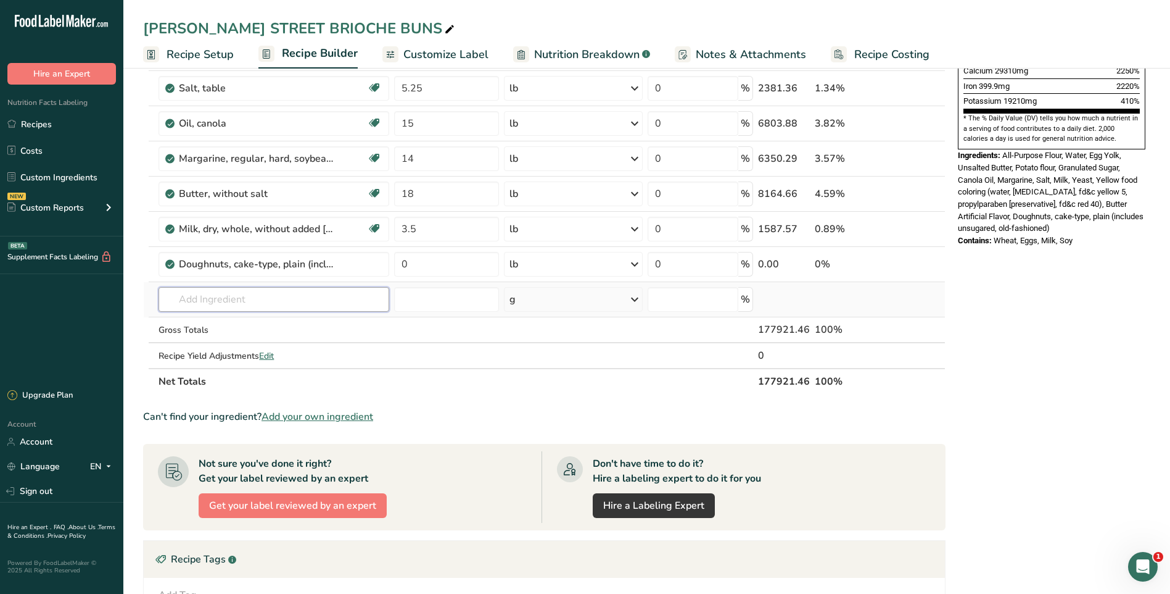
click at [229, 301] on input "text" at bounding box center [274, 299] width 230 height 25
type input "SOT LECITHIN"
click at [252, 344] on div "Add your own ingredient" at bounding box center [273, 344] width 210 height 13
